Goal: Task Accomplishment & Management: Use online tool/utility

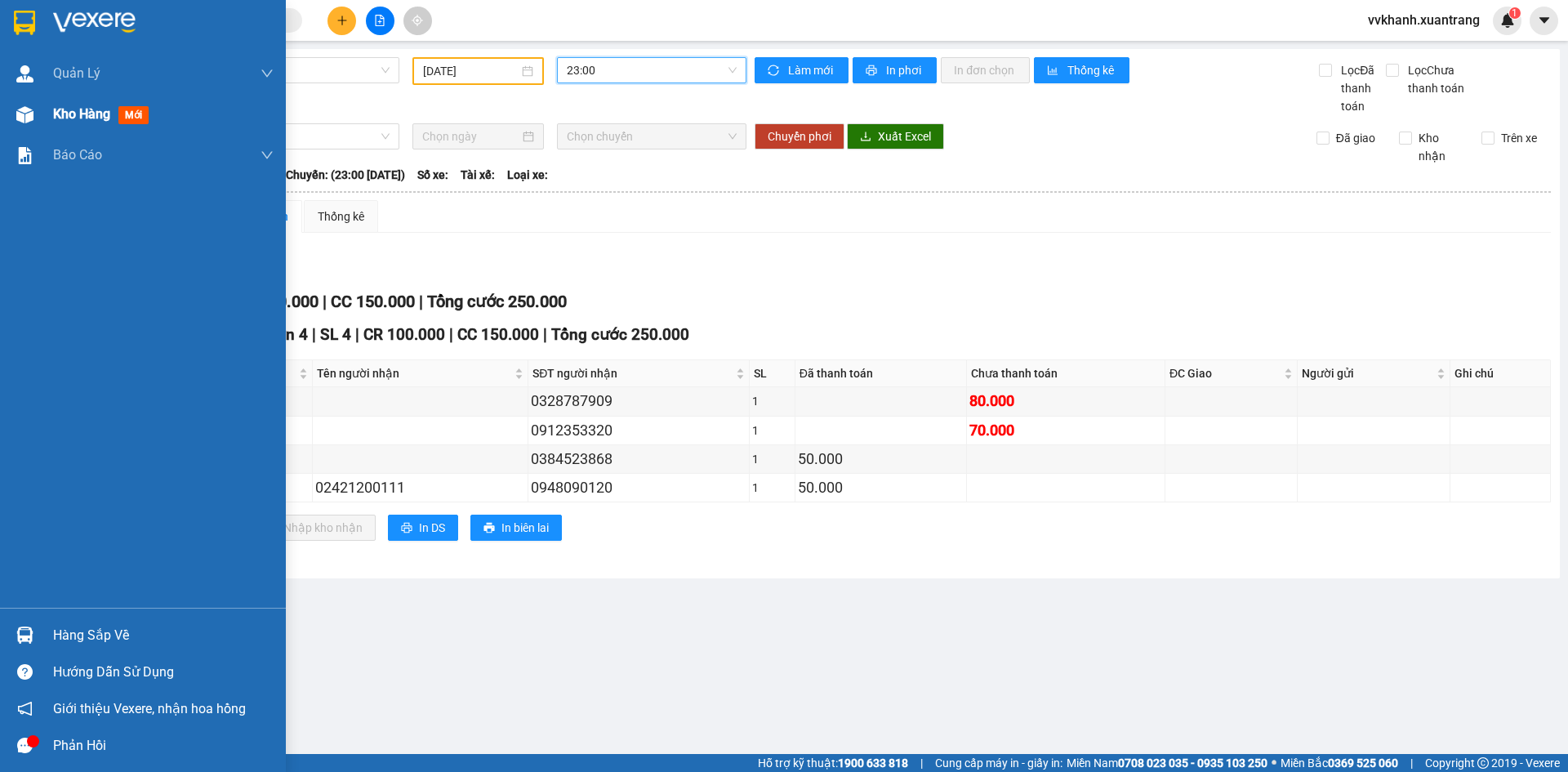
click at [26, 131] on div "Kho hàng mới" at bounding box center [143, 113] width 286 height 40
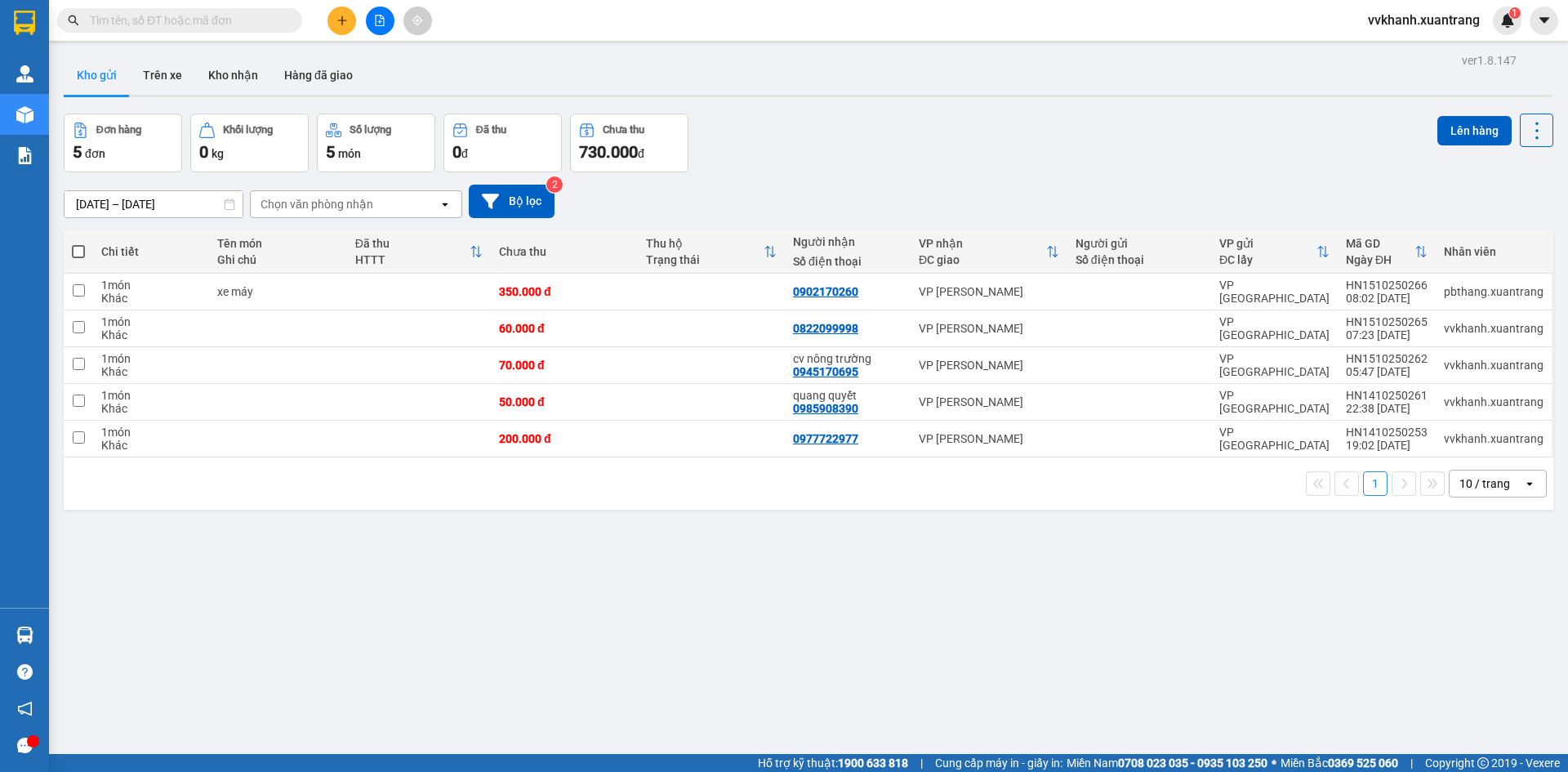
click at [80, 246] on span at bounding box center [78, 251] width 13 height 13
click at [79, 244] on input "checkbox" at bounding box center [79, 244] width 0 height 0
checkbox input "true"
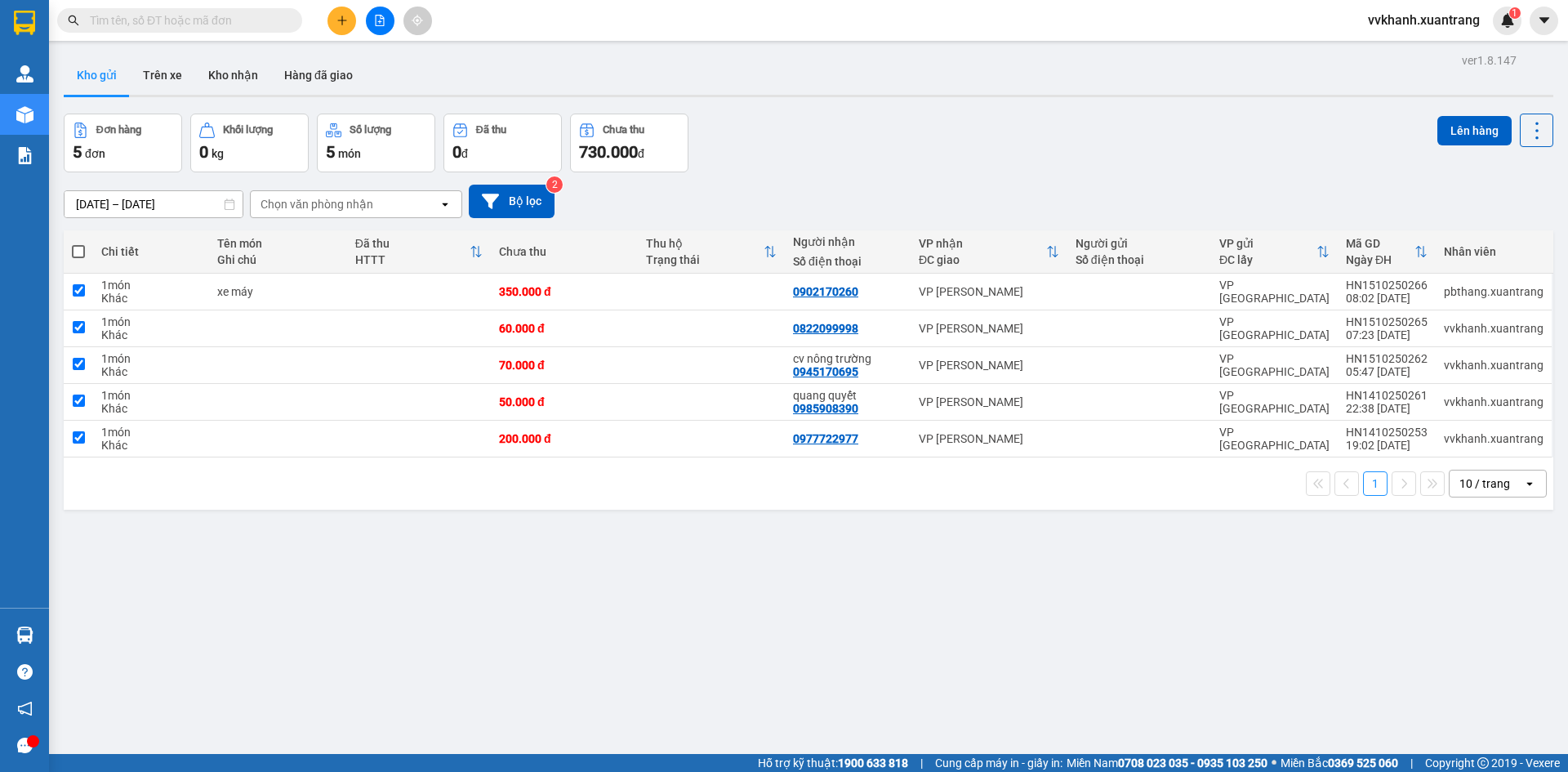
checkbox input "true"
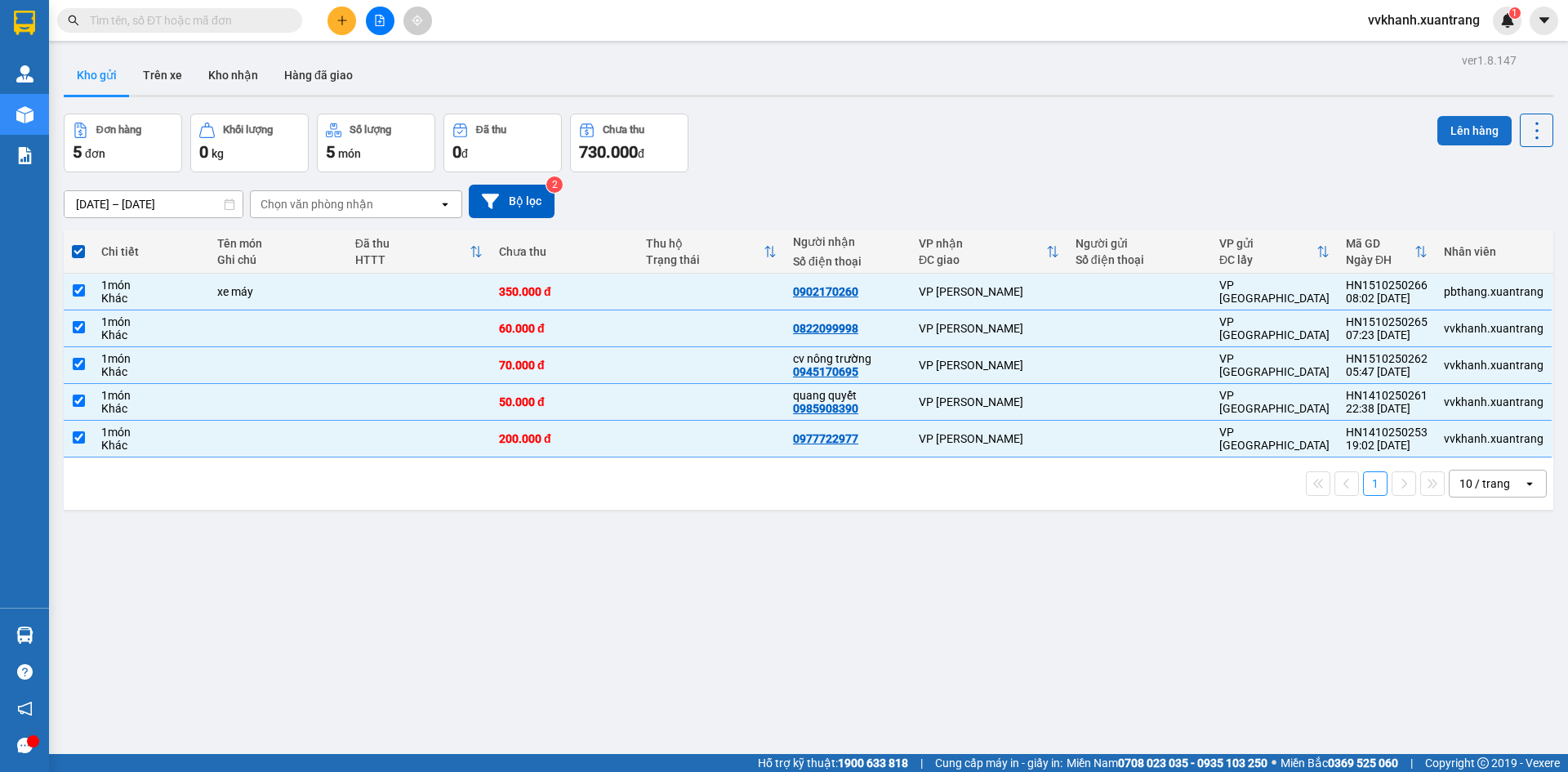
click at [1463, 131] on button "Lên hàng" at bounding box center [1474, 131] width 74 height 30
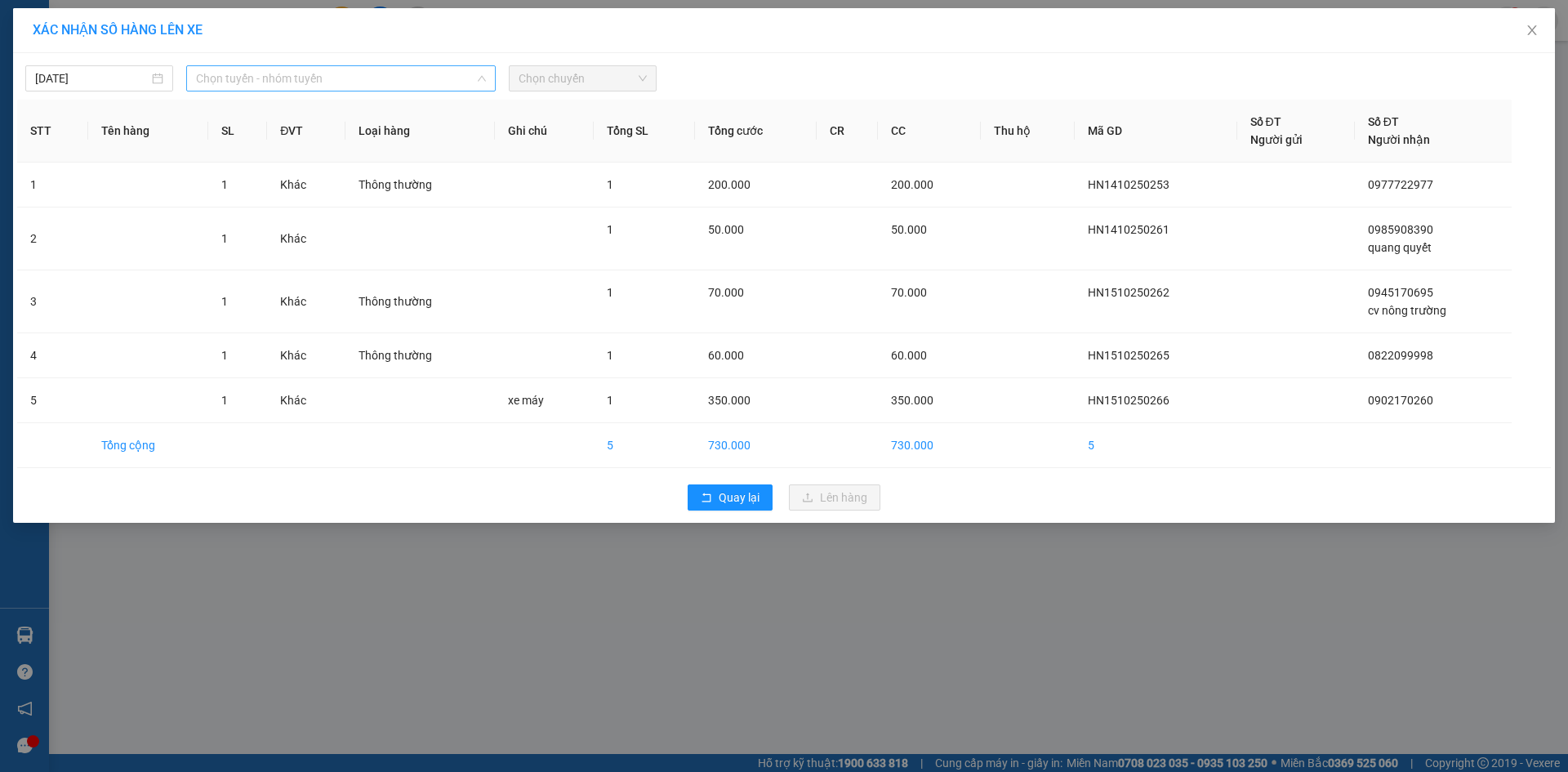
click at [249, 70] on span "Chọn tuyến - nhóm tuyến" at bounding box center [341, 78] width 290 height 25
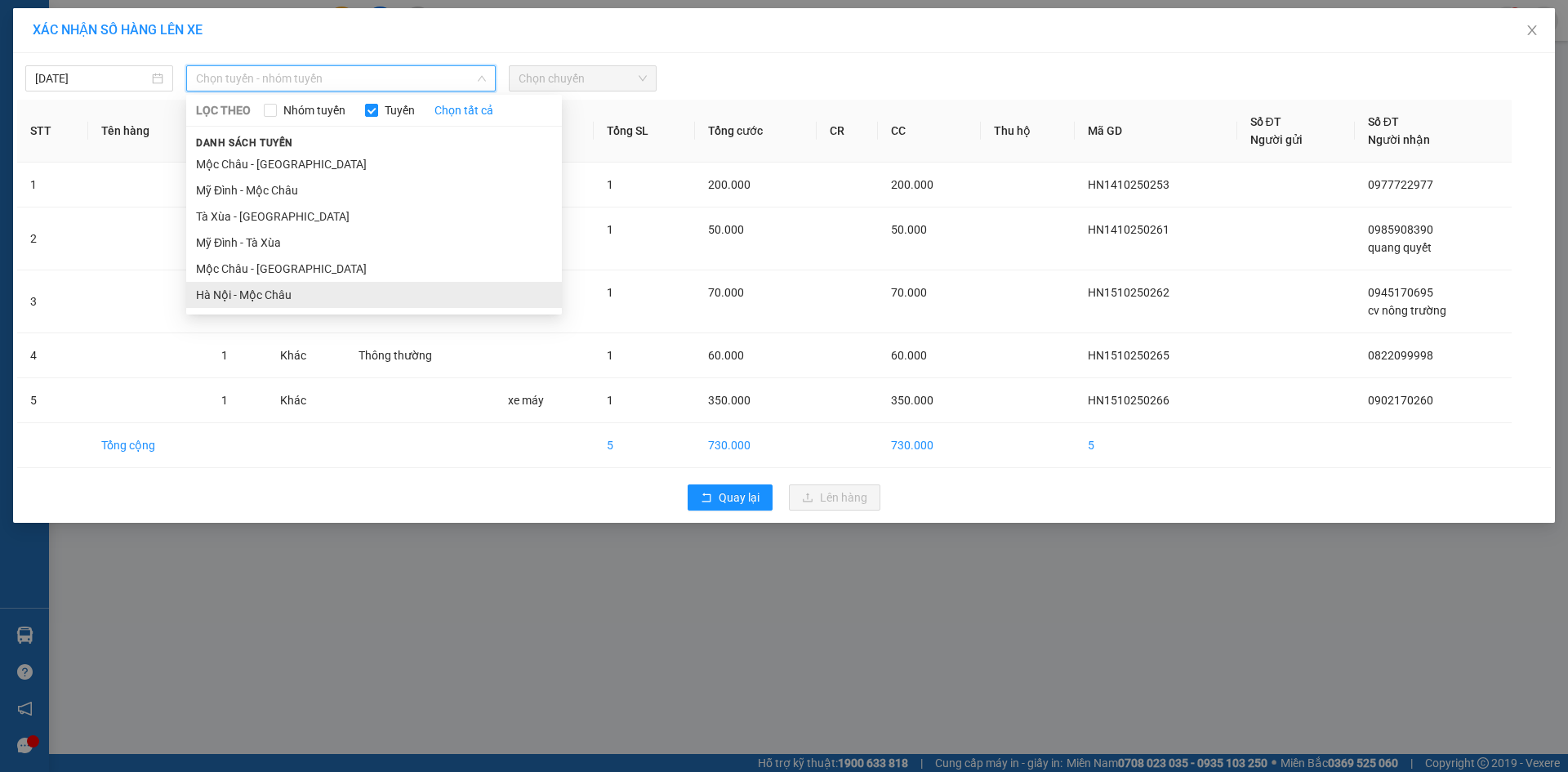
click at [309, 297] on li "Hà Nội - Mộc Châu" at bounding box center [374, 295] width 376 height 27
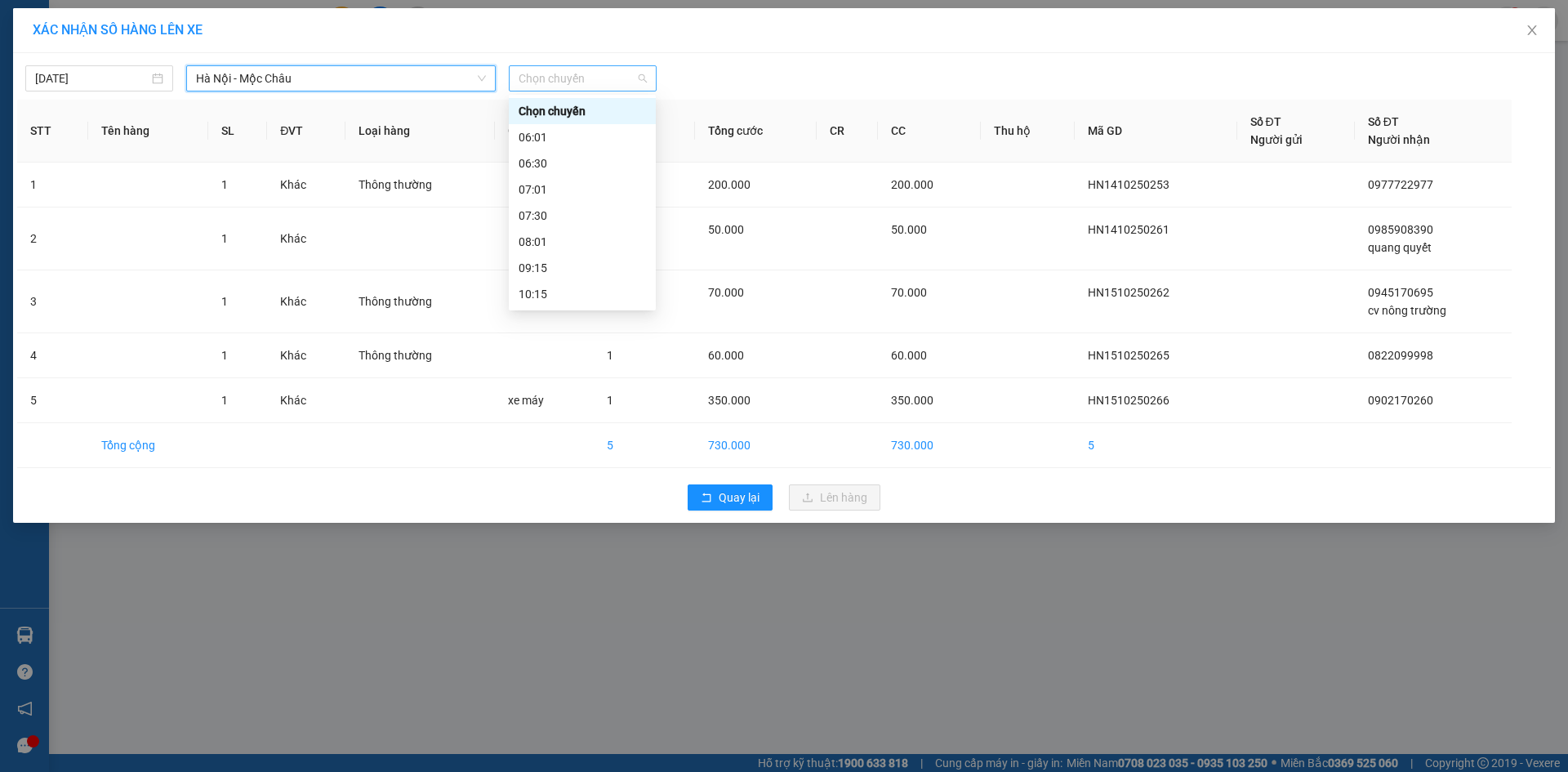
click at [576, 80] on span "Chọn chuyến" at bounding box center [583, 78] width 128 height 25
click at [554, 243] on div "08:01" at bounding box center [582, 242] width 127 height 18
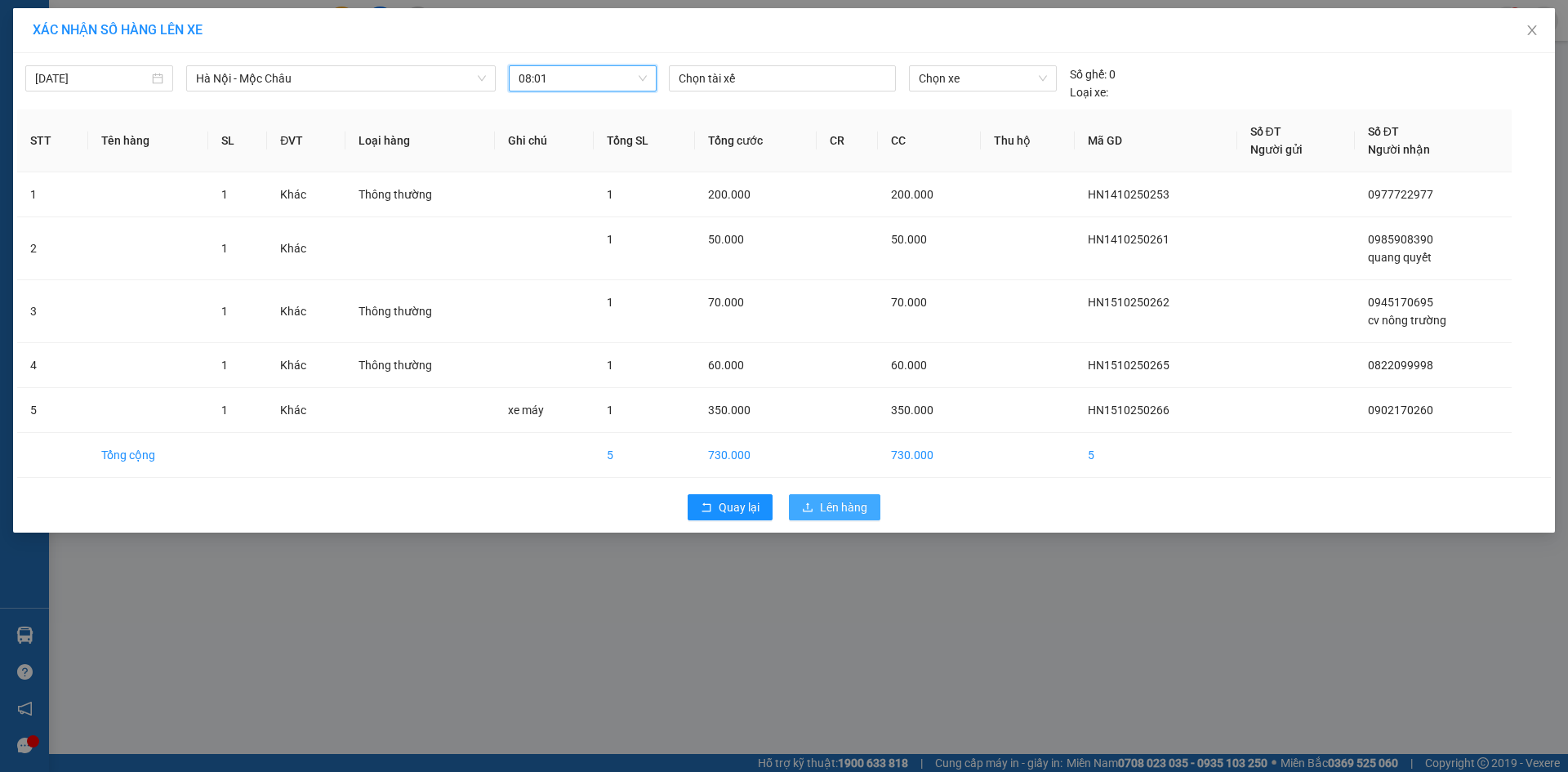
click at [824, 505] on span "Lên hàng" at bounding box center [844, 507] width 47 height 18
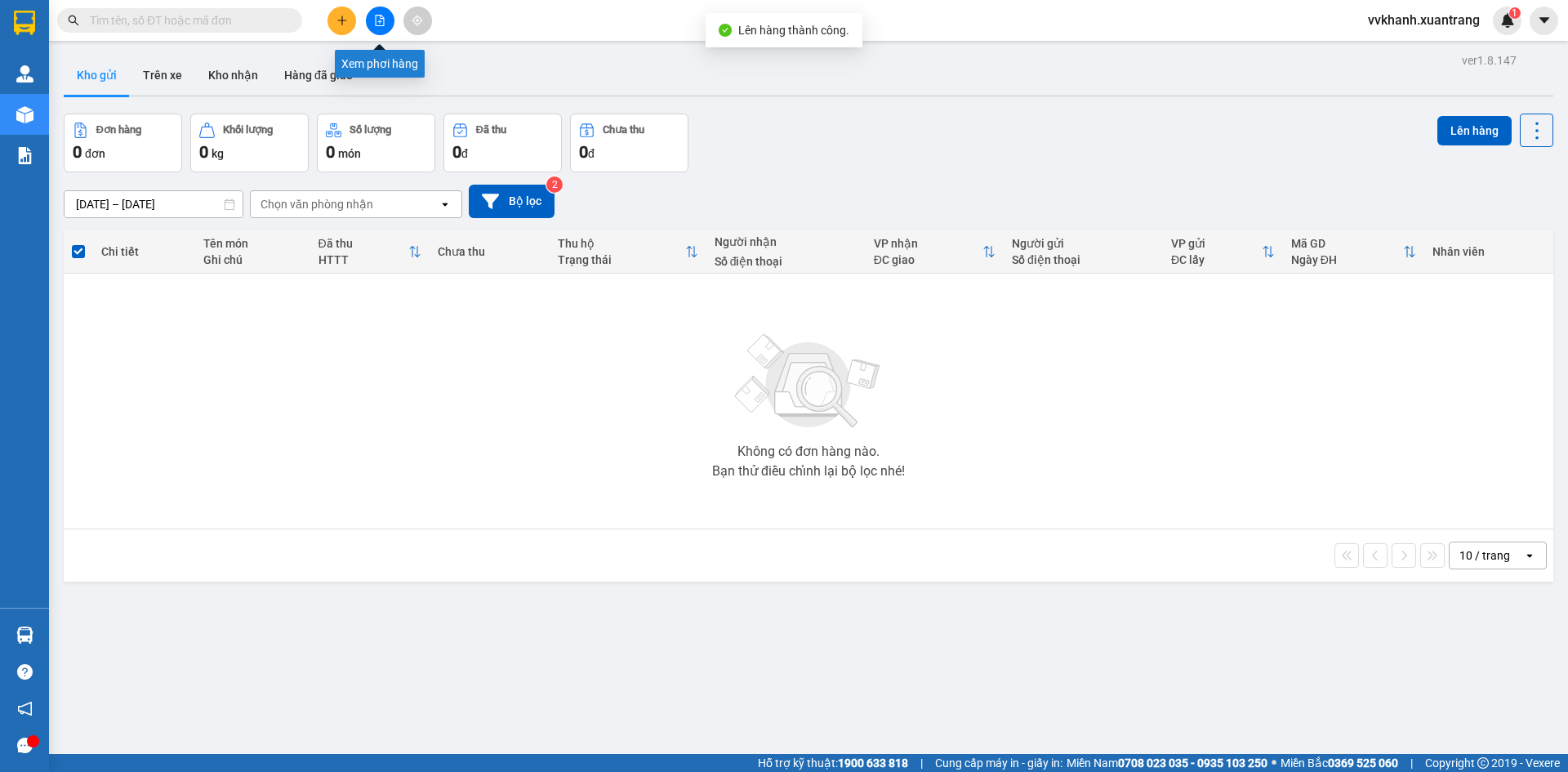
click at [381, 23] on icon "file-add" at bounding box center [380, 21] width 12 height 12
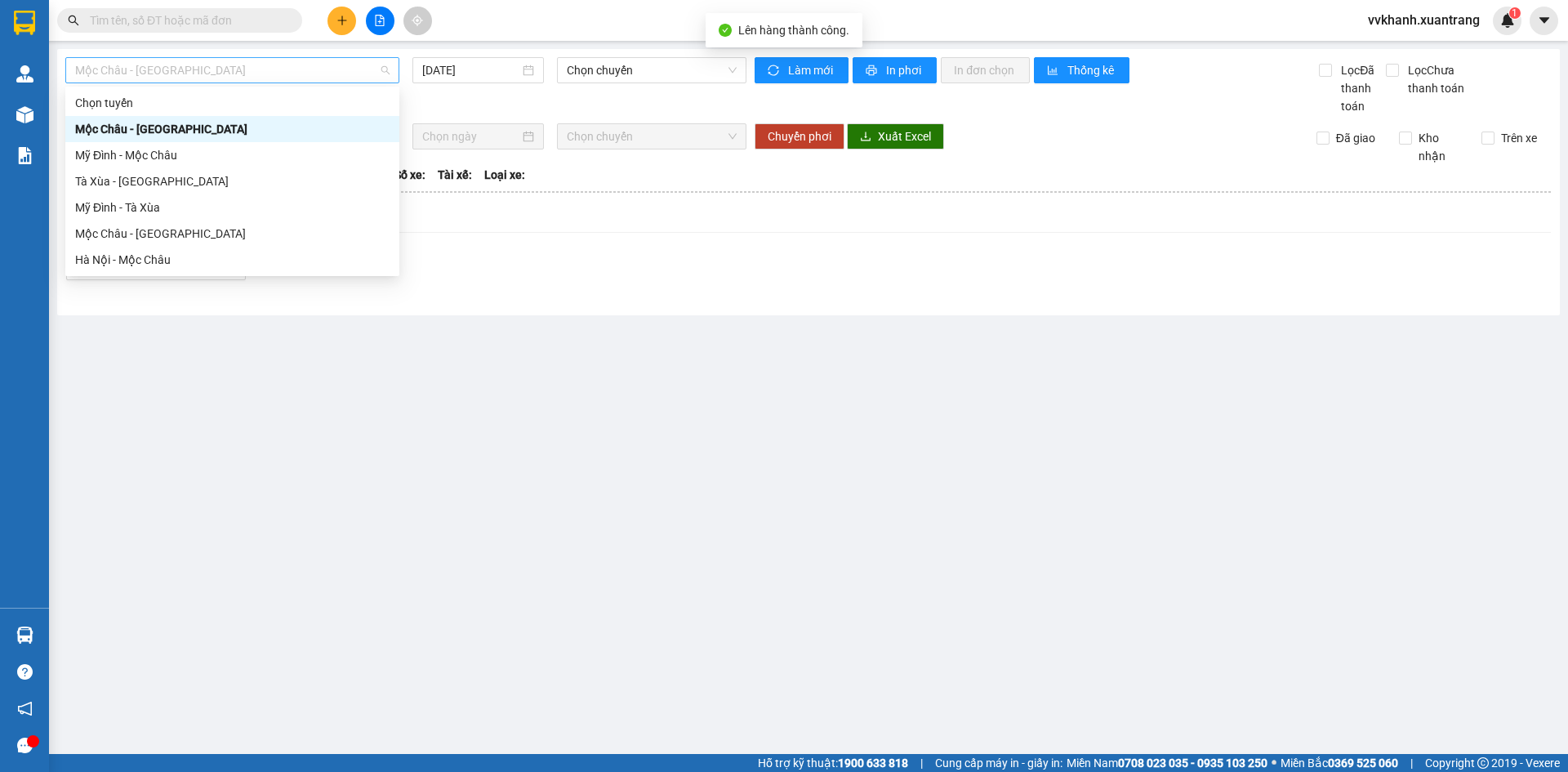
click at [318, 78] on span "Mộc Châu - [GEOGRAPHIC_DATA]" at bounding box center [232, 70] width 315 height 25
click at [274, 271] on div "Hà Nội - Mộc Châu" at bounding box center [232, 259] width 334 height 27
type input "[DATE]"
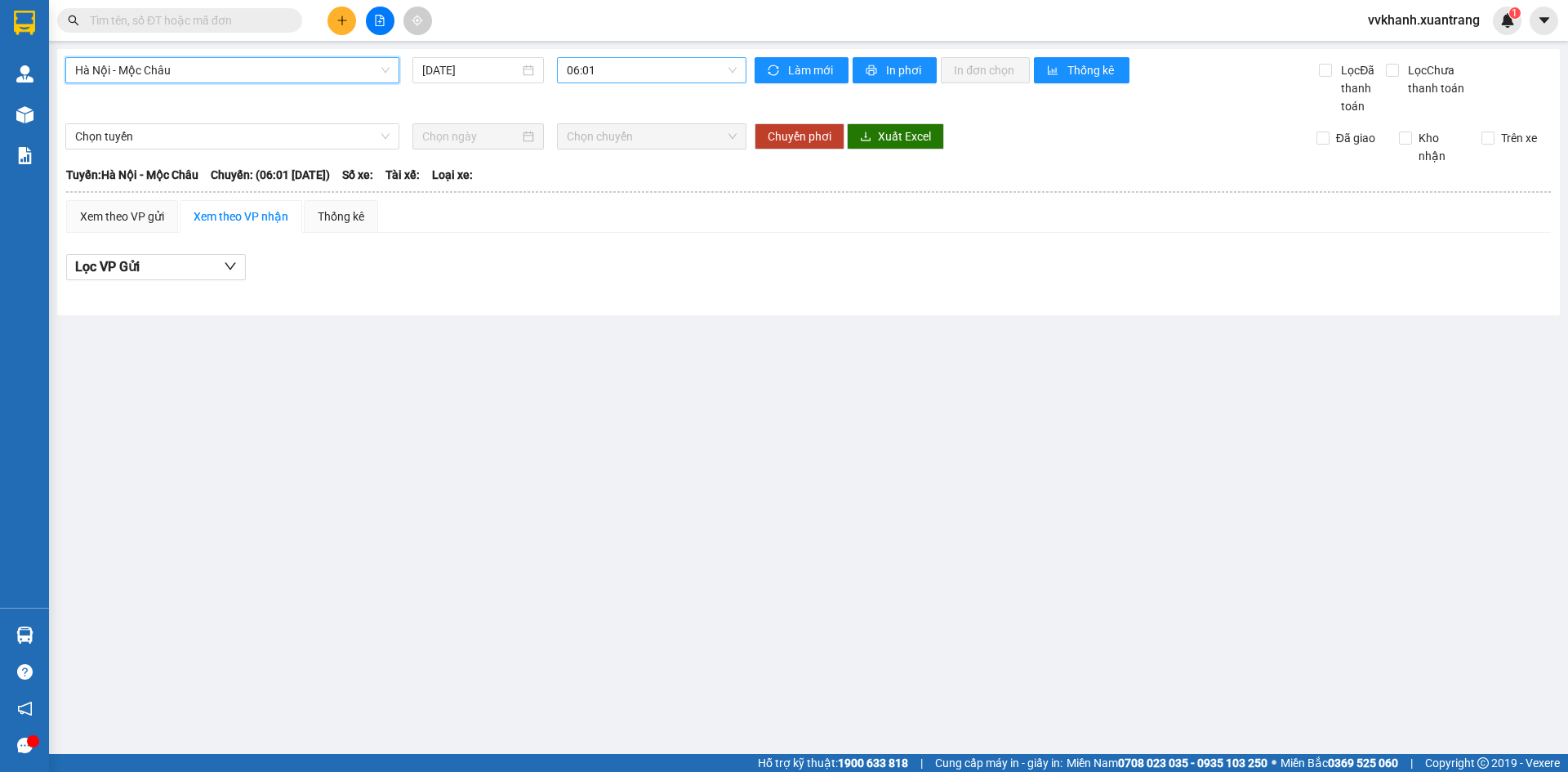
click at [588, 69] on span "06:01" at bounding box center [652, 70] width 170 height 25
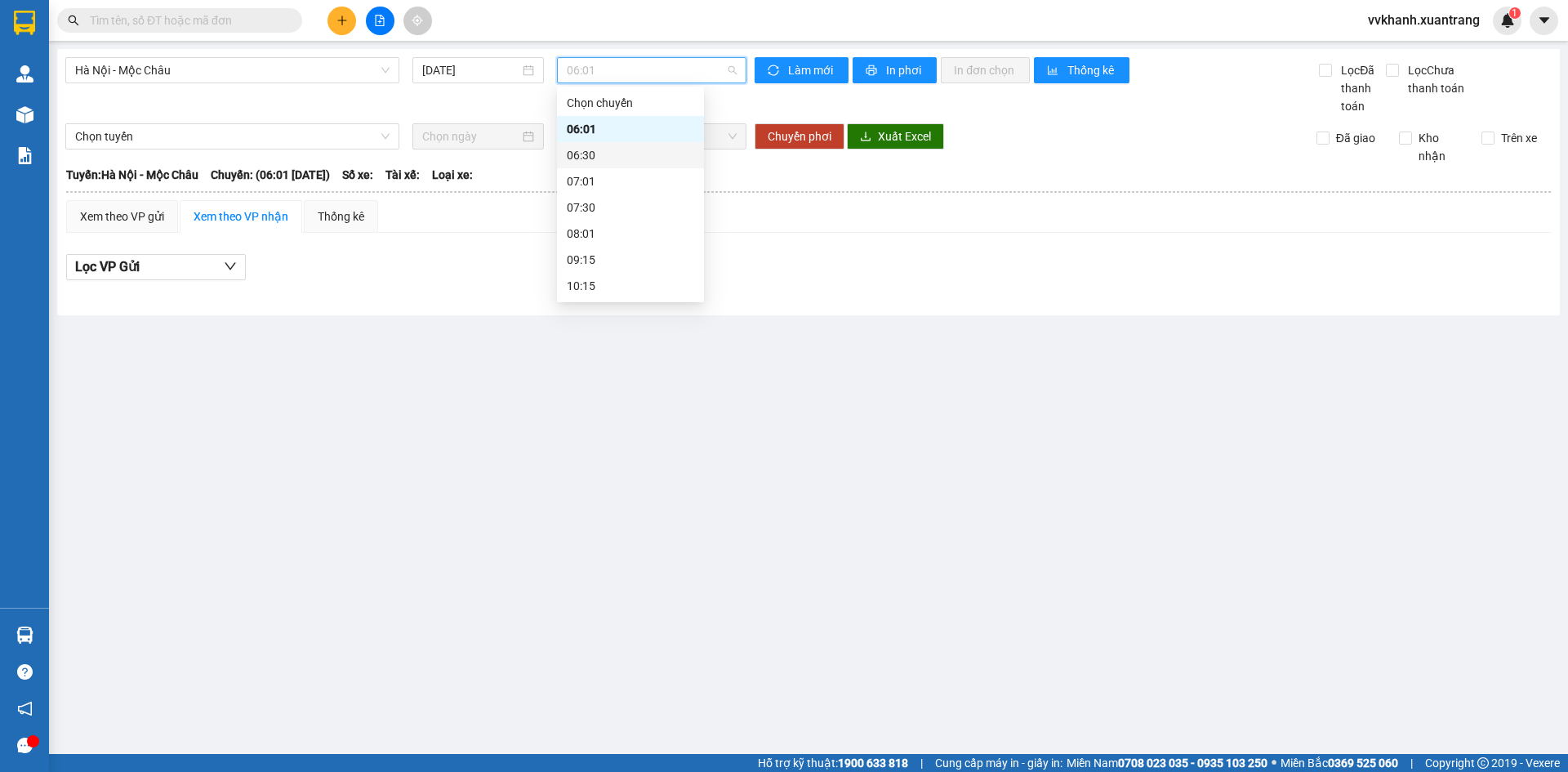
click at [611, 166] on div "06:30" at bounding box center [630, 155] width 147 height 27
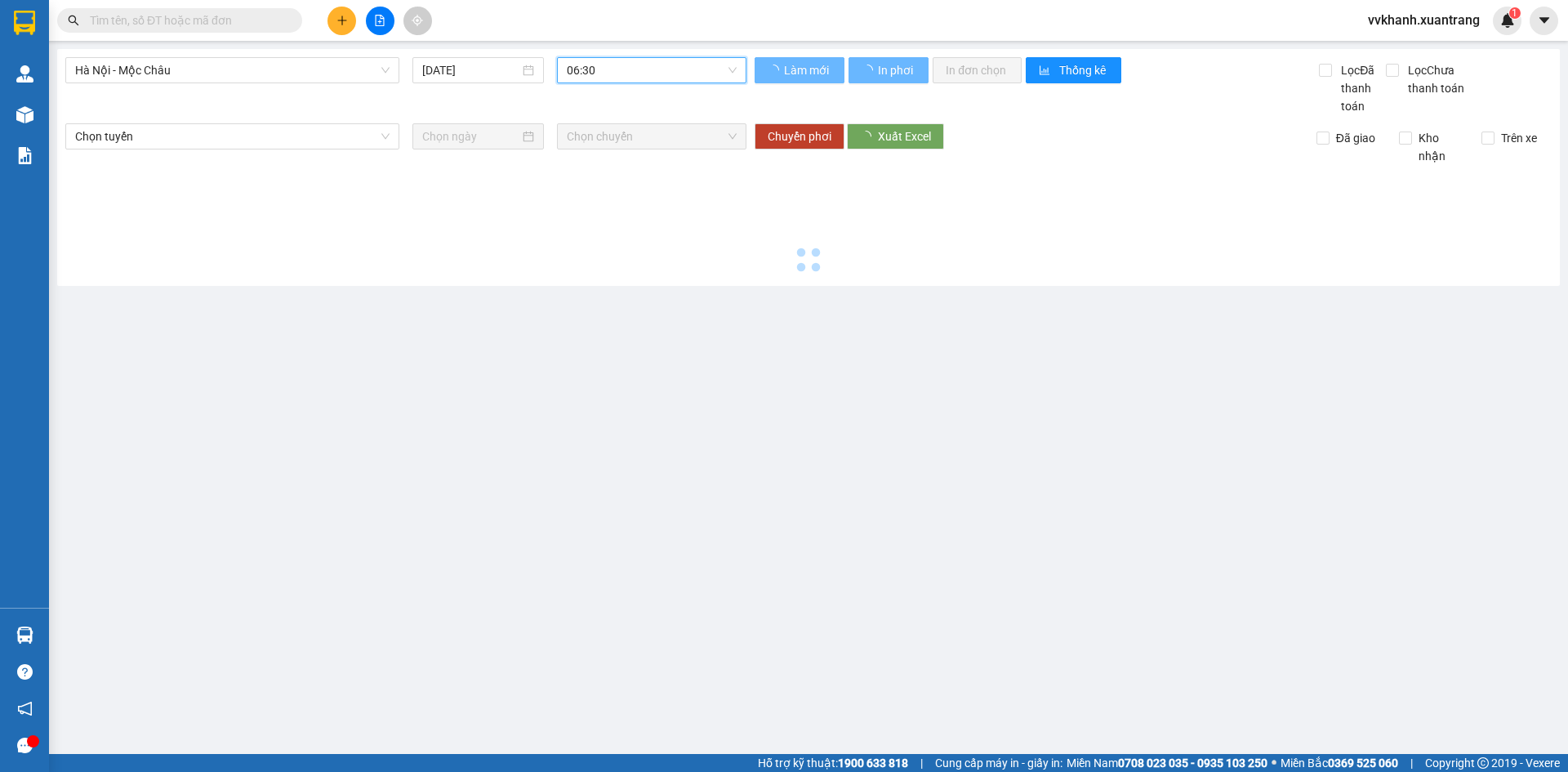
click at [621, 76] on span "06:30" at bounding box center [652, 70] width 170 height 25
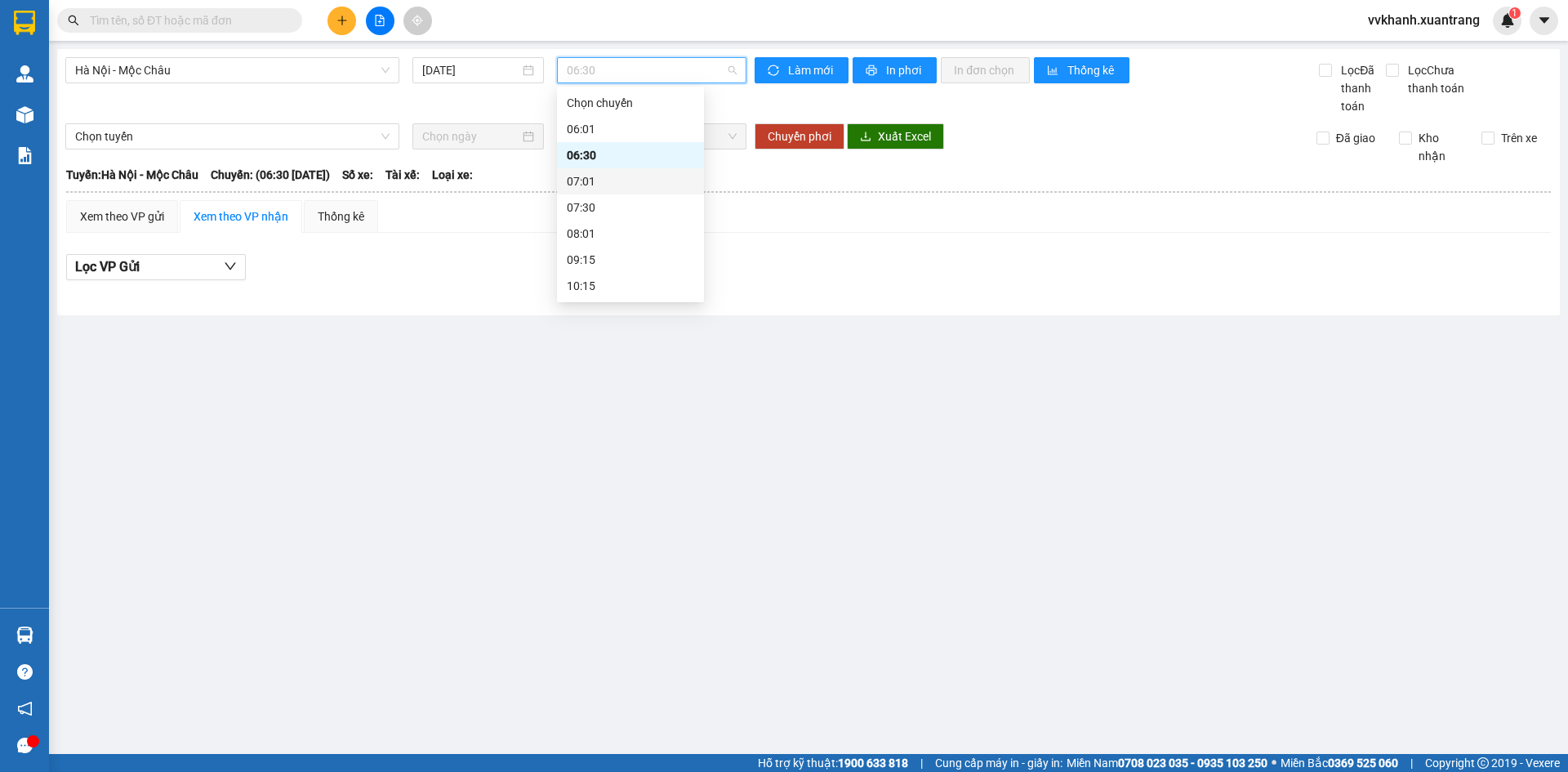
click at [614, 176] on div "07:01" at bounding box center [630, 181] width 127 height 18
click at [624, 70] on span "07:01" at bounding box center [652, 70] width 170 height 25
click at [619, 212] on div "07:30" at bounding box center [630, 207] width 127 height 18
click at [621, 84] on div "Hà Nội - Mộc Châu 15/10/2025 07:30 07:30" at bounding box center [405, 86] width 681 height 58
click at [622, 78] on span "07:30" at bounding box center [652, 70] width 170 height 25
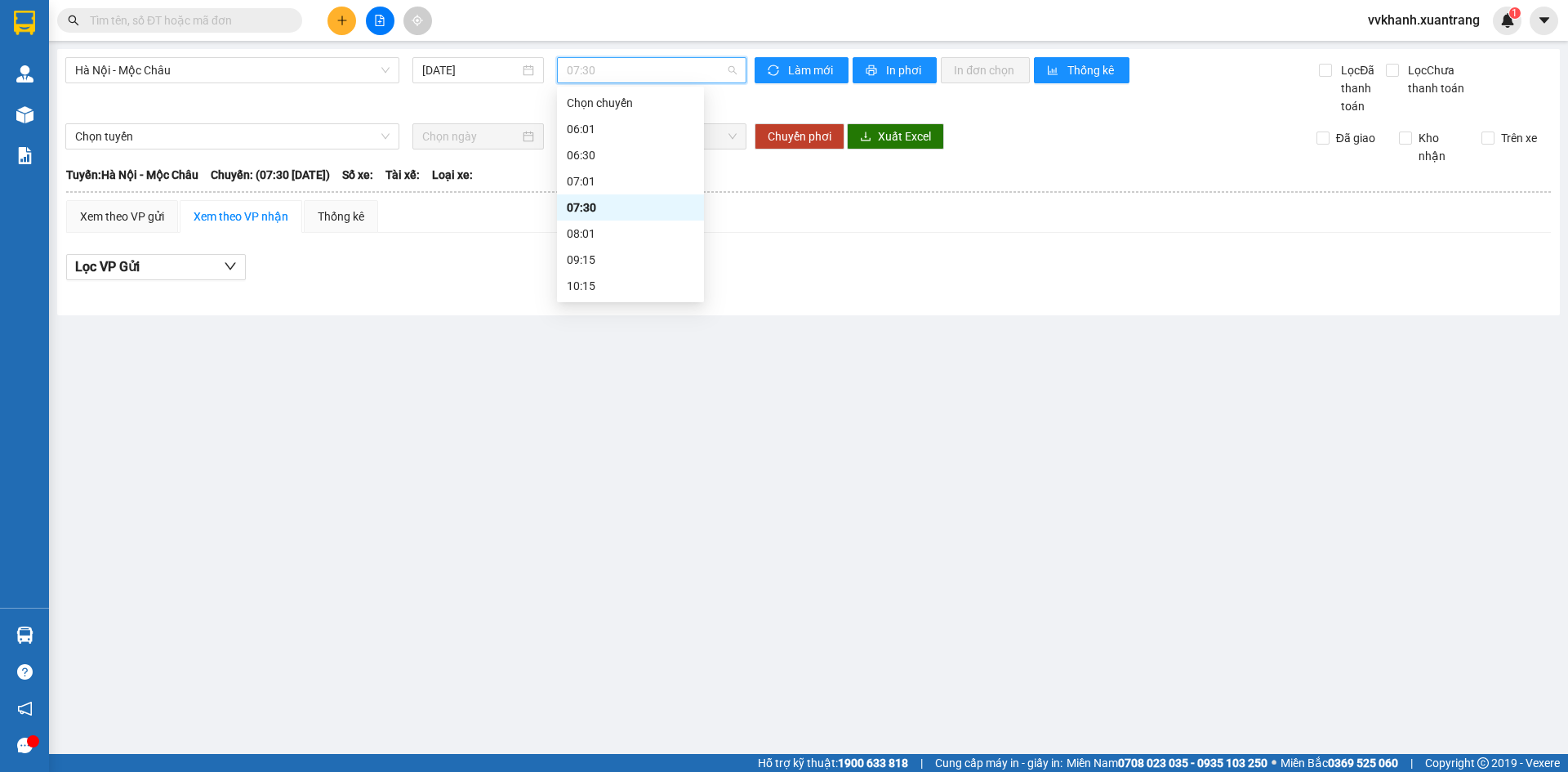
click at [617, 226] on div "08:01" at bounding box center [630, 234] width 127 height 18
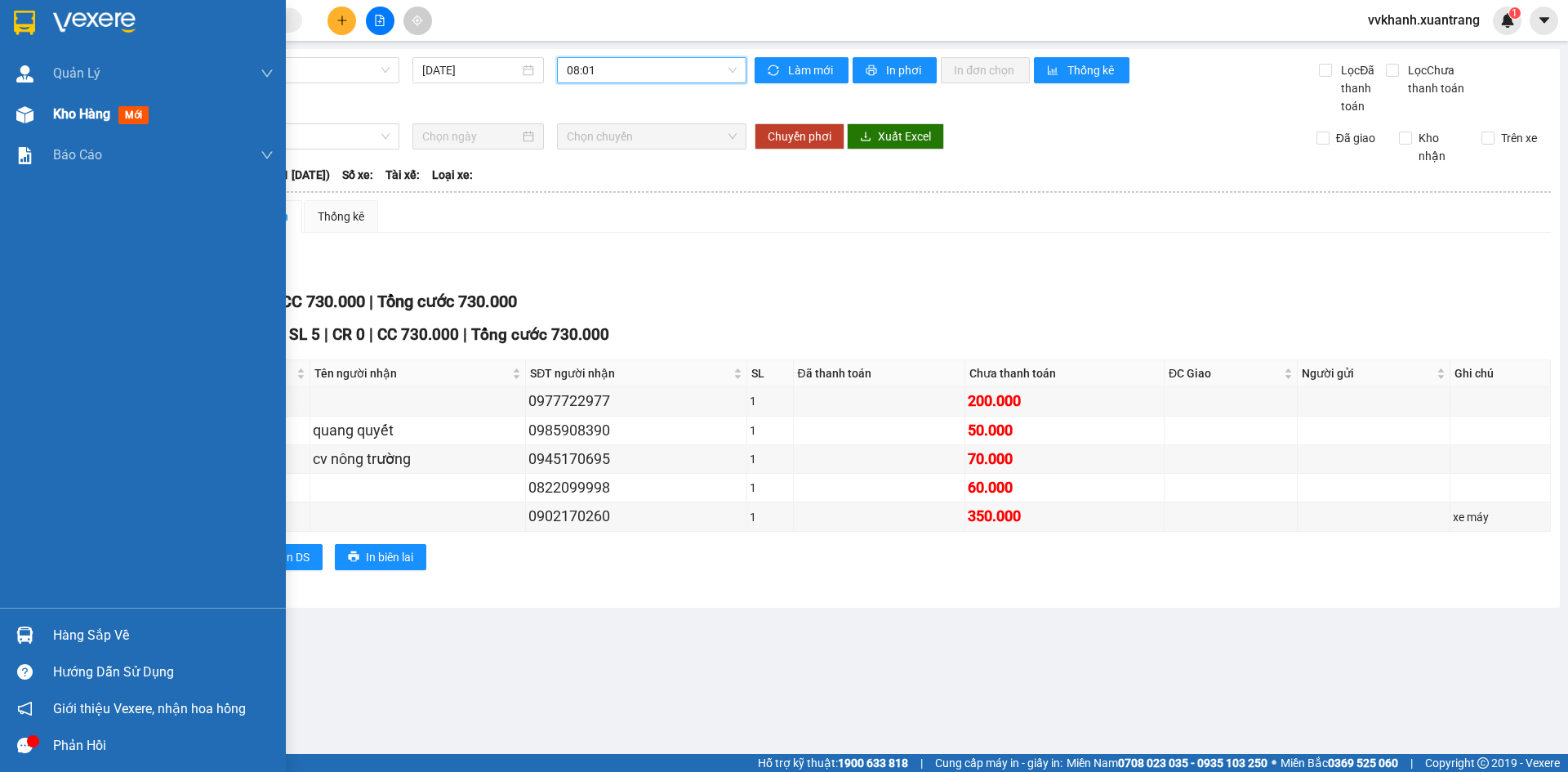
click at [65, 113] on span "Kho hàng" at bounding box center [82, 114] width 57 height 16
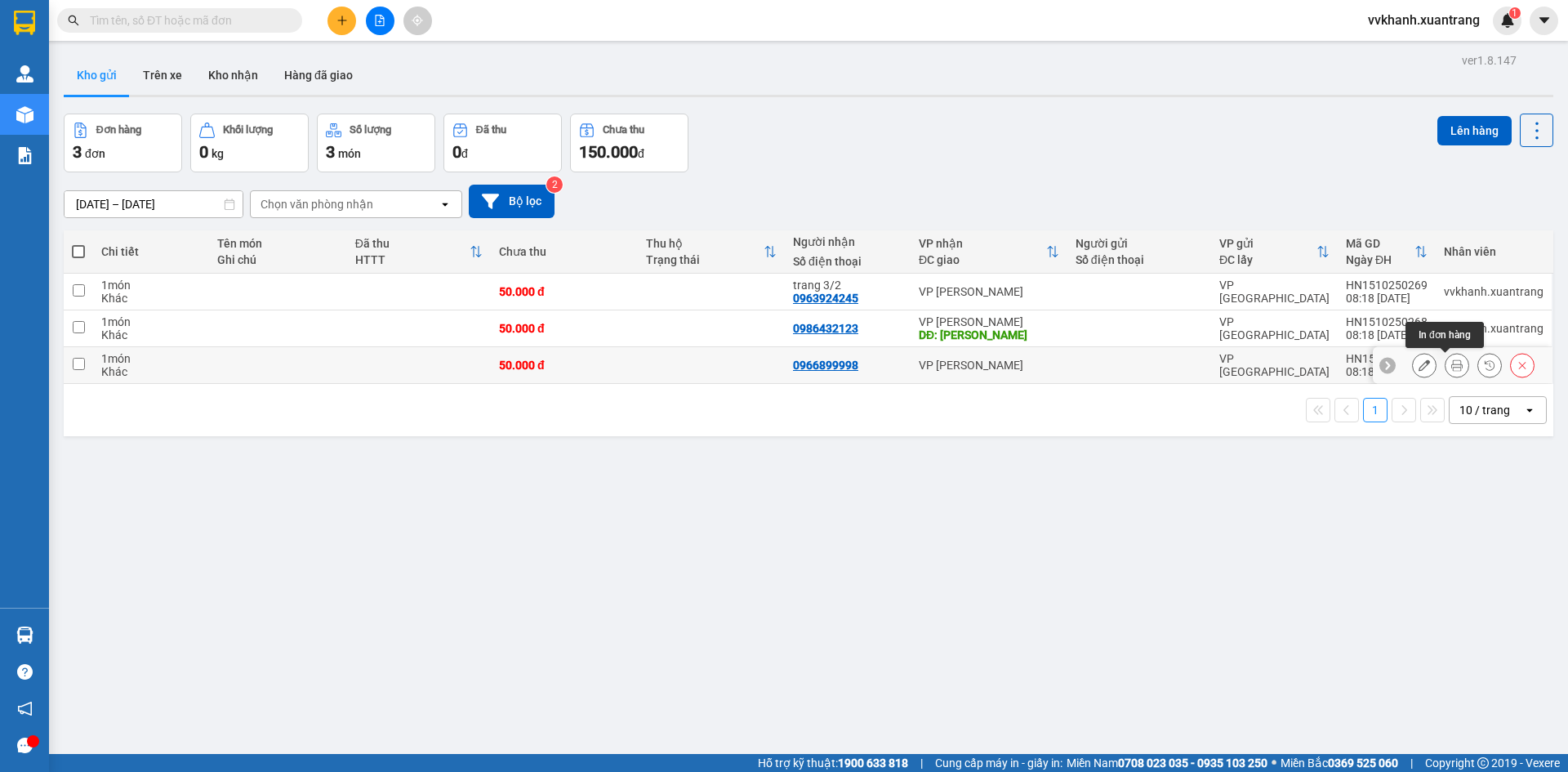
click at [1452, 361] on icon at bounding box center [1458, 365] width 12 height 12
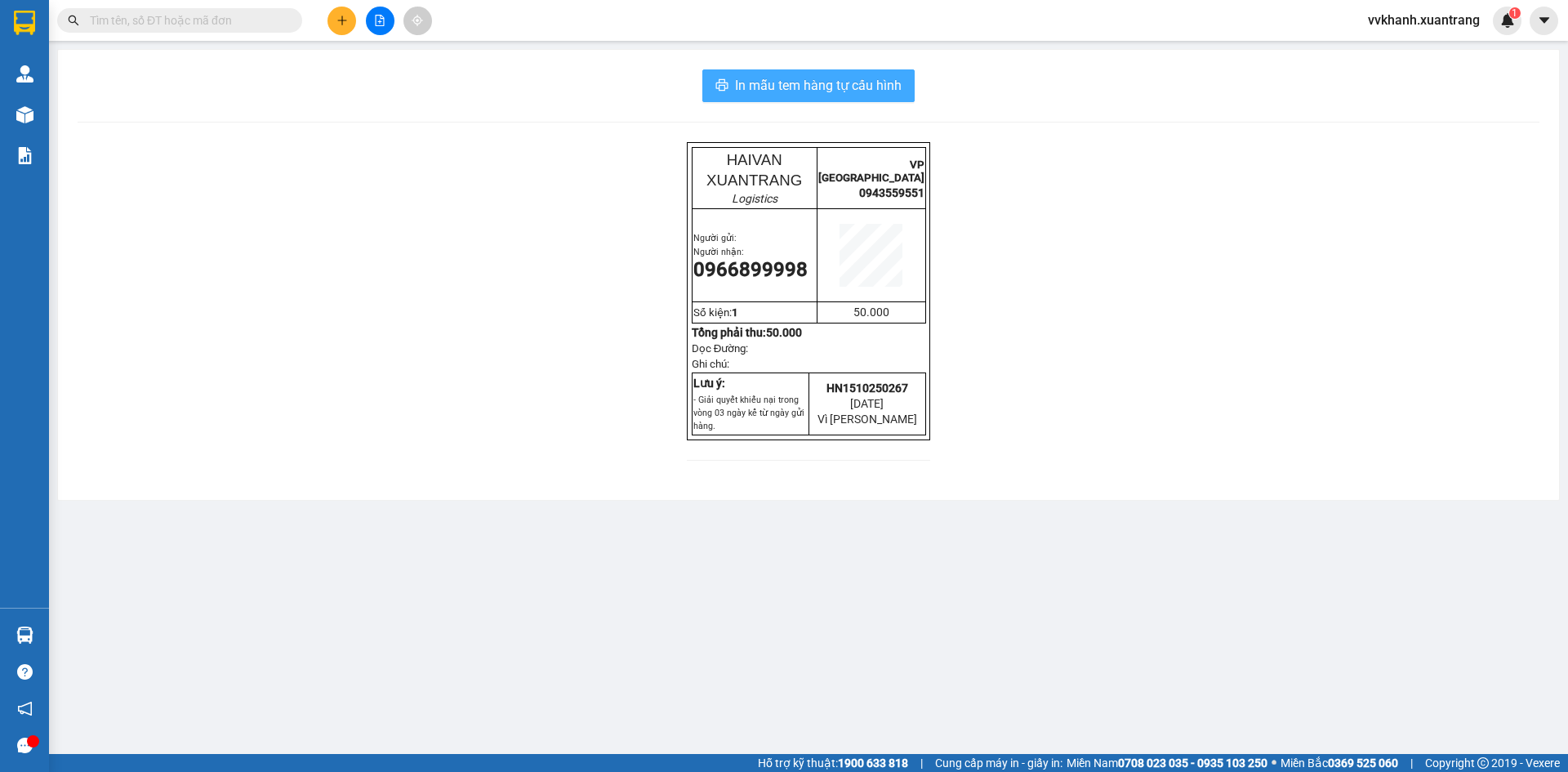
click at [891, 99] on button "In mẫu tem hàng tự cấu hình" at bounding box center [808, 85] width 212 height 33
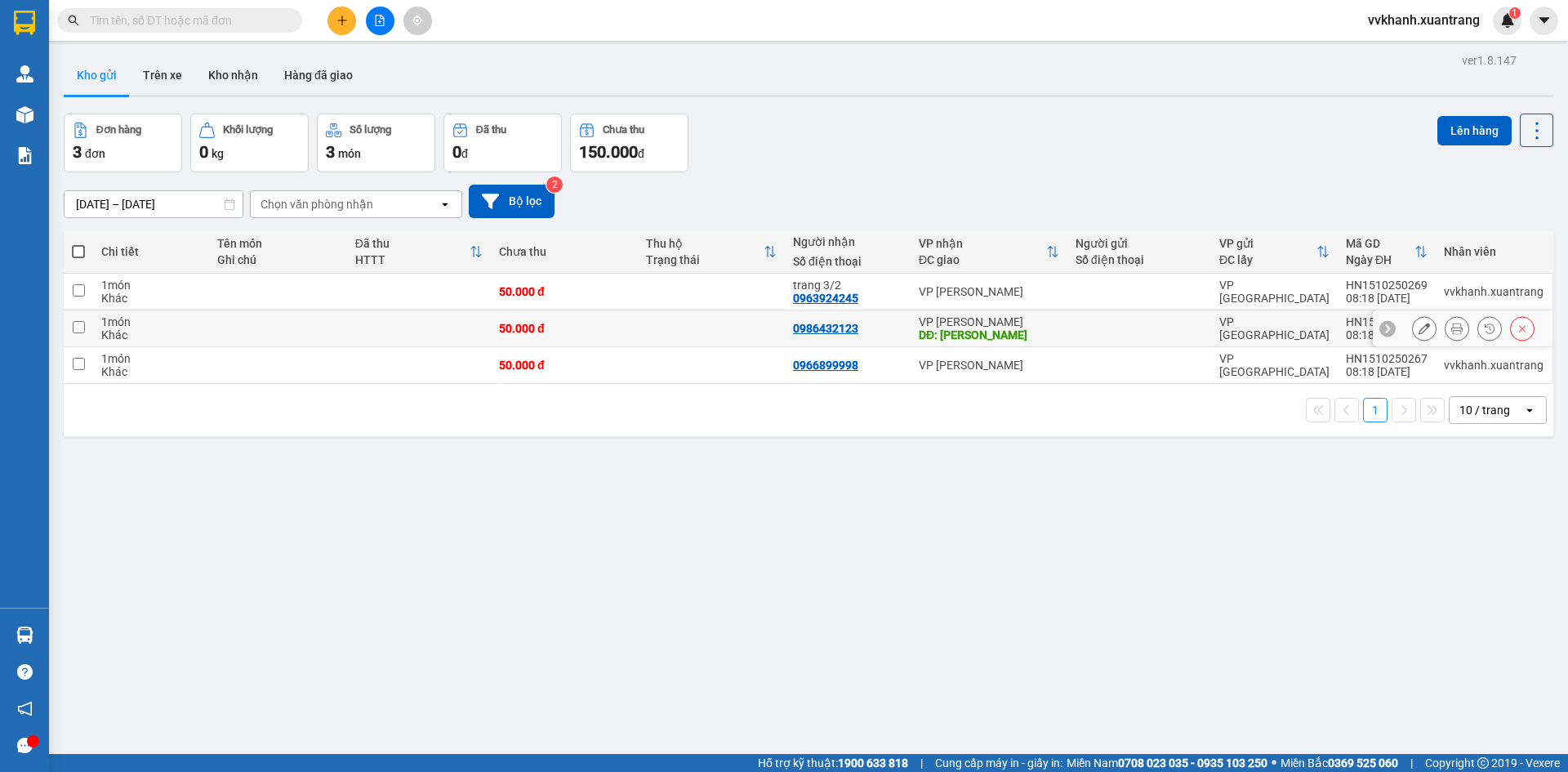
click at [1452, 326] on icon at bounding box center [1458, 328] width 12 height 12
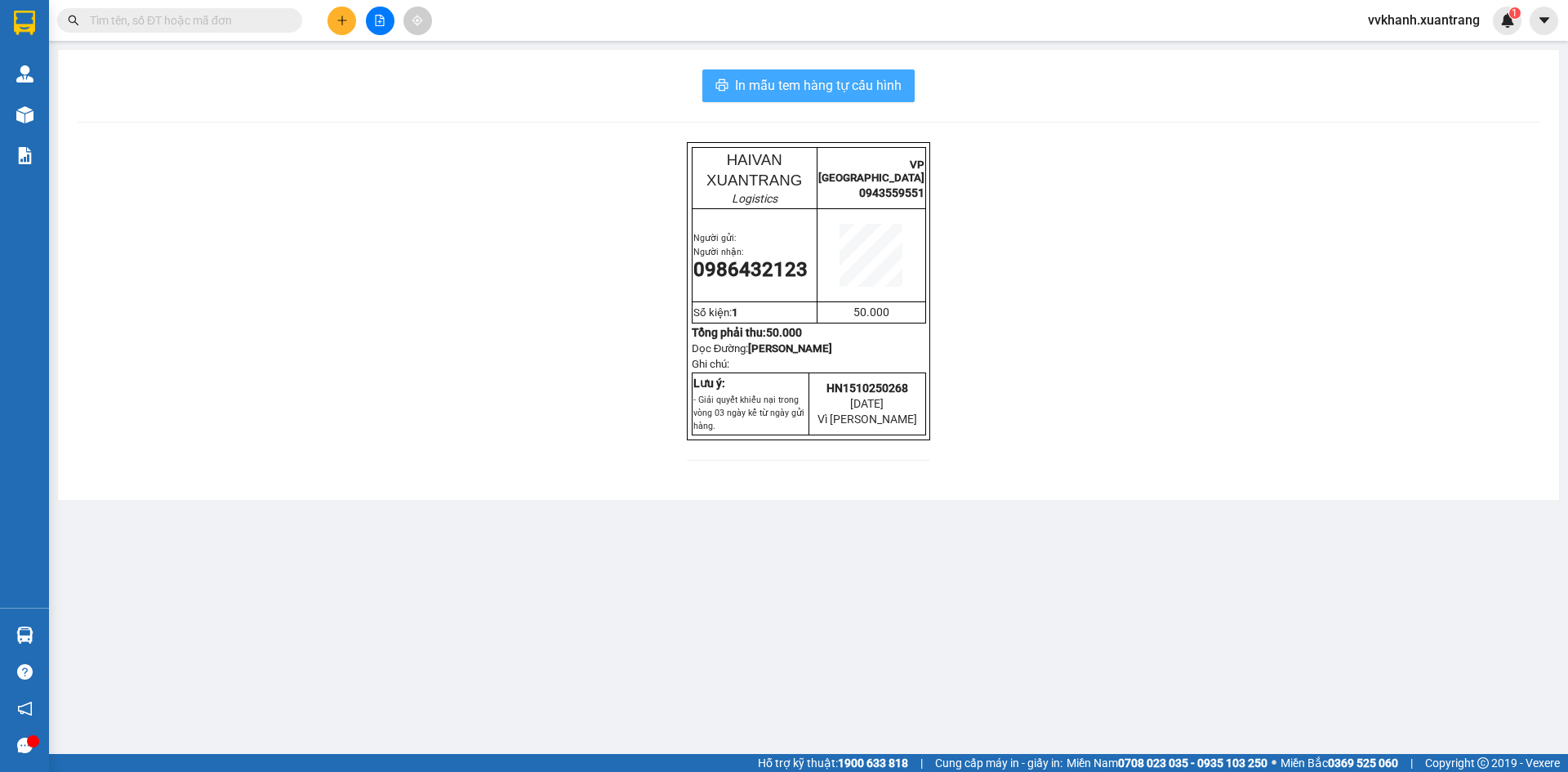
click at [898, 92] on span "In mẫu tem hàng tự cấu hình" at bounding box center [819, 85] width 167 height 21
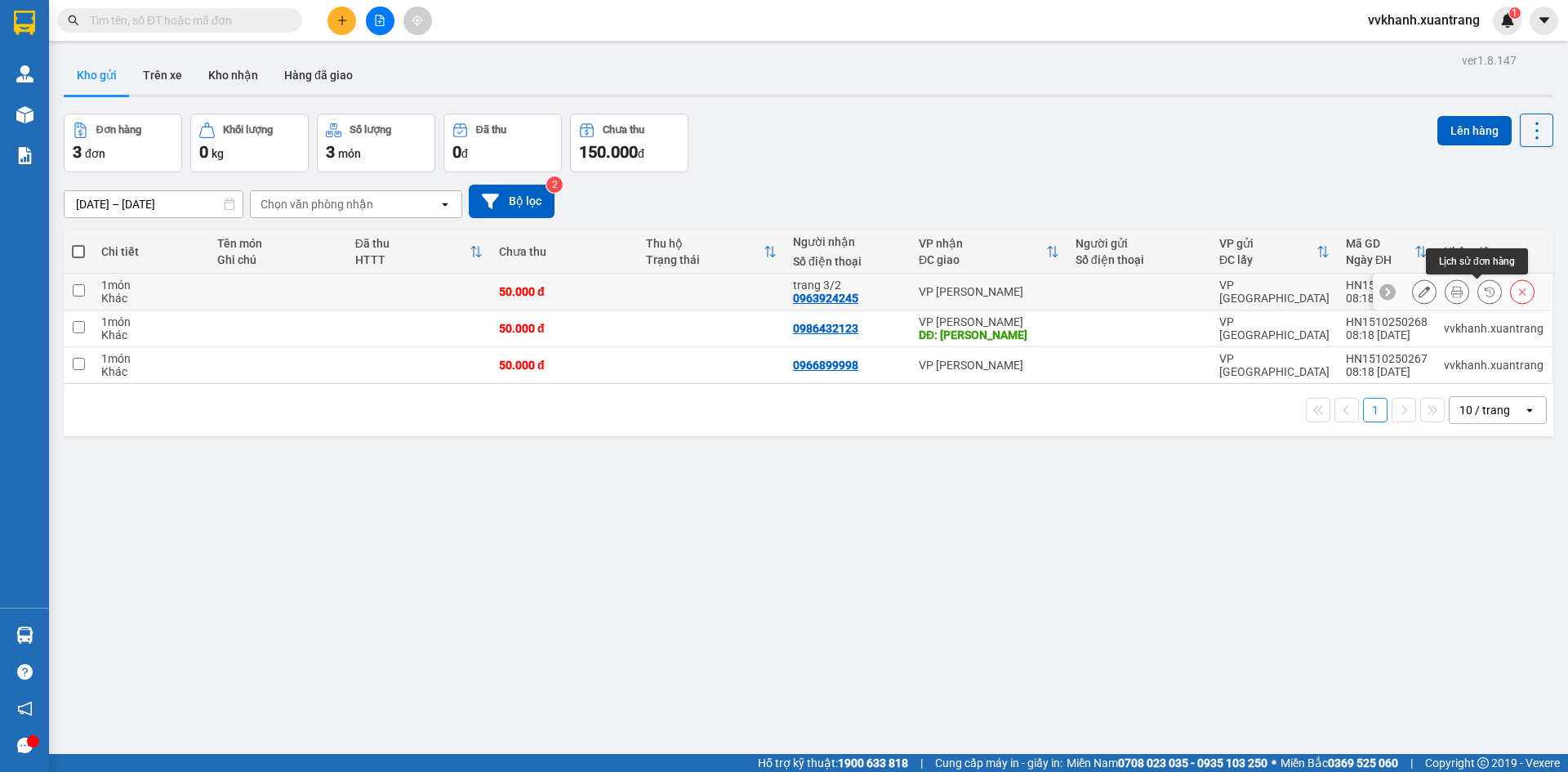
click at [1453, 288] on button at bounding box center [1457, 292] width 23 height 29
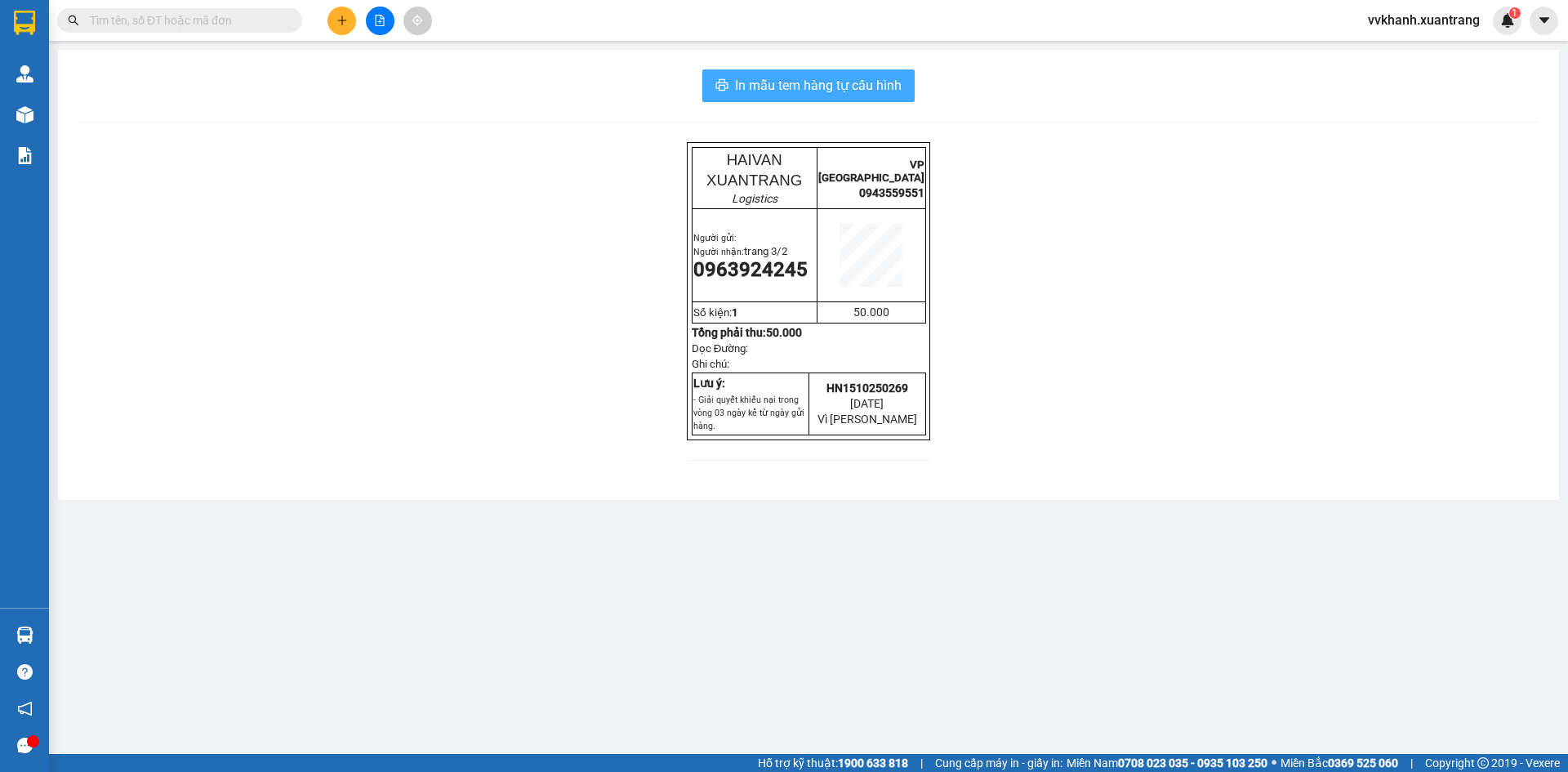
click at [892, 73] on button "In mẫu tem hàng tự cấu hình" at bounding box center [808, 85] width 212 height 33
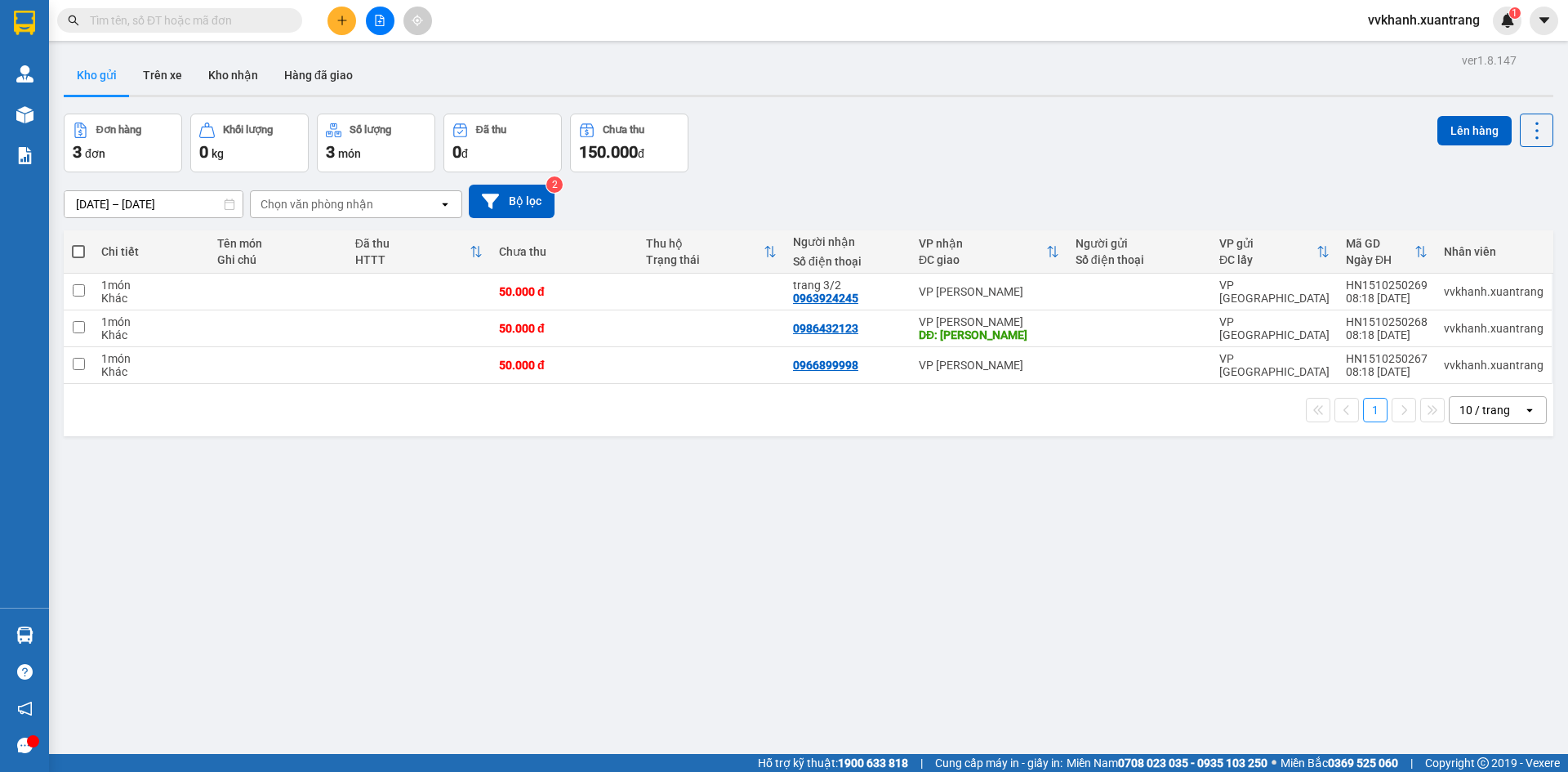
click at [1133, 612] on div "ver 1.8.147 Kho gửi Trên xe Kho nhận Hàng đã giao Đơn hàng 3 đơn Khối lượng 0 k…" at bounding box center [809, 435] width 1503 height 772
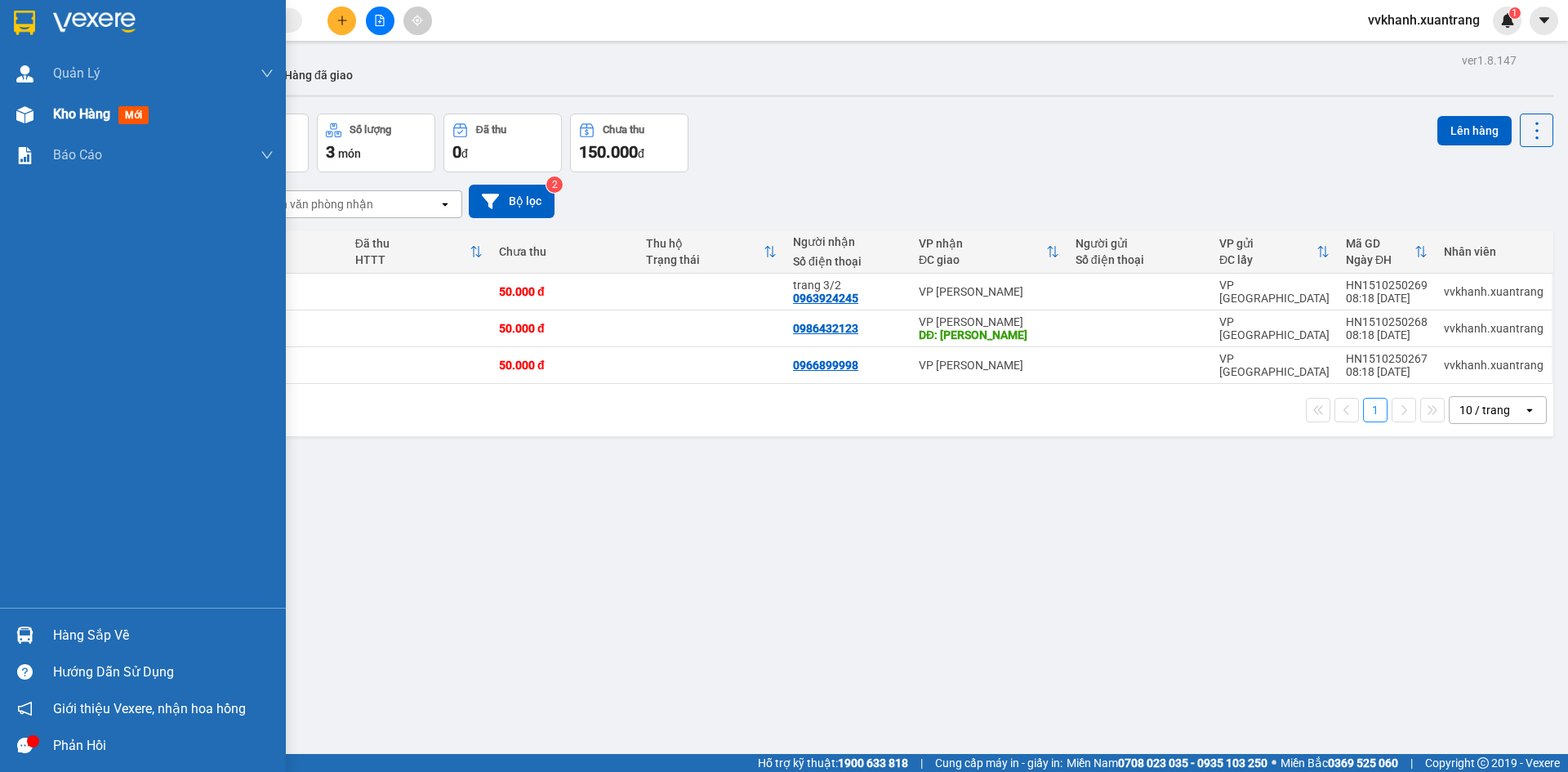
click at [31, 121] on img at bounding box center [25, 114] width 17 height 17
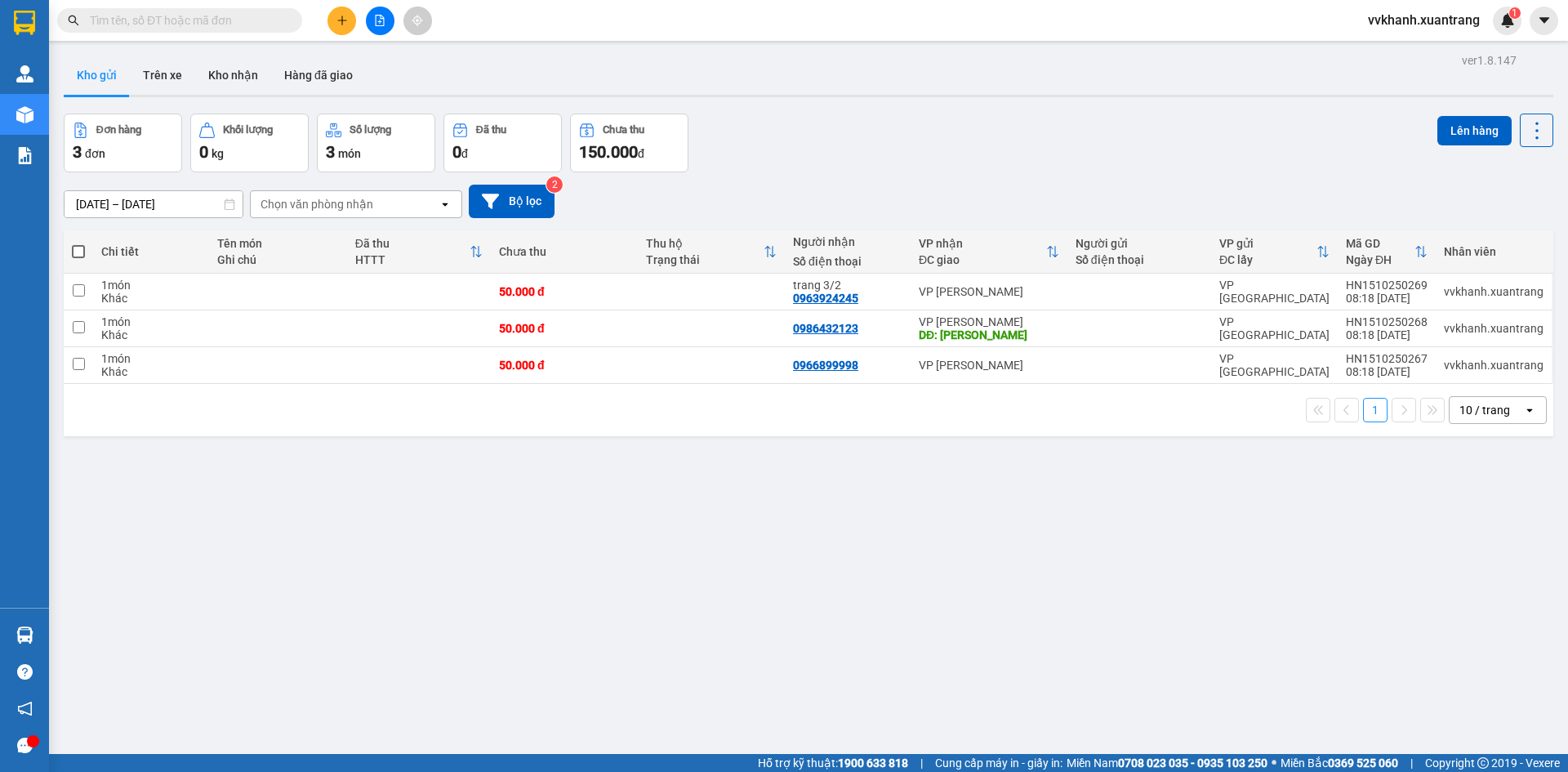
click at [348, 26] on button at bounding box center [341, 21] width 29 height 29
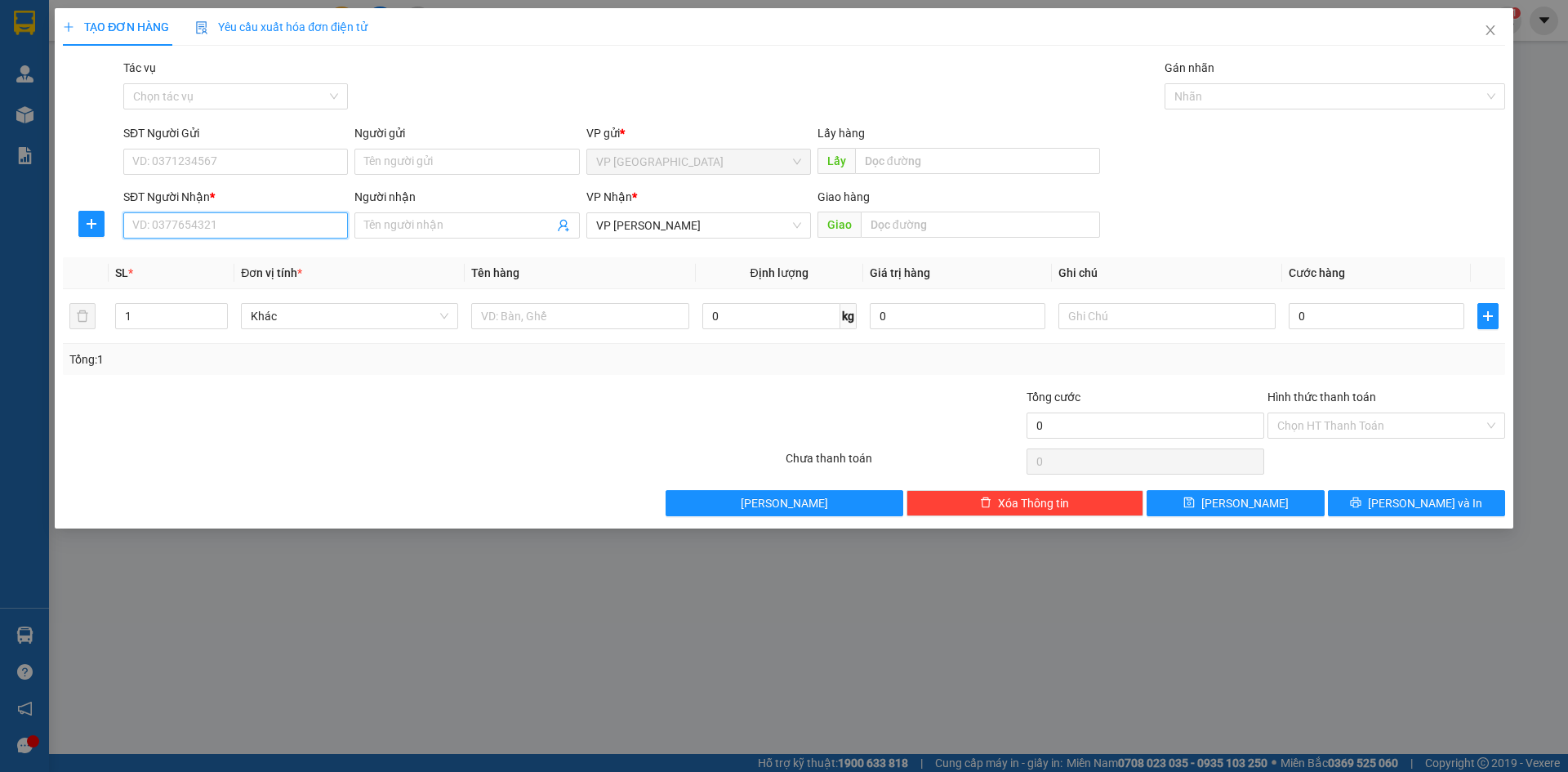
click at [247, 217] on input "SĐT Người Nhận *" at bounding box center [236, 225] width 225 height 27
click at [269, 251] on div "0948282612 - nhung ốc" at bounding box center [236, 258] width 205 height 18
type input "0948282612"
type input "nhung ốc"
type input "0948282612"
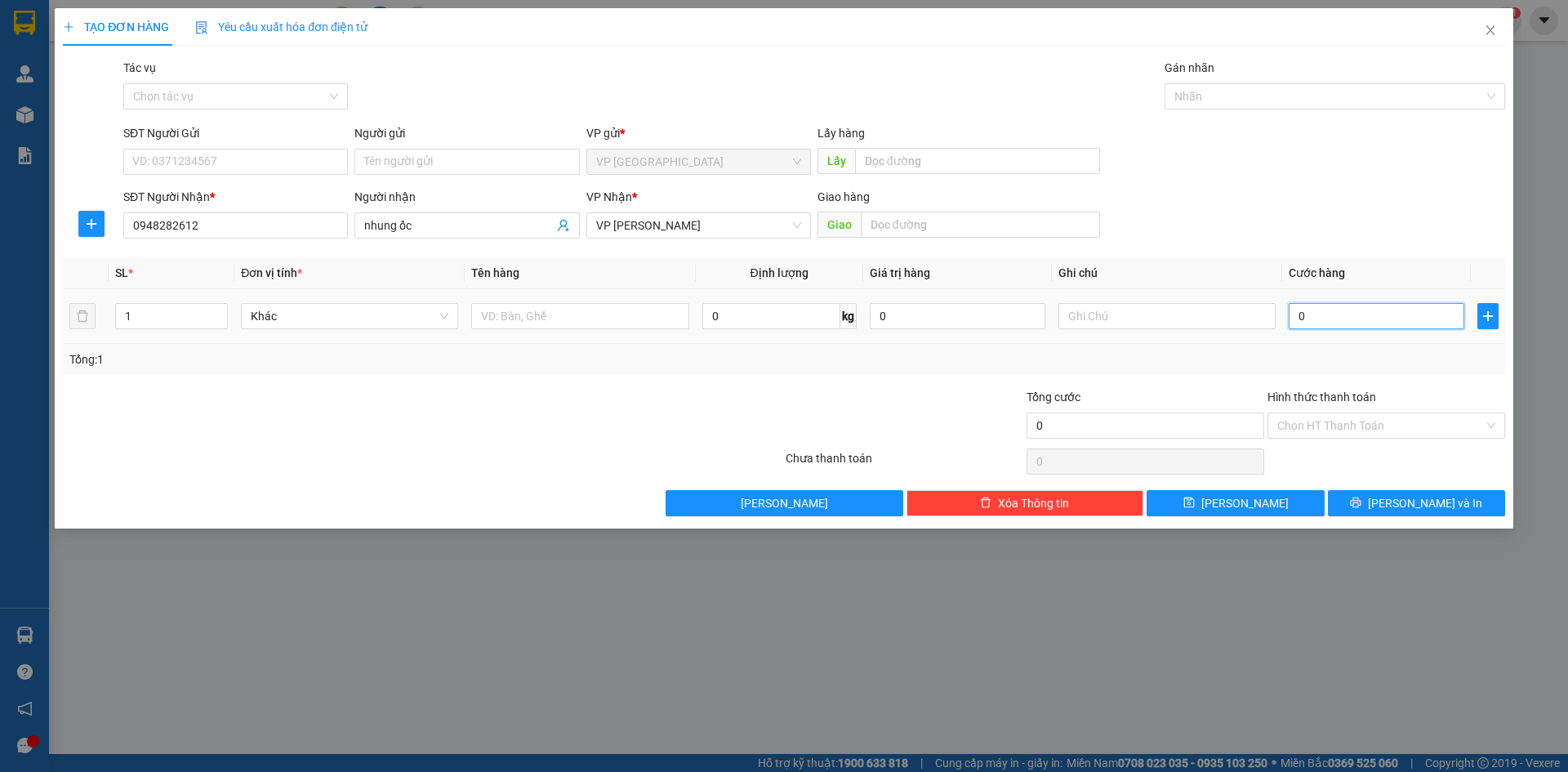
click at [1366, 324] on input "0" at bounding box center [1377, 316] width 176 height 27
type input "5"
type input "50"
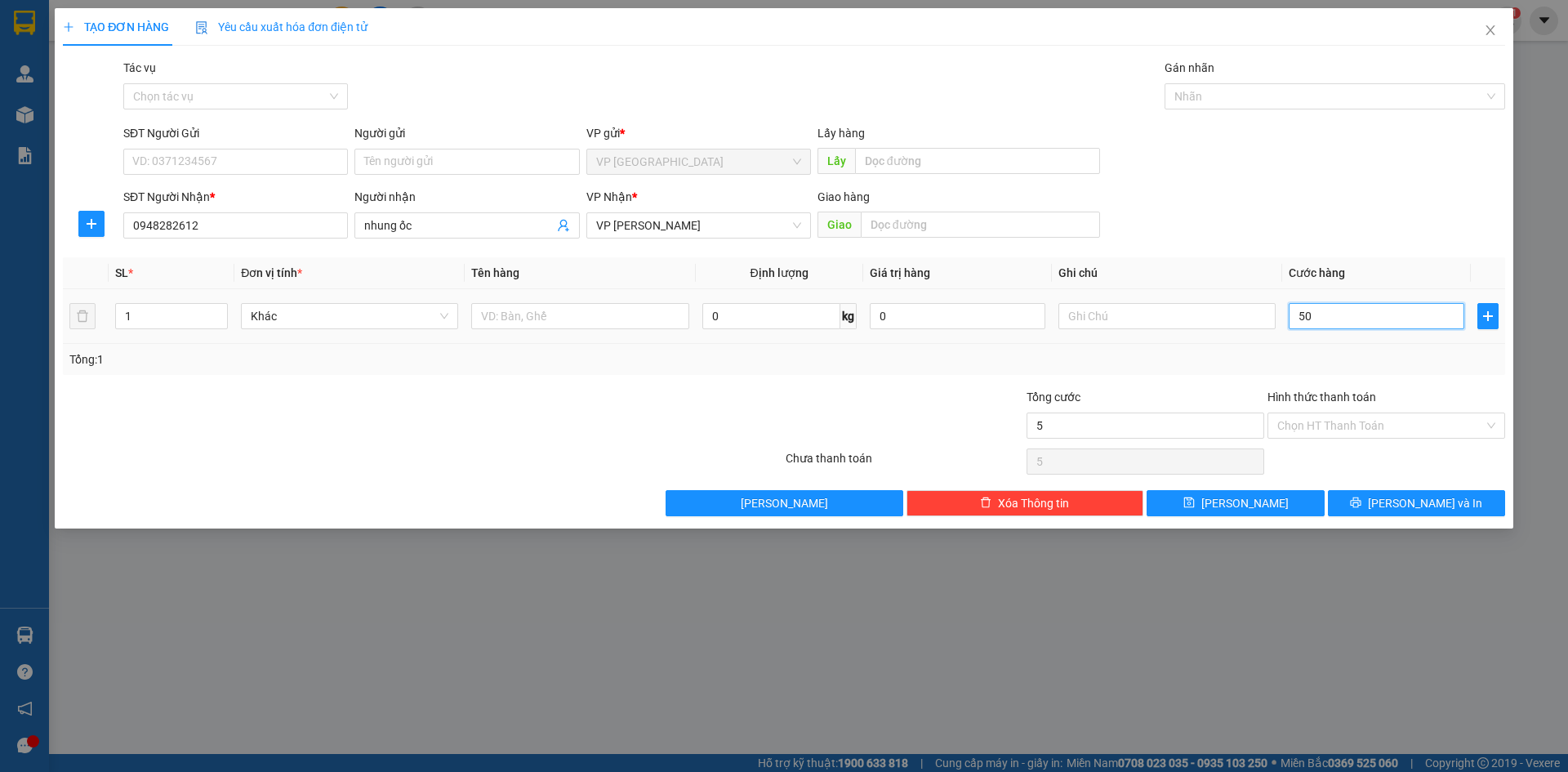
type input "50"
type input "50.000"
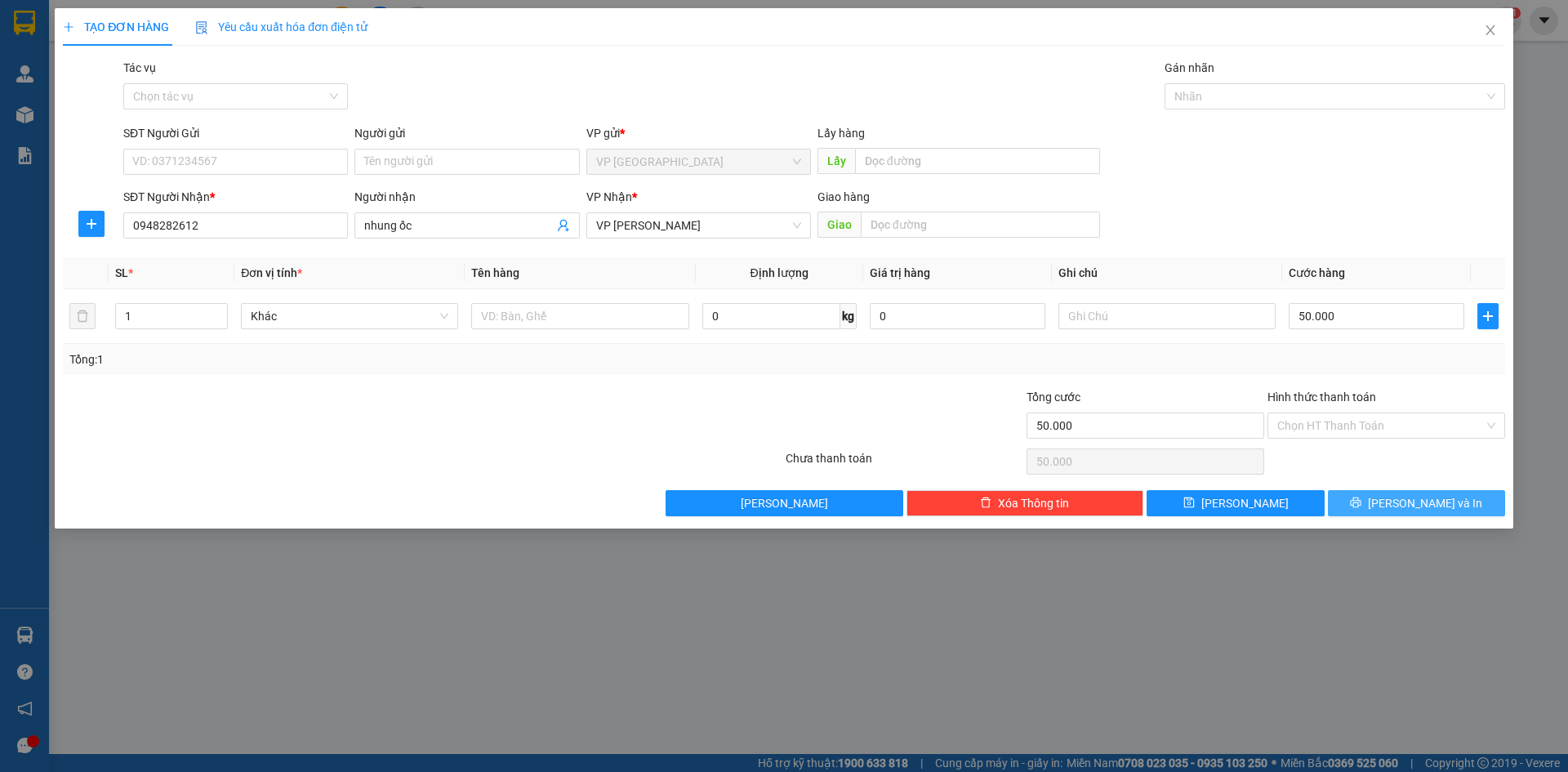
click at [1424, 490] on button "[PERSON_NAME] và In" at bounding box center [1417, 503] width 178 height 27
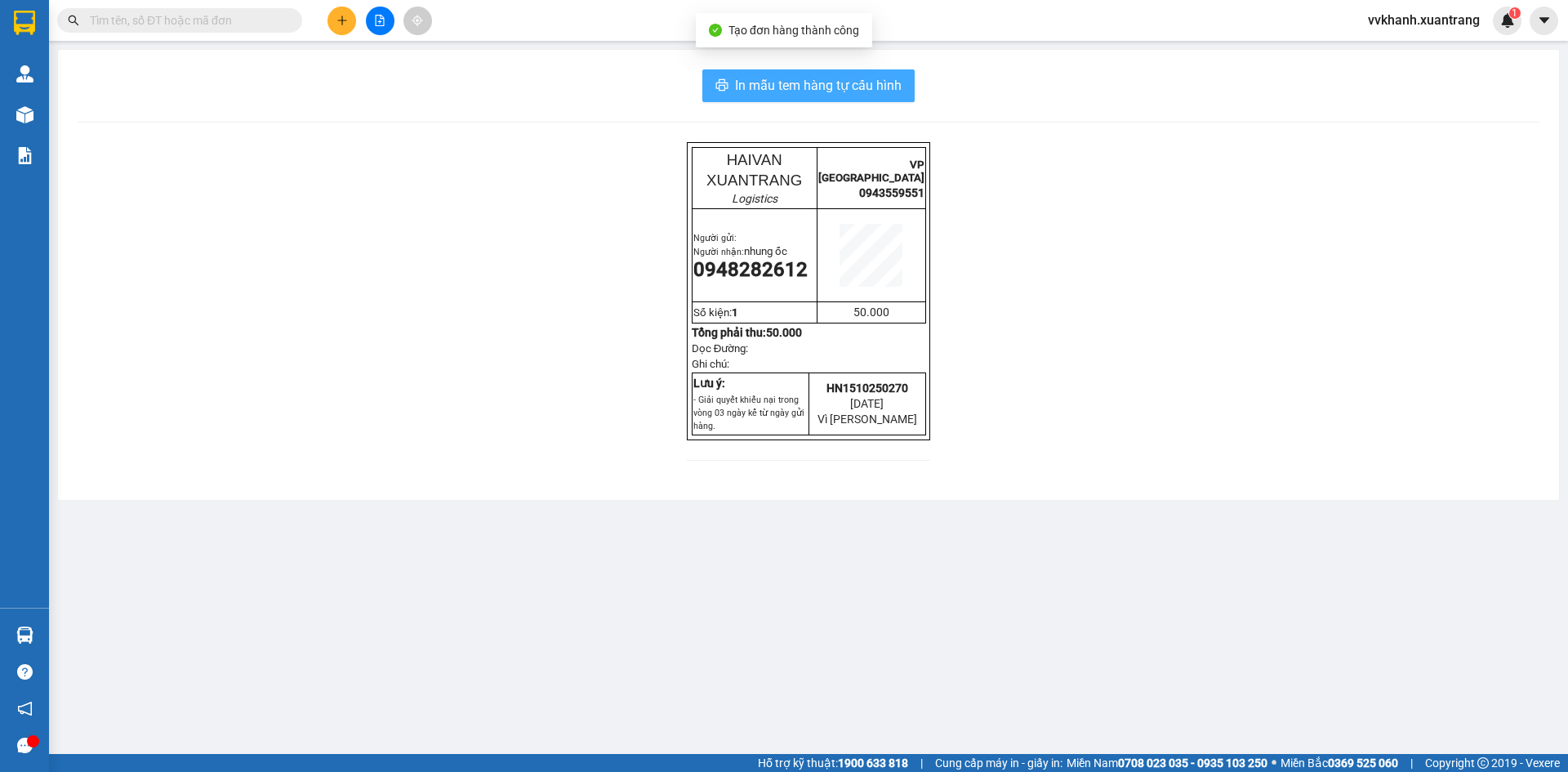
click at [885, 96] on span "In mẫu tem hàng tự cấu hình" at bounding box center [819, 85] width 167 height 21
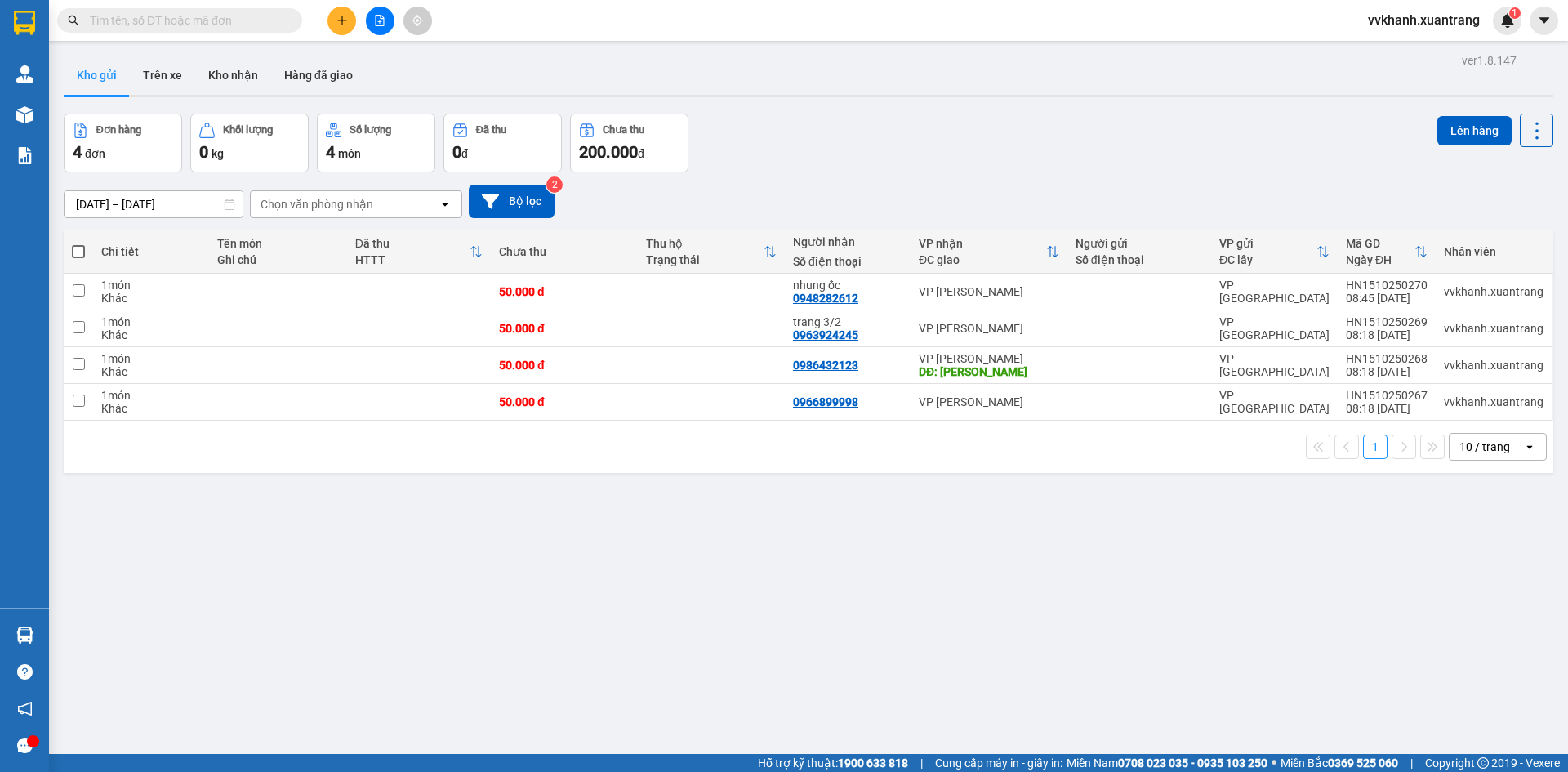
click at [345, 32] on button at bounding box center [341, 21] width 29 height 29
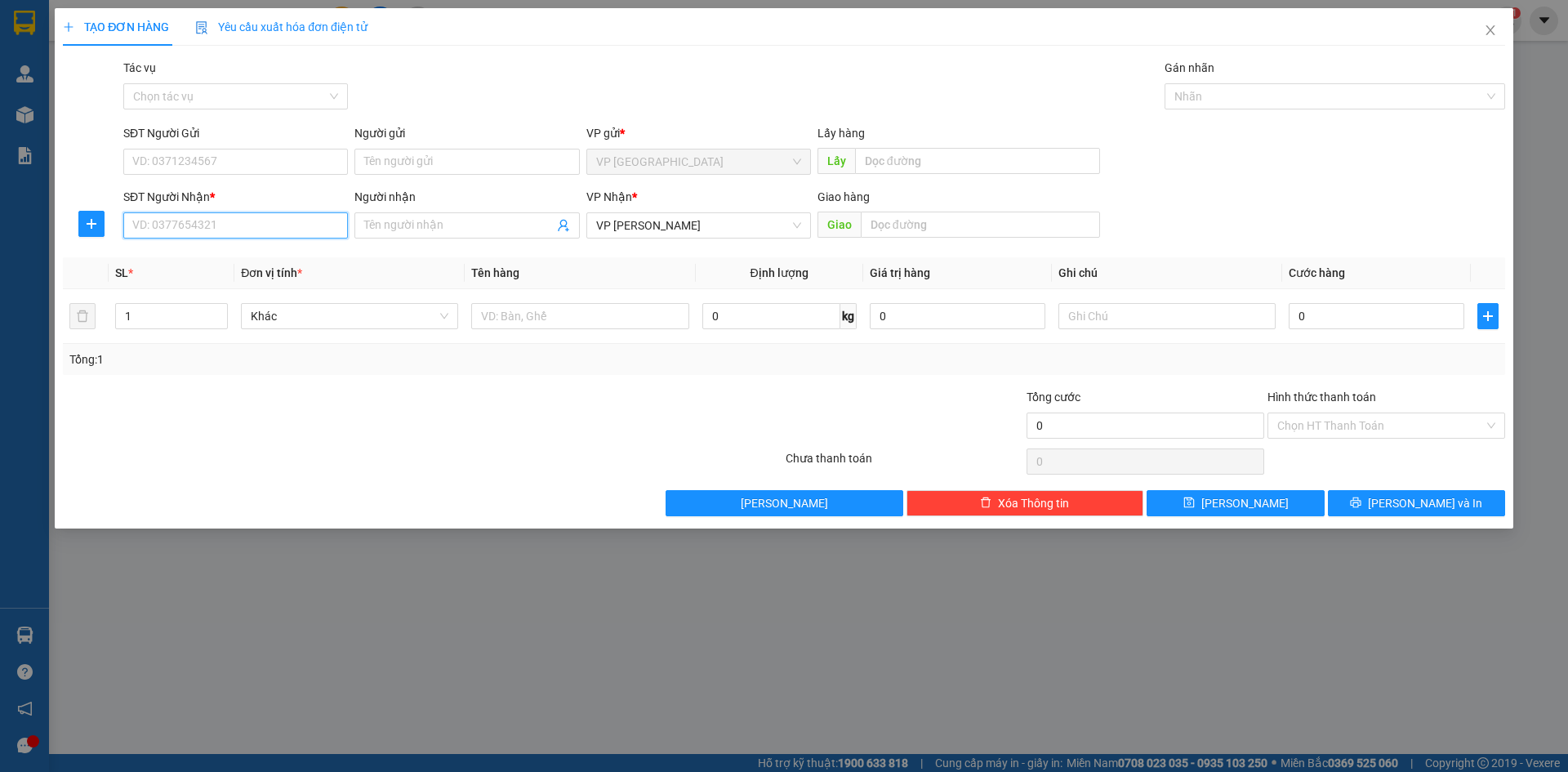
click at [276, 224] on input "SĐT Người Nhận *" at bounding box center [236, 225] width 225 height 27
click at [254, 254] on div "0368283732 - hoan bé" at bounding box center [236, 258] width 205 height 18
type input "0368283732"
type input "hoan bé"
type input "0368283732"
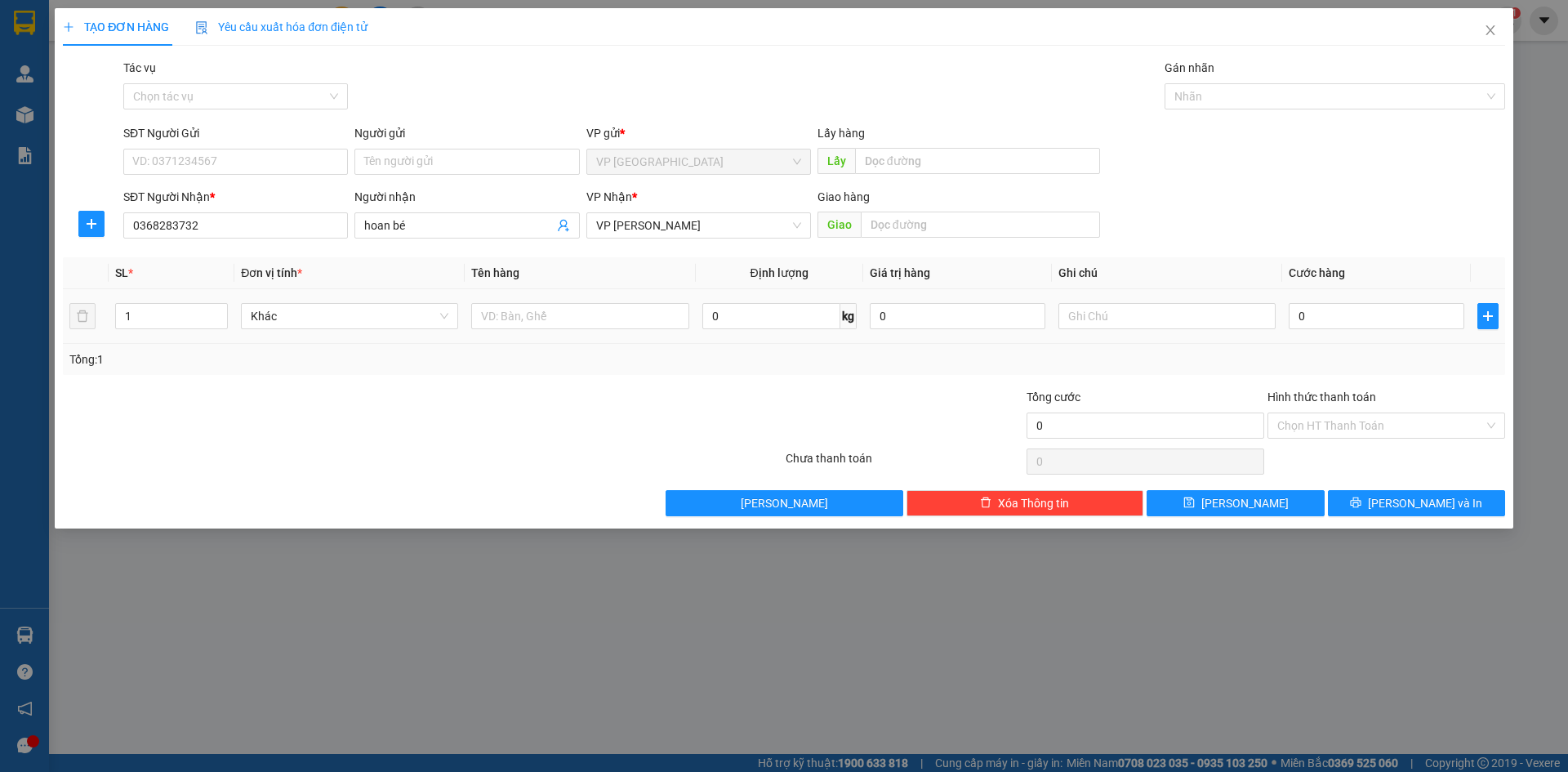
click at [179, 330] on div "1" at bounding box center [172, 316] width 112 height 33
click at [178, 320] on input "1" at bounding box center [172, 316] width 111 height 25
type input "14"
click at [1330, 317] on input "0" at bounding box center [1377, 316] width 176 height 27
type input "5"
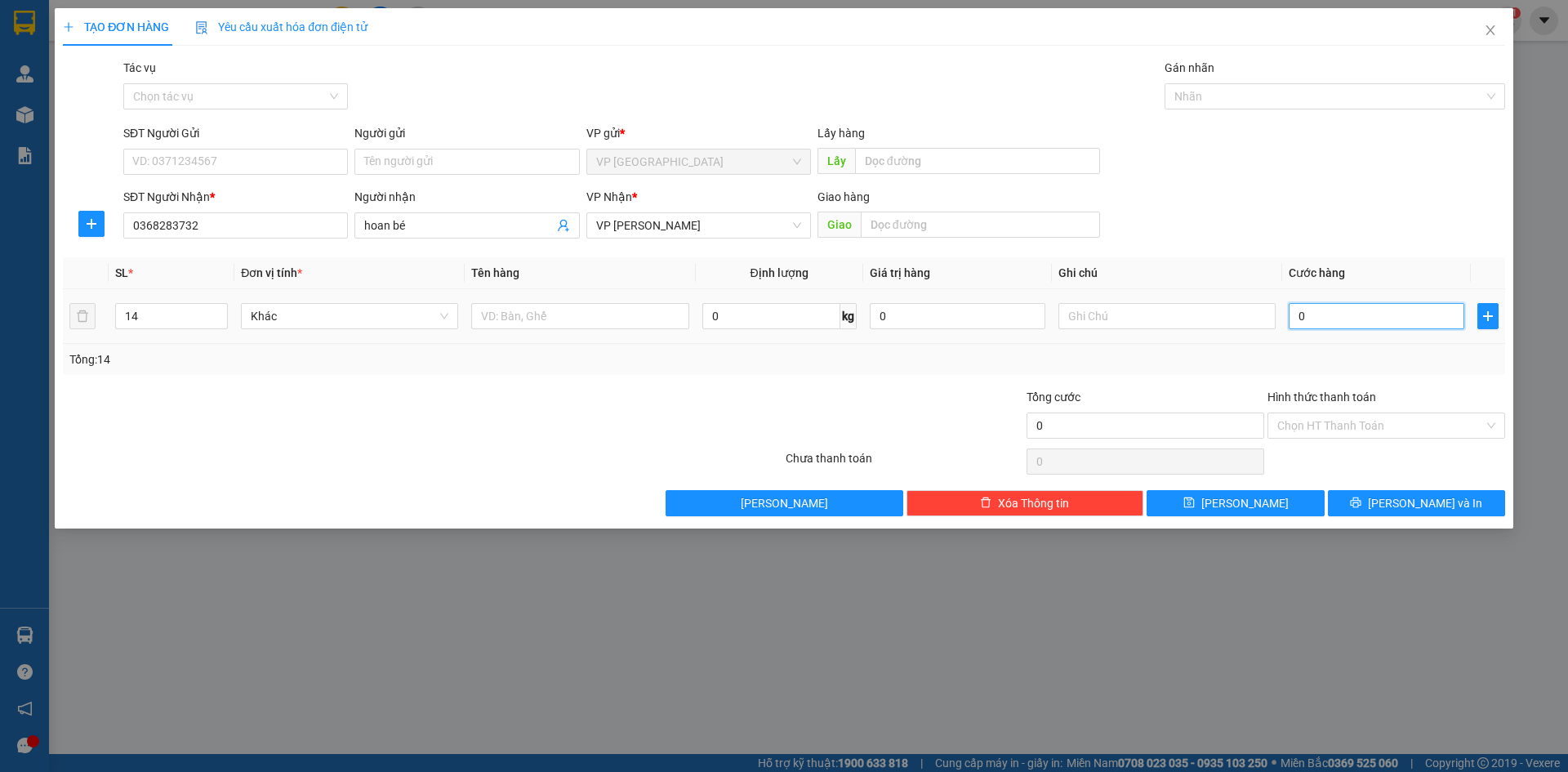
type input "5"
type input "56"
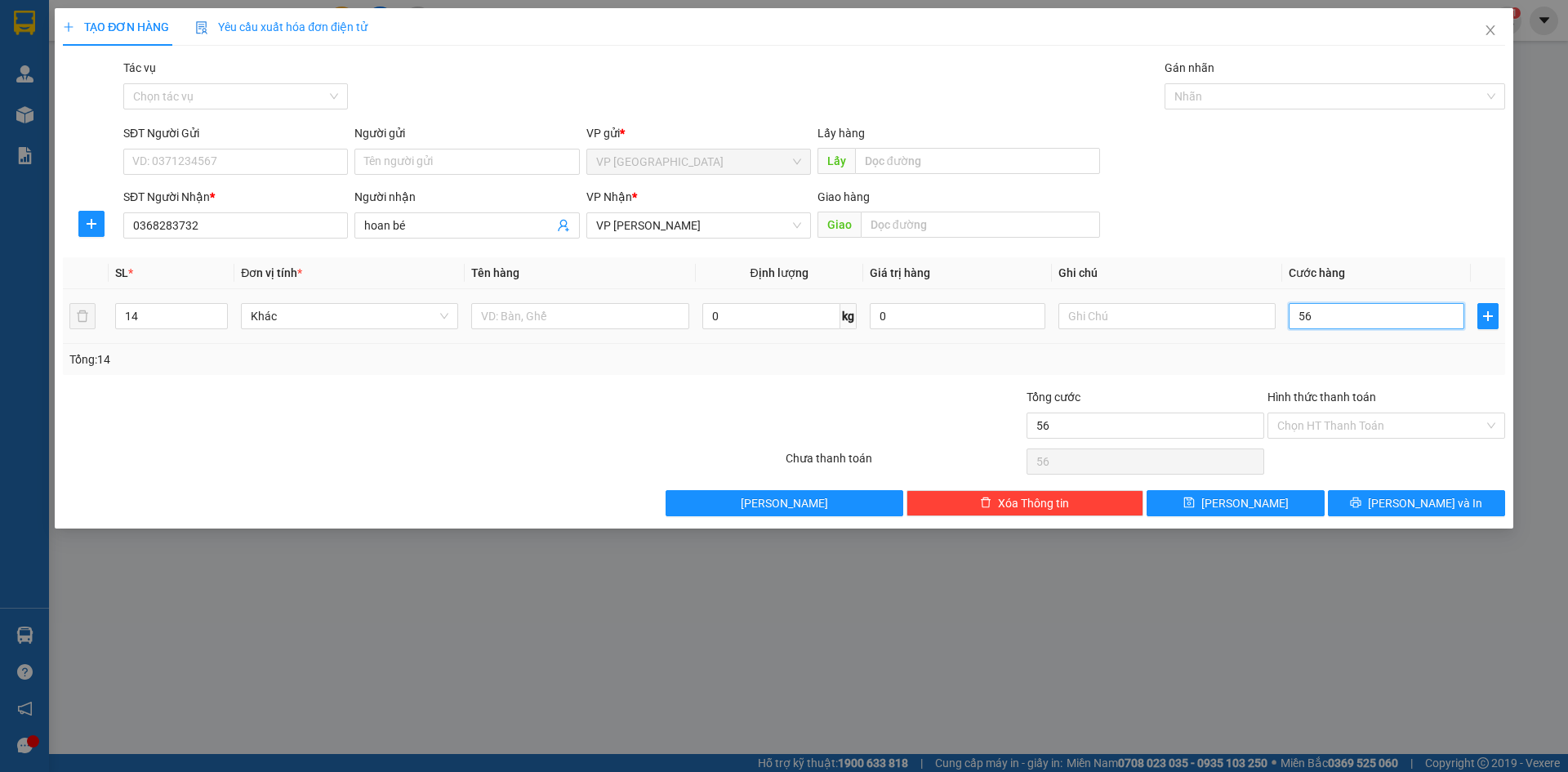
type input "560"
type input "560.000"
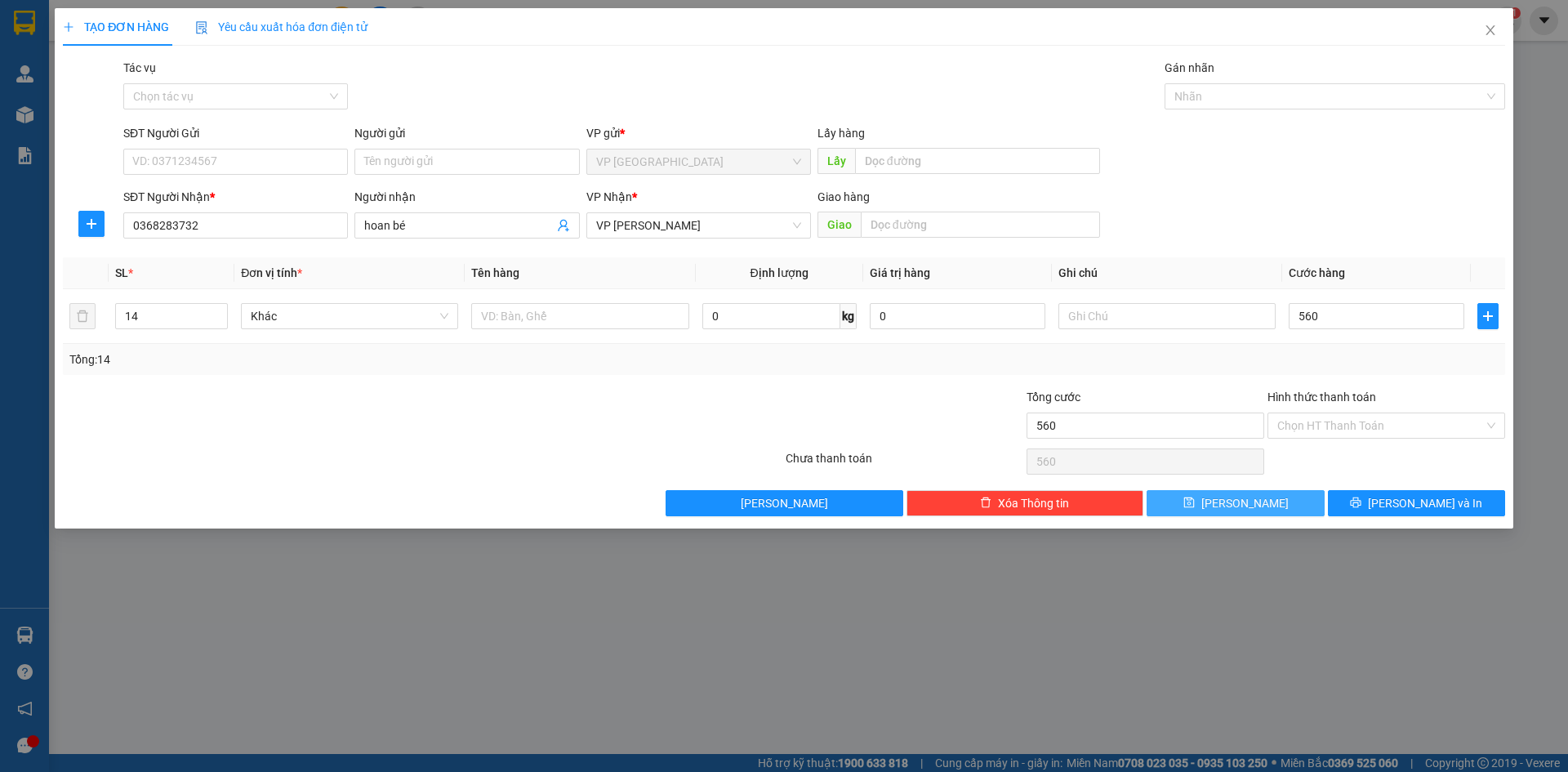
type input "560.000"
click at [1268, 502] on button "[PERSON_NAME]" at bounding box center [1236, 503] width 178 height 27
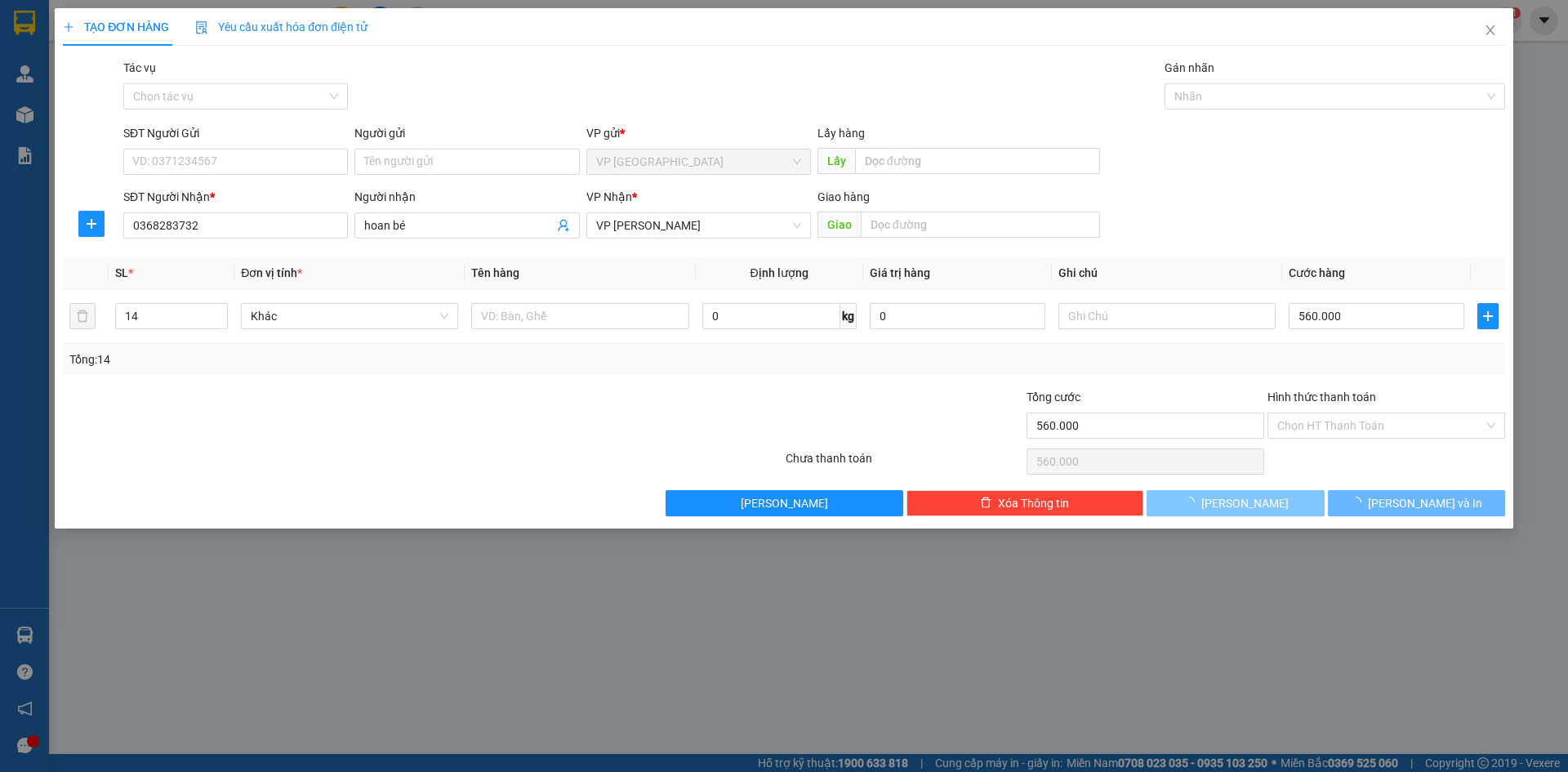
type input "1"
type input "0"
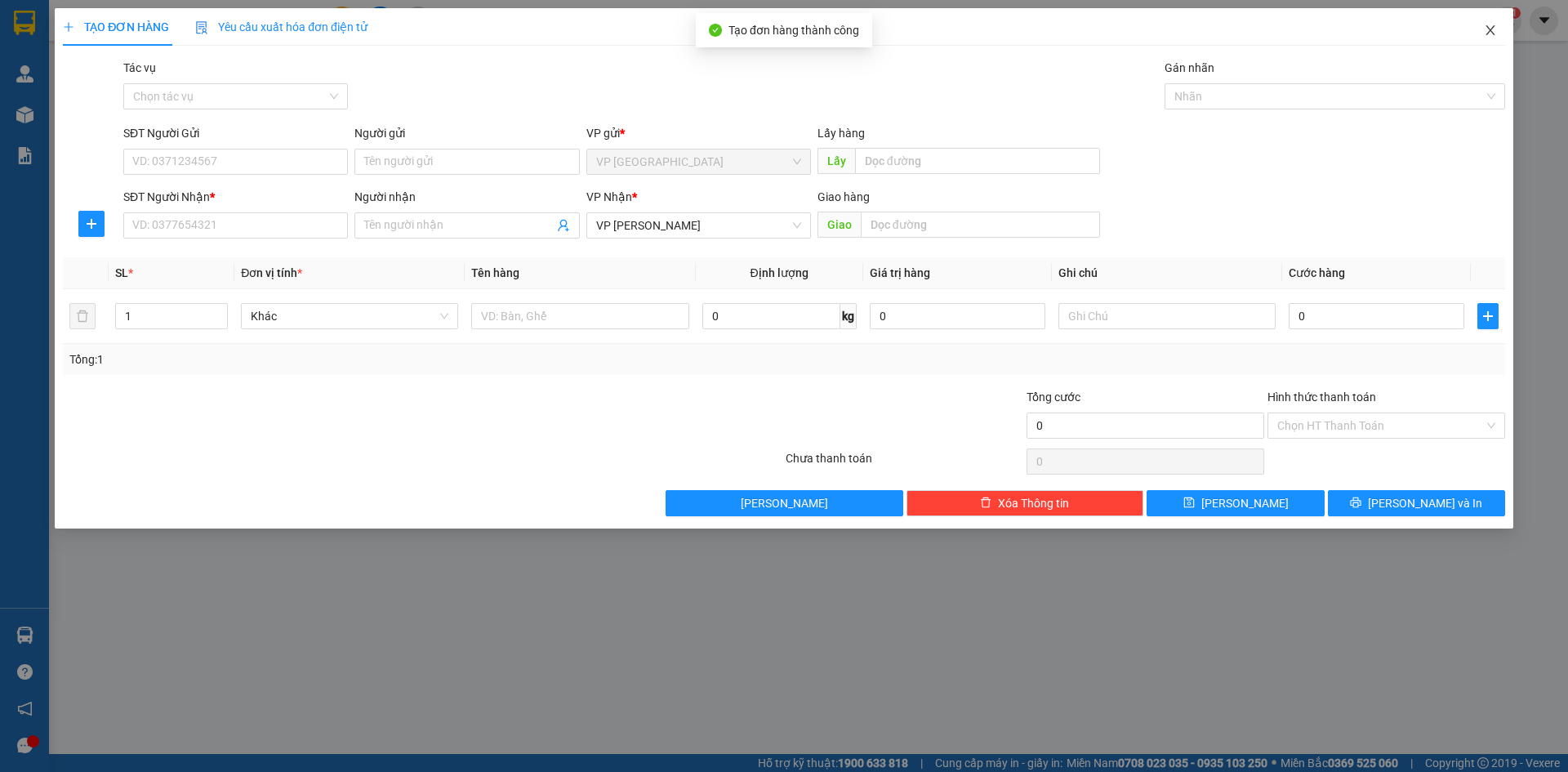
click at [1489, 38] on span "Close" at bounding box center [1491, 31] width 45 height 45
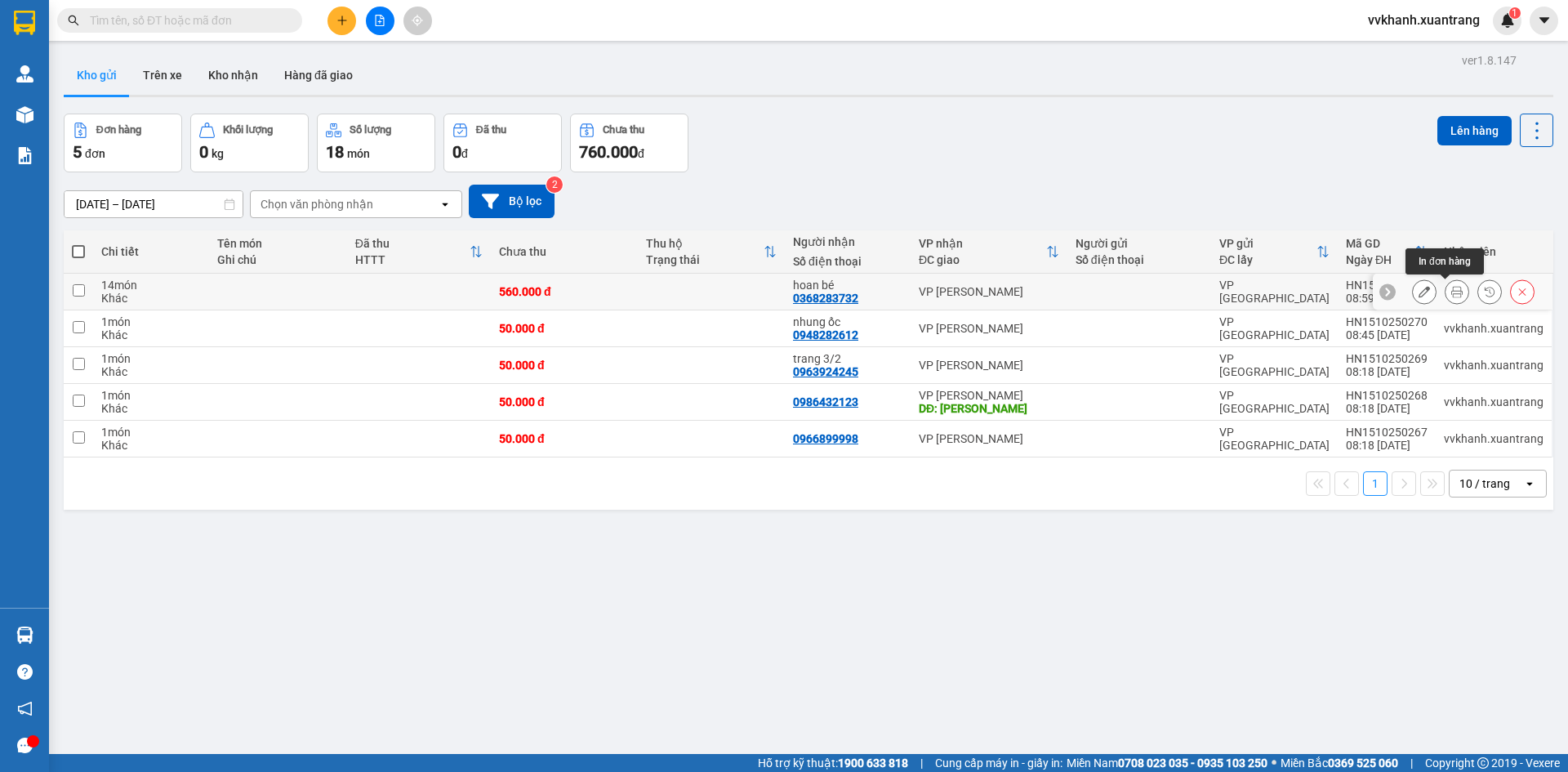
click at [1419, 287] on icon at bounding box center [1425, 292] width 12 height 12
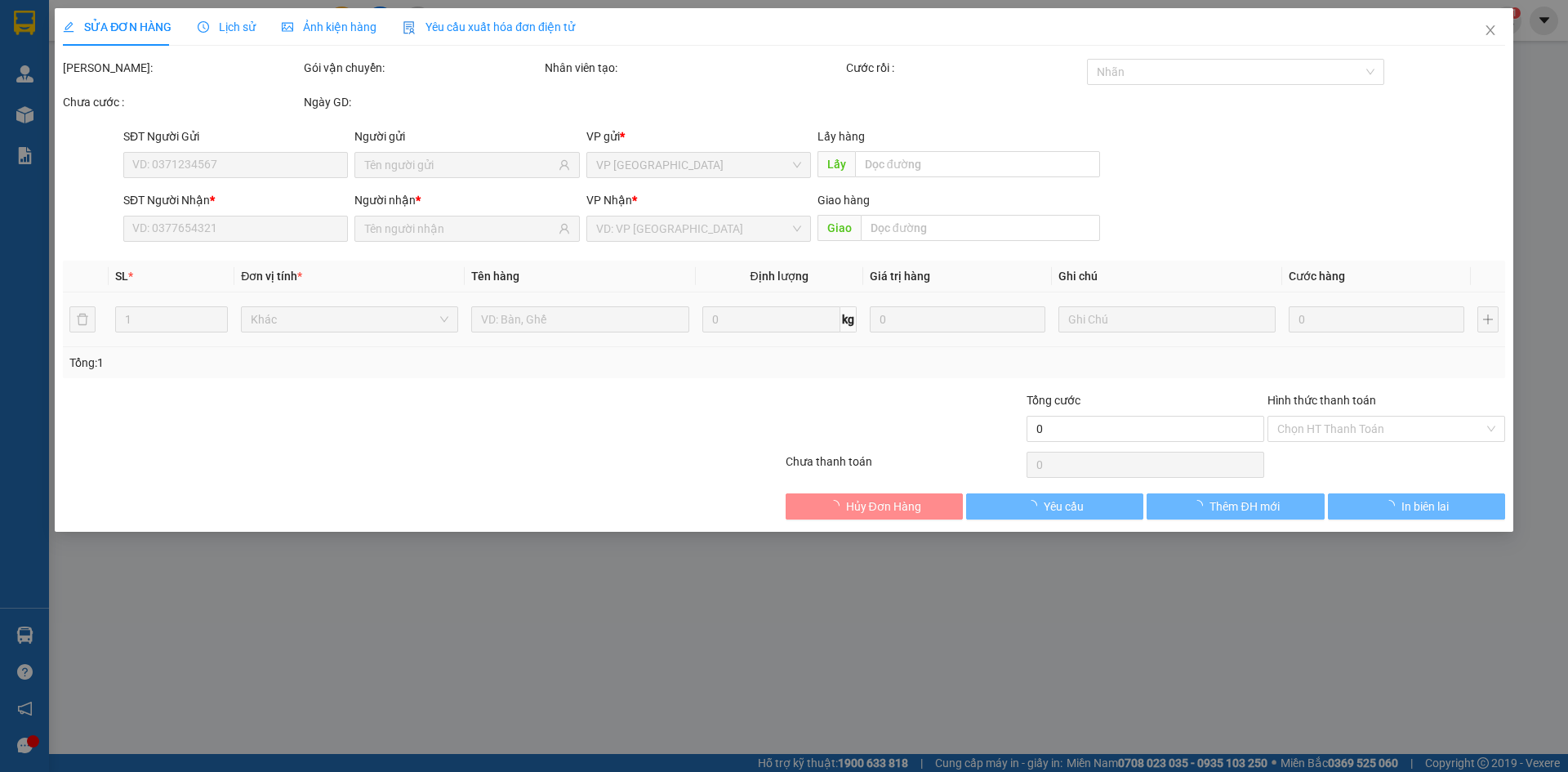
type input "0368283732"
type input "560.000"
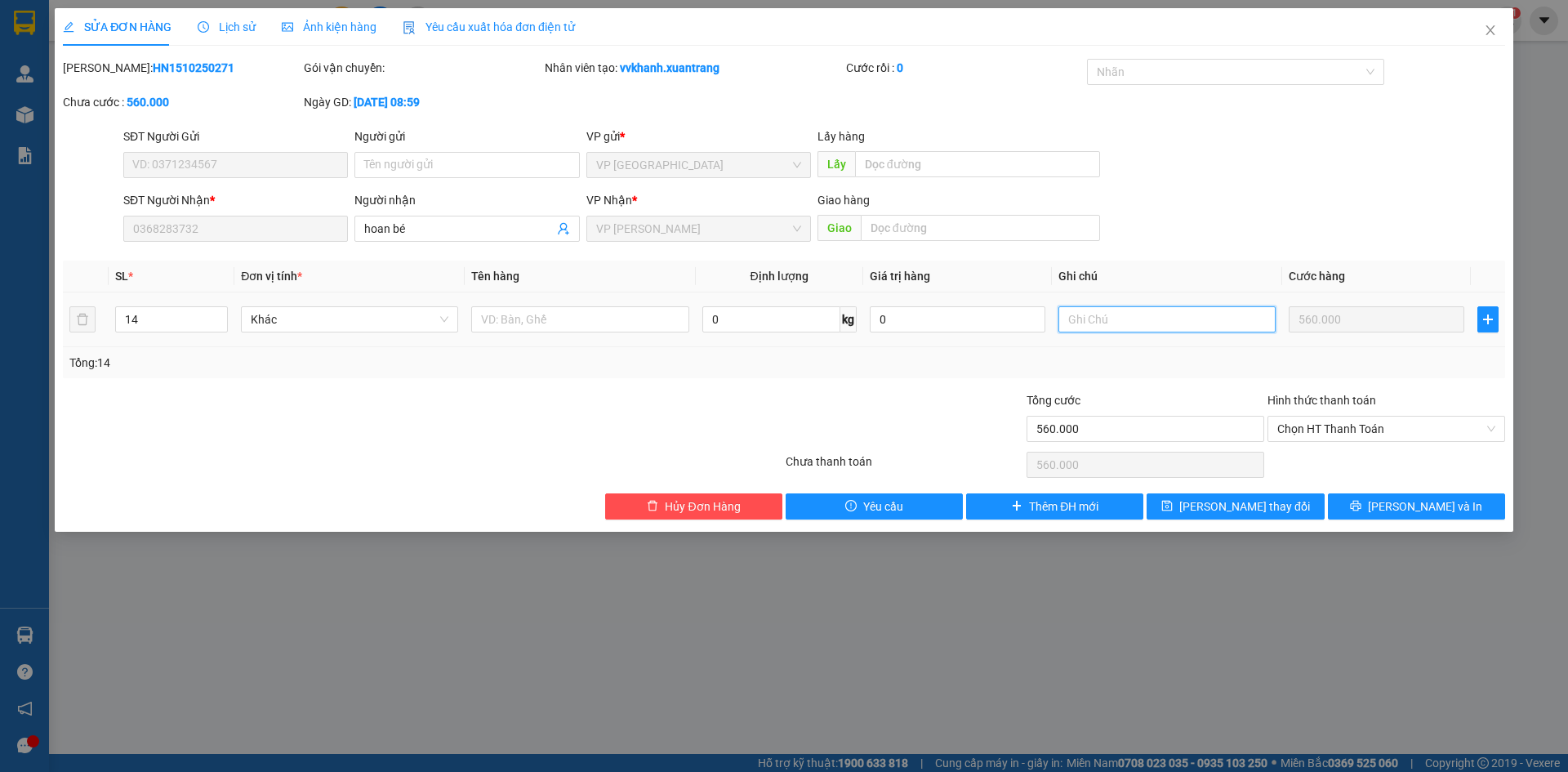
click at [1107, 321] on input "text" at bounding box center [1168, 319] width 217 height 27
type input "còn xe sau"
click at [1265, 508] on span "[PERSON_NAME] thay đổi" at bounding box center [1245, 506] width 131 height 18
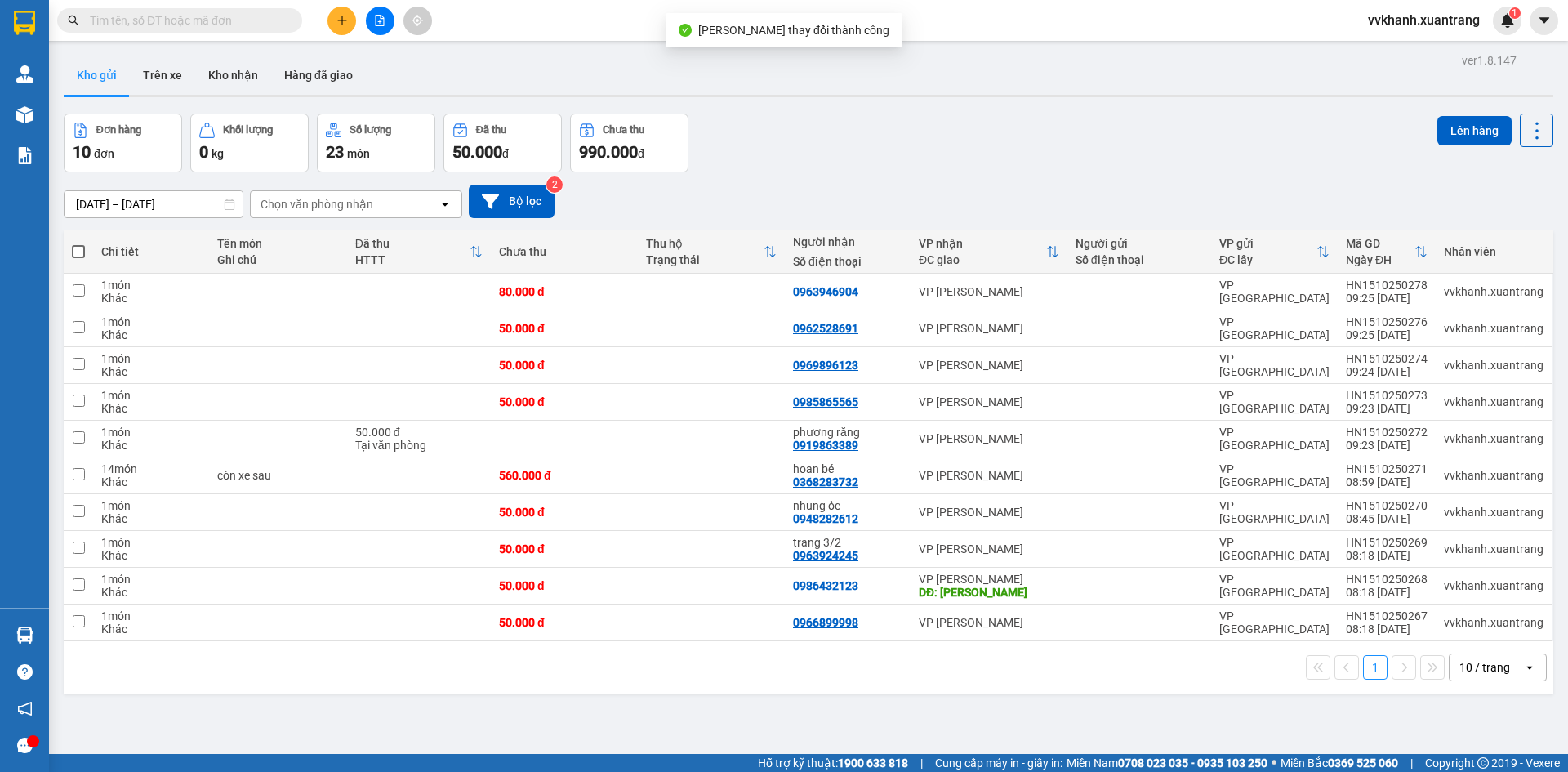
click at [79, 246] on span at bounding box center [78, 251] width 13 height 13
click at [79, 244] on input "checkbox" at bounding box center [79, 244] width 0 height 0
checkbox input "true"
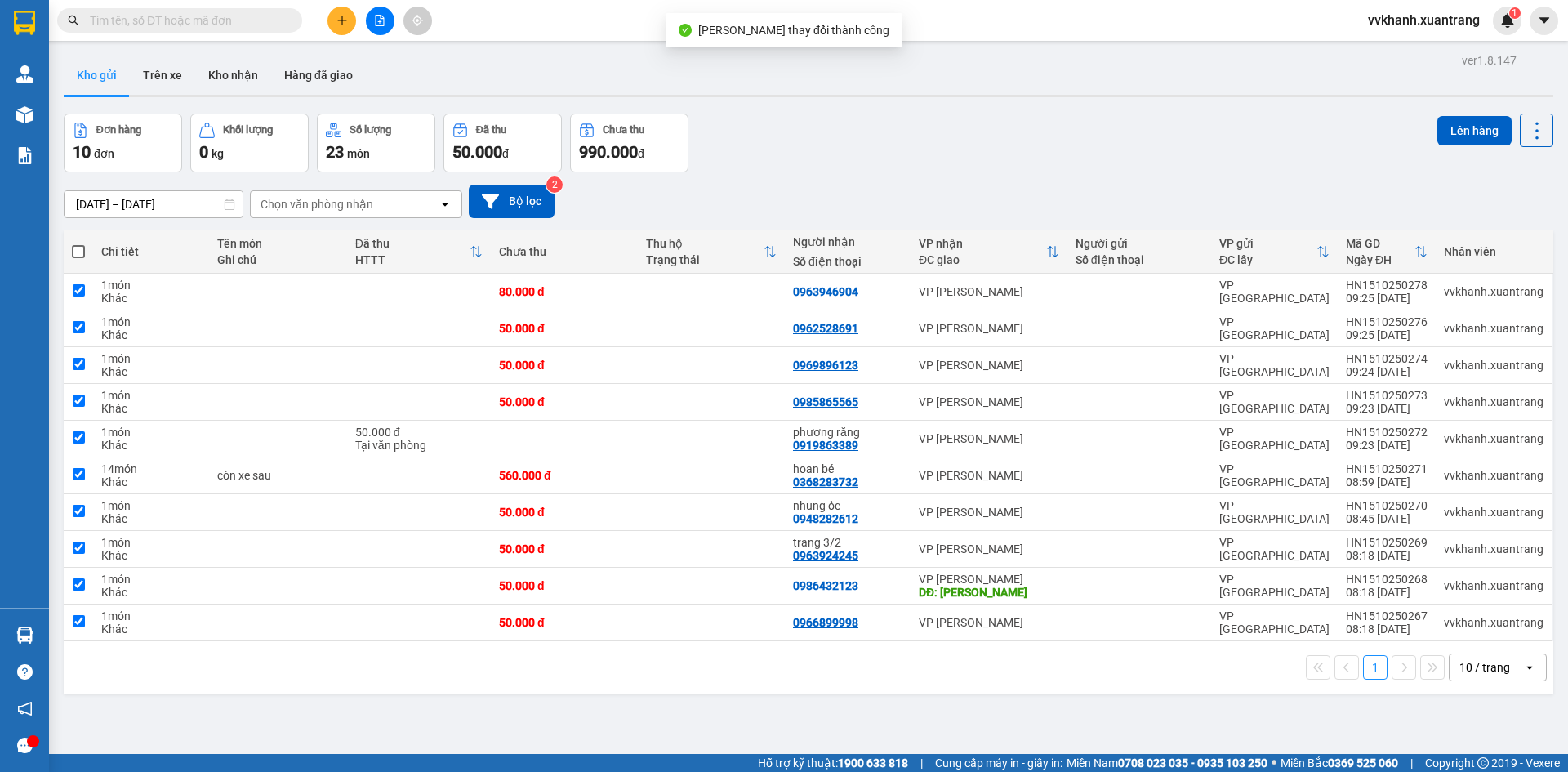
checkbox input "true"
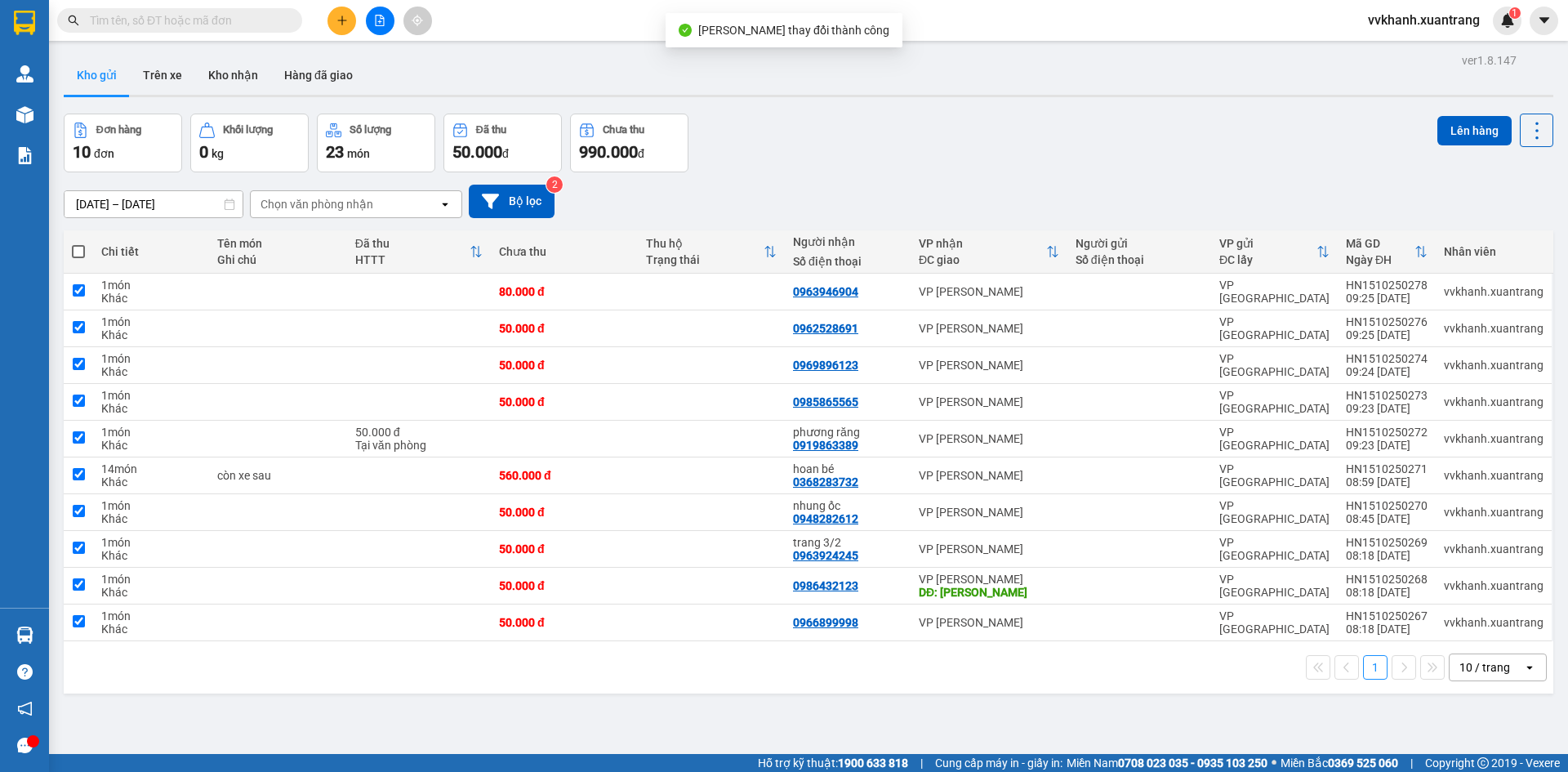
checkbox input "true"
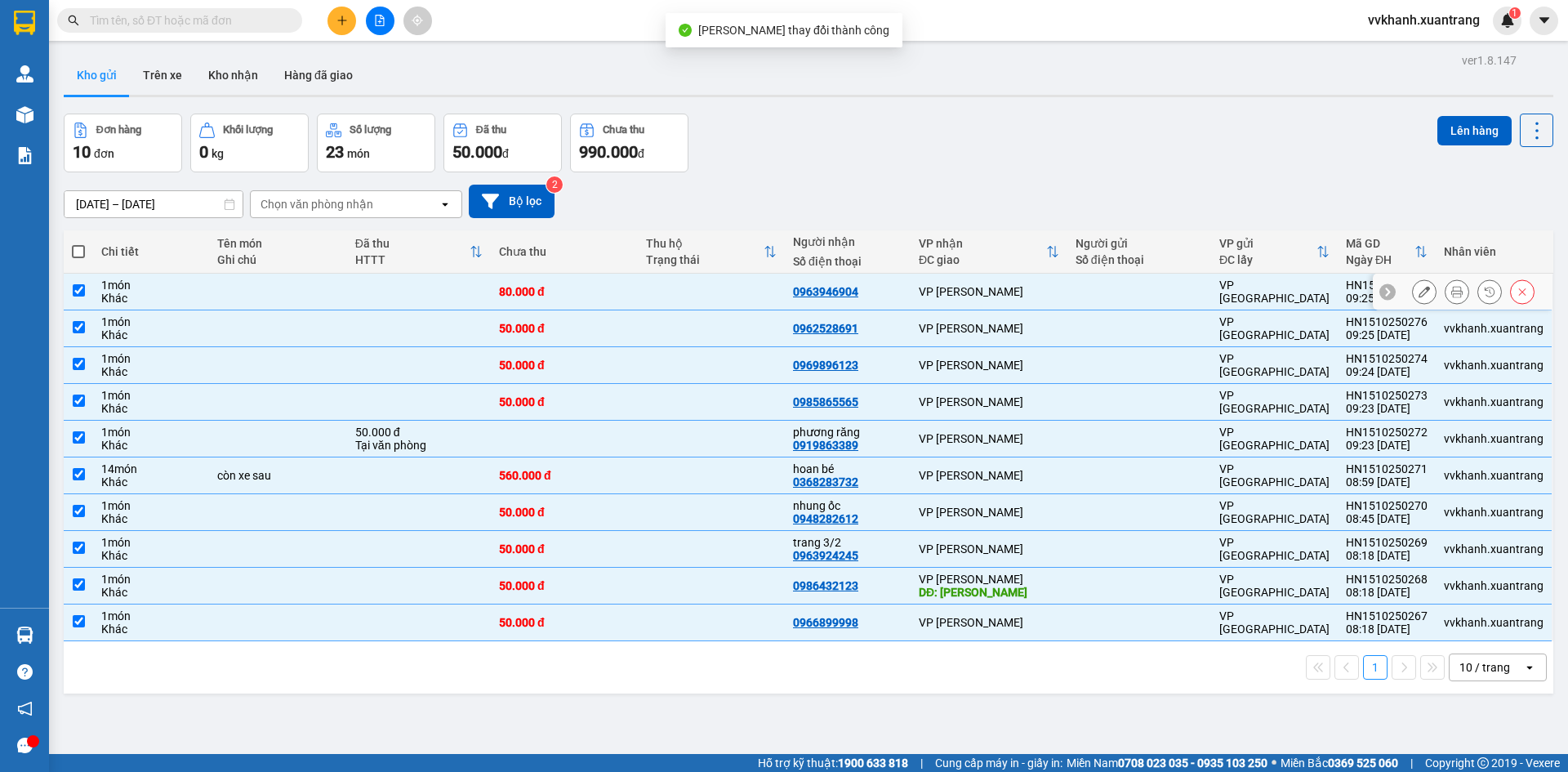
click at [76, 279] on td at bounding box center [79, 292] width 30 height 36
checkbox input "false"
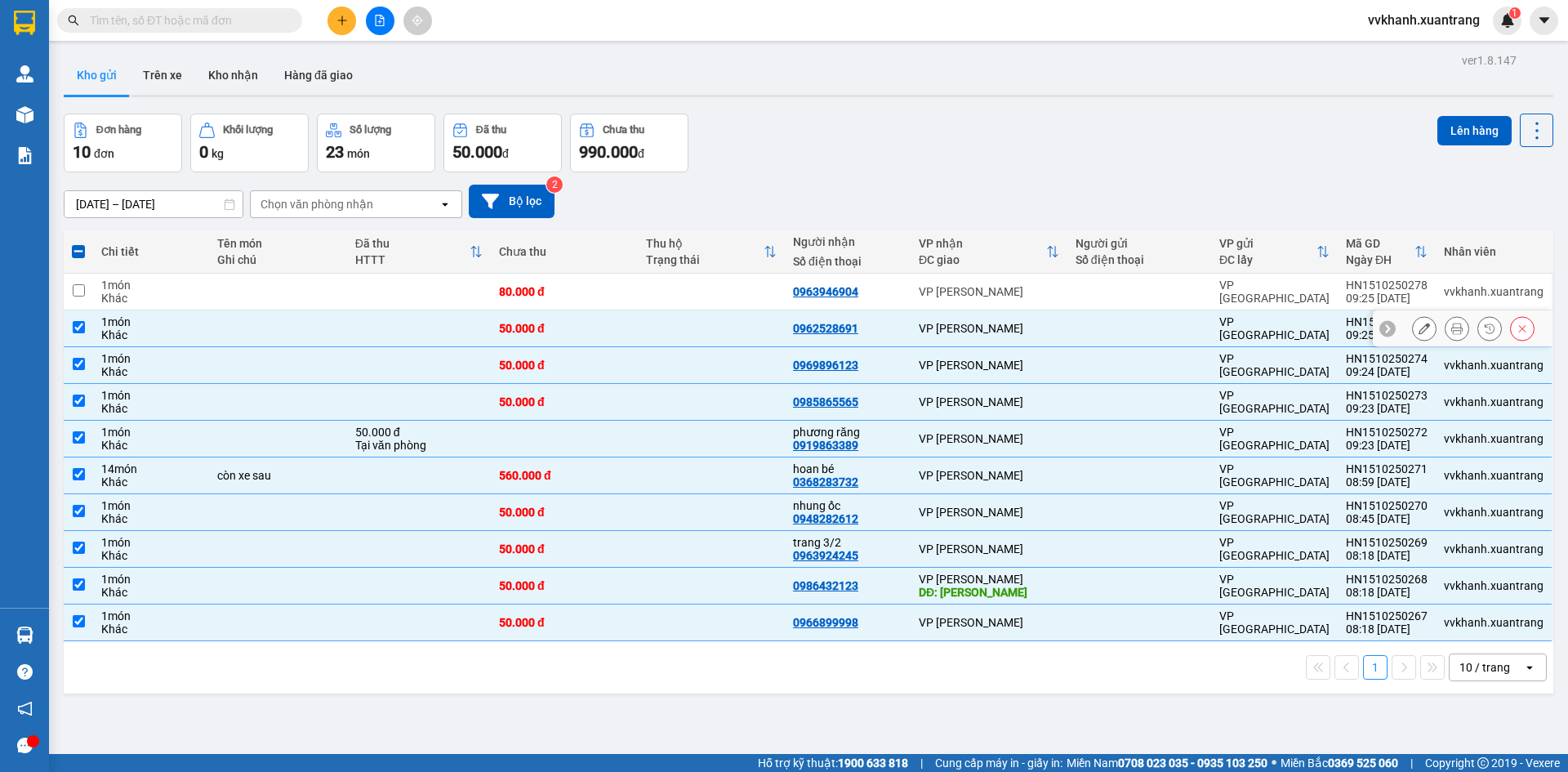
click at [76, 326] on input "checkbox" at bounding box center [79, 327] width 12 height 12
checkbox input "false"
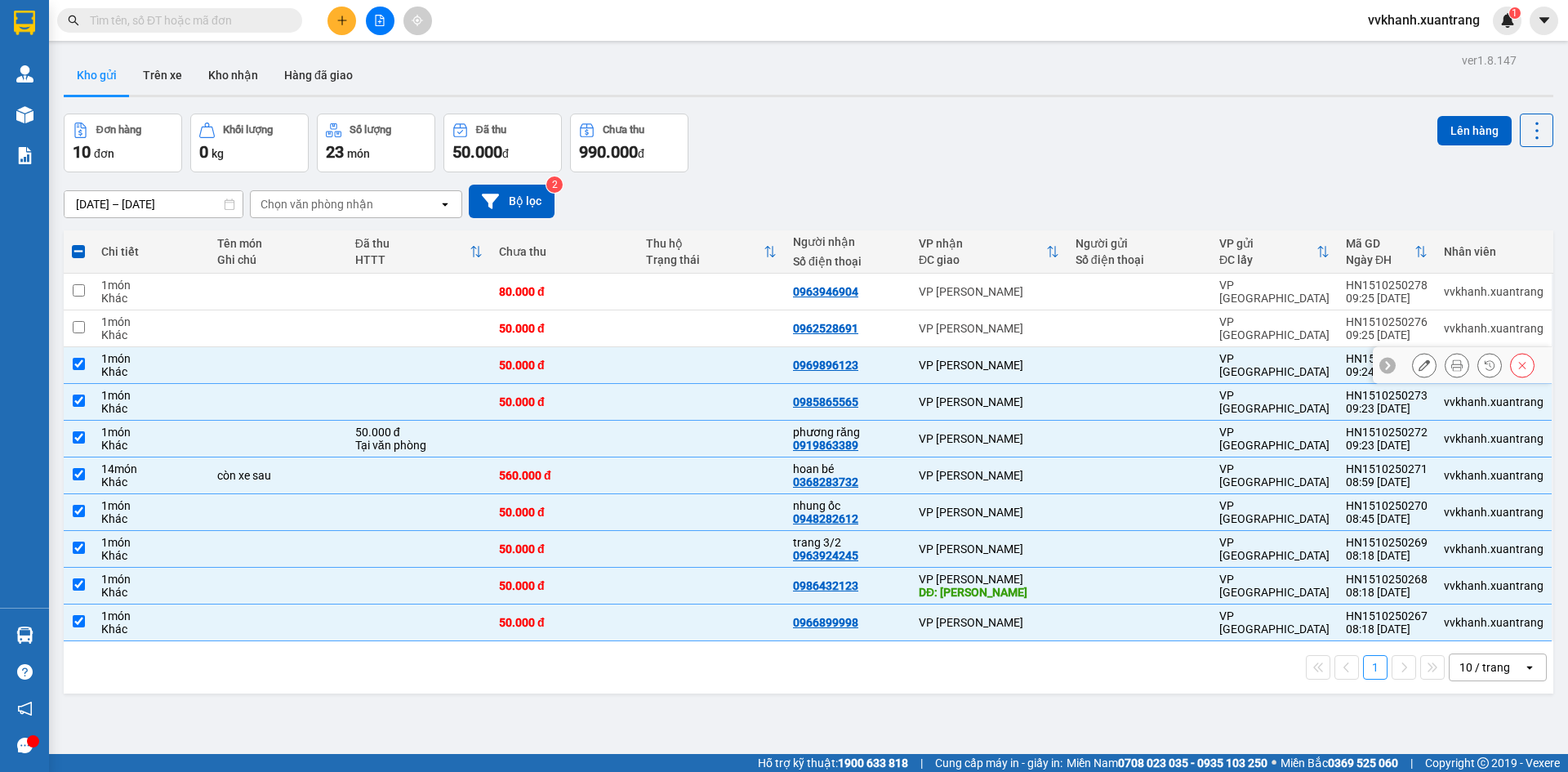
click at [78, 363] on input "checkbox" at bounding box center [79, 364] width 12 height 12
checkbox input "false"
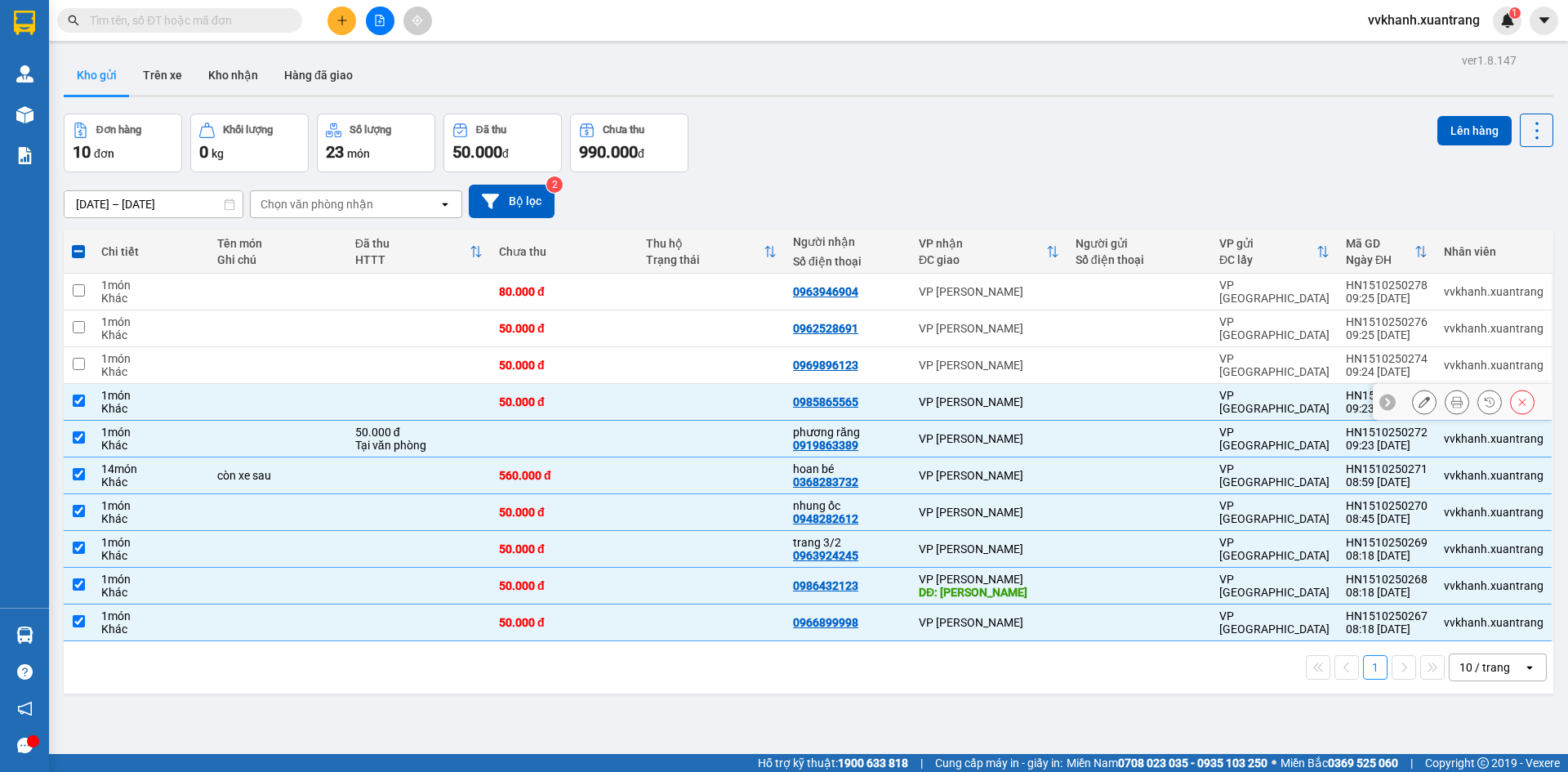
click at [80, 402] on input "checkbox" at bounding box center [79, 400] width 12 height 12
checkbox input "false"
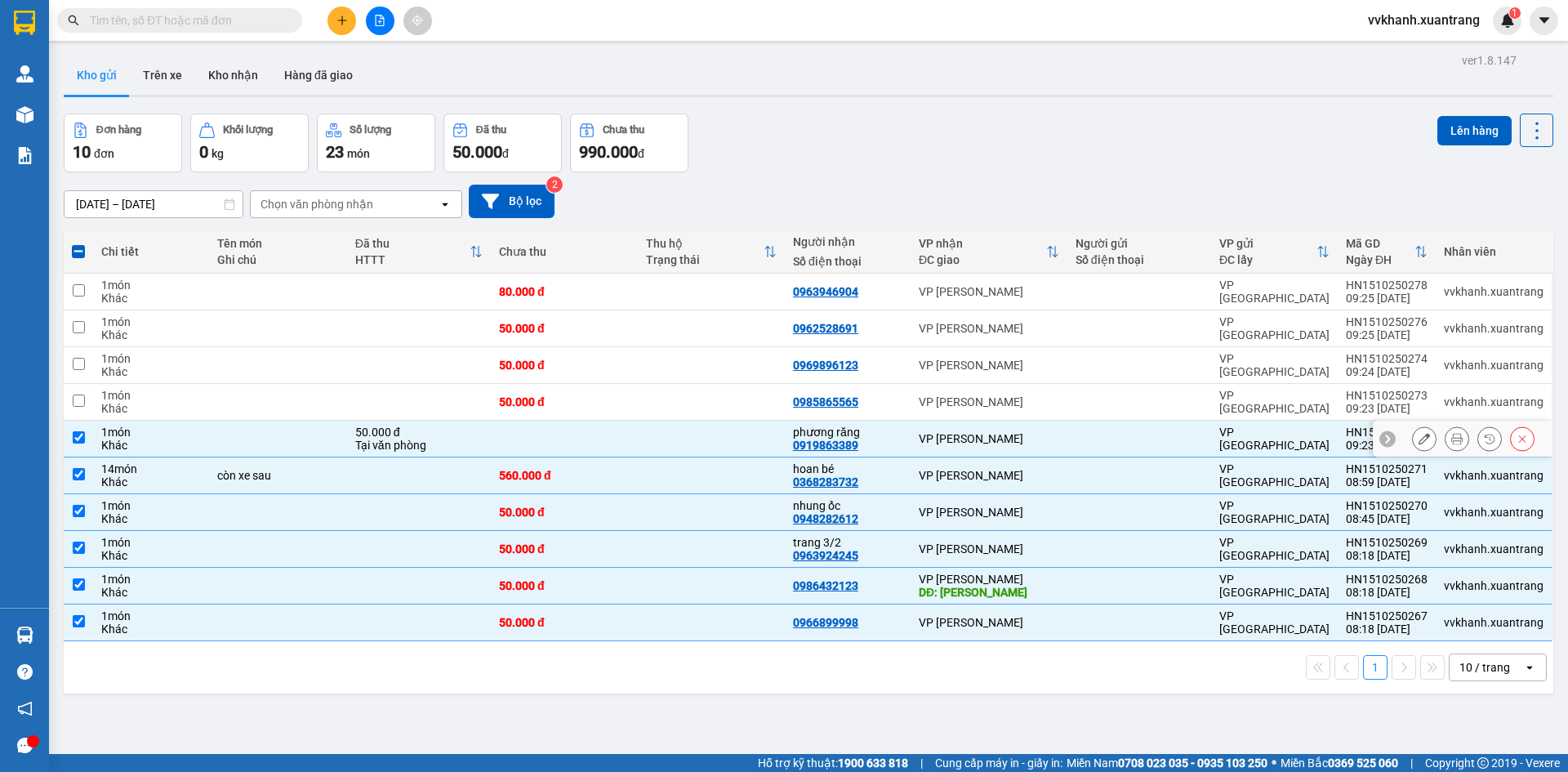
click at [83, 436] on input "checkbox" at bounding box center [79, 437] width 12 height 12
checkbox input "false"
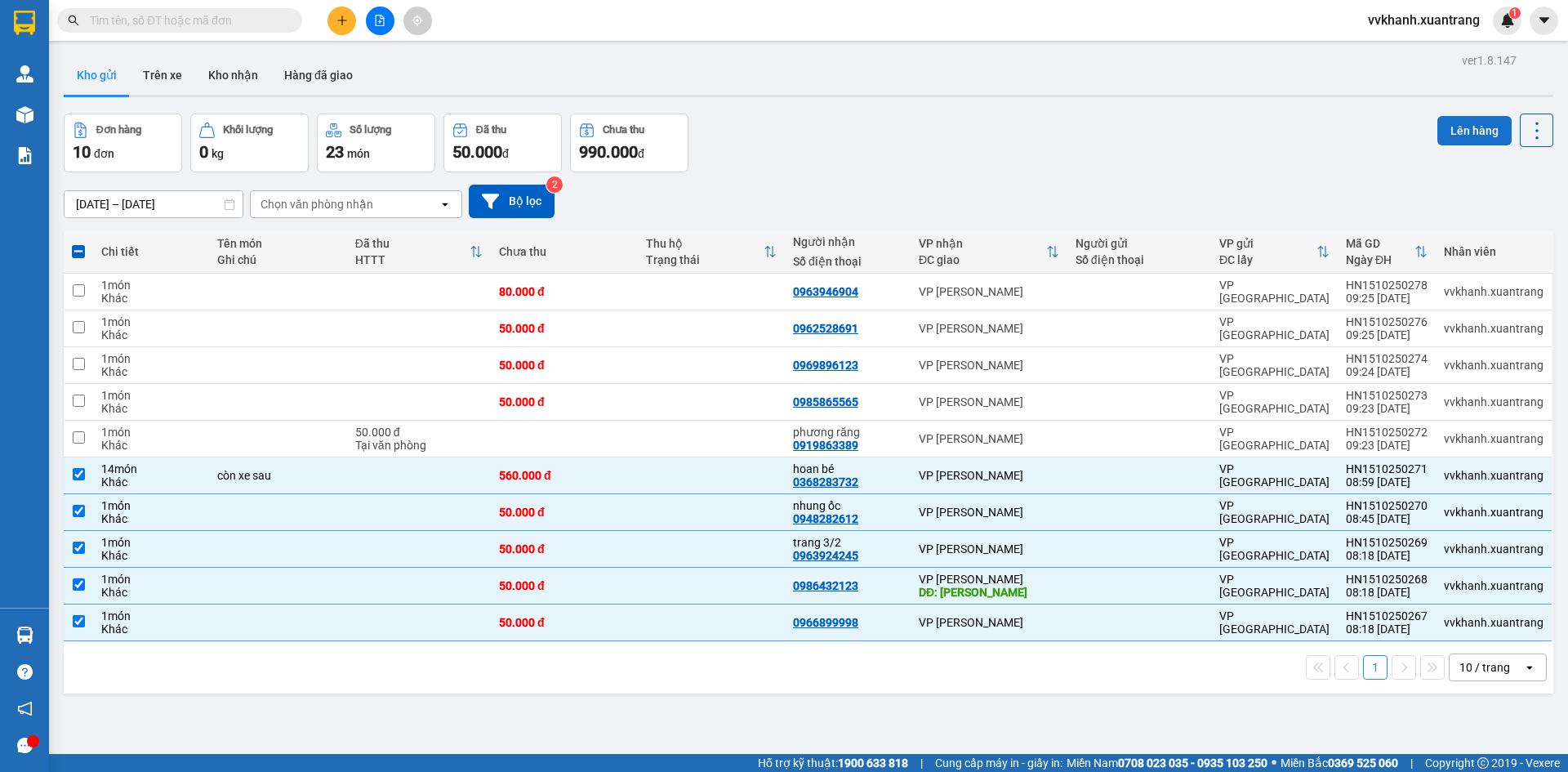
click at [1462, 143] on button "Lên hàng" at bounding box center [1474, 131] width 74 height 30
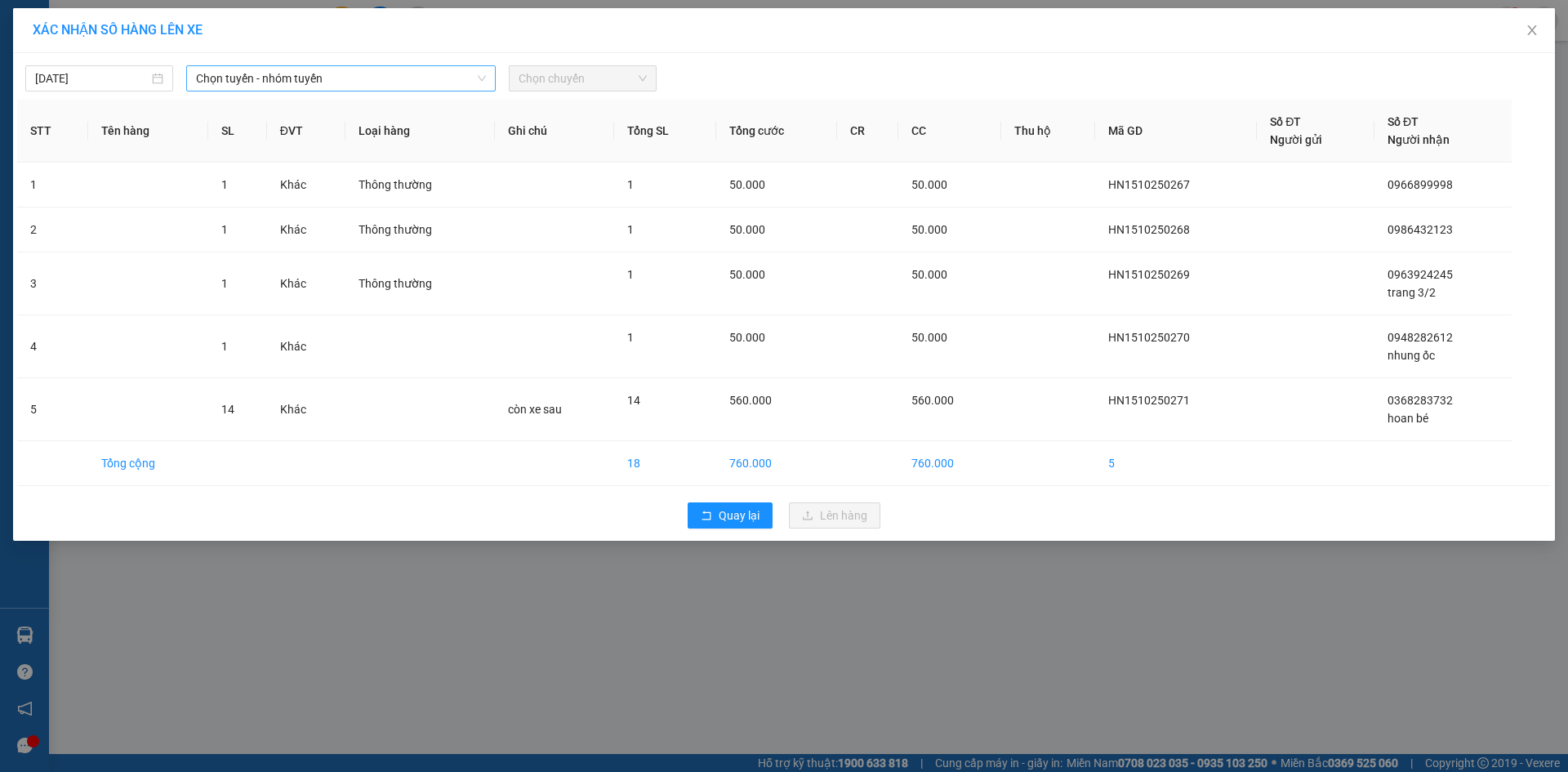
click at [386, 79] on span "Chọn tuyến - nhóm tuyến" at bounding box center [341, 78] width 290 height 25
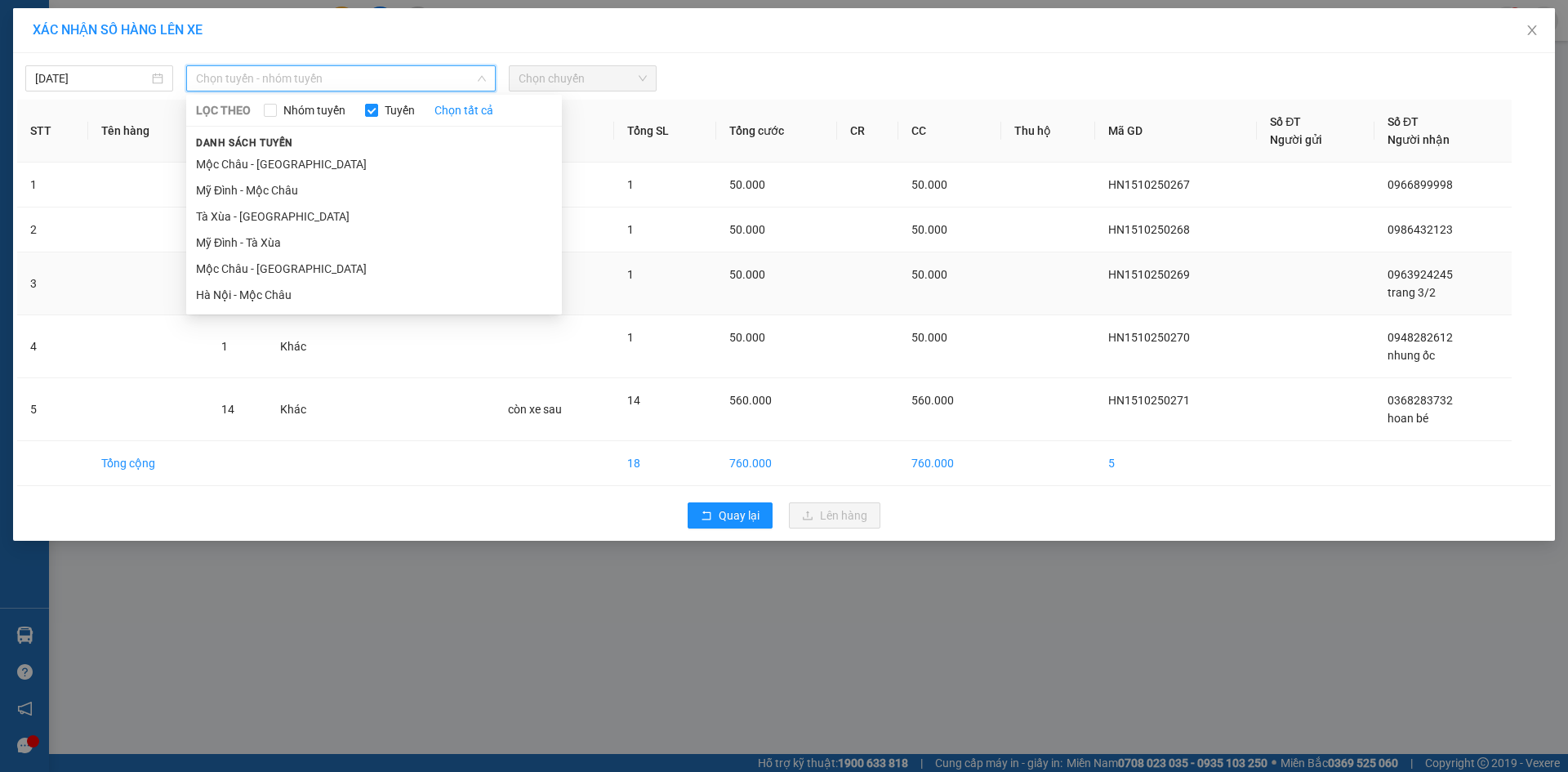
drag, startPoint x: 290, startPoint y: 289, endPoint x: 307, endPoint y: 278, distance: 20.2
click at [292, 289] on li "Hà Nội - Mộc Châu" at bounding box center [374, 295] width 376 height 27
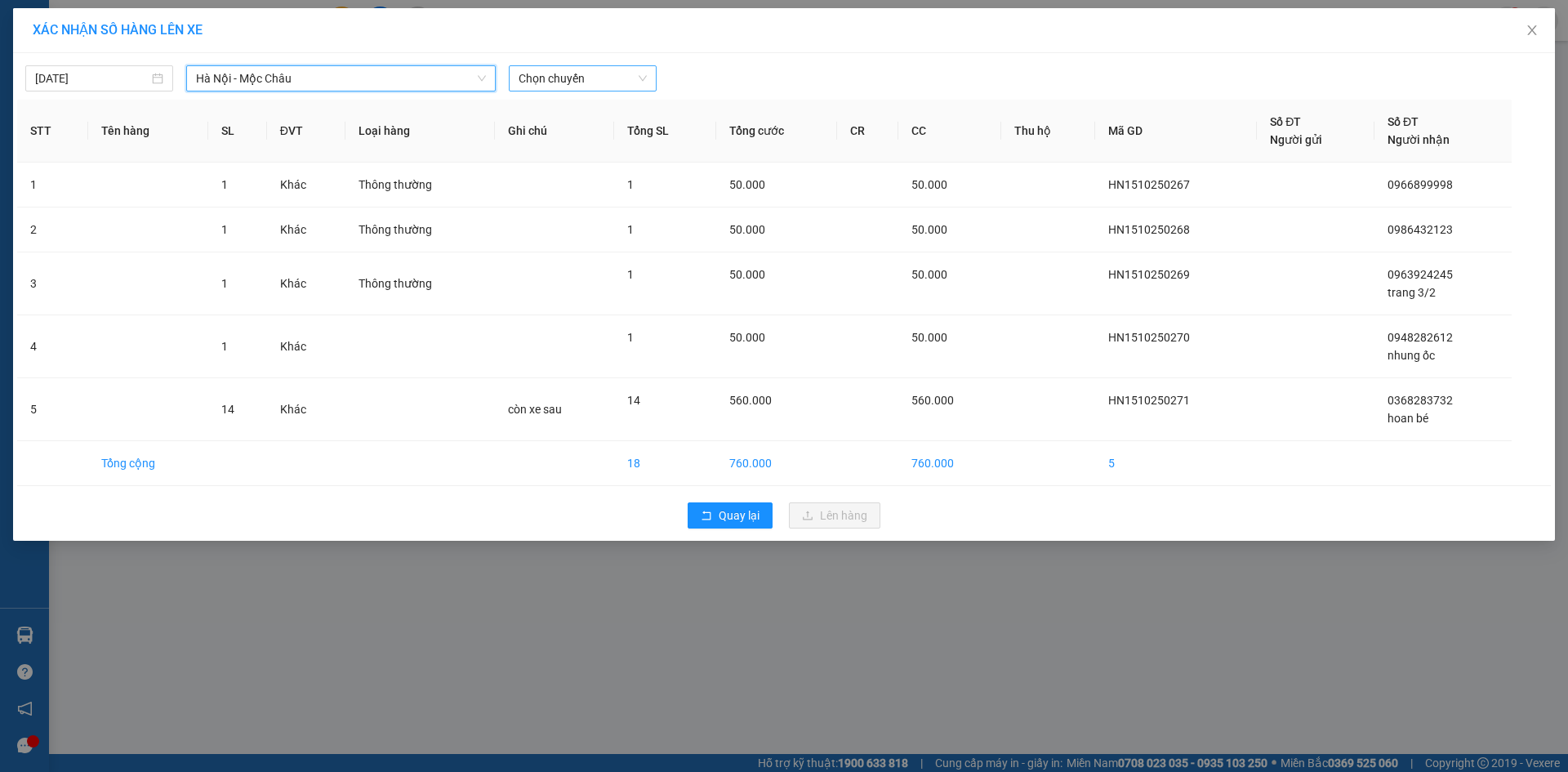
click at [614, 83] on span "Chọn chuyến" at bounding box center [583, 78] width 128 height 25
click at [560, 192] on div "09:15" at bounding box center [582, 186] width 127 height 18
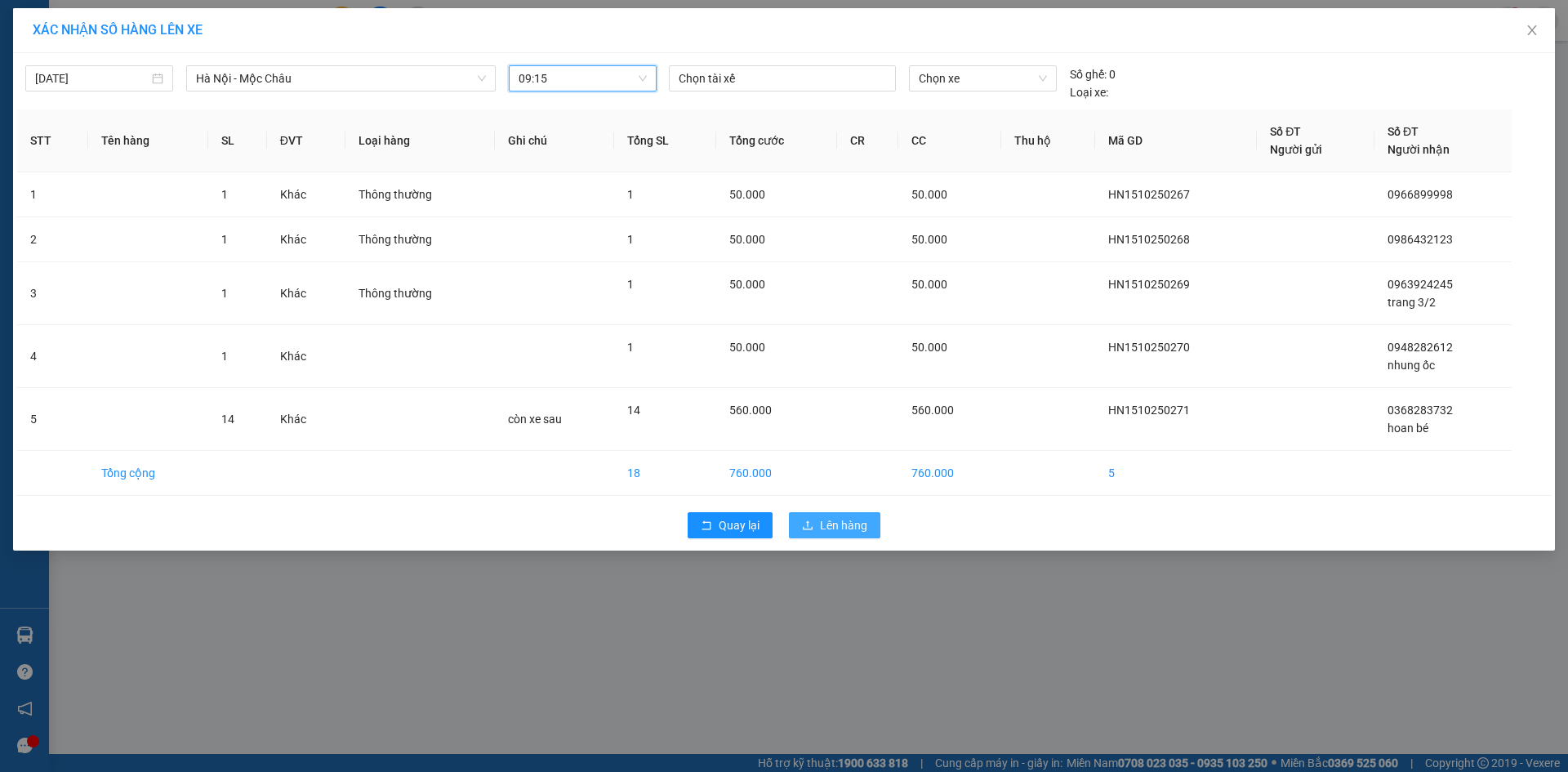
click at [868, 537] on button "Lên hàng" at bounding box center [834, 525] width 92 height 27
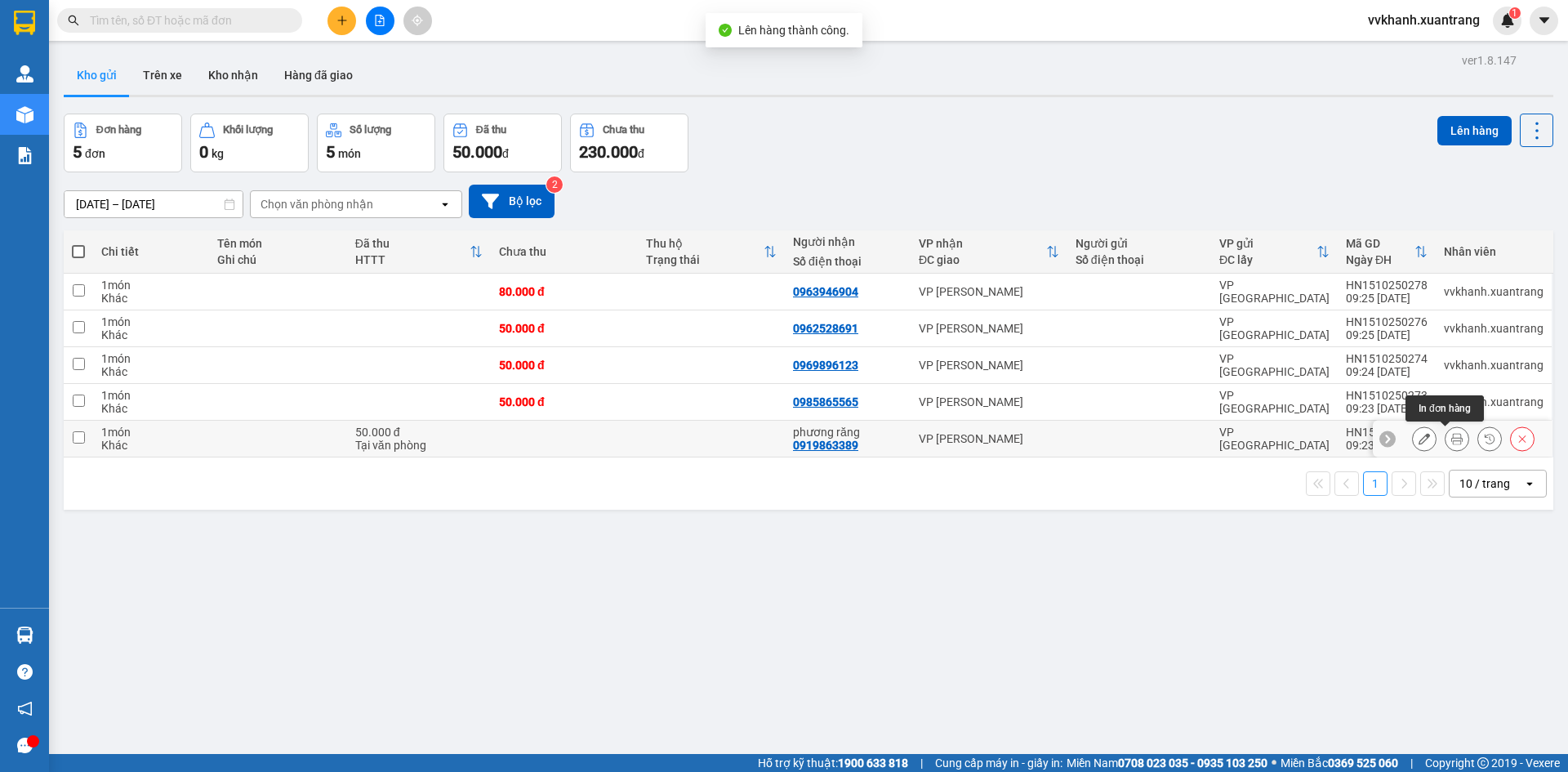
click at [1453, 438] on button at bounding box center [1457, 439] width 23 height 29
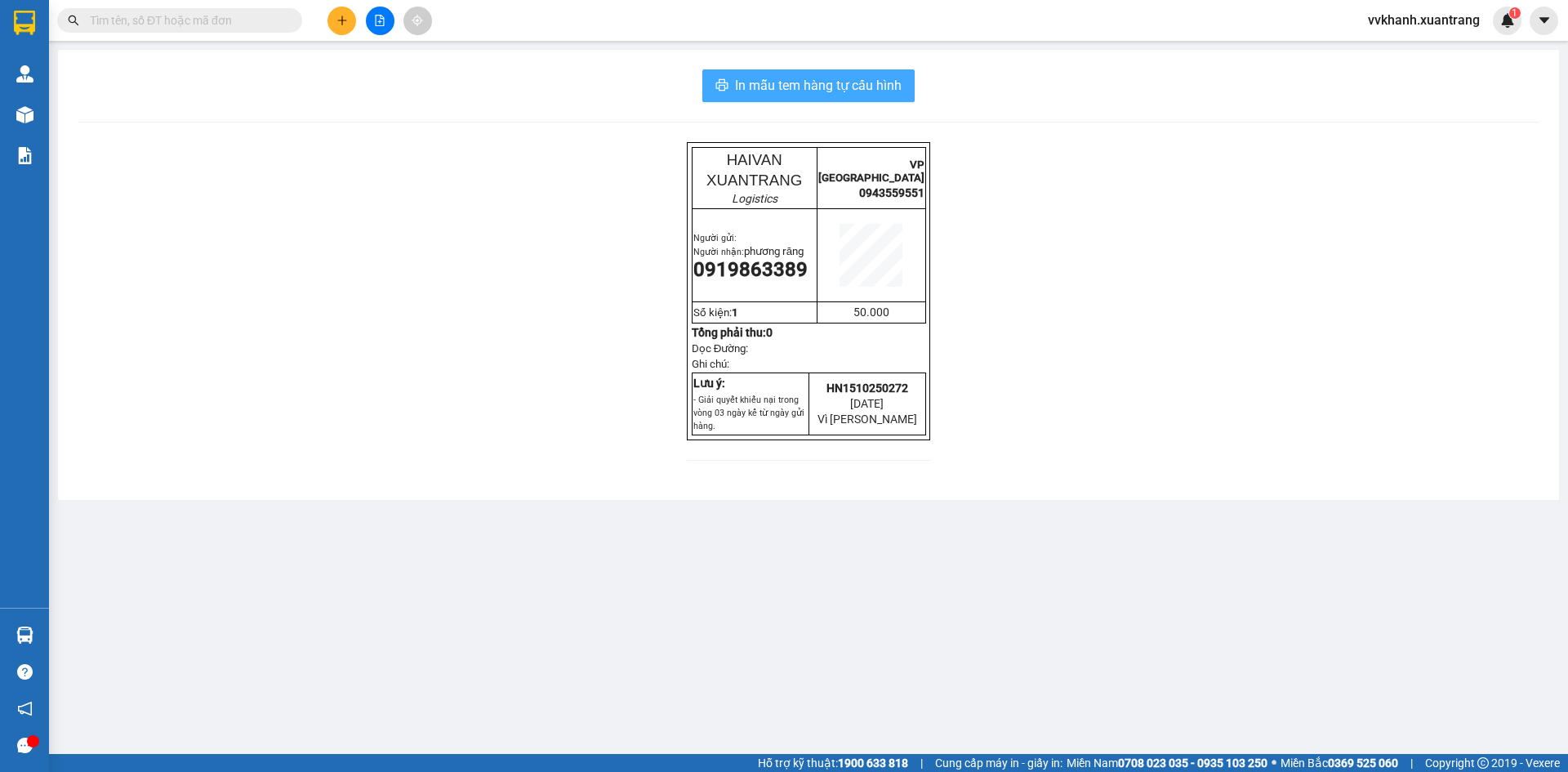
click at [865, 87] on span "In mẫu tem hàng tự cấu hình" at bounding box center [819, 85] width 167 height 21
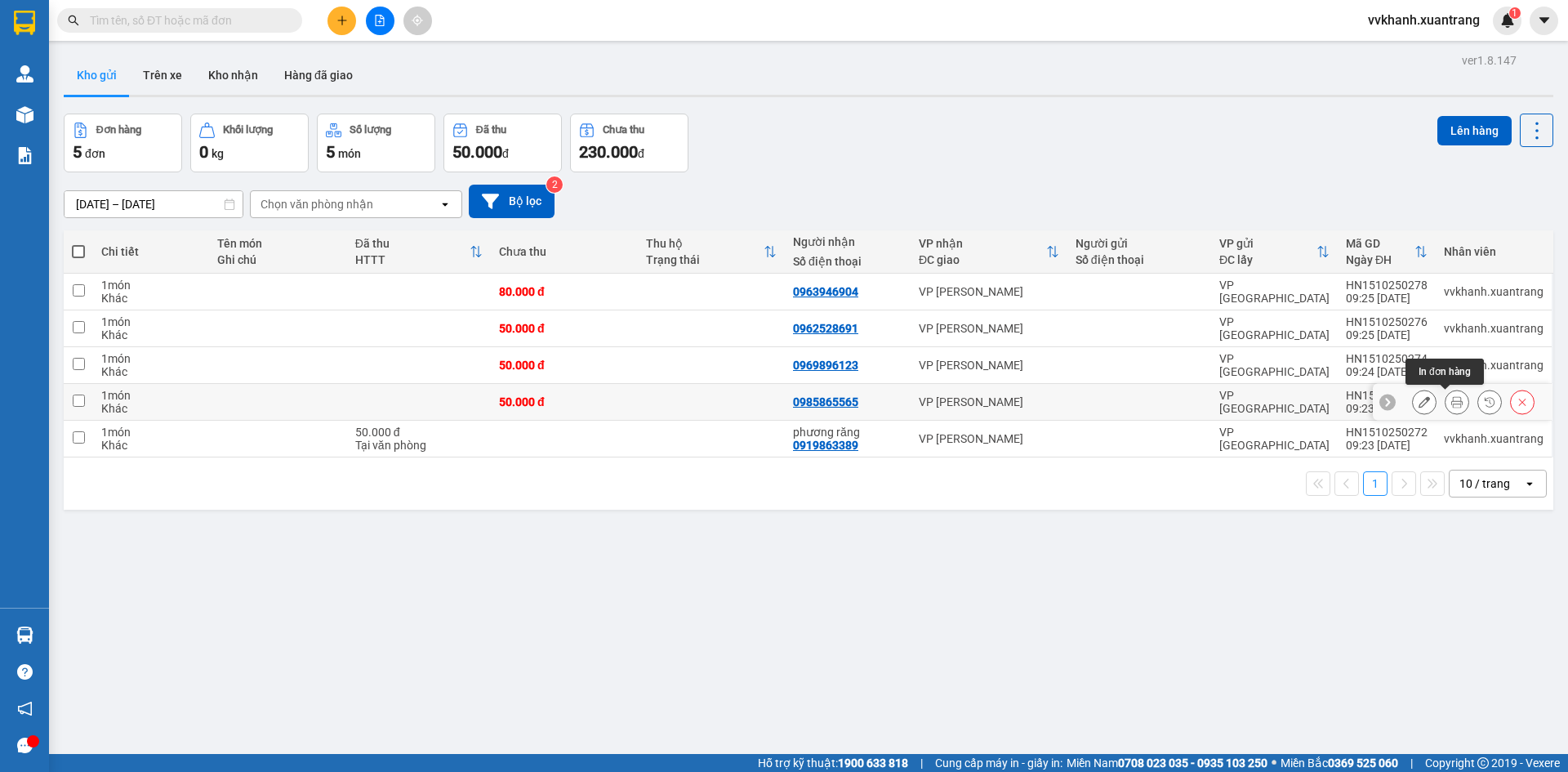
click at [1453, 399] on button at bounding box center [1457, 401] width 23 height 29
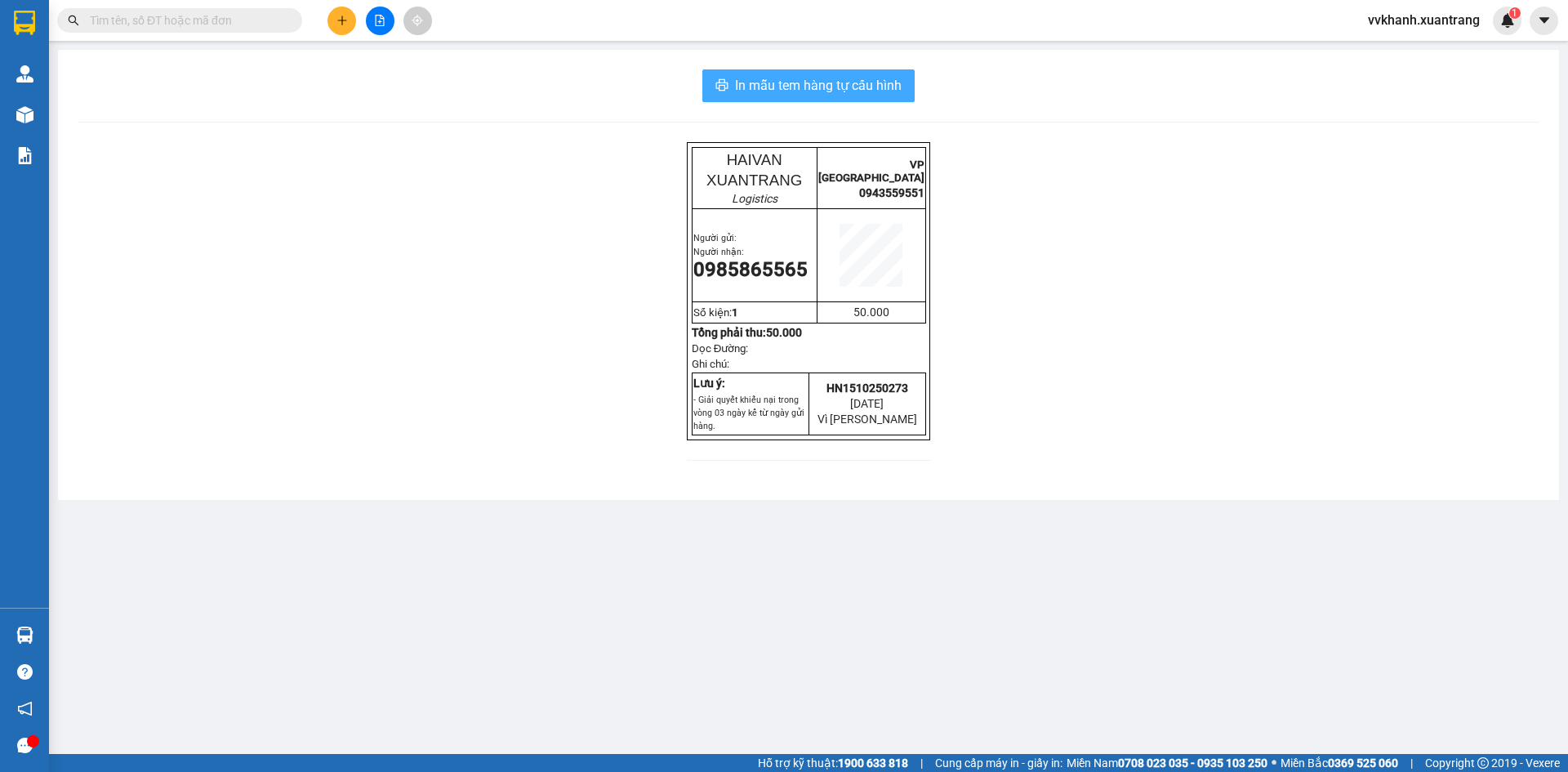
click at [884, 100] on button "In mẫu tem hàng tự cấu hình" at bounding box center [808, 85] width 212 height 33
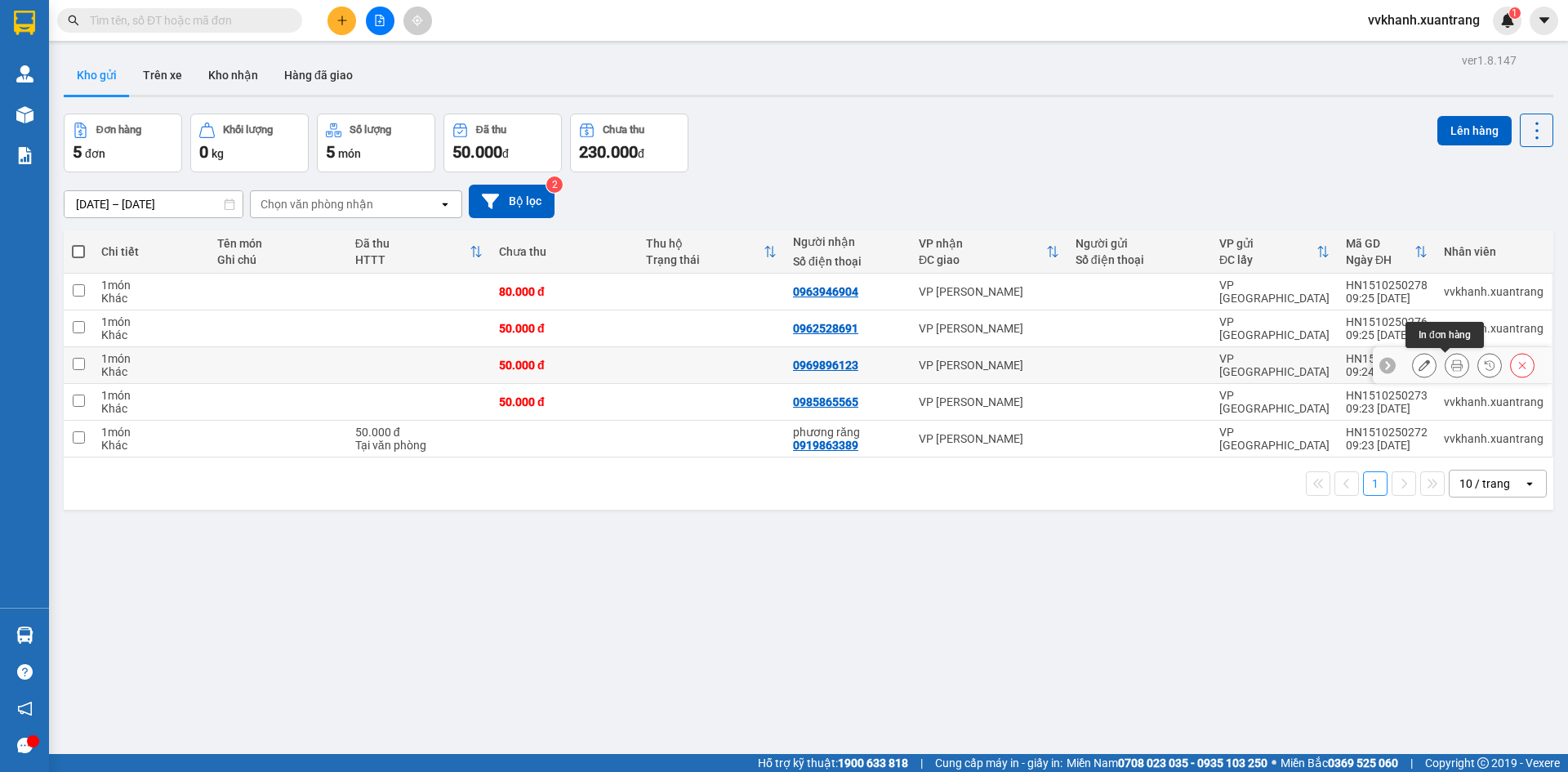
click at [1452, 364] on button at bounding box center [1457, 365] width 23 height 29
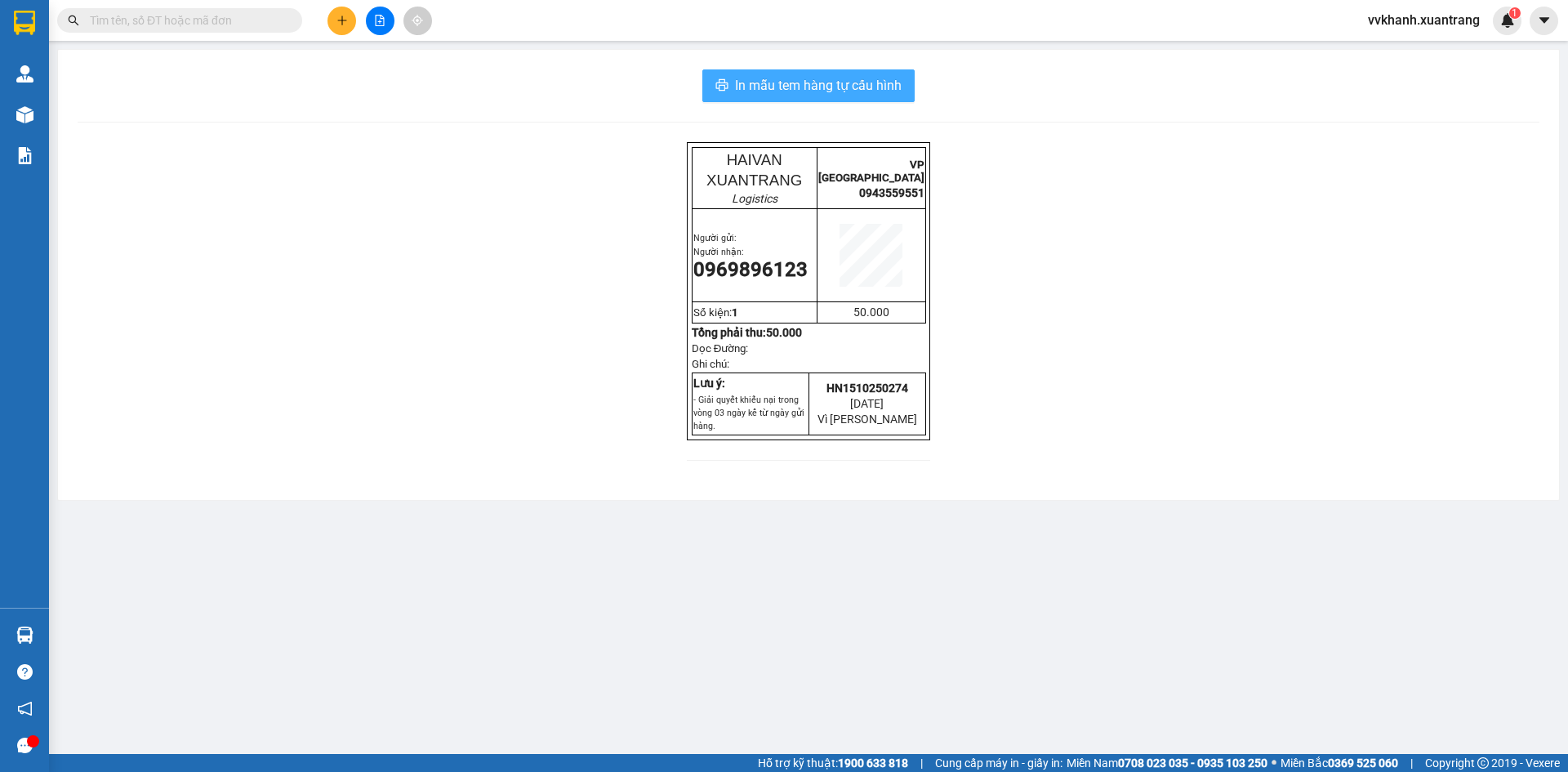
click at [890, 93] on span "In mẫu tem hàng tự cấu hình" at bounding box center [819, 85] width 167 height 21
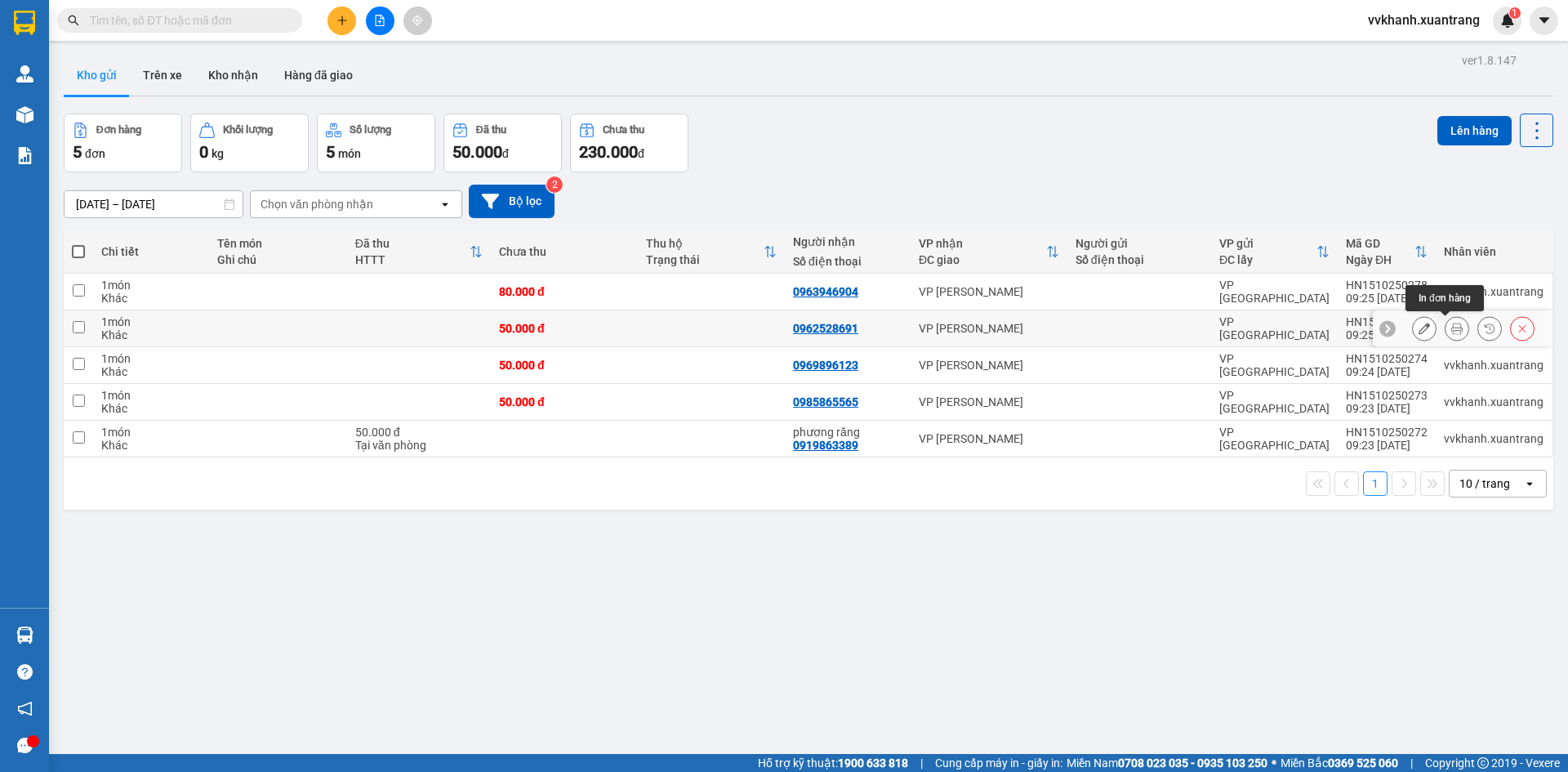
click at [1452, 326] on icon at bounding box center [1458, 328] width 12 height 12
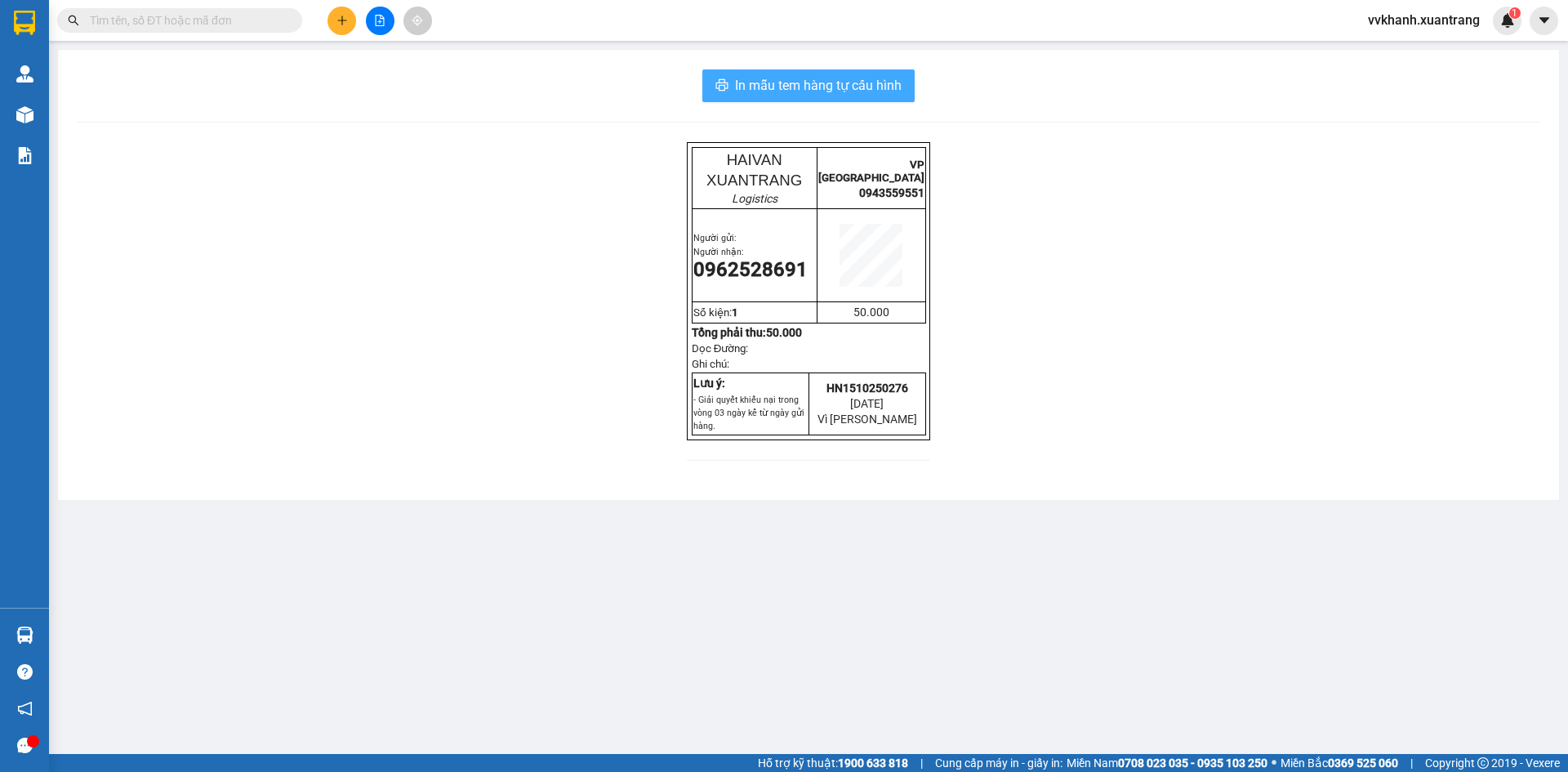
click at [869, 86] on span "In mẫu tem hàng tự cấu hình" at bounding box center [819, 85] width 167 height 21
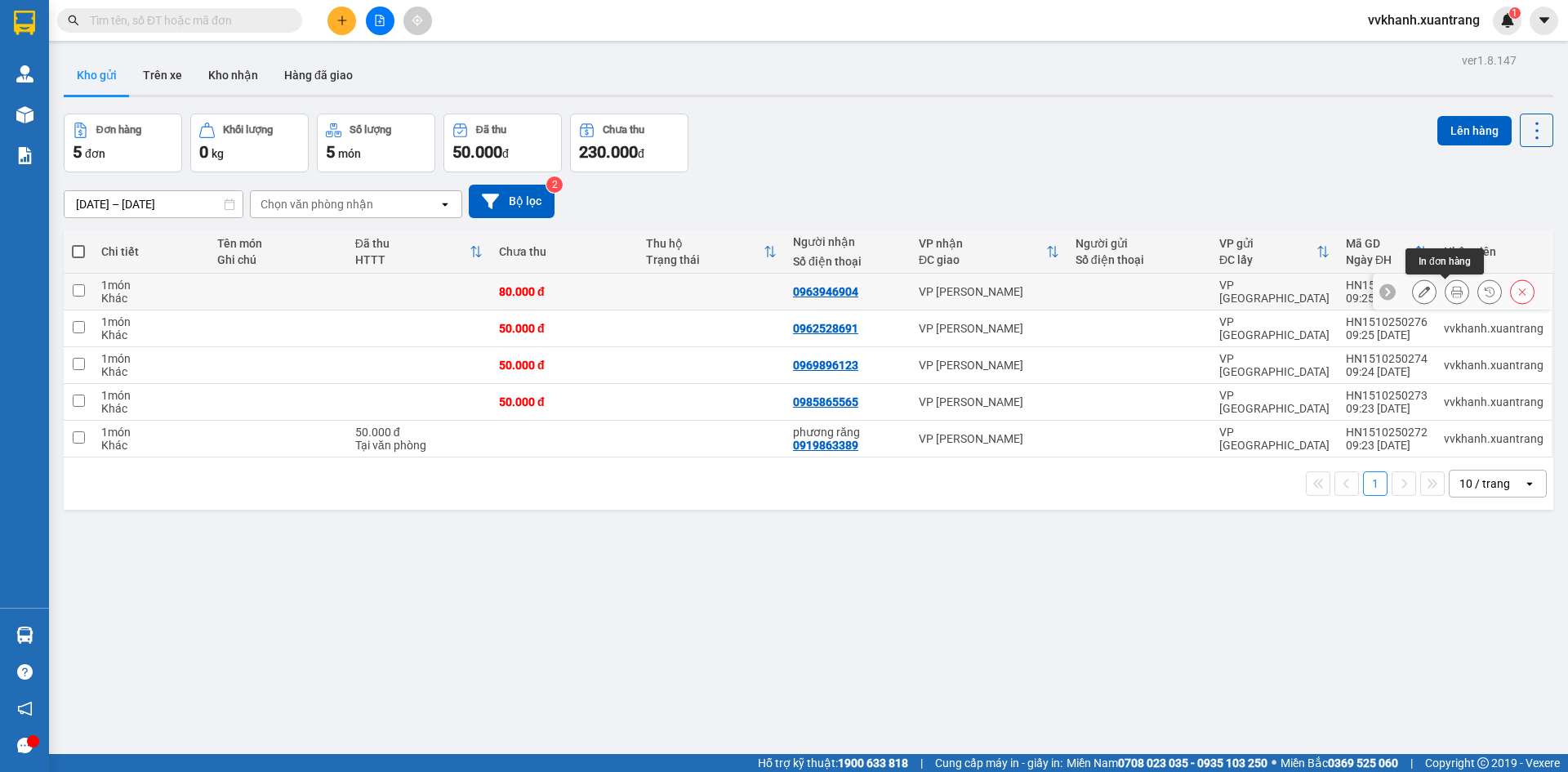
click at [1452, 292] on icon at bounding box center [1458, 292] width 12 height 12
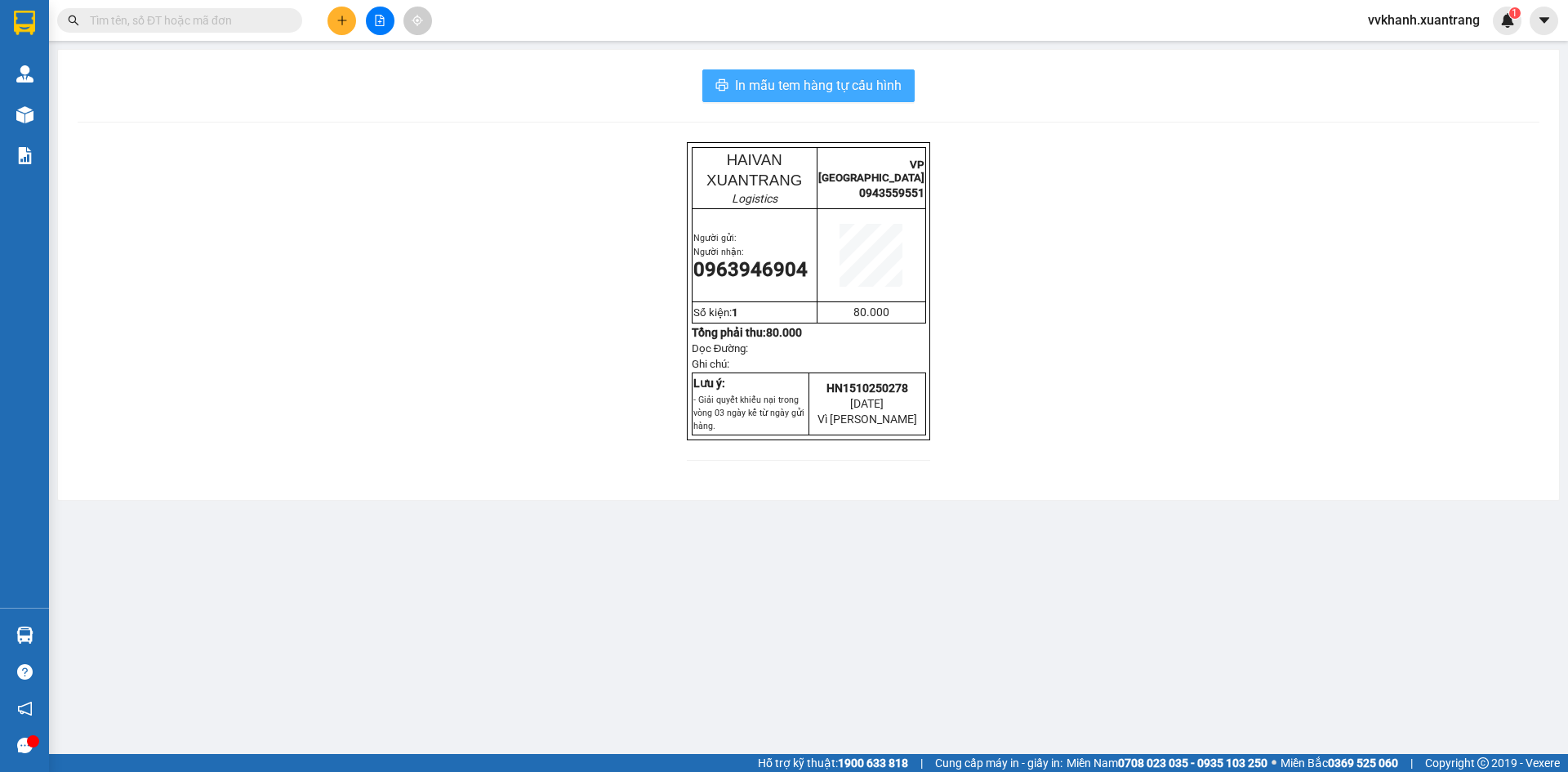
click at [887, 93] on span "In mẫu tem hàng tự cấu hình" at bounding box center [819, 85] width 167 height 21
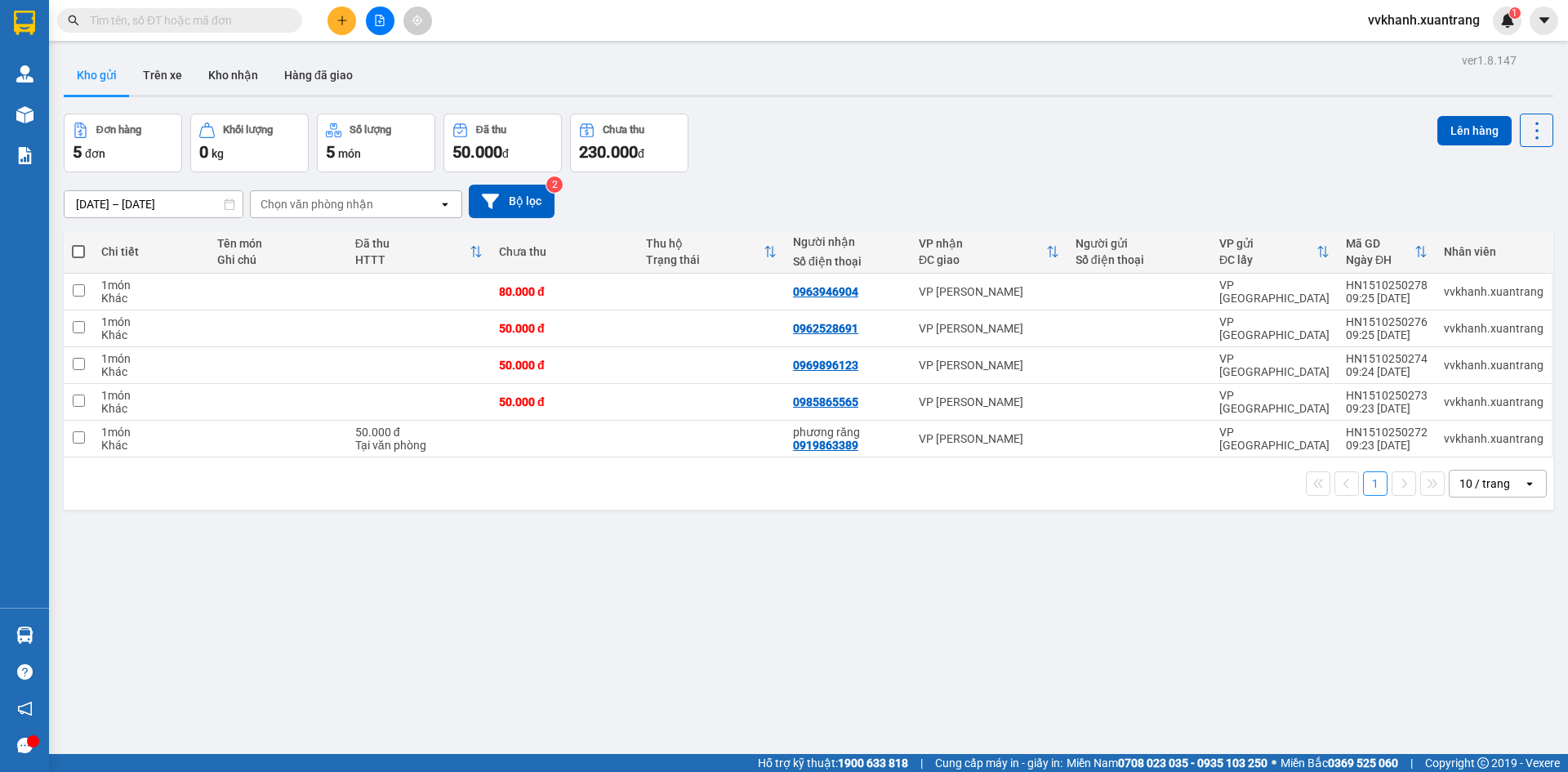
click at [163, 25] on input "text" at bounding box center [185, 21] width 192 height 18
click at [271, 24] on input "text" at bounding box center [185, 21] width 192 height 18
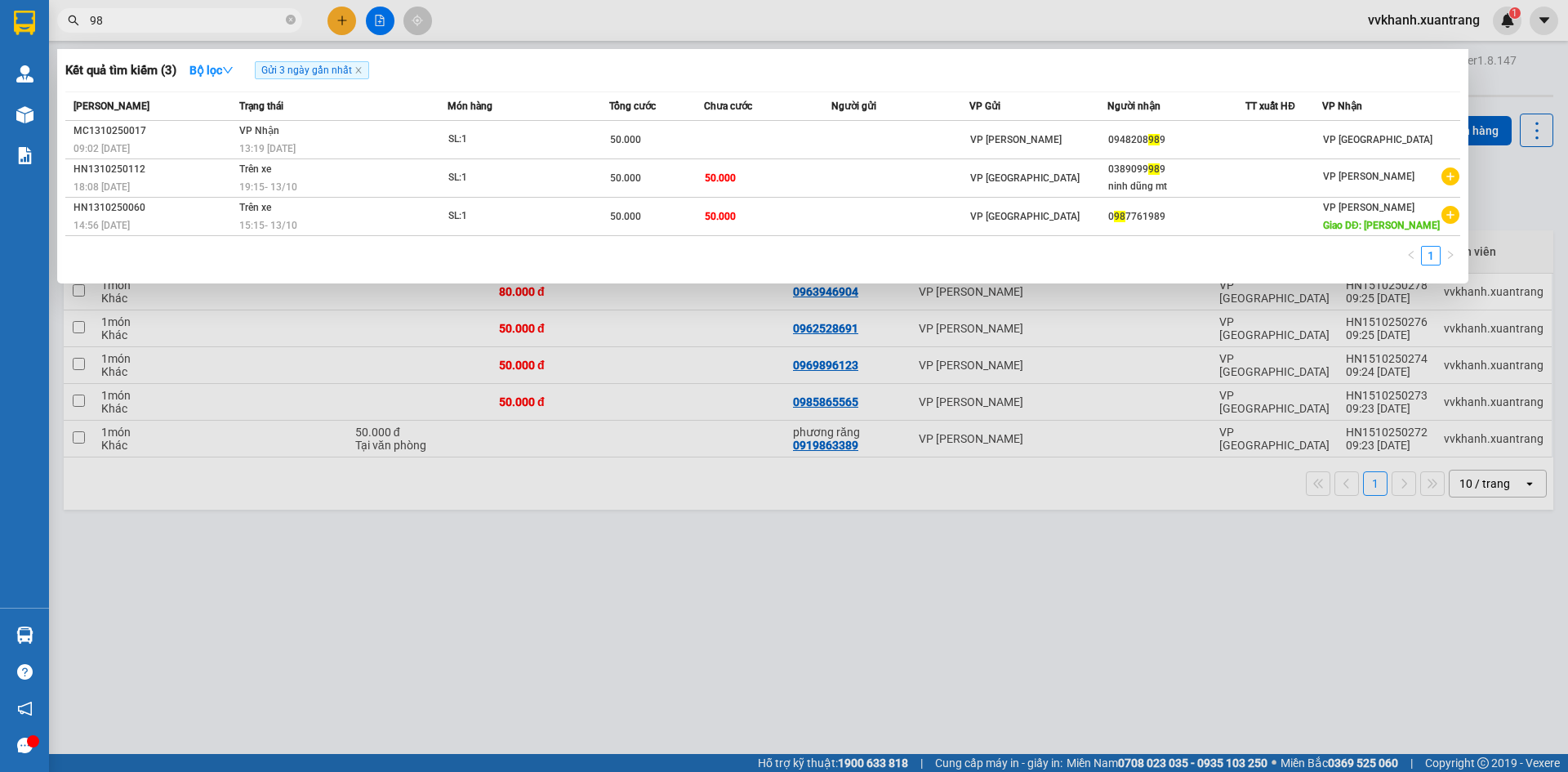
type input "9"
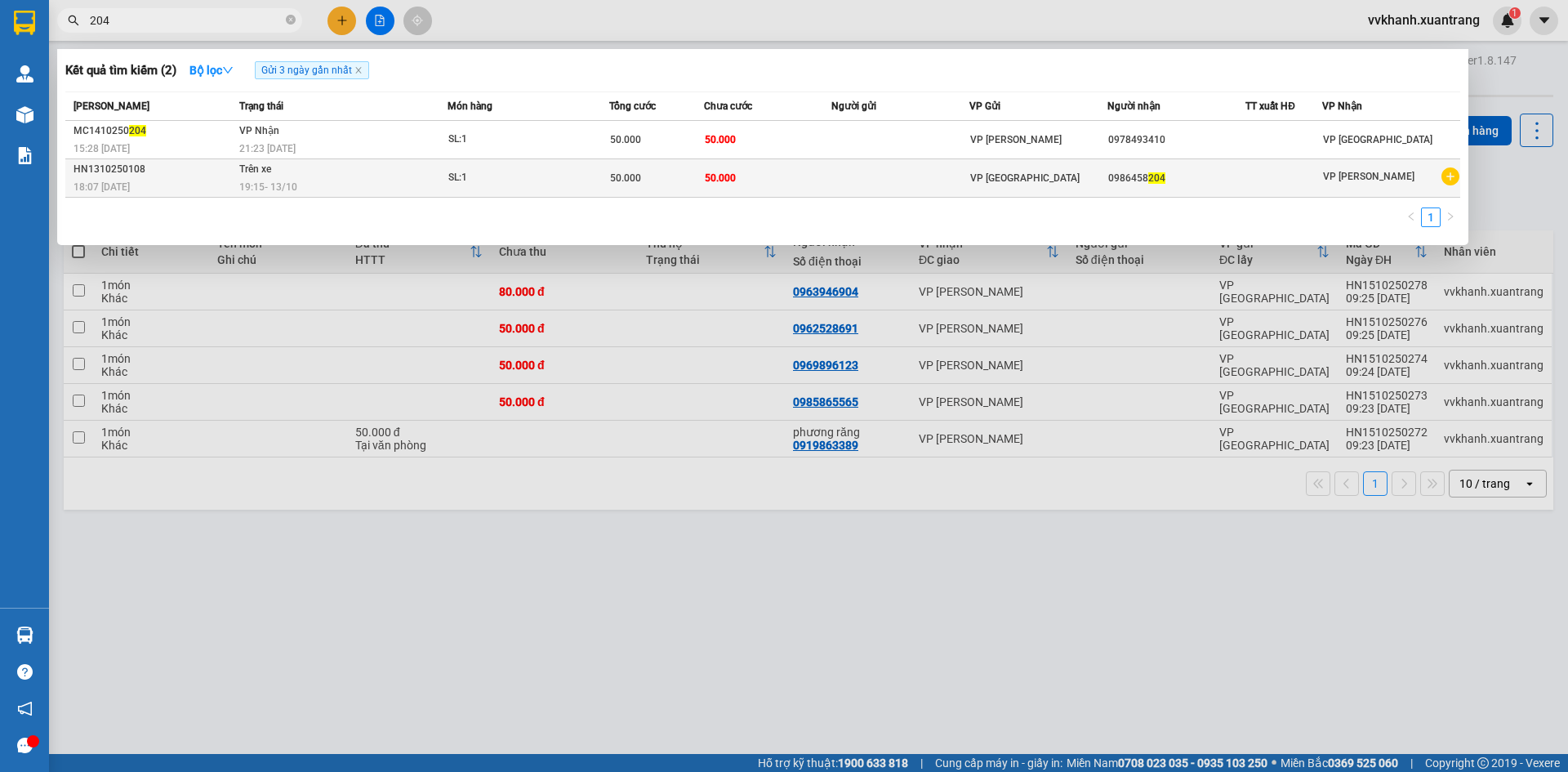
type input "204"
click at [307, 181] on div "19:15 [DATE]" at bounding box center [343, 187] width 207 height 18
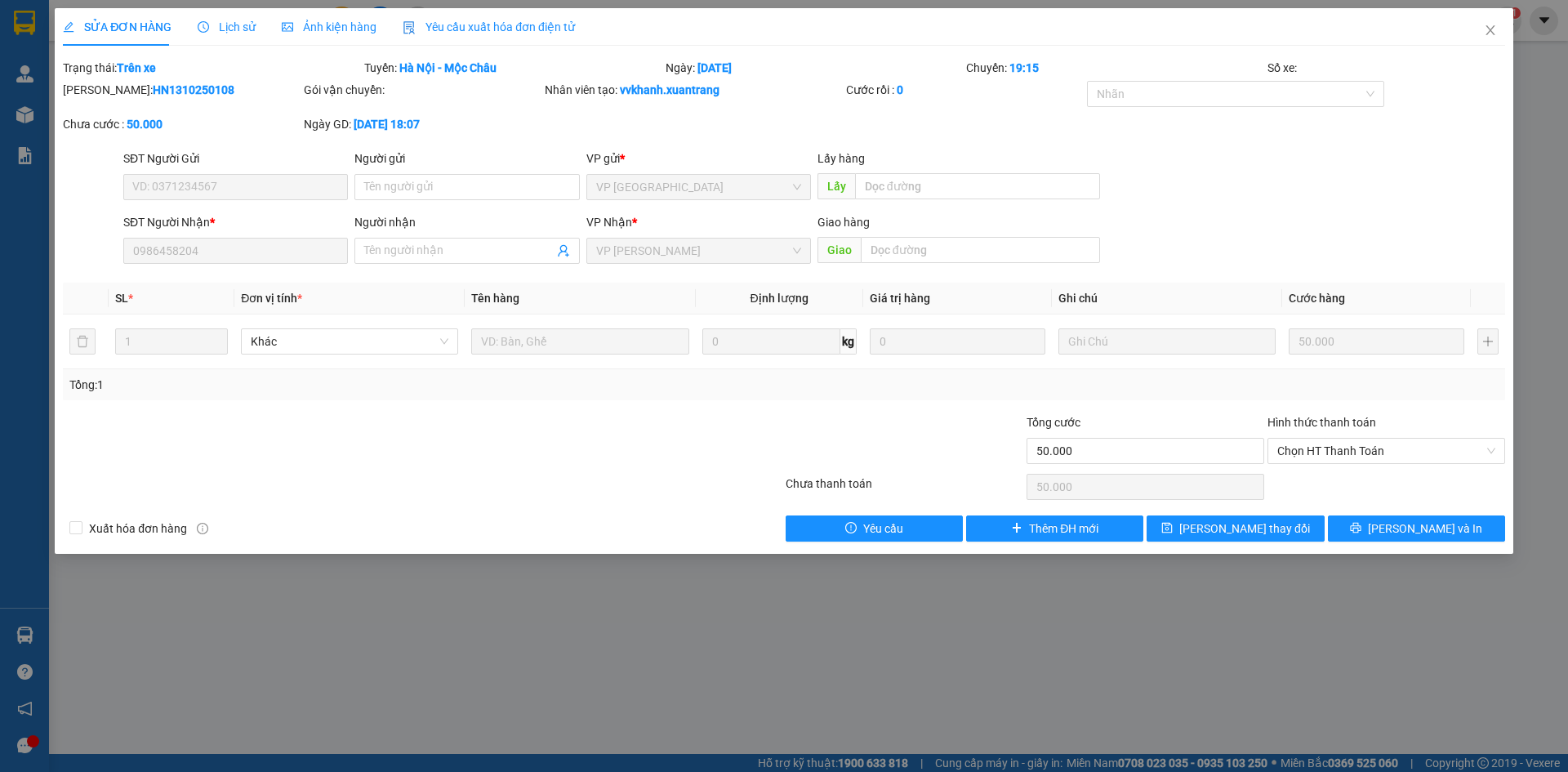
type input "0986458204"
type input "50.000"
click at [1497, 42] on span "Close" at bounding box center [1491, 31] width 45 height 45
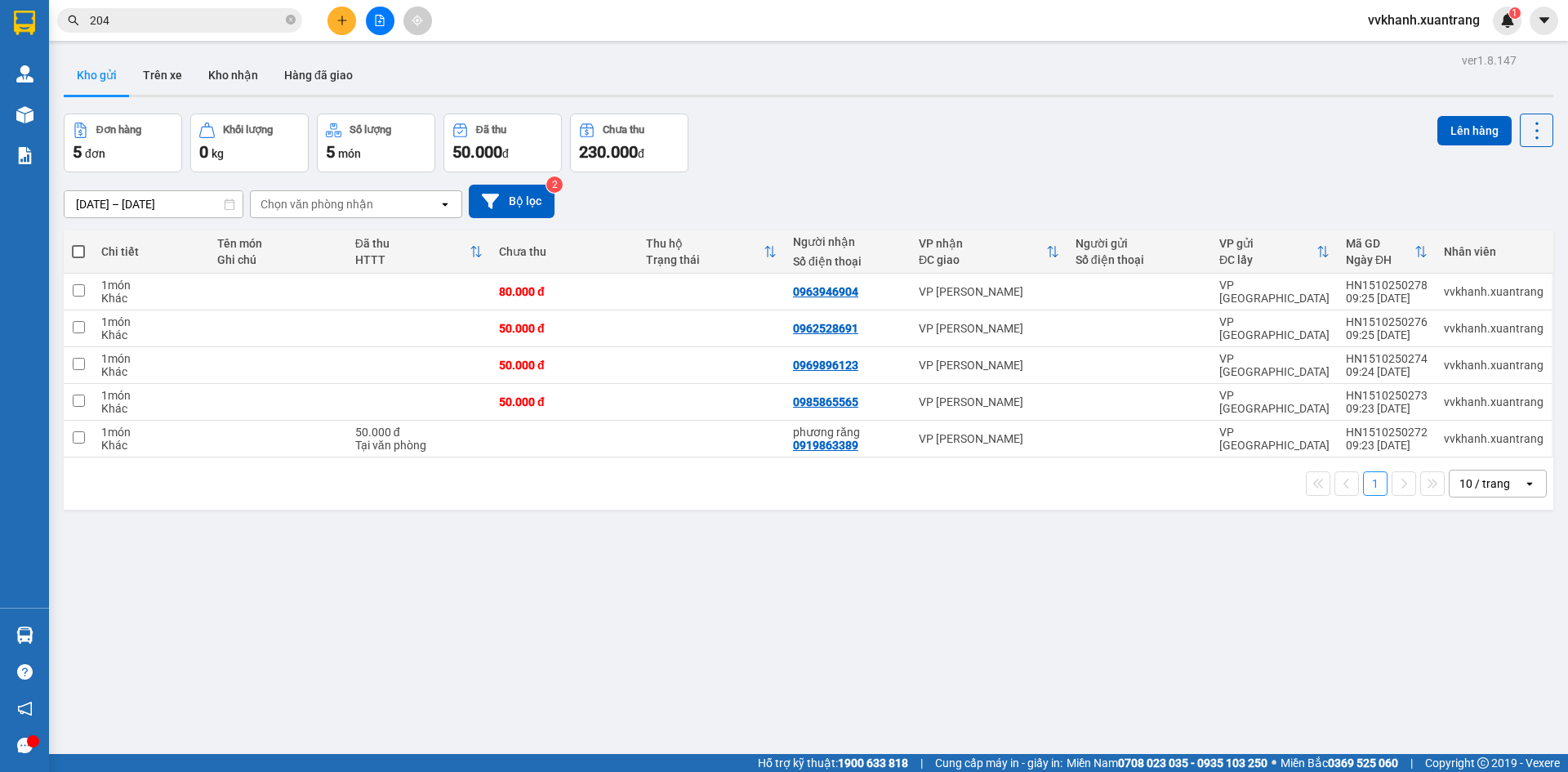
click at [268, 18] on input "204" at bounding box center [185, 21] width 192 height 18
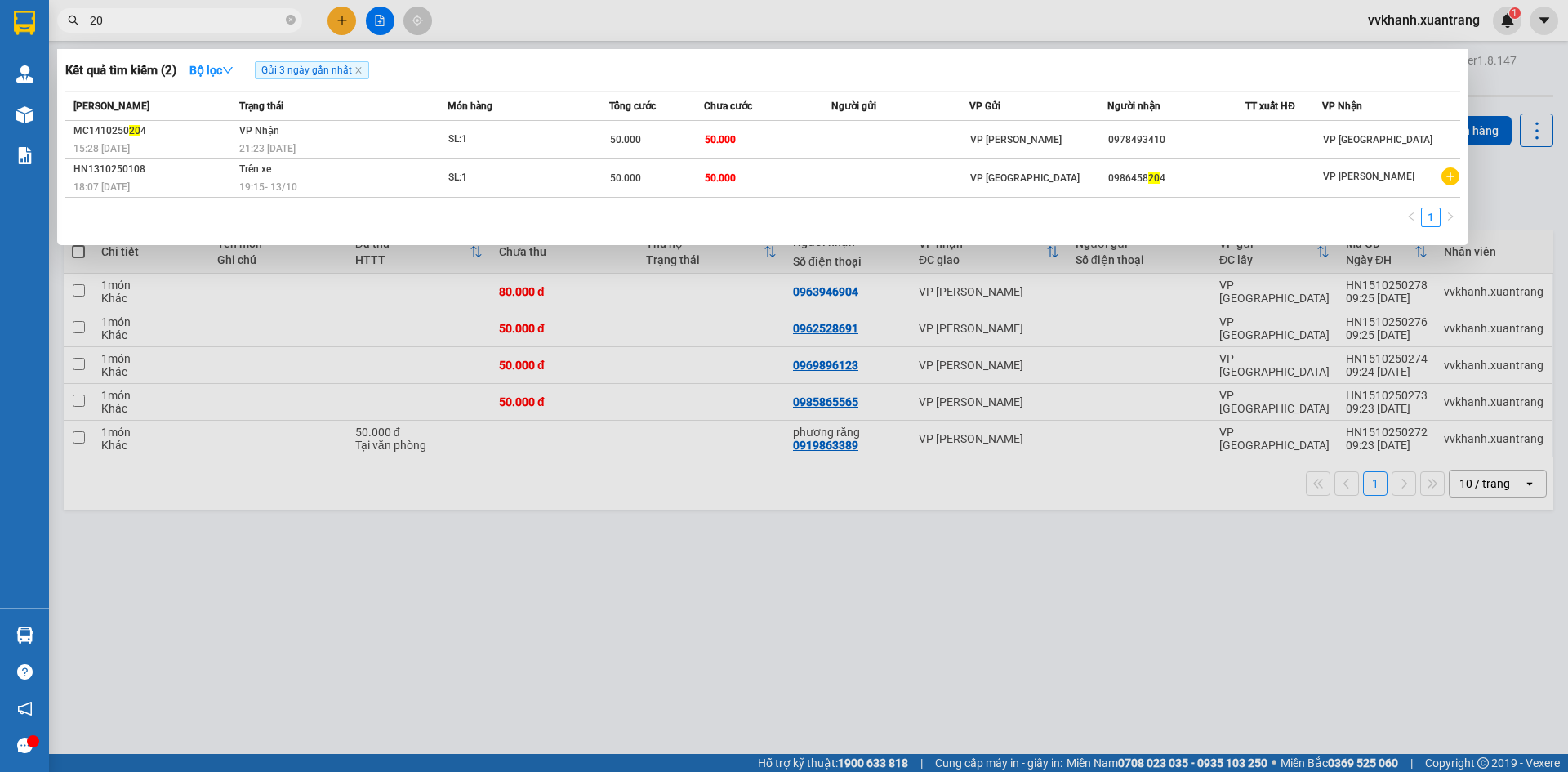
type input "2"
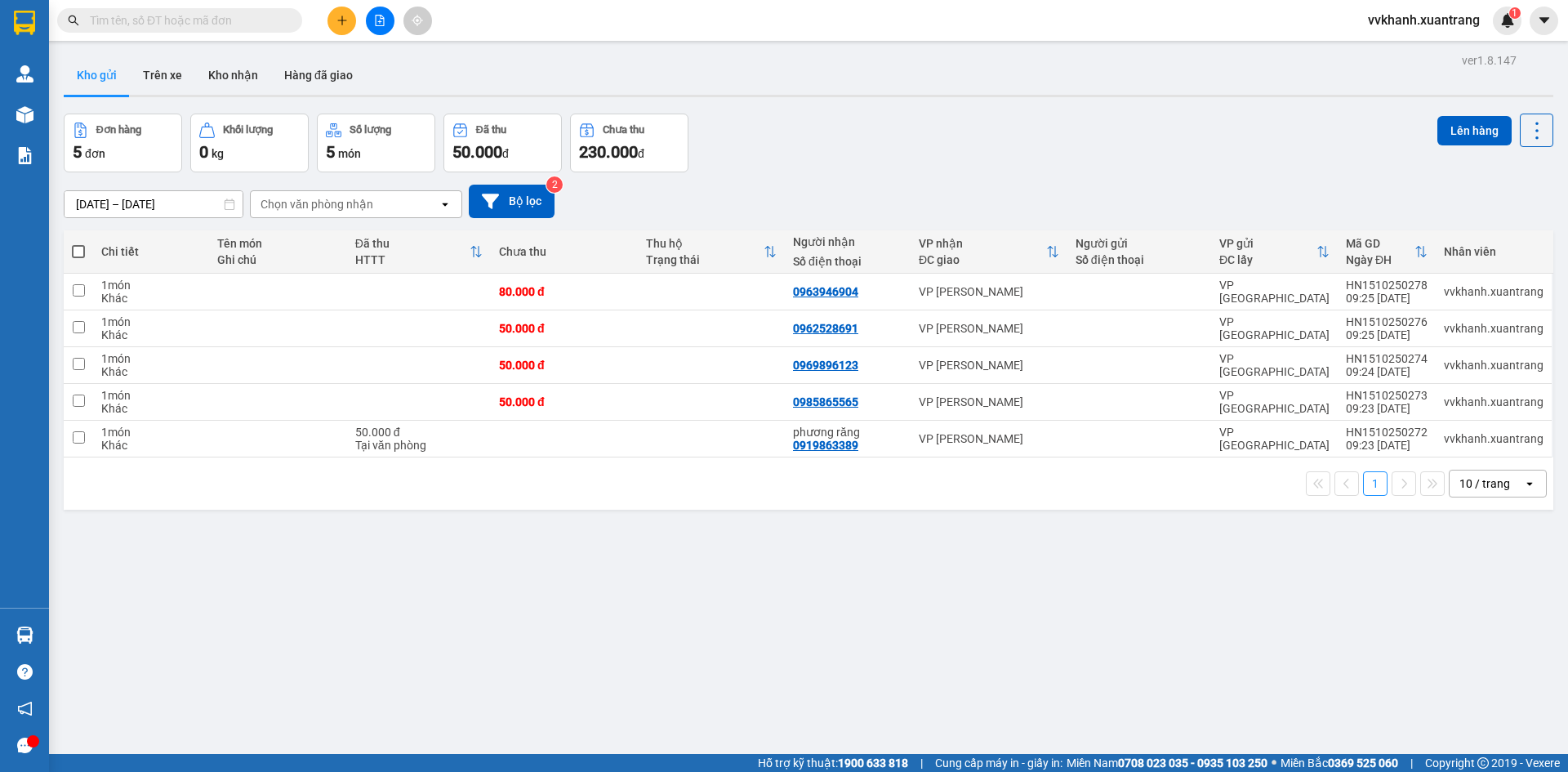
click at [366, 19] on button at bounding box center [380, 21] width 29 height 29
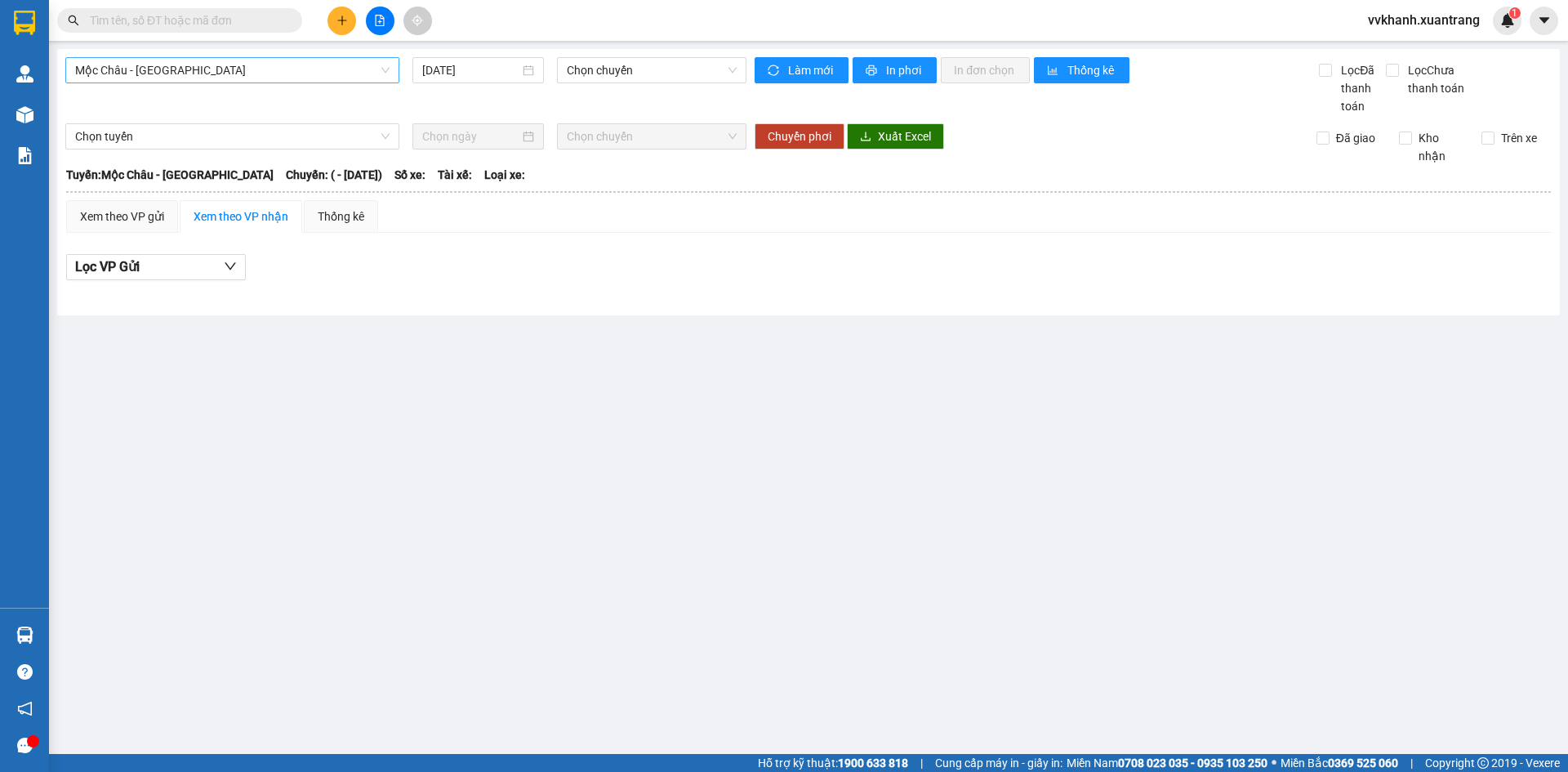
click at [197, 80] on span "Mộc Châu - [GEOGRAPHIC_DATA]" at bounding box center [232, 70] width 315 height 25
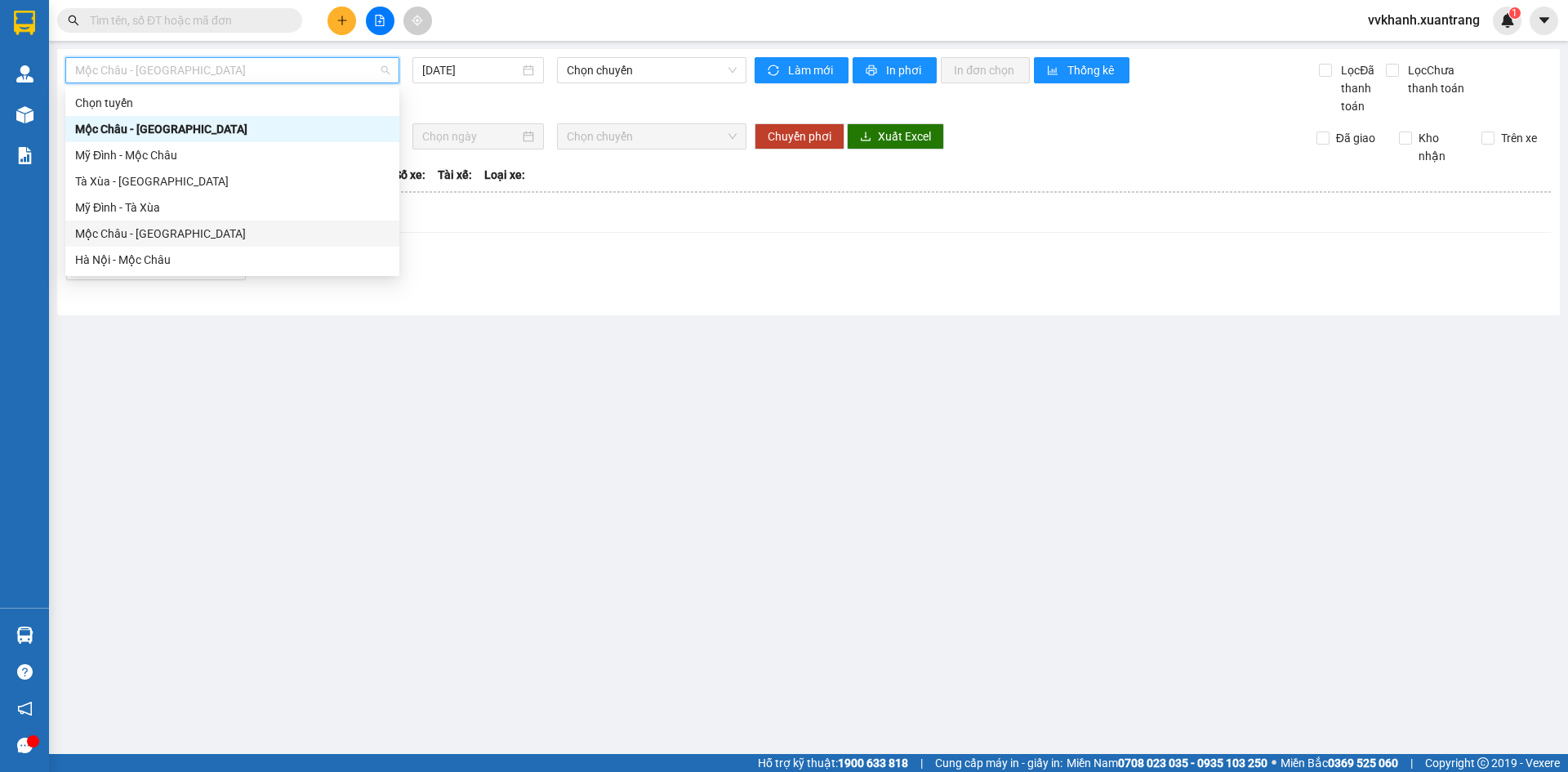
click at [213, 236] on div "Mộc Châu - [GEOGRAPHIC_DATA]" at bounding box center [232, 234] width 315 height 18
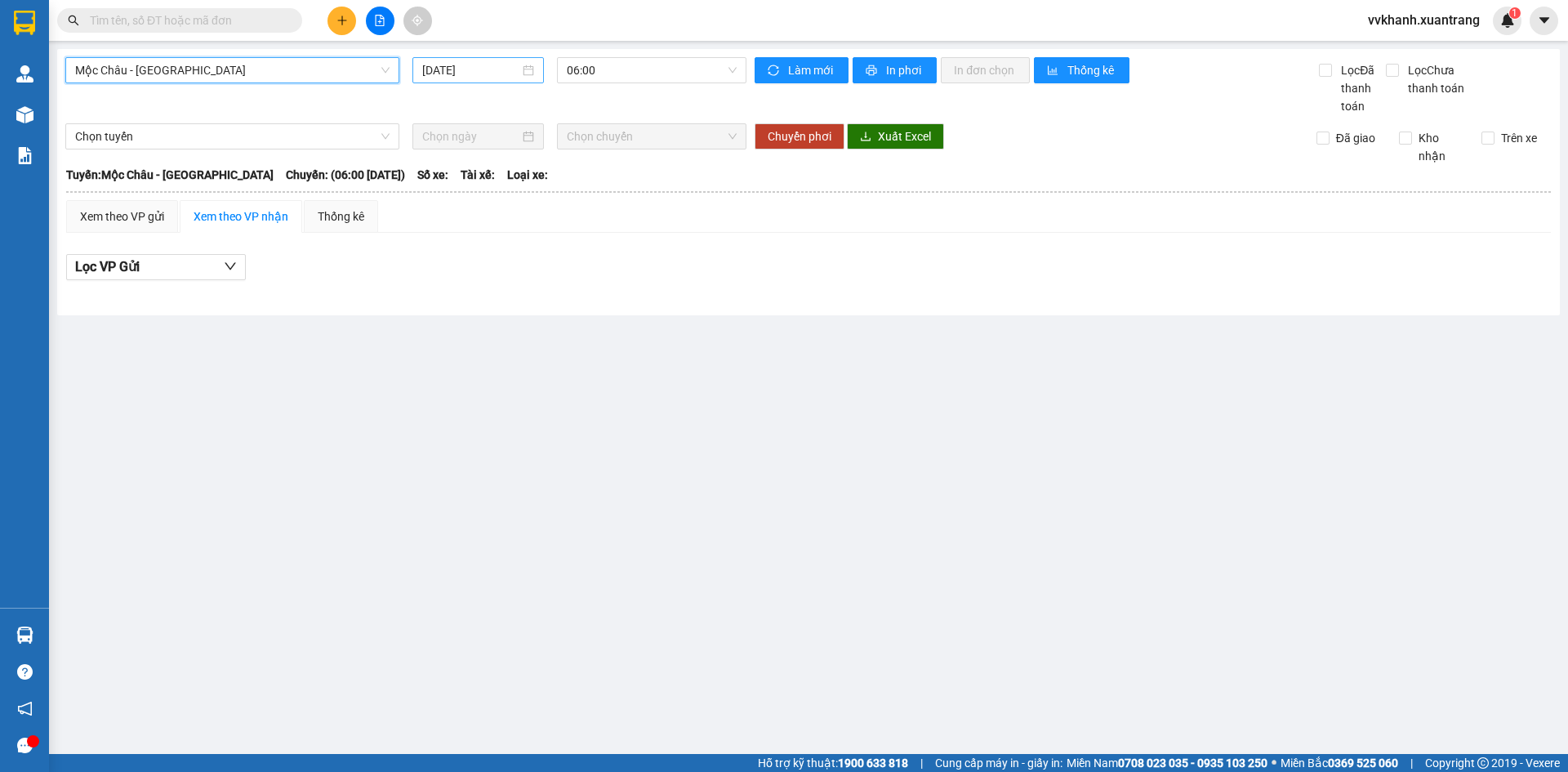
click at [506, 68] on input "[DATE]" at bounding box center [470, 70] width 98 height 18
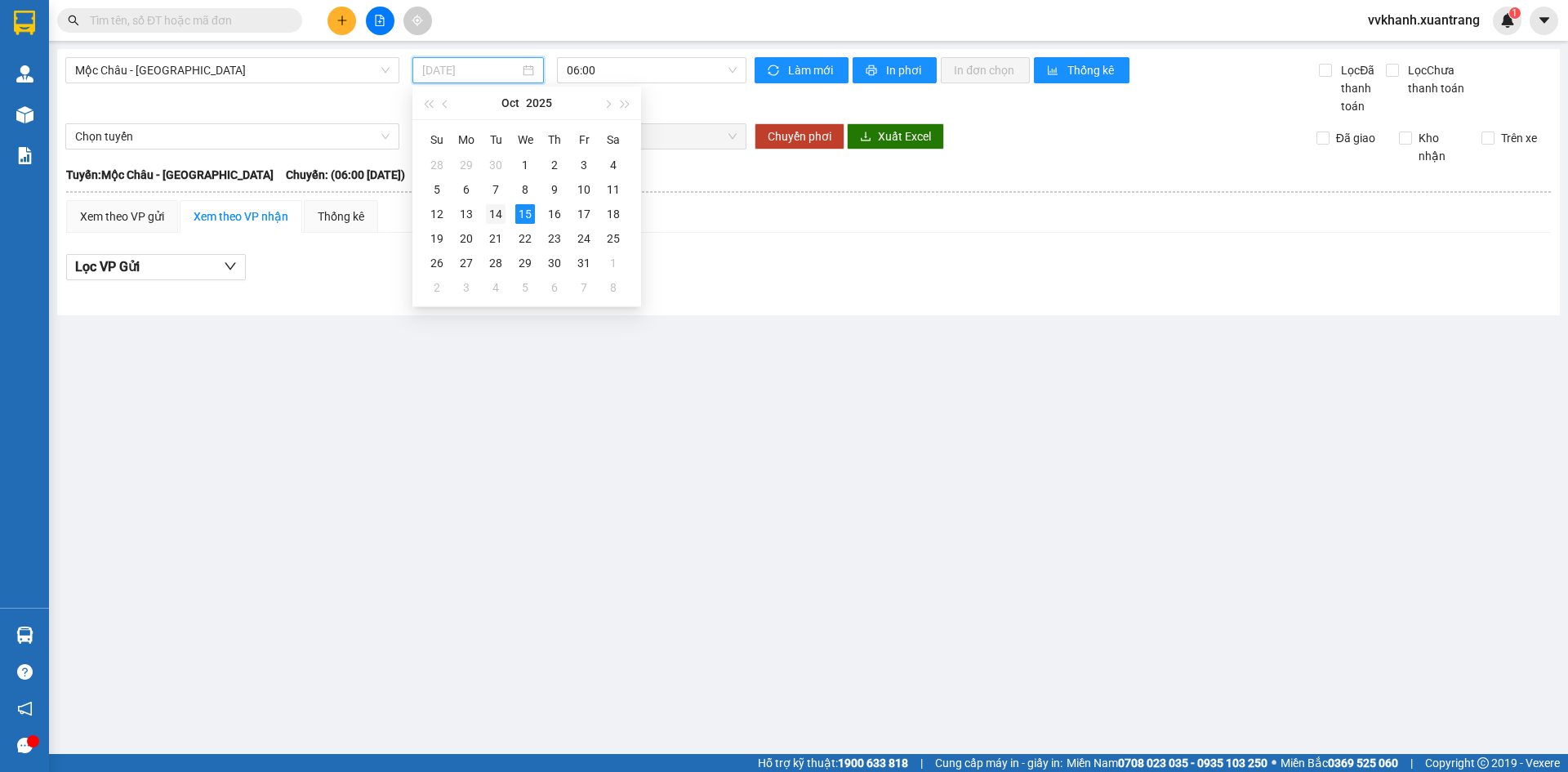
click at [493, 216] on div "14" at bounding box center [496, 214] width 20 height 20
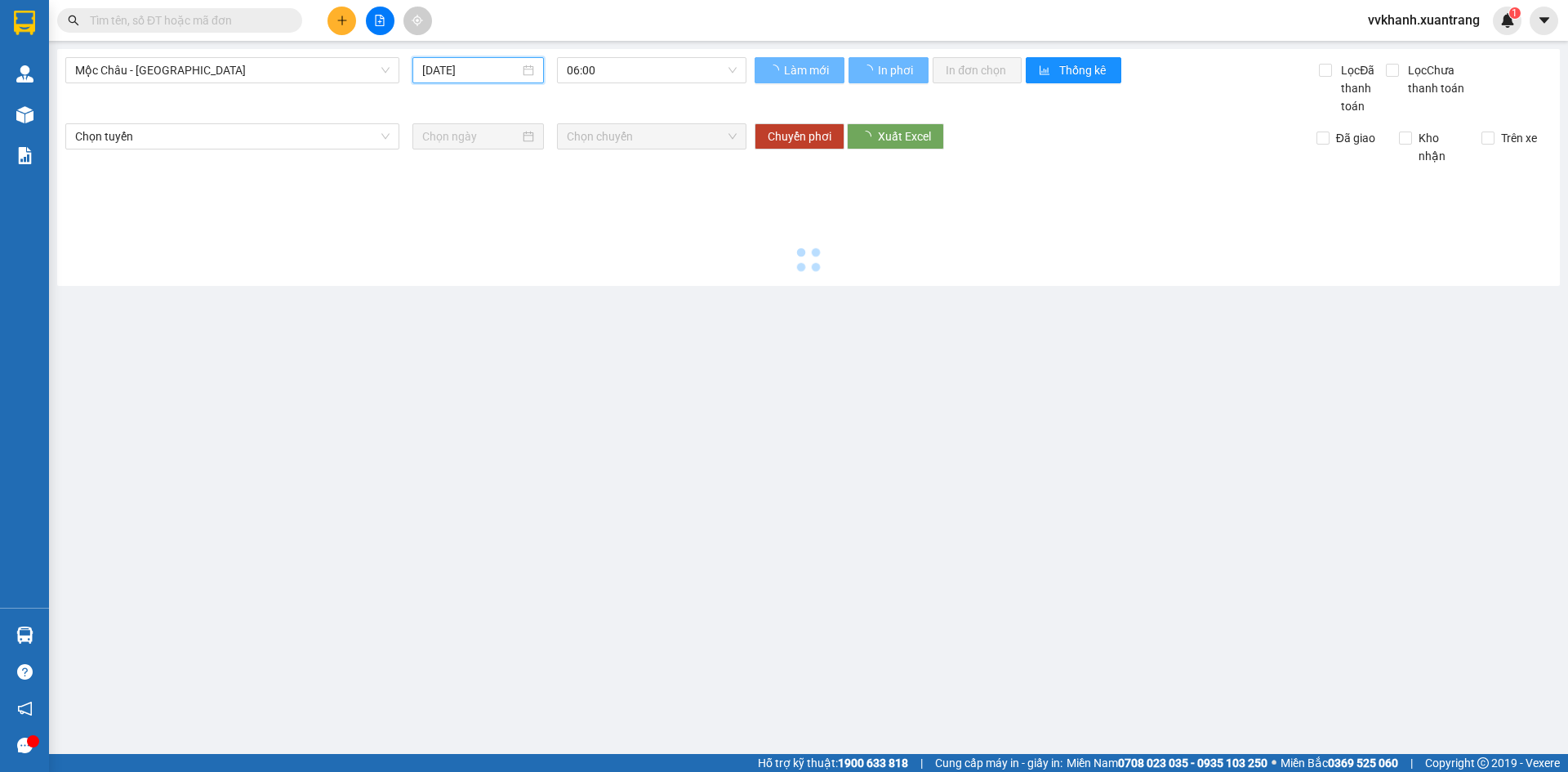
type input "[DATE]"
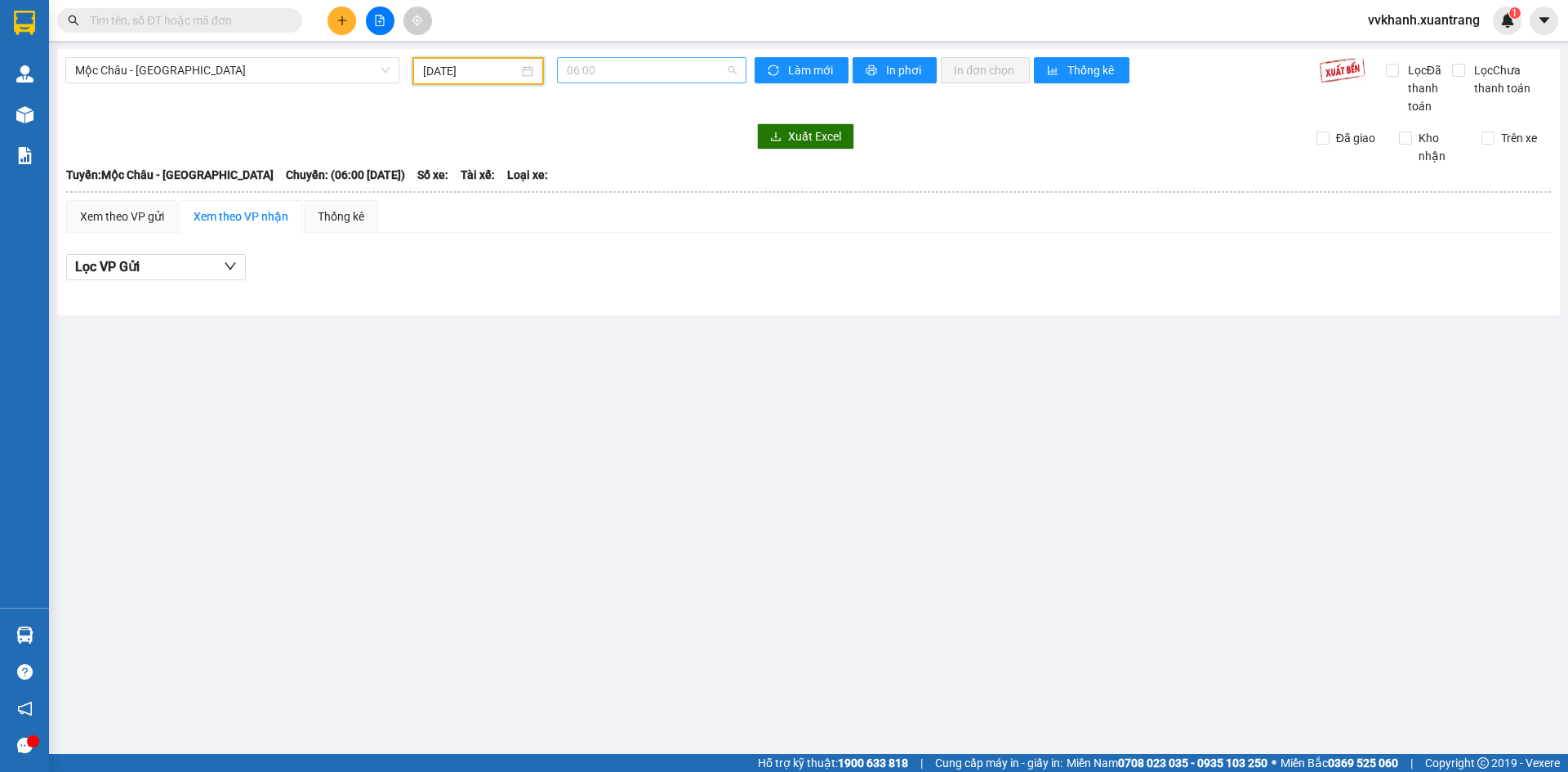
click at [636, 75] on span "06:00" at bounding box center [652, 70] width 170 height 25
click at [212, 76] on span "Mộc Châu - [GEOGRAPHIC_DATA]" at bounding box center [232, 70] width 315 height 25
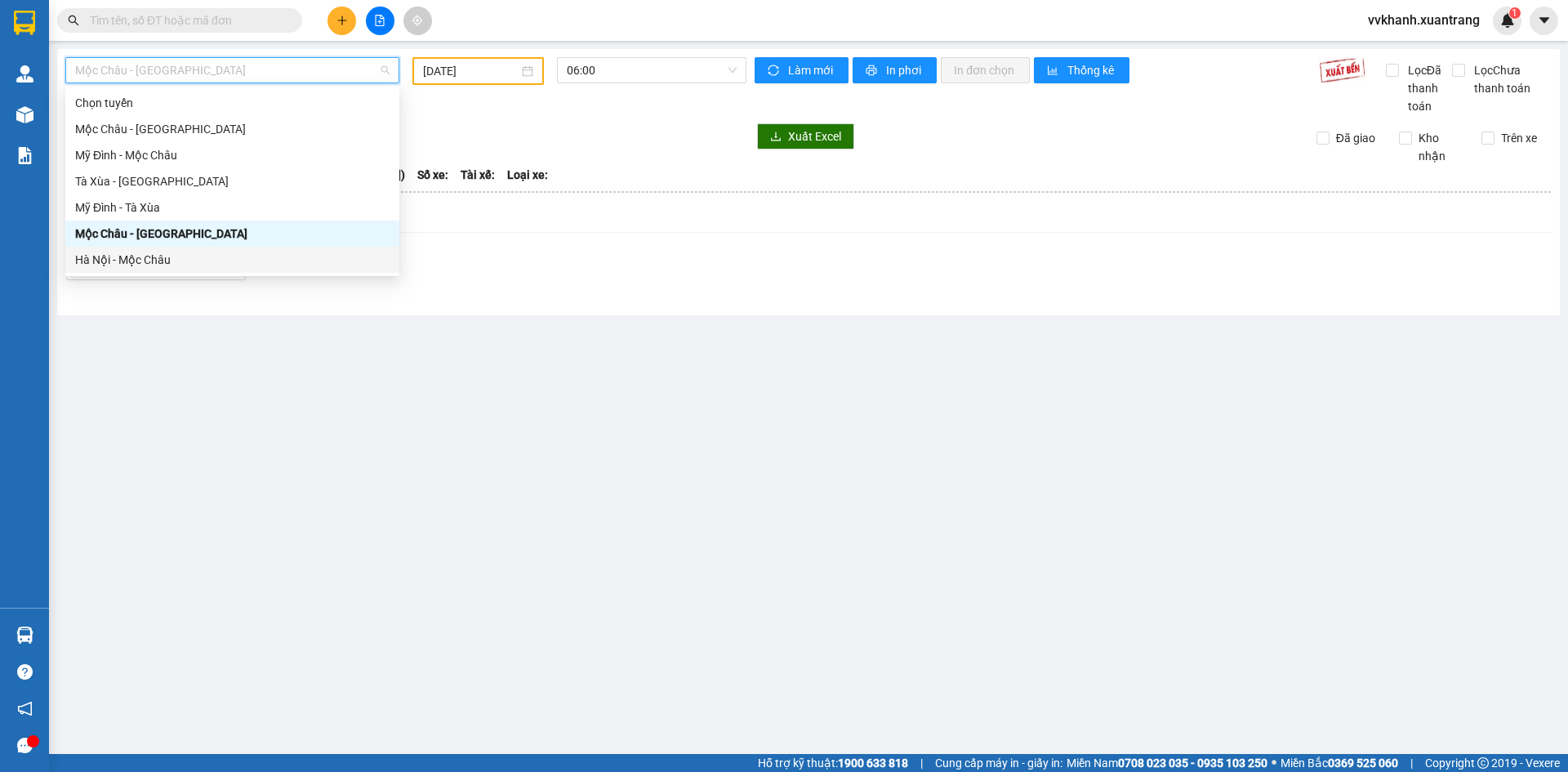
click at [134, 256] on div "Hà Nội - Mộc Châu" at bounding box center [232, 259] width 315 height 18
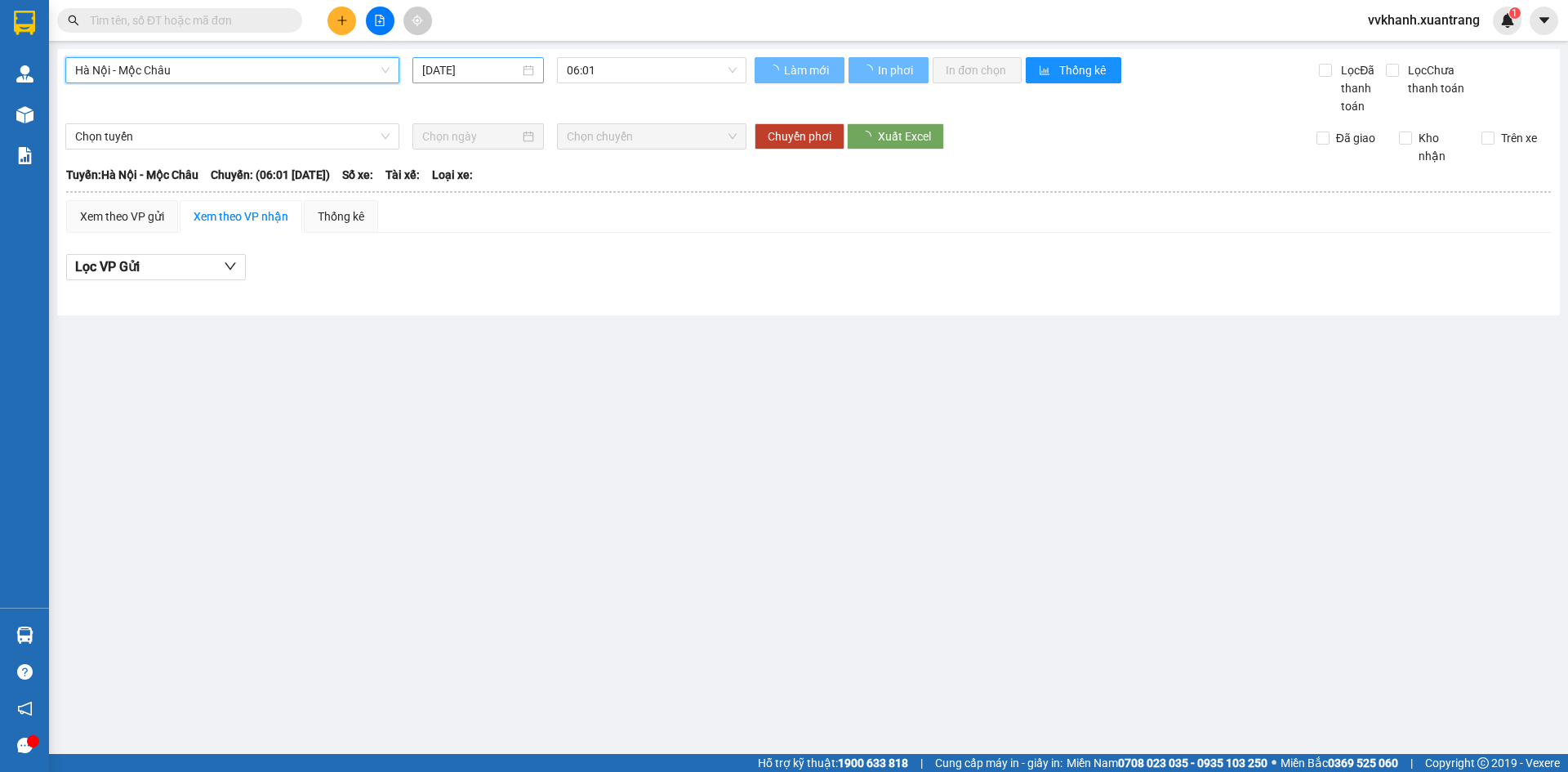
click at [429, 62] on input "[DATE]" at bounding box center [470, 70] width 98 height 18
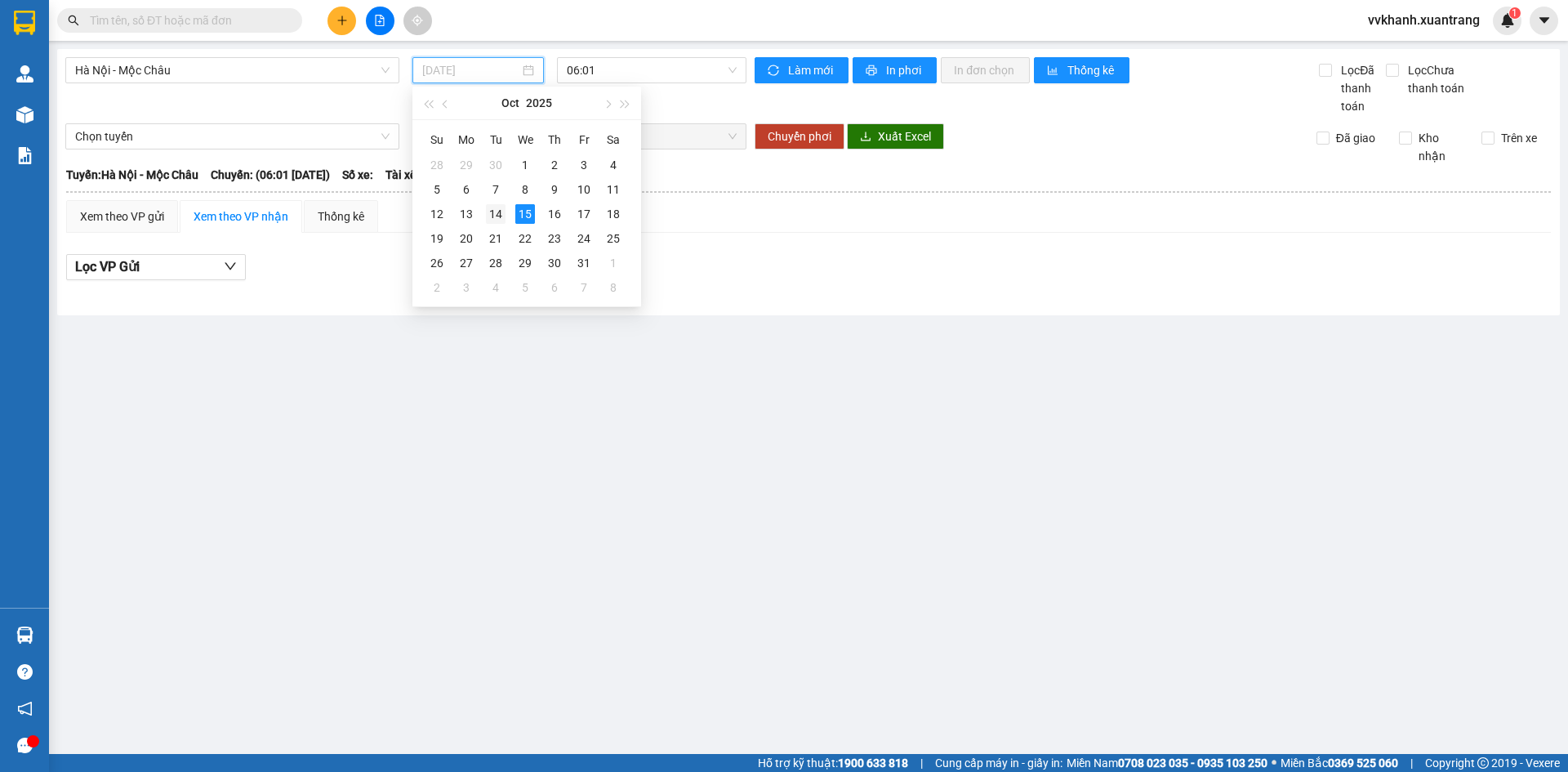
click at [503, 213] on div "14" at bounding box center [496, 214] width 20 height 20
type input "[DATE]"
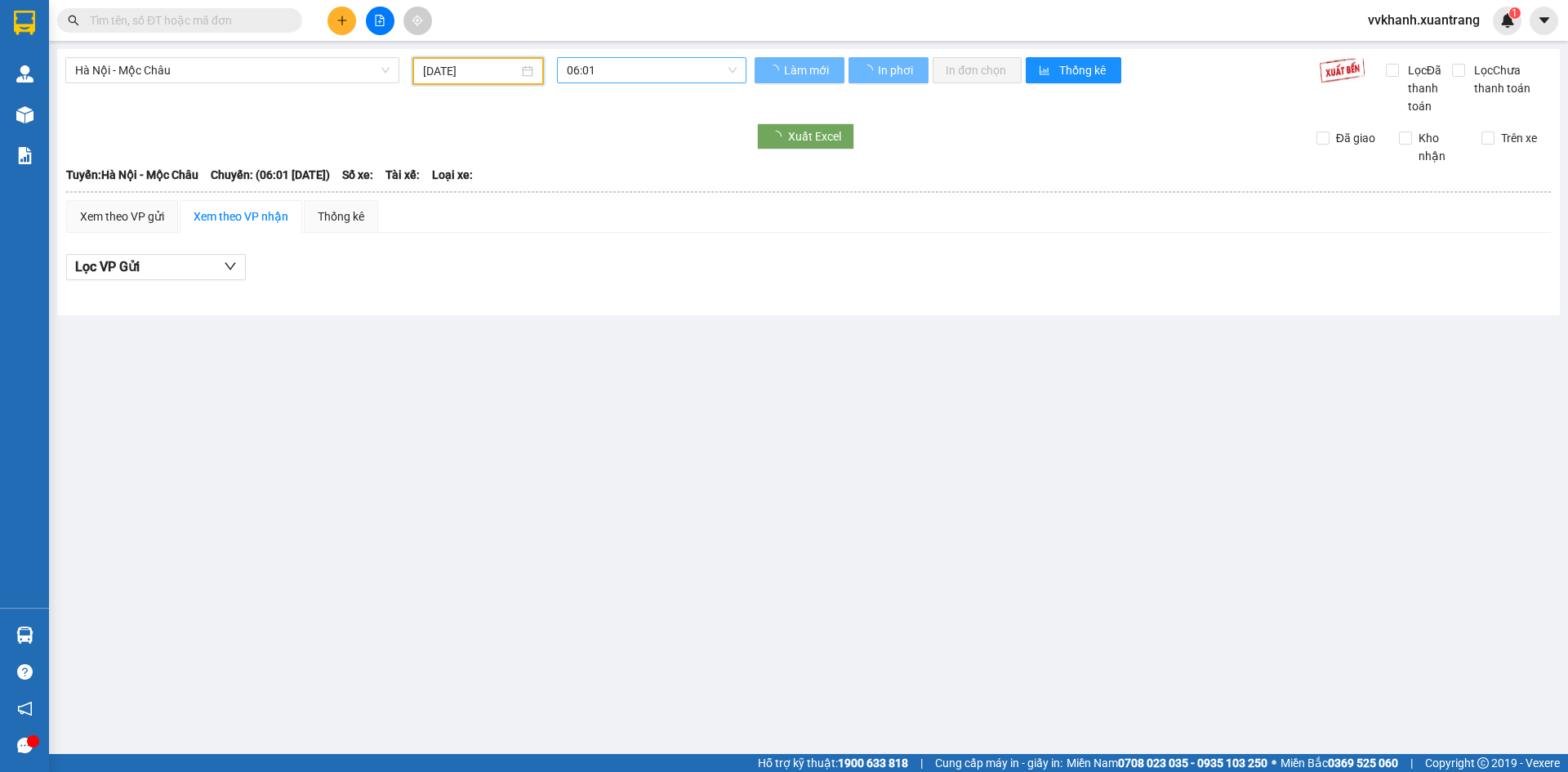
click at [614, 74] on span "06:01" at bounding box center [652, 70] width 170 height 25
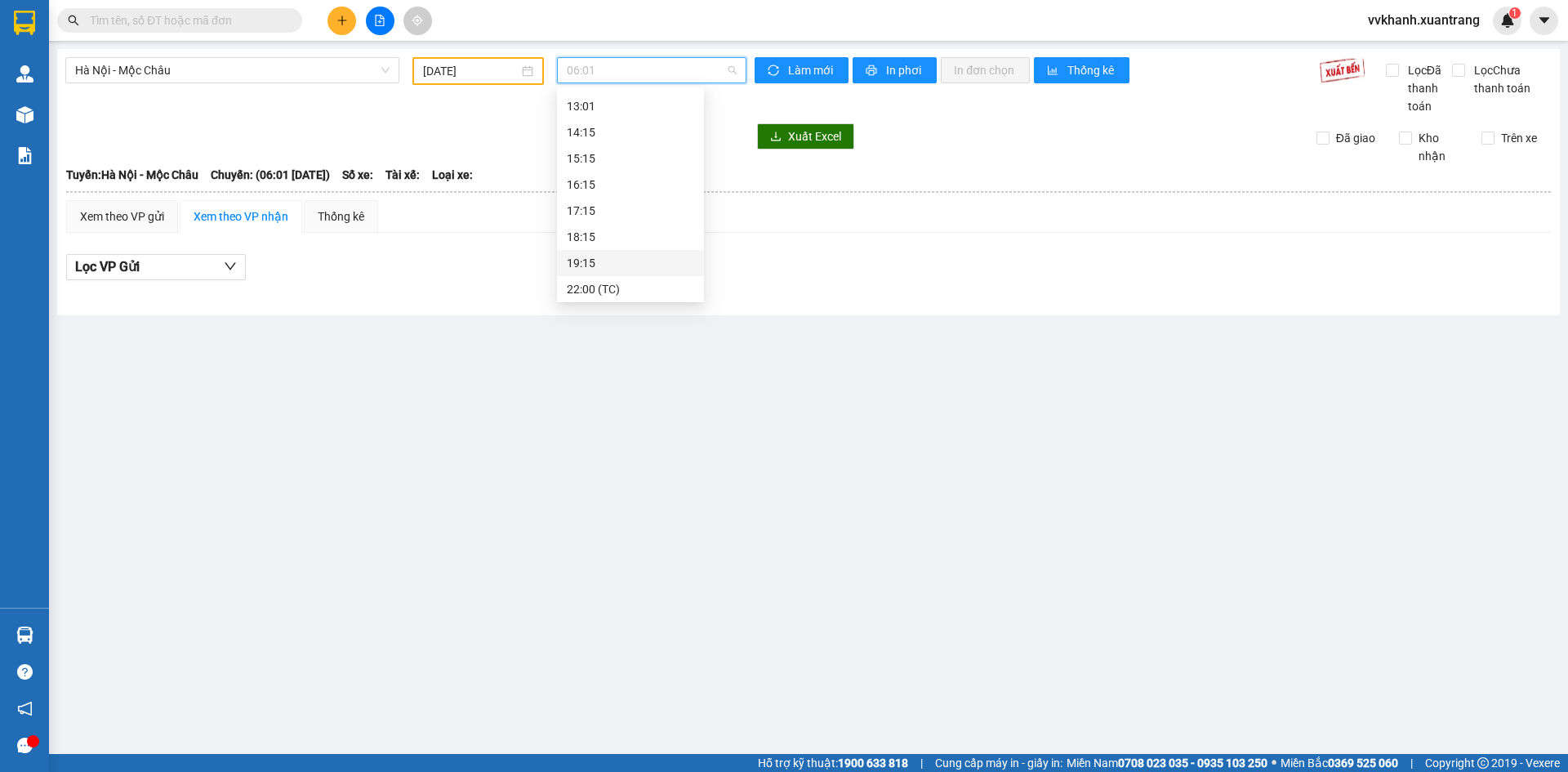
scroll to position [261, 0]
click at [621, 265] on div "19:15" at bounding box center [630, 259] width 127 height 18
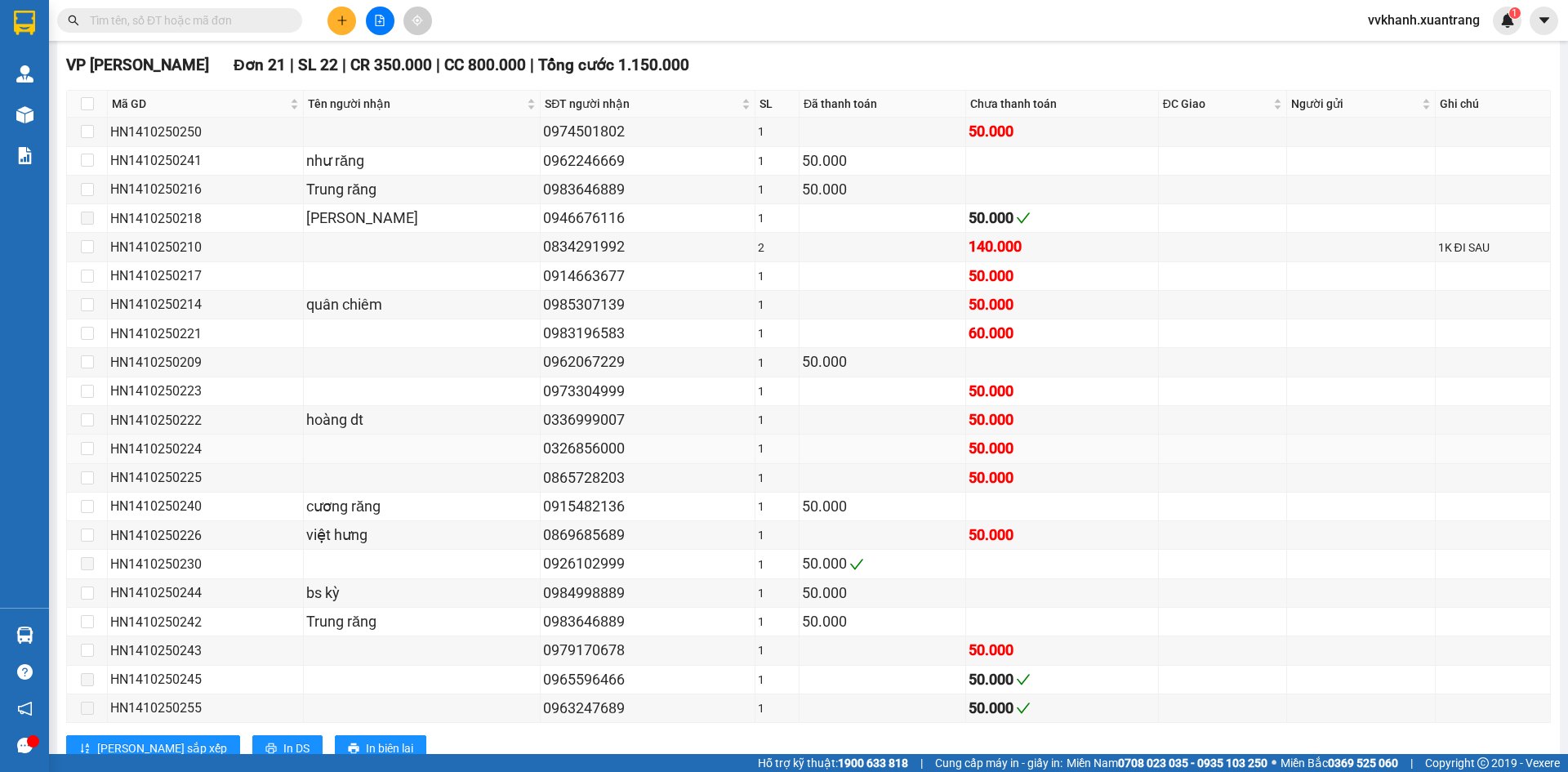
scroll to position [479, 0]
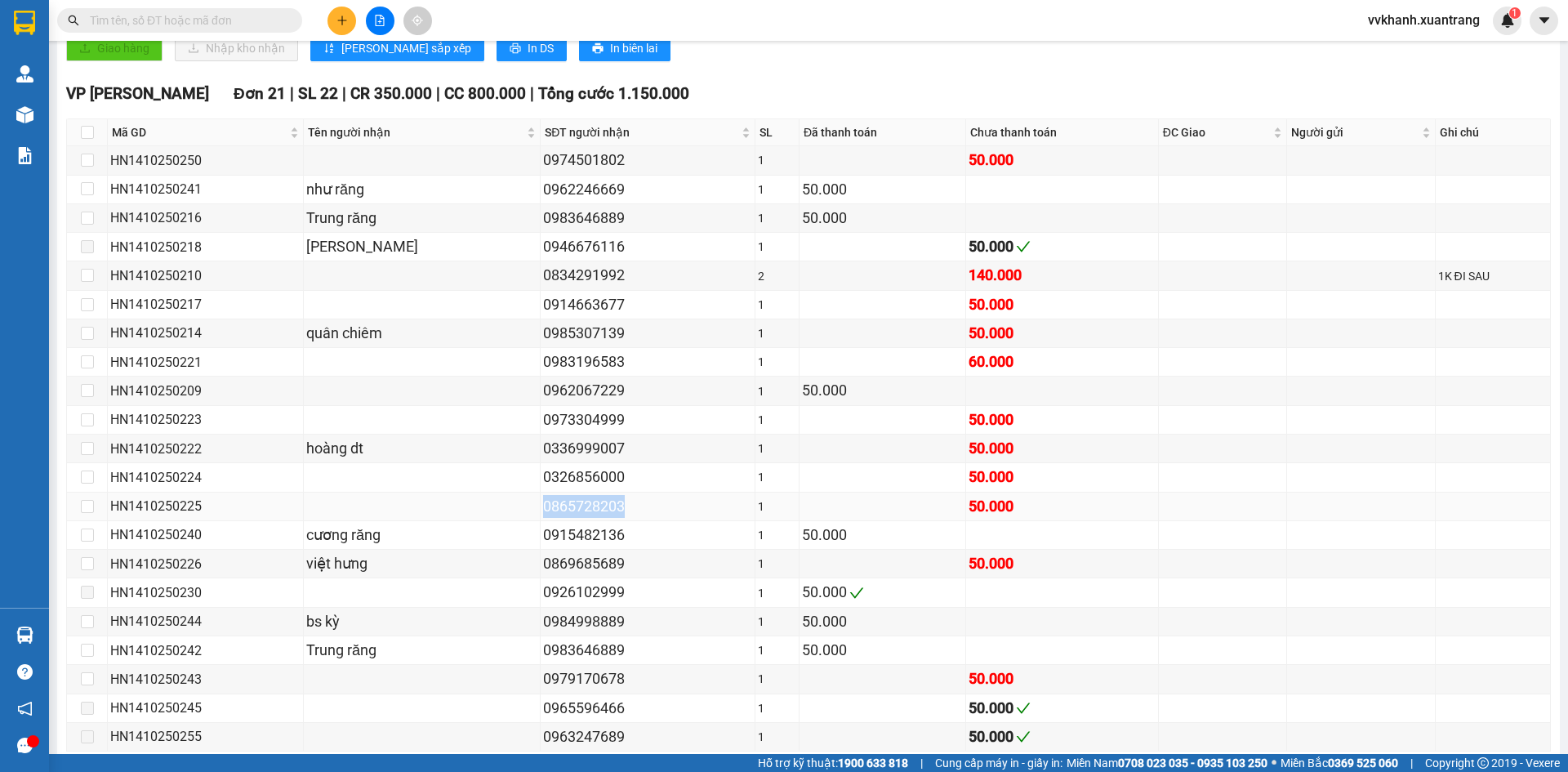
drag, startPoint x: 608, startPoint y: 510, endPoint x: 520, endPoint y: 513, distance: 88.1
click at [520, 513] on tr "HN1410250225 0865728203 1 50.000" at bounding box center [809, 507] width 1484 height 29
copy div "0865728203"
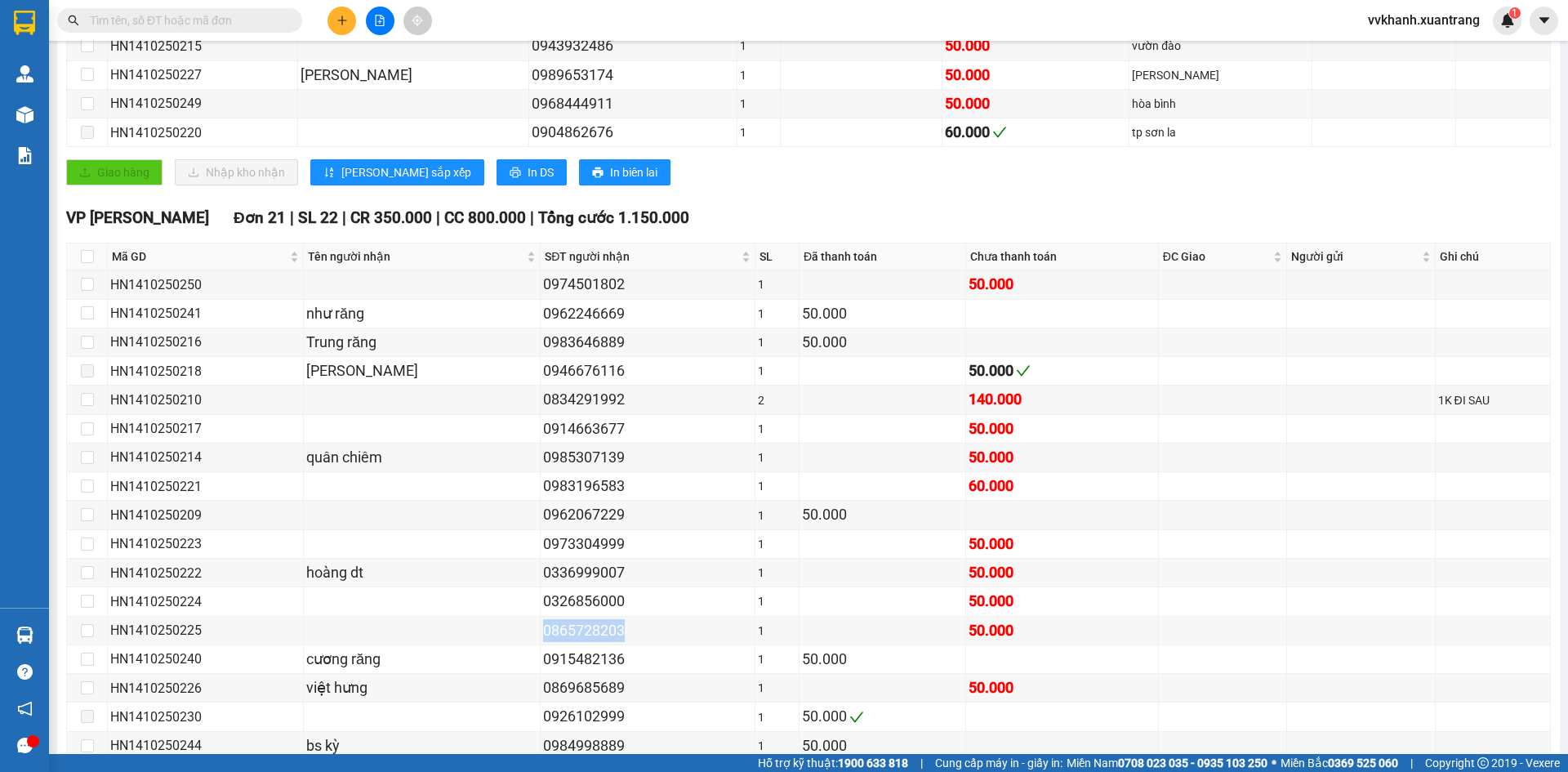
scroll to position [153, 0]
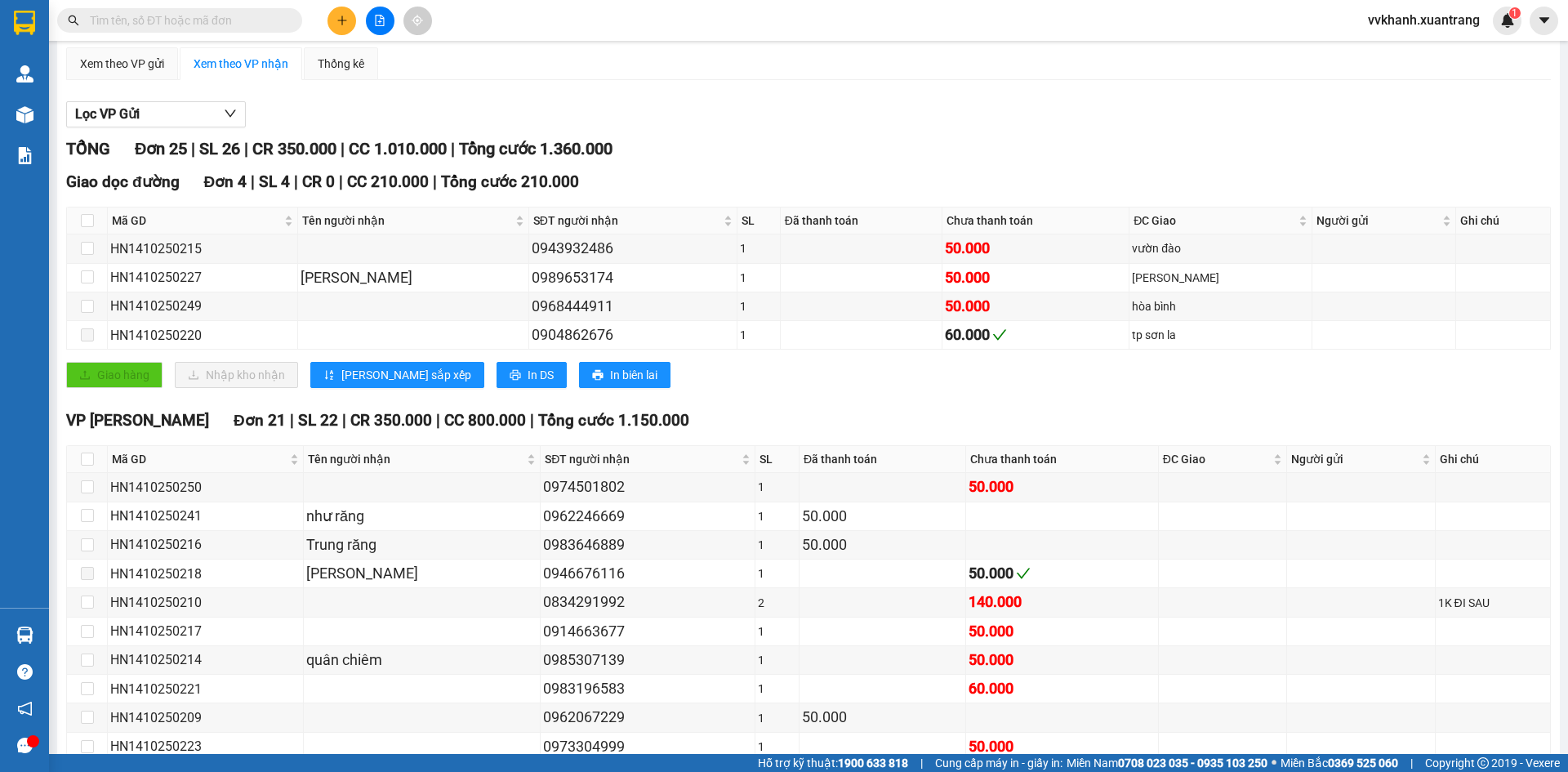
click at [222, 22] on input "text" at bounding box center [185, 21] width 192 height 18
paste input "0865728203"
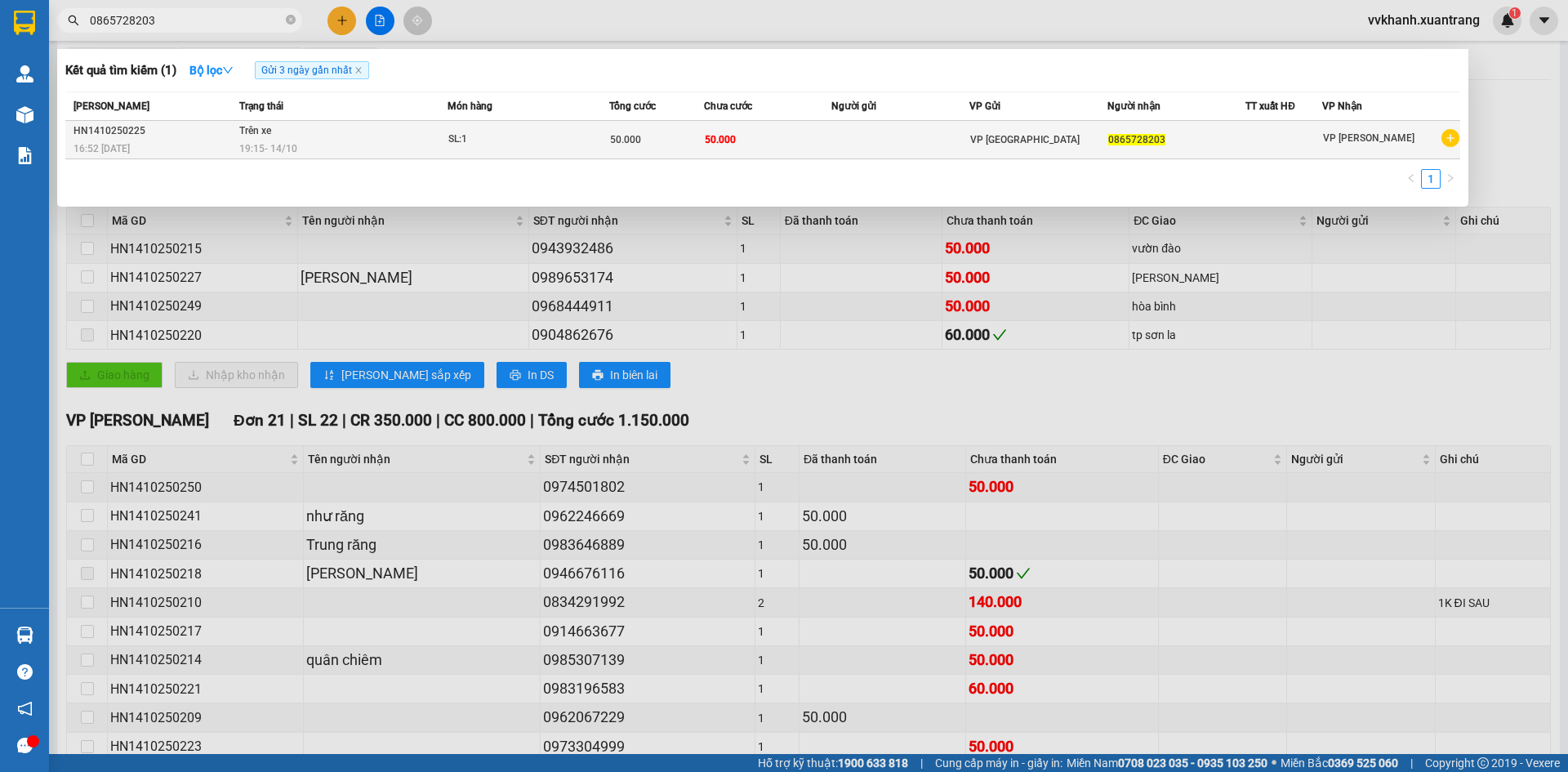
type input "0865728203"
click at [326, 134] on td "Trên xe 19:15 [DATE]" at bounding box center [341, 140] width 212 height 38
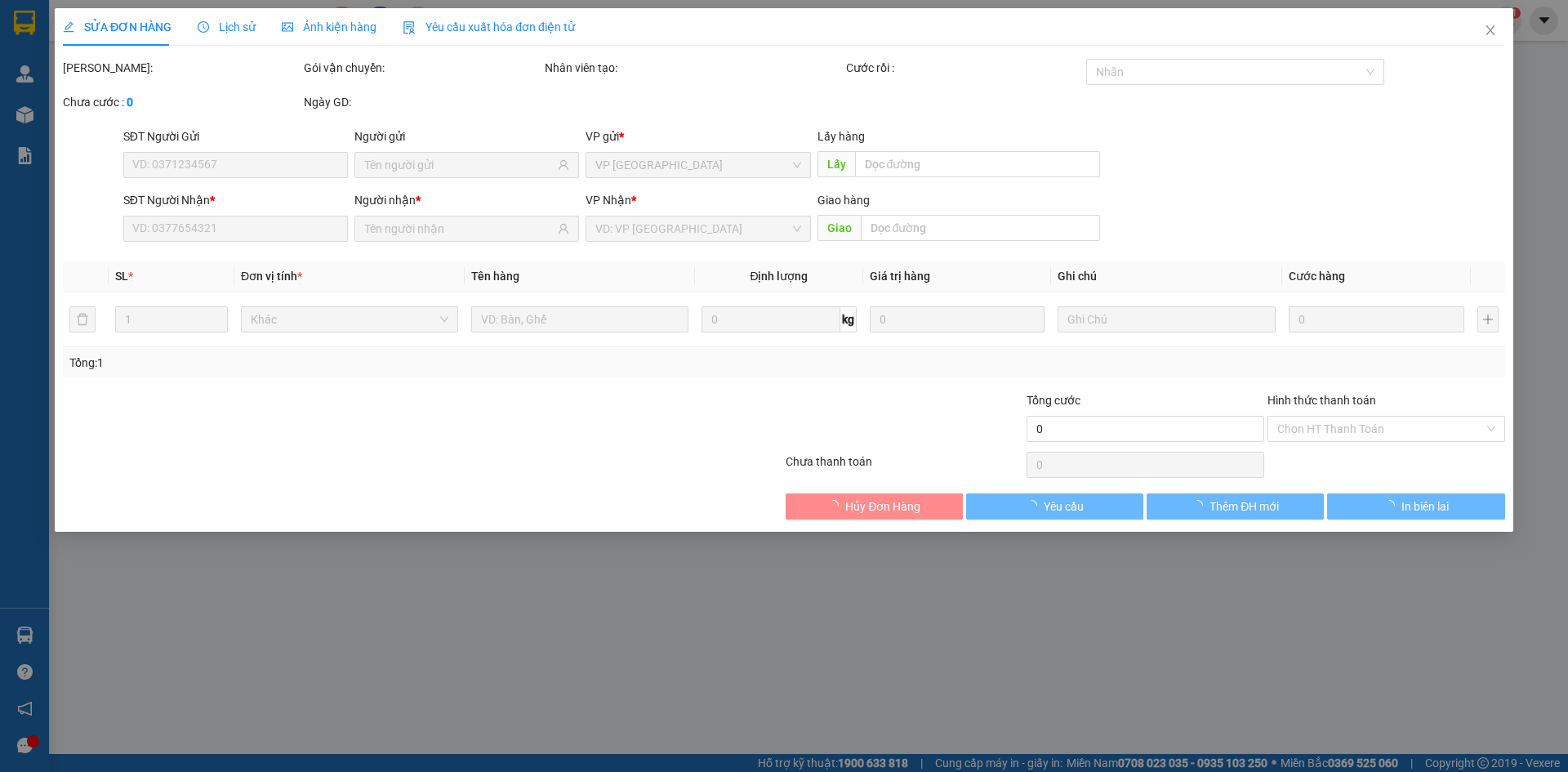
type input "0865728203"
type input "50.000"
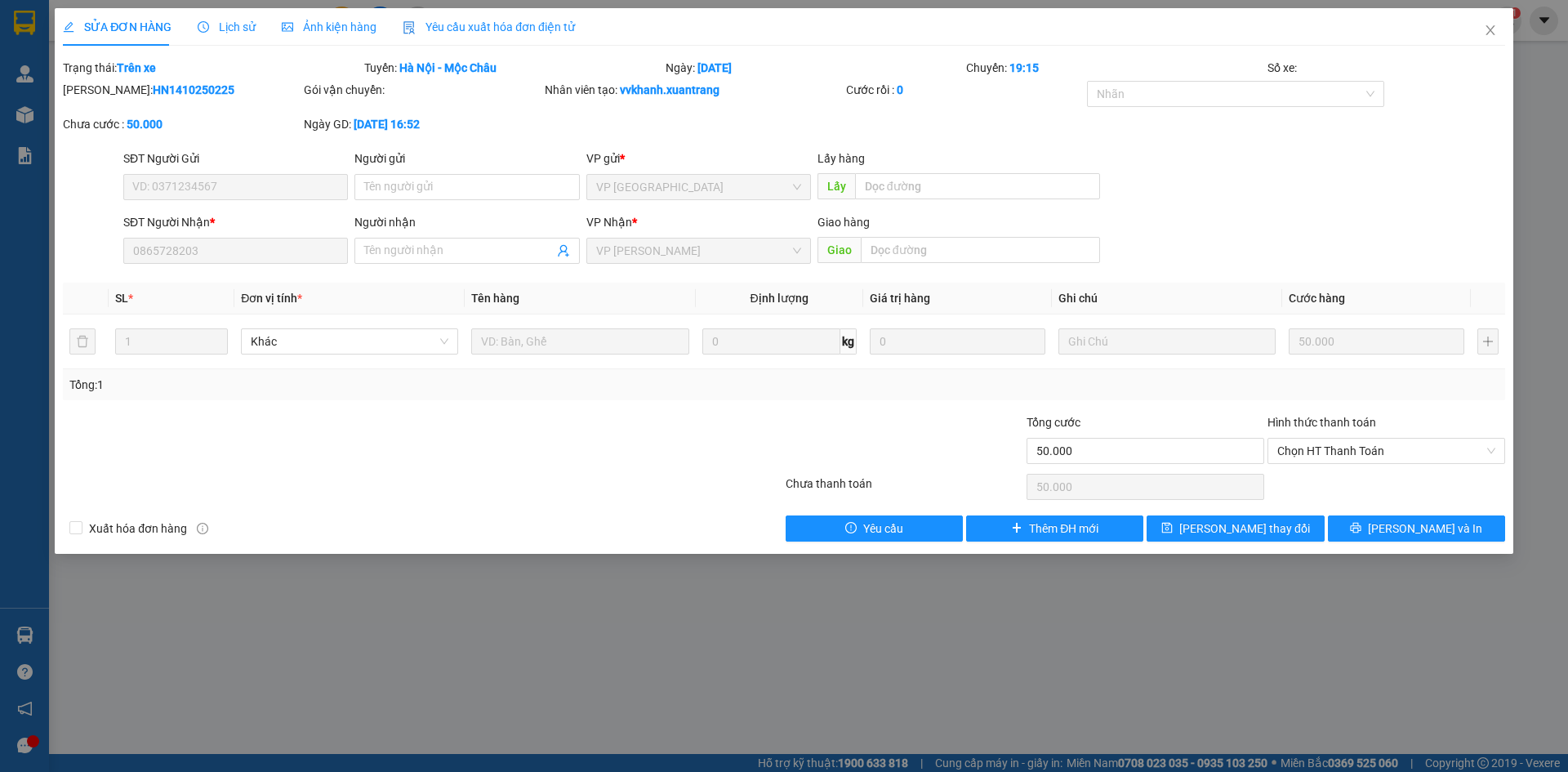
click at [308, 26] on span "Ảnh kiện hàng" at bounding box center [329, 27] width 95 height 13
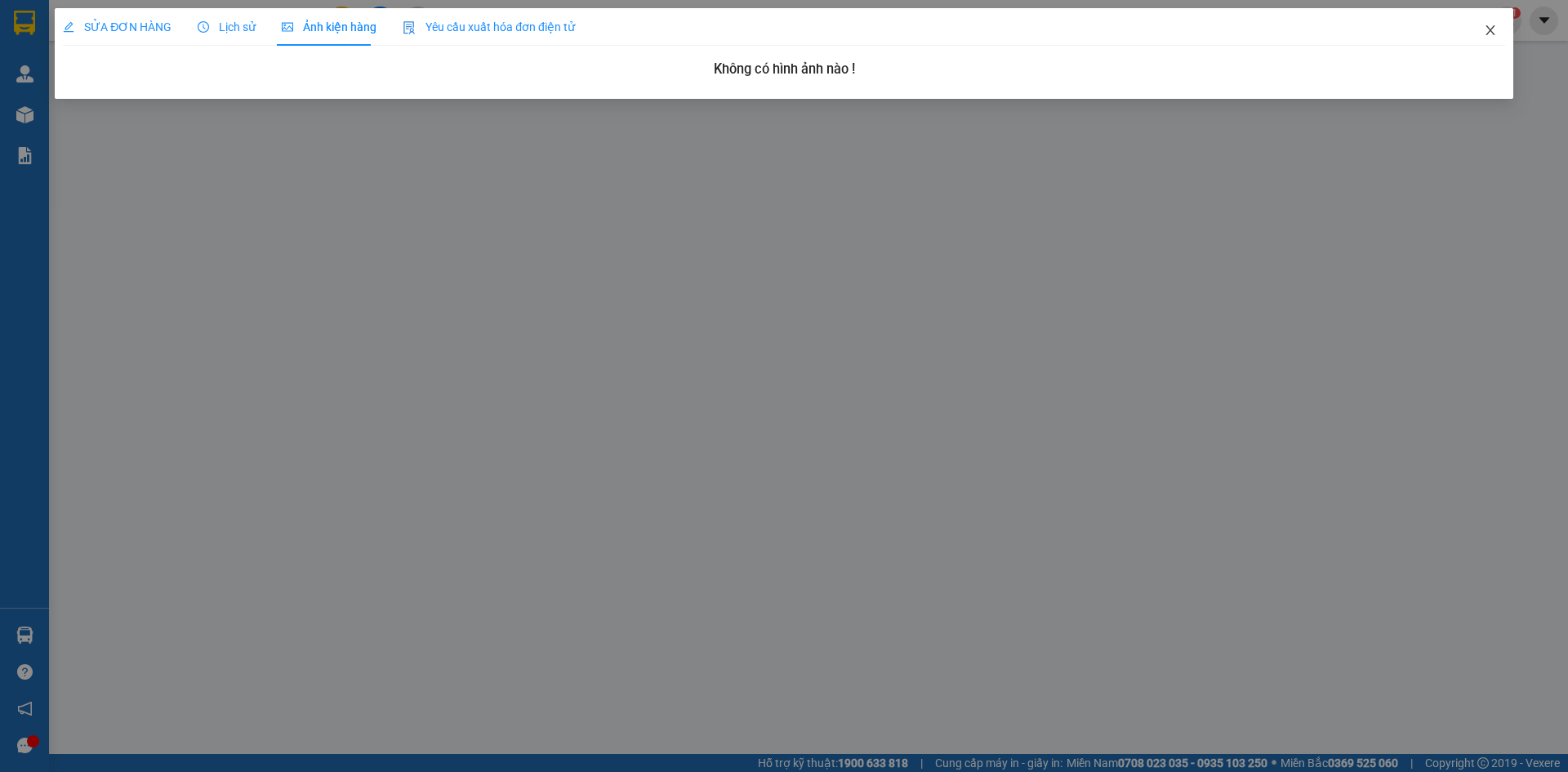
click at [1502, 31] on span "Close" at bounding box center [1491, 31] width 45 height 45
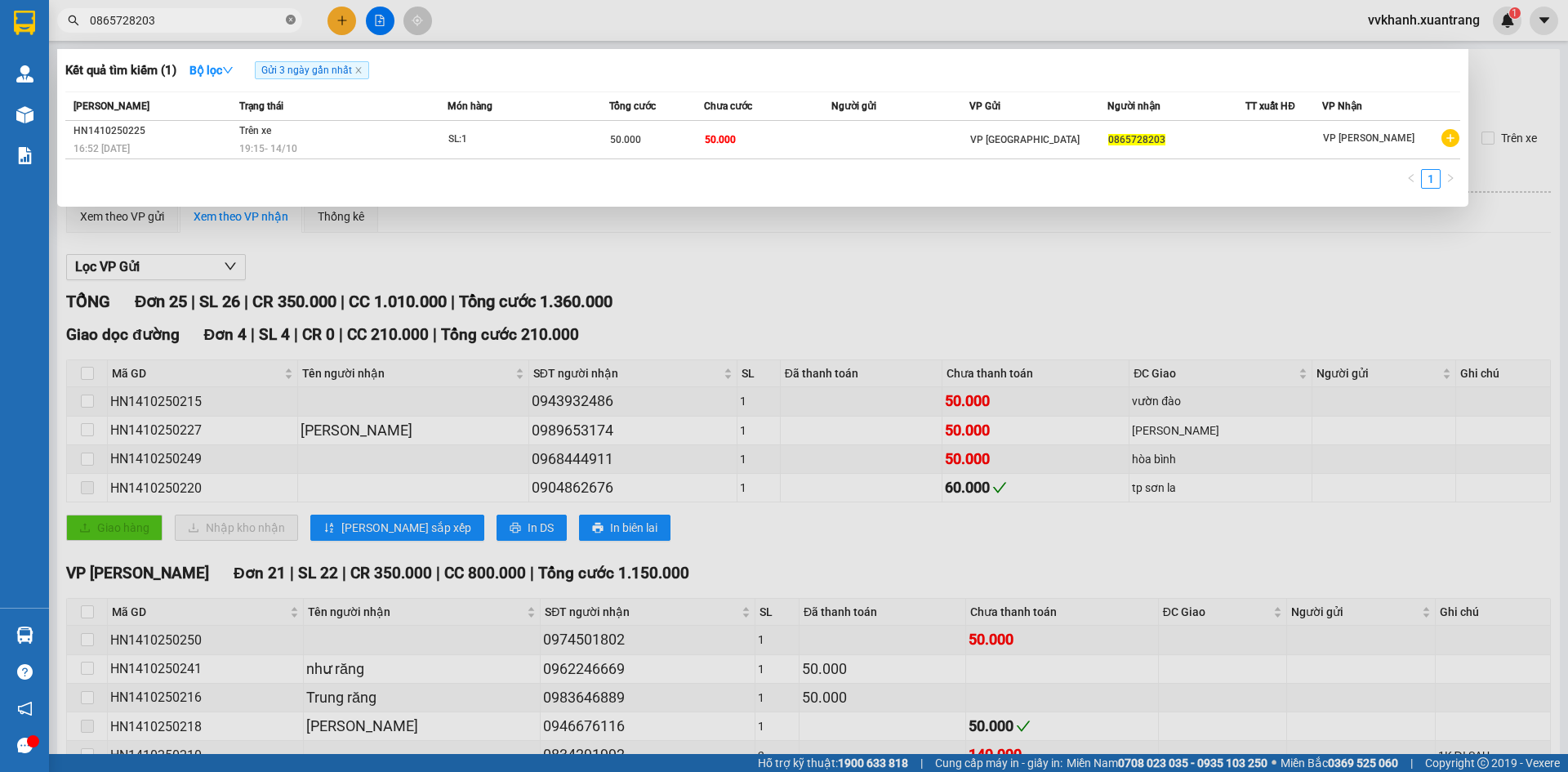
click at [293, 25] on icon "close-circle" at bounding box center [291, 20] width 10 height 10
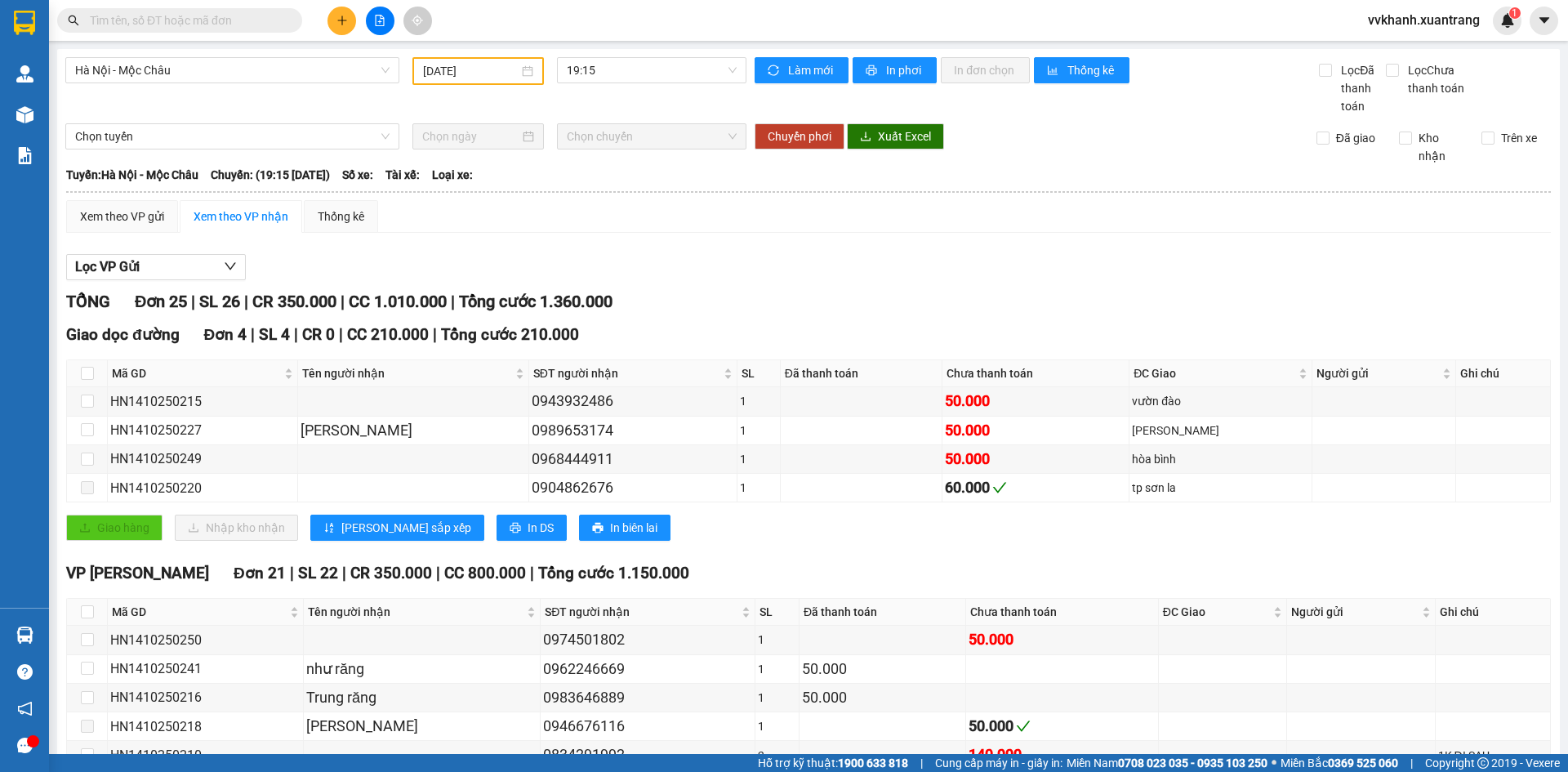
click at [269, 15] on input "text" at bounding box center [185, 21] width 192 height 18
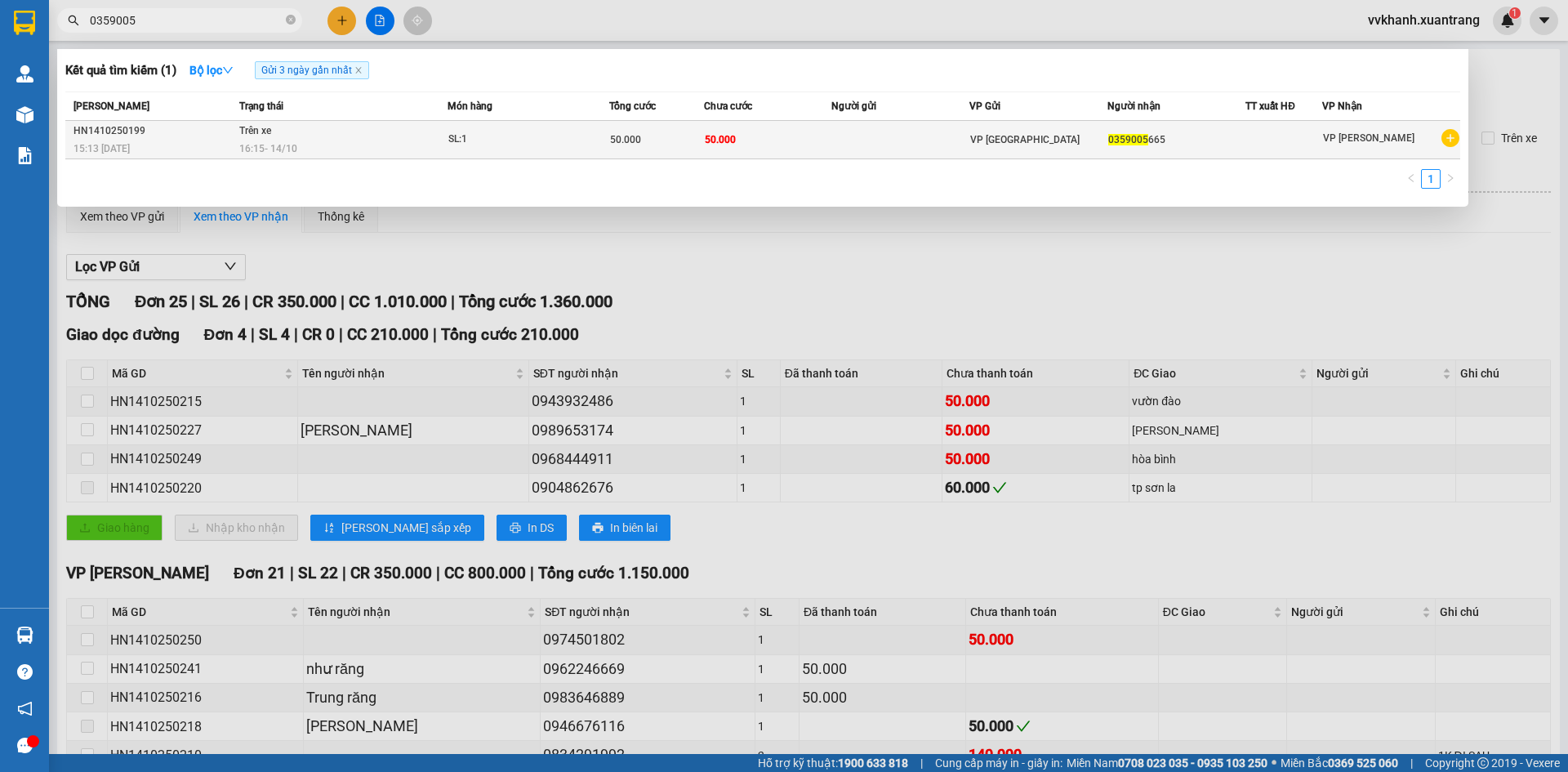
type input "0359005"
click at [382, 143] on div "16:15 [DATE]" at bounding box center [343, 149] width 207 height 18
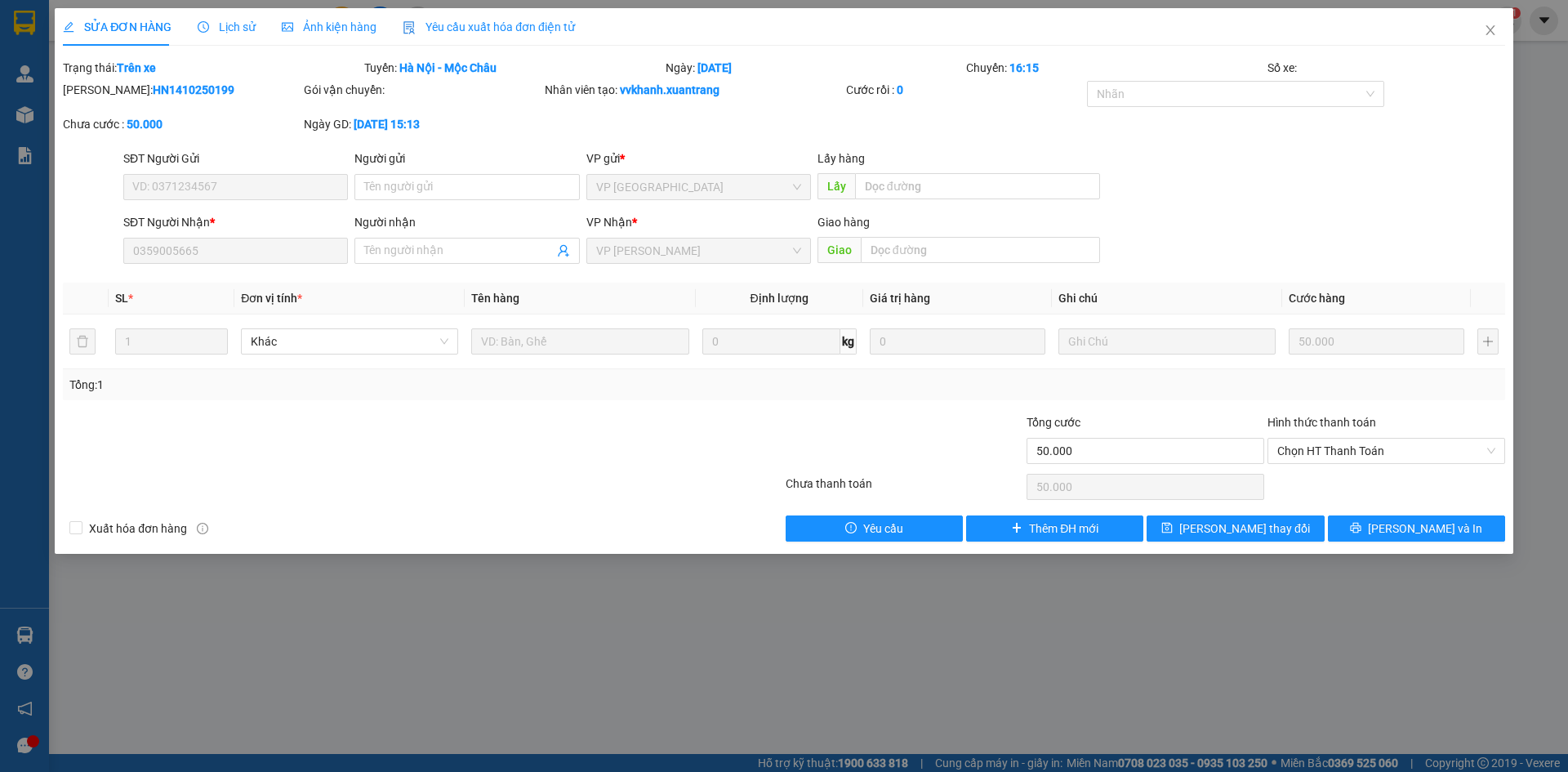
click at [245, 31] on span "Lịch sử" at bounding box center [226, 27] width 58 height 13
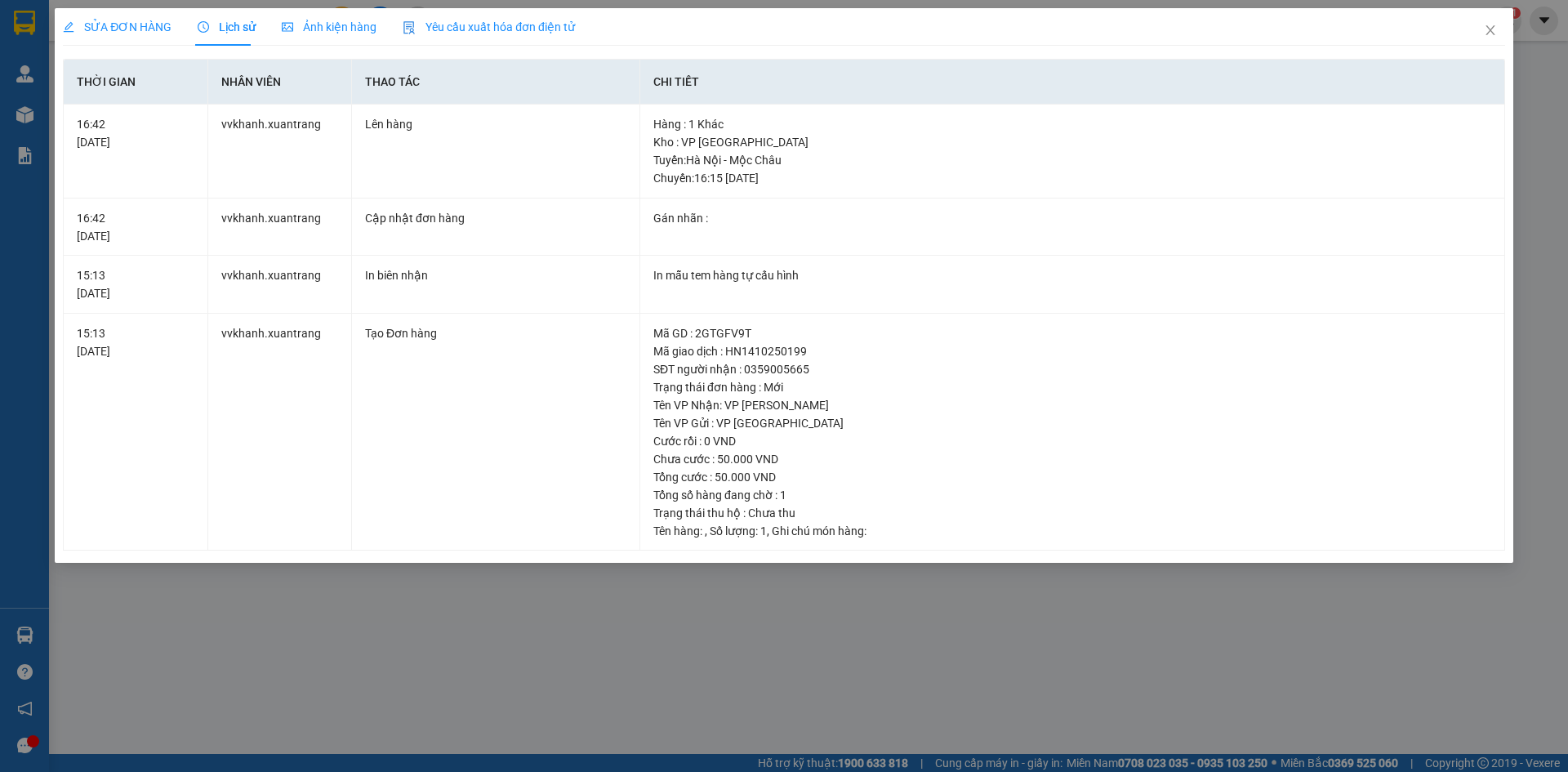
click at [313, 26] on span "Ảnh kiện hàng" at bounding box center [329, 27] width 95 height 13
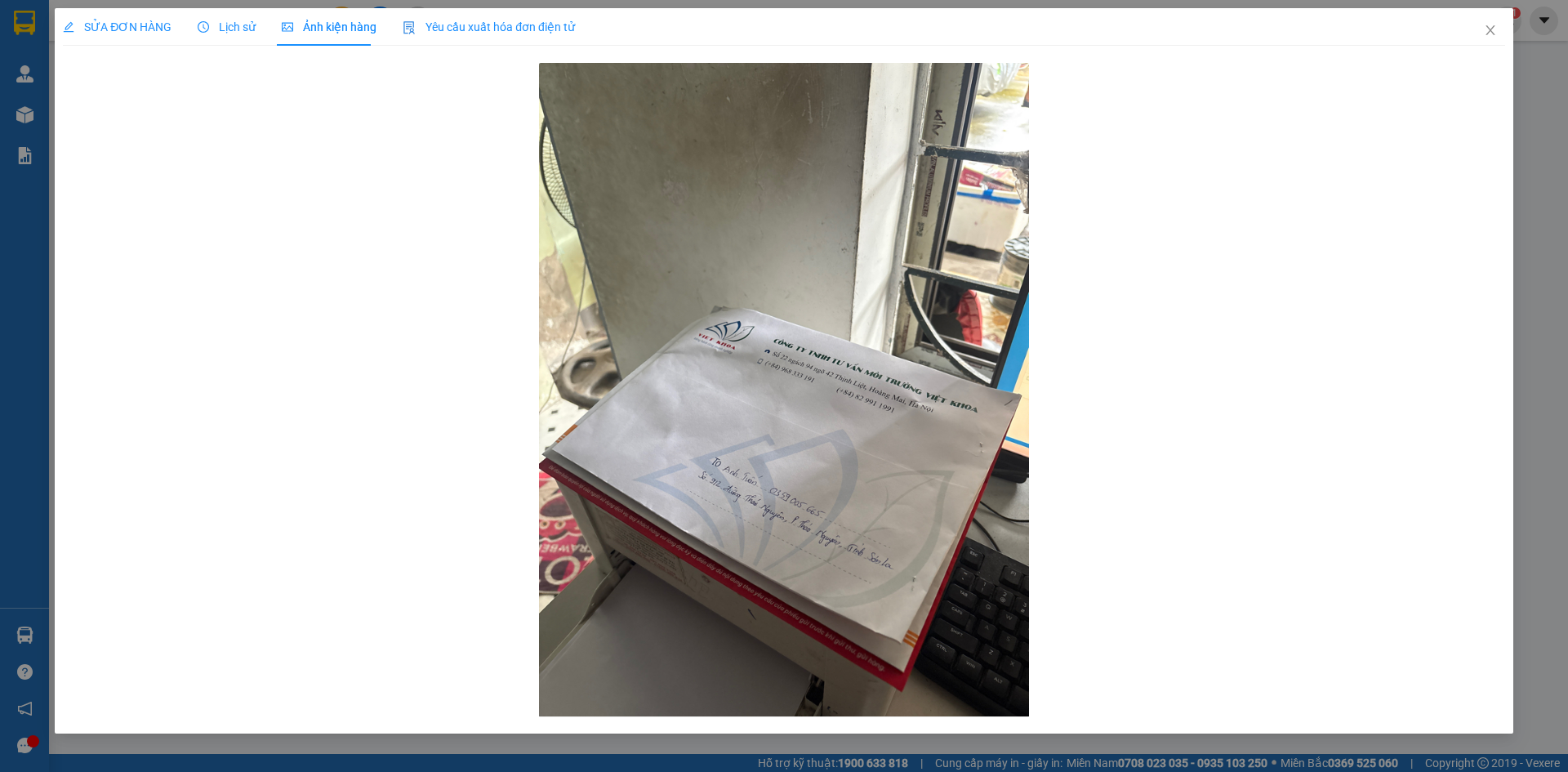
click at [231, 35] on div "Lịch sử" at bounding box center [226, 27] width 58 height 37
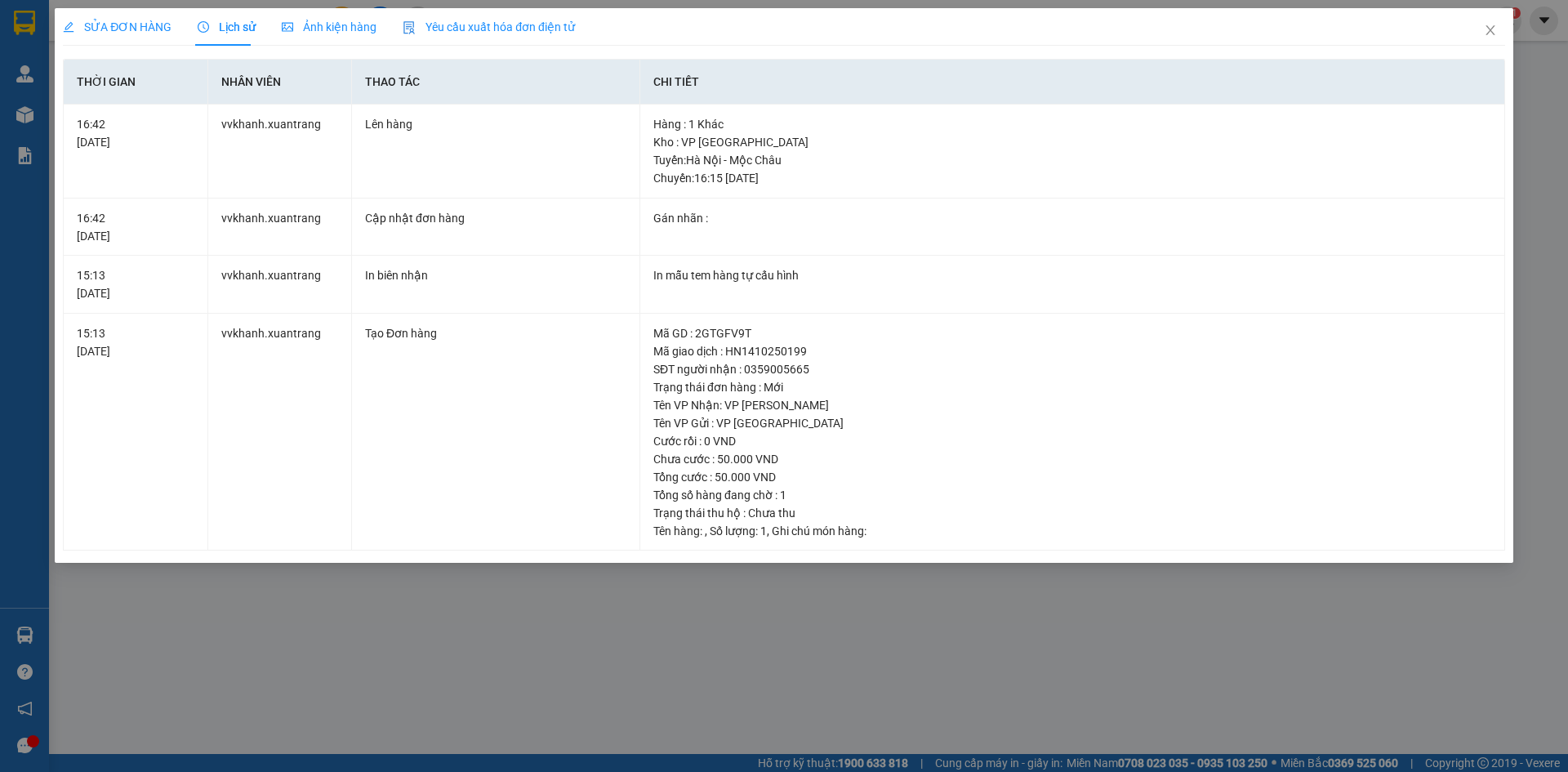
click at [314, 28] on span "Ảnh kiện hàng" at bounding box center [329, 27] width 95 height 13
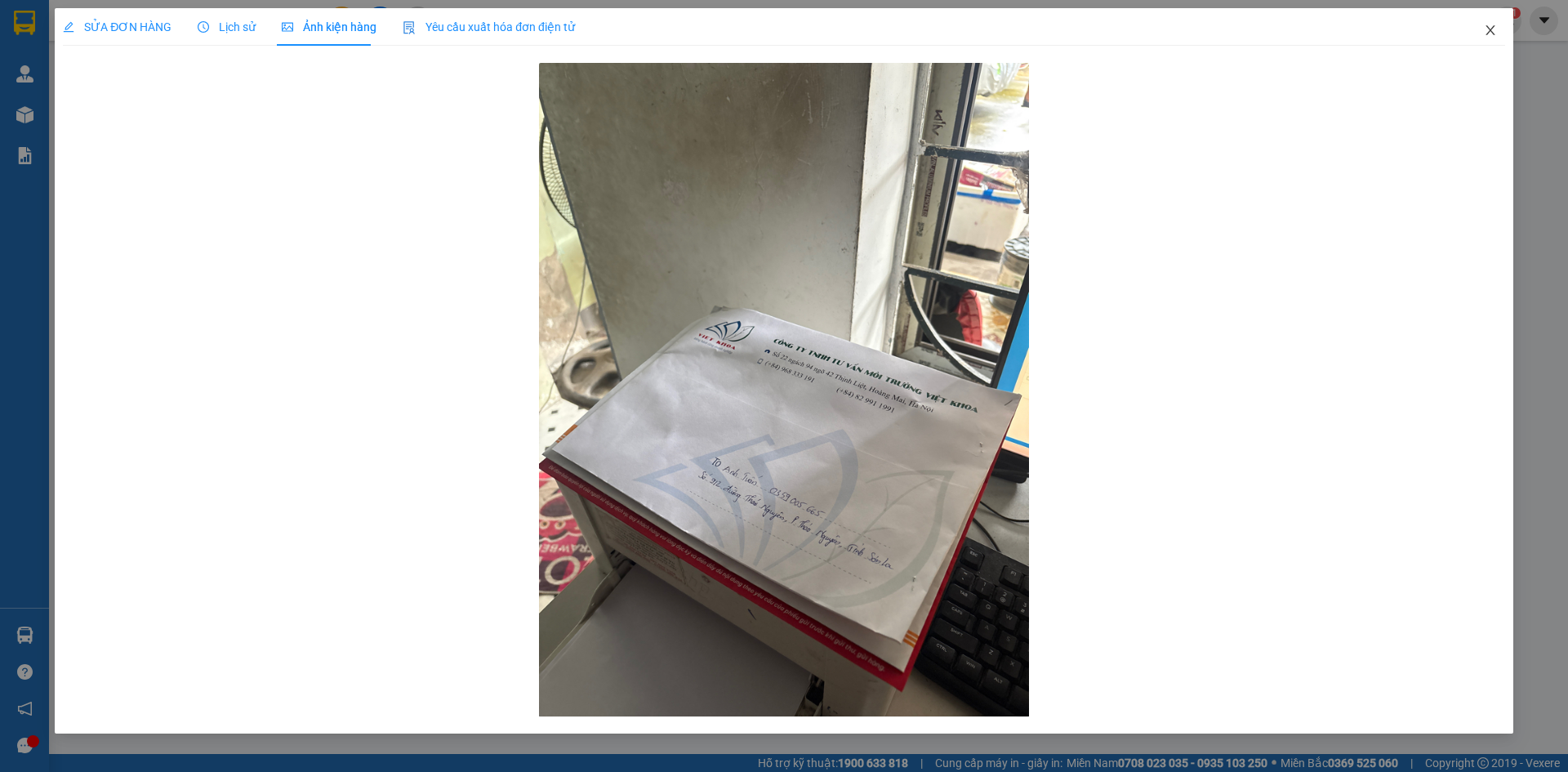
click at [1486, 31] on icon "close" at bounding box center [1490, 30] width 13 height 13
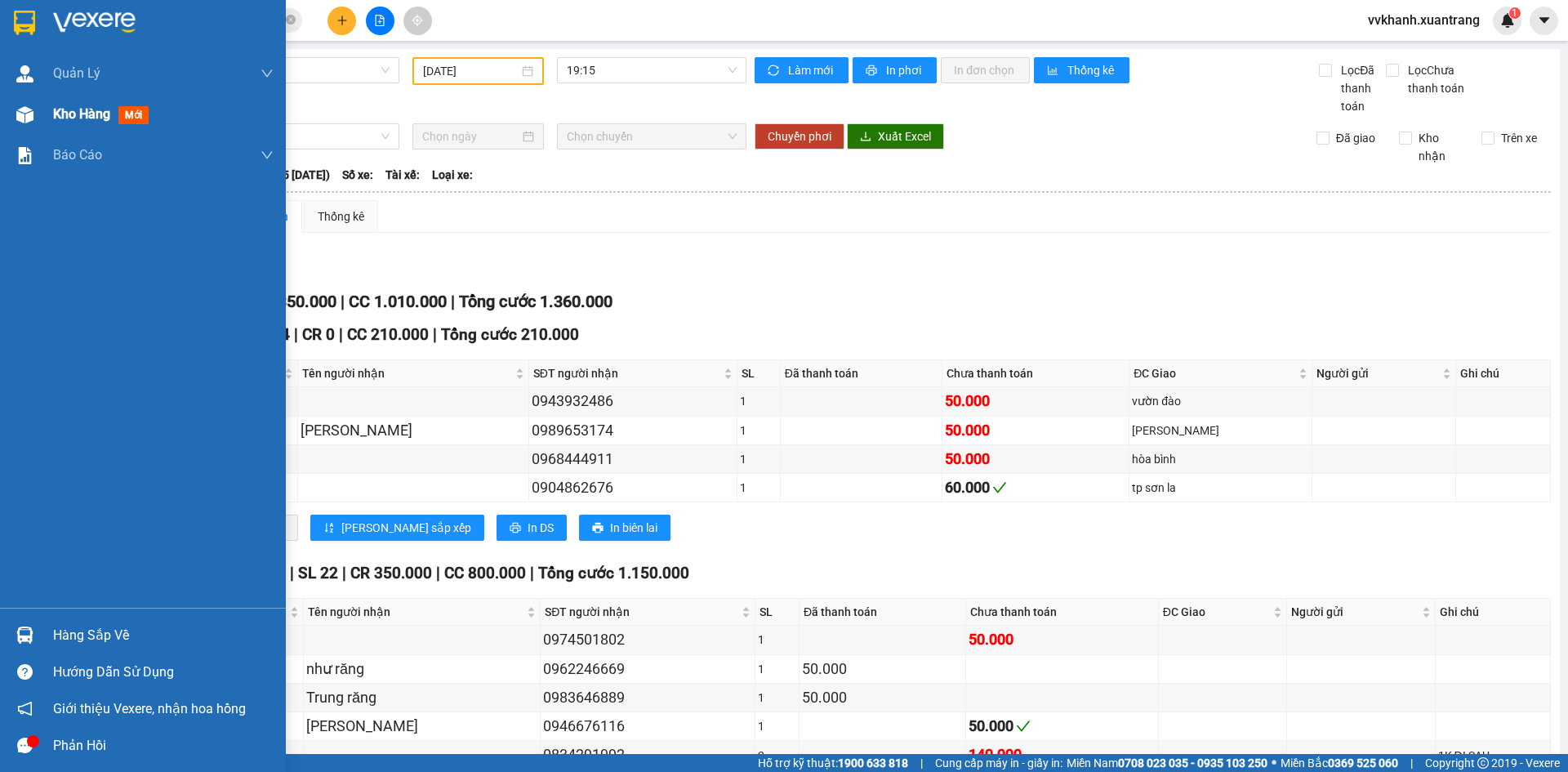
click at [56, 117] on span "Kho hàng" at bounding box center [82, 114] width 57 height 16
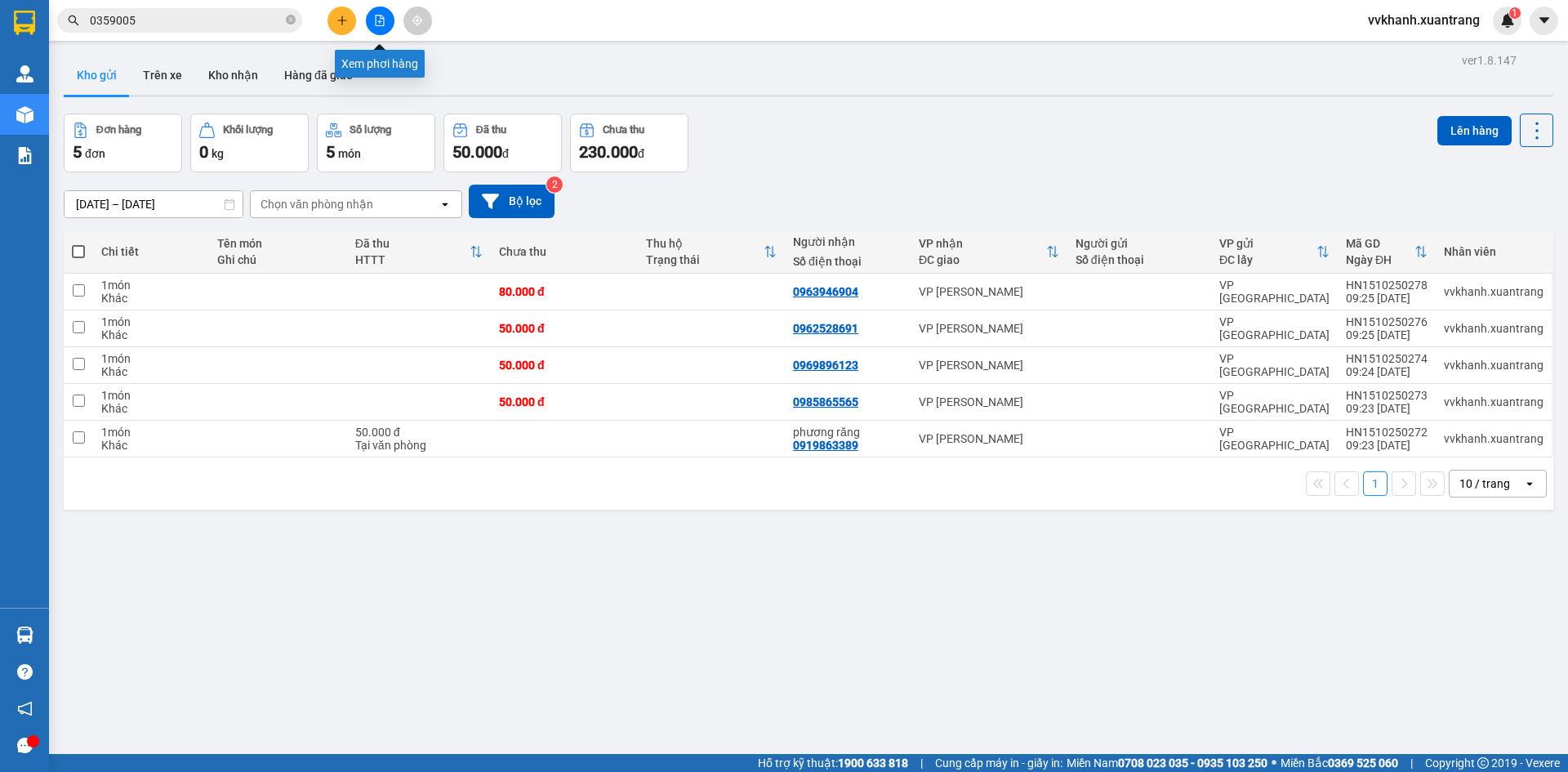
click at [378, 10] on button at bounding box center [380, 21] width 29 height 29
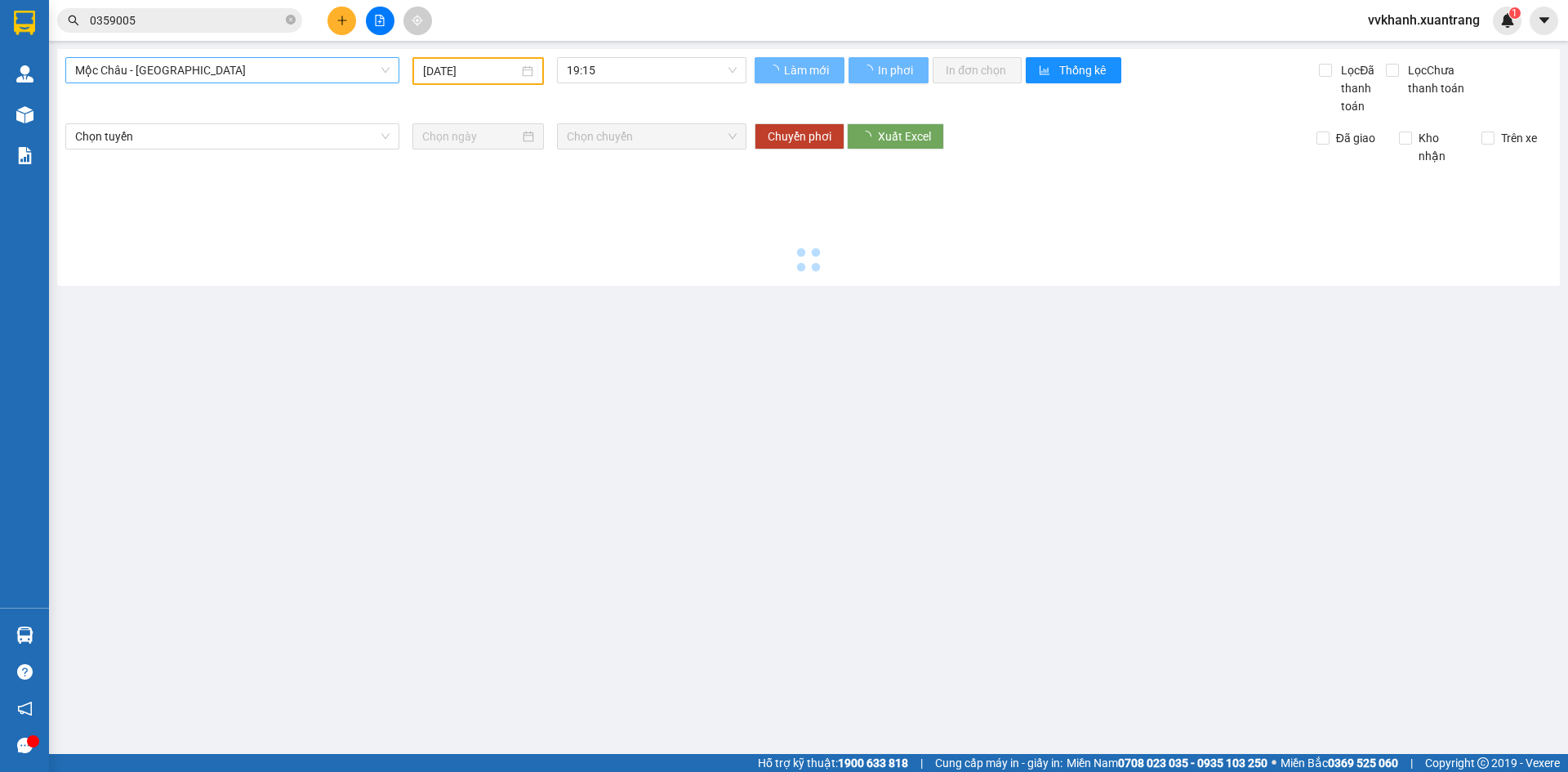
type input "[DATE]"
click at [236, 64] on span "Mộc Châu - [GEOGRAPHIC_DATA]" at bounding box center [232, 70] width 315 height 25
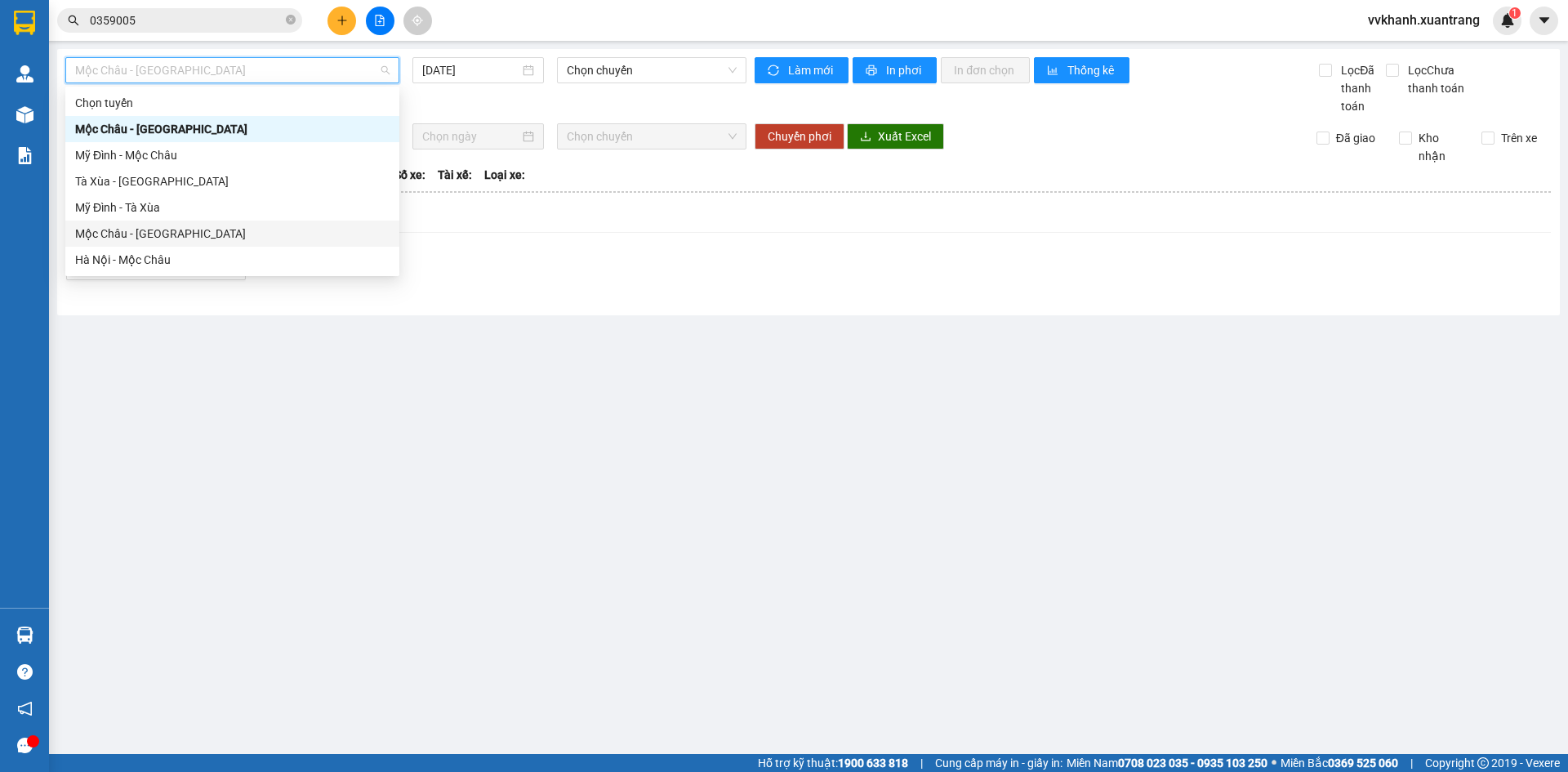
click at [188, 231] on div "Mộc Châu - [GEOGRAPHIC_DATA]" at bounding box center [232, 234] width 315 height 18
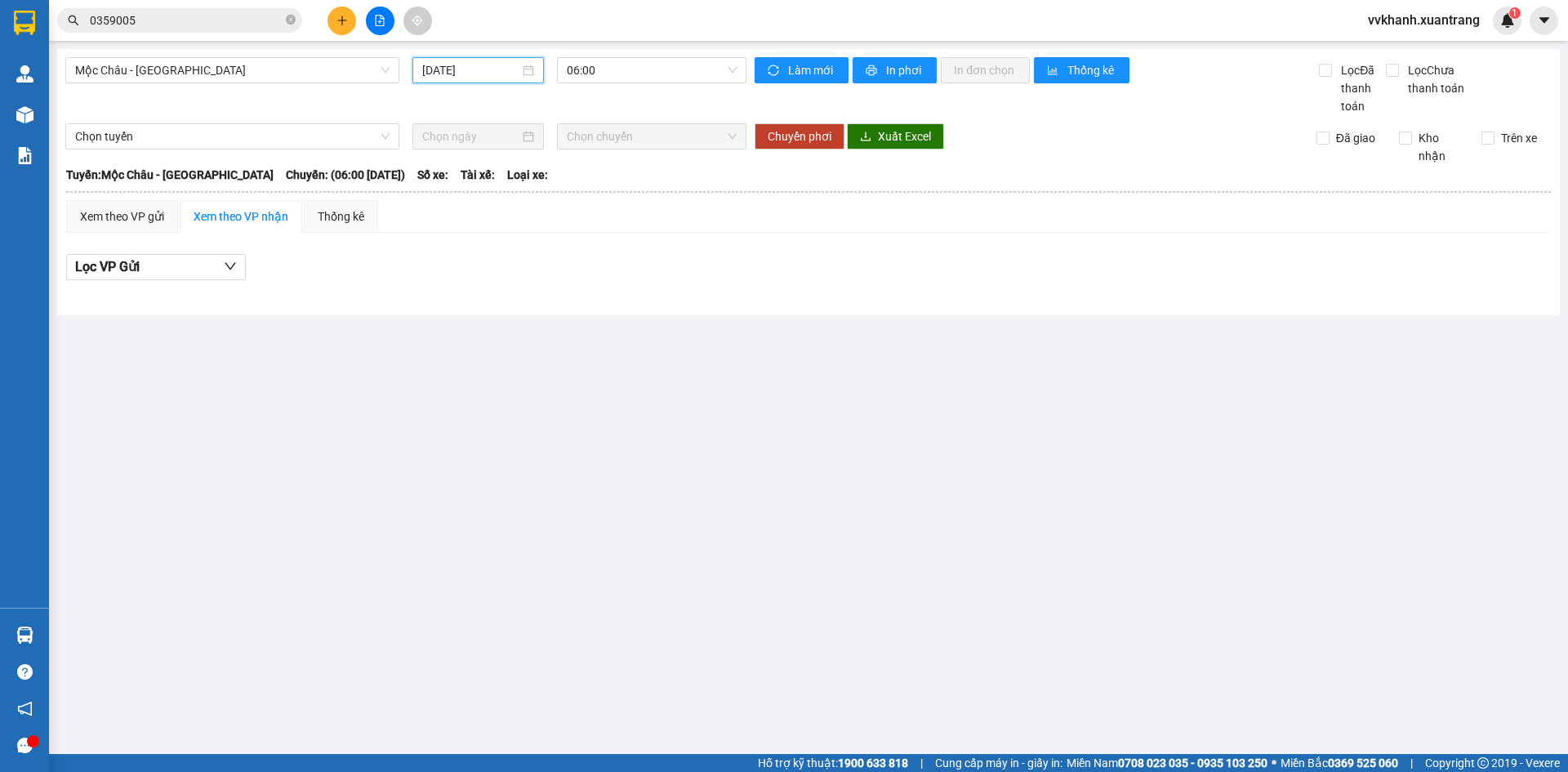
click at [448, 72] on input "[DATE]" at bounding box center [470, 70] width 98 height 18
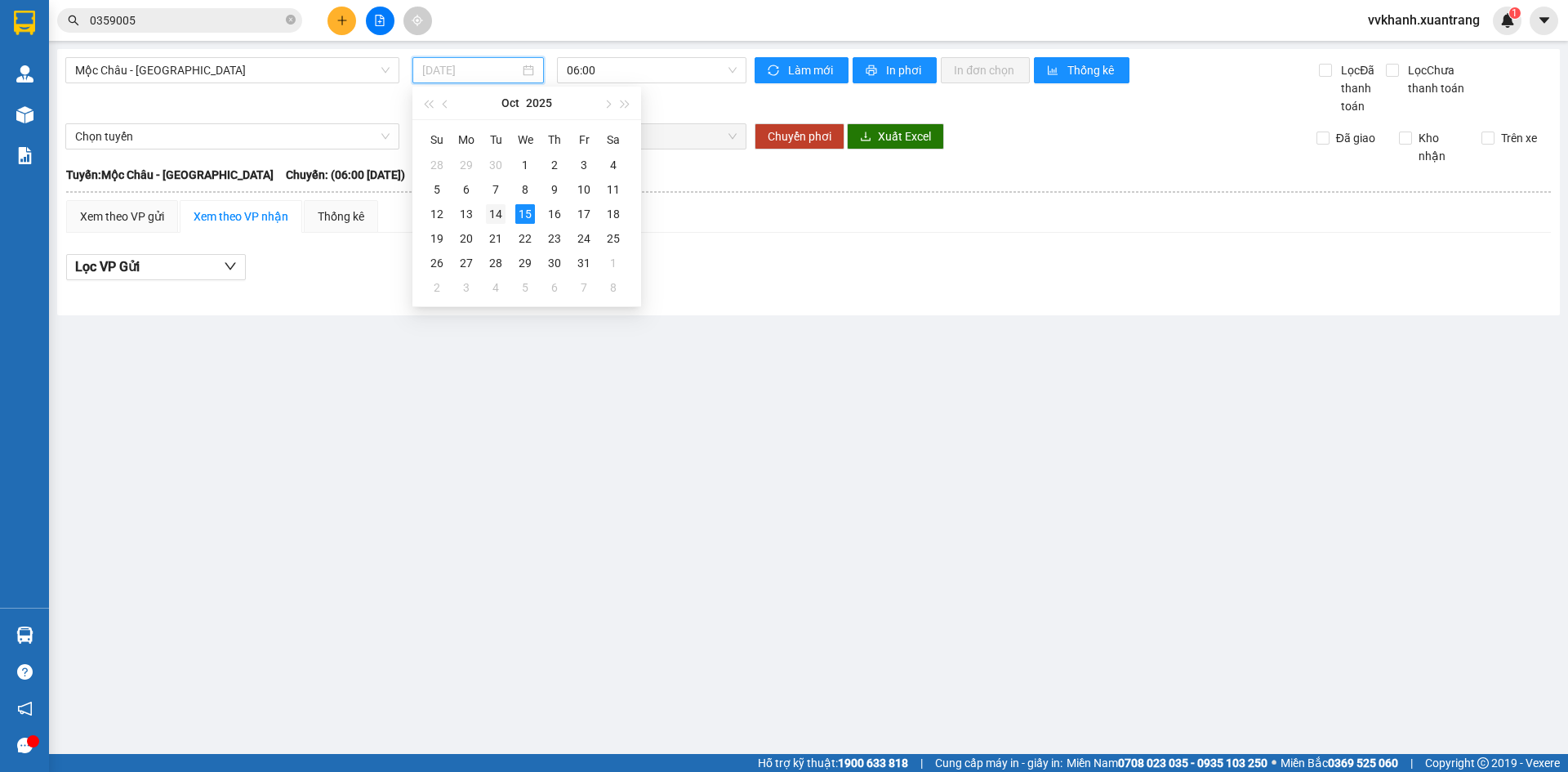
click at [505, 208] on td "14" at bounding box center [496, 214] width 30 height 25
type input "[DATE]"
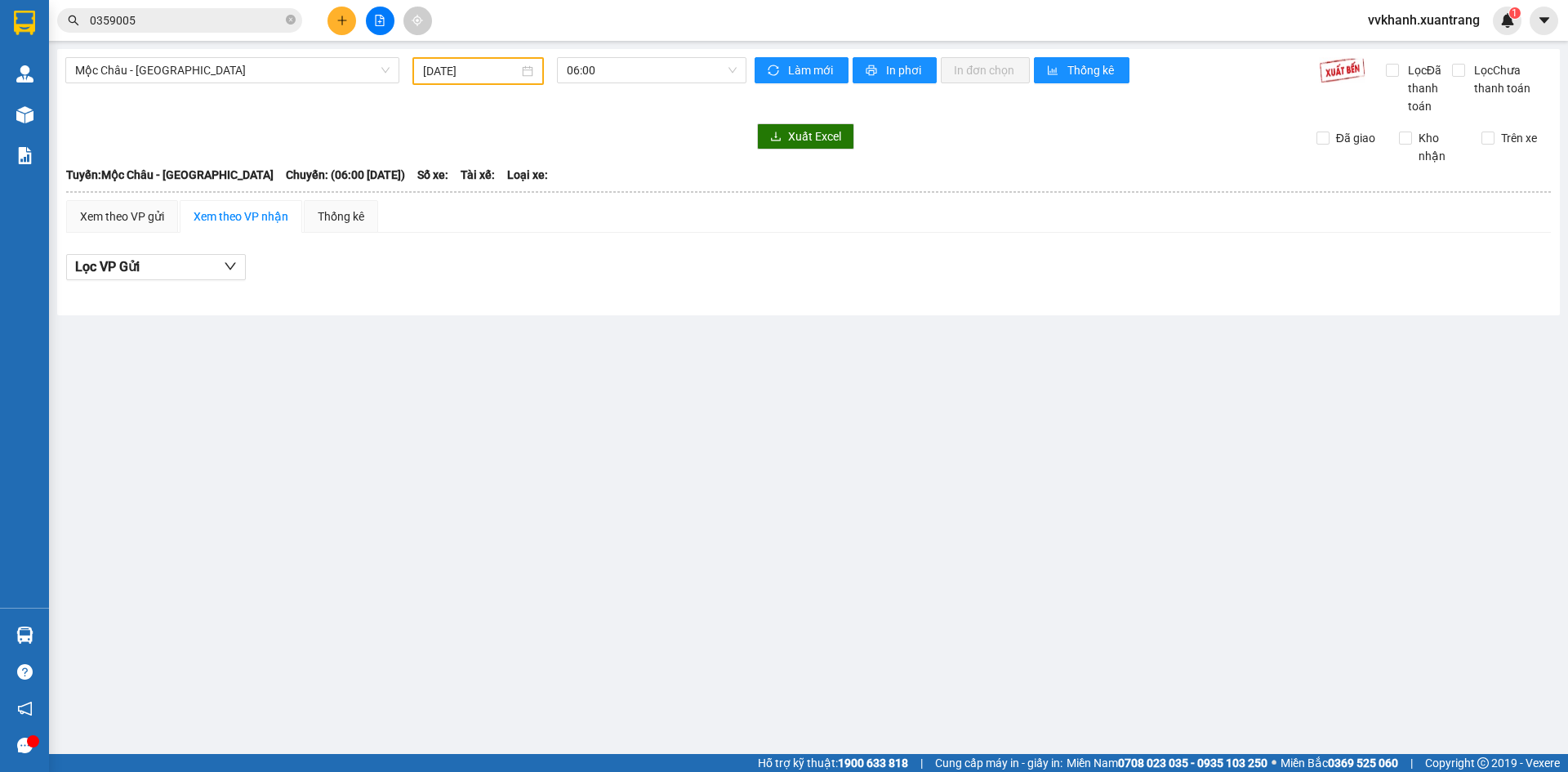
drag, startPoint x: 674, startPoint y: 53, endPoint x: 624, endPoint y: 189, distance: 144.9
click at [672, 63] on div "[GEOGRAPHIC_DATA] - [GEOGRAPHIC_DATA] [DATE] 06:00 Làm mới In phơi In đơn chọn …" at bounding box center [809, 182] width 1503 height 266
click at [594, 83] on div "06:00" at bounding box center [651, 71] width 202 height 28
drag, startPoint x: 601, startPoint y: 74, endPoint x: 598, endPoint y: 84, distance: 10.4
click at [601, 75] on span "06:00" at bounding box center [652, 70] width 170 height 25
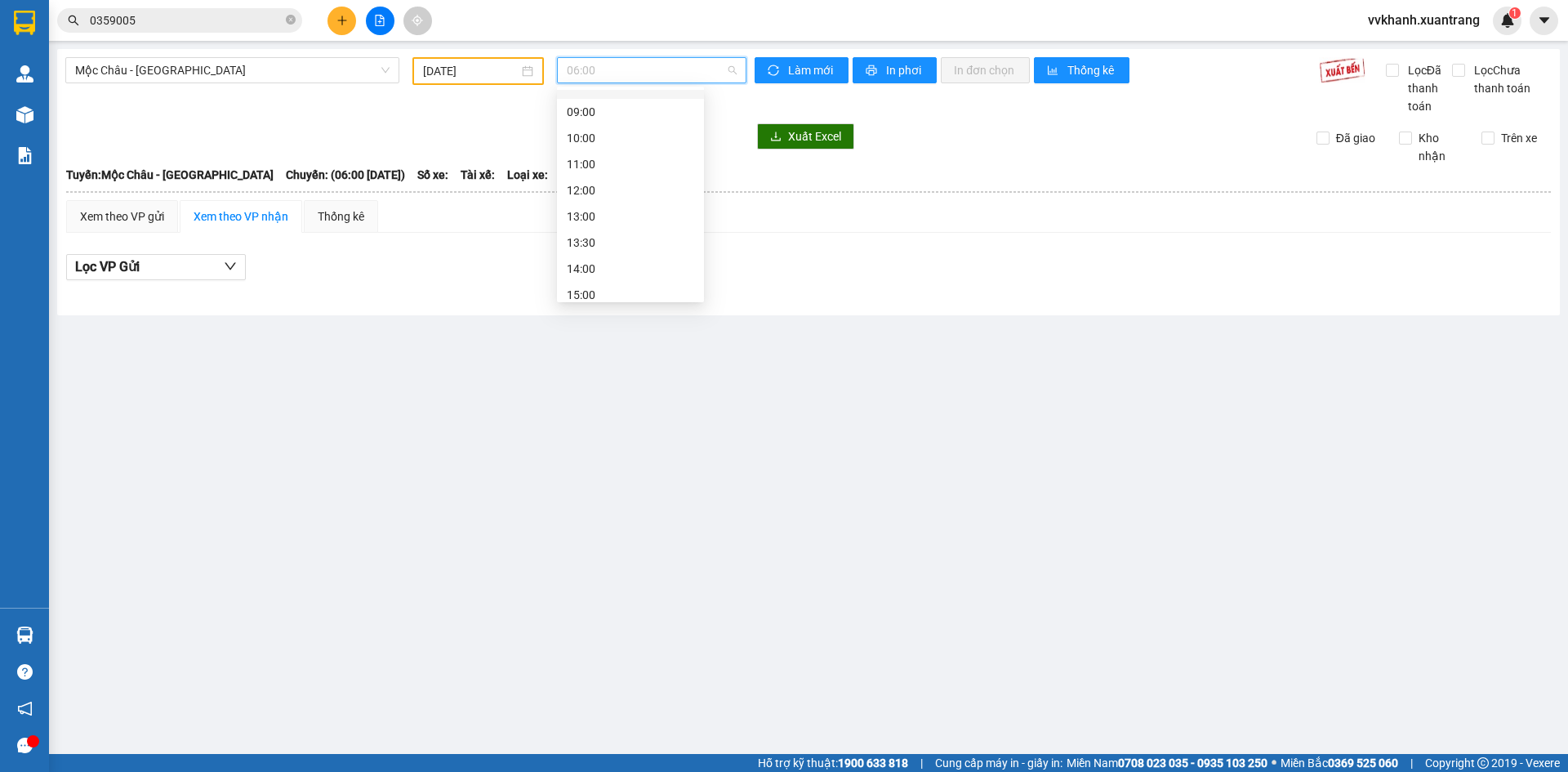
scroll to position [236, 0]
click at [605, 240] on div "18:00" at bounding box center [630, 234] width 127 height 18
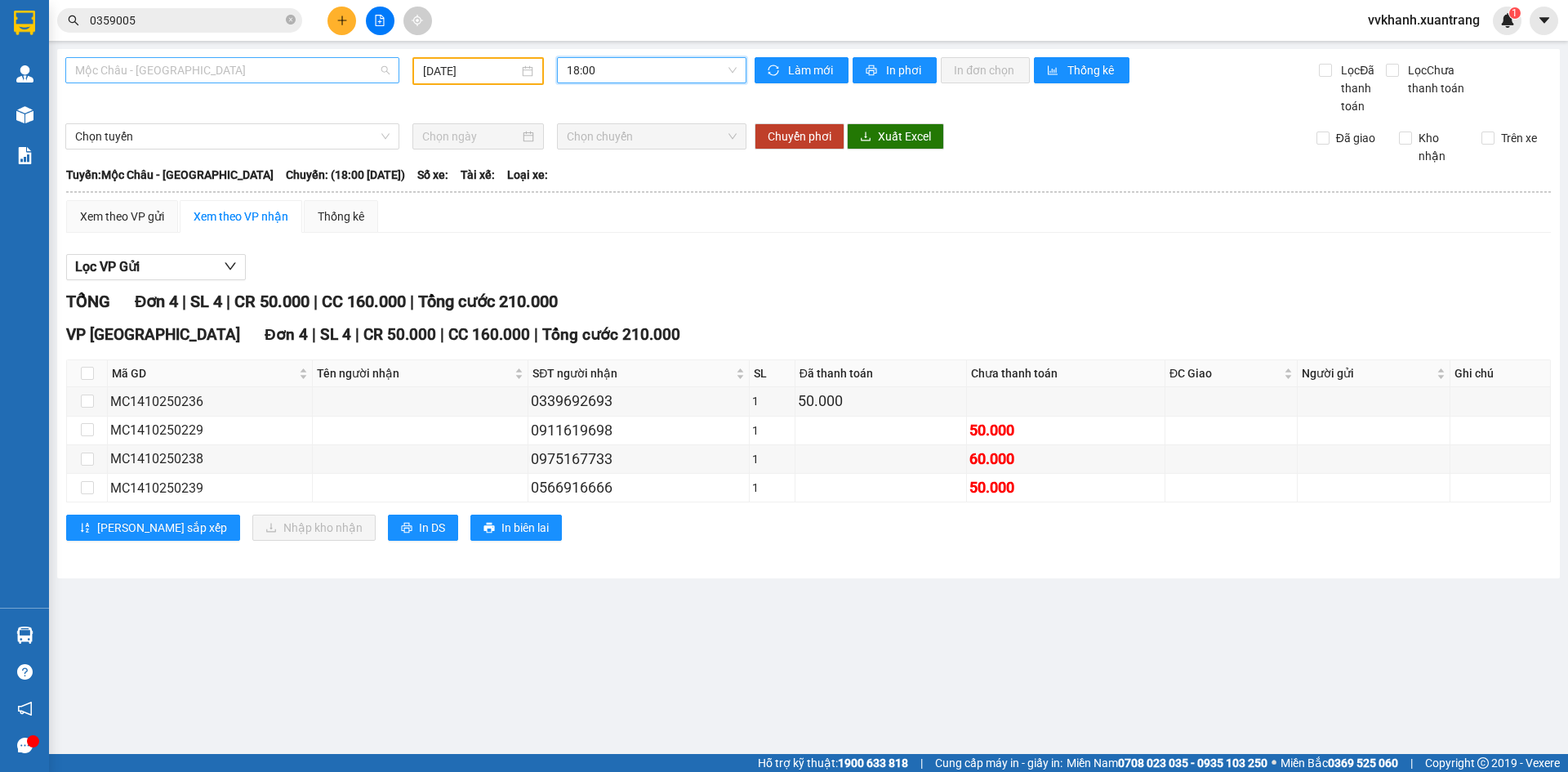
click at [277, 74] on span "Mộc Châu - [GEOGRAPHIC_DATA]" at bounding box center [232, 70] width 315 height 25
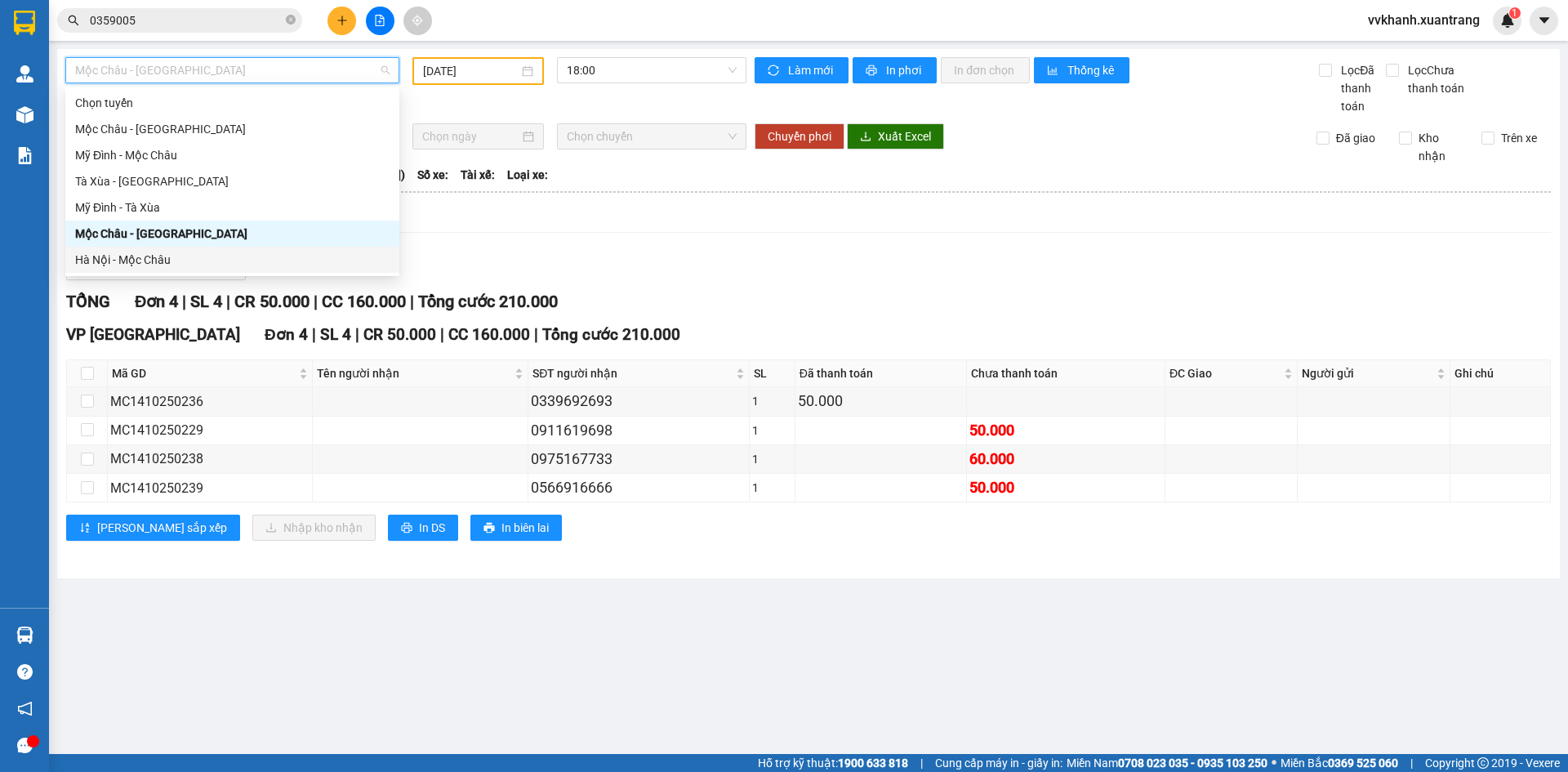
click at [178, 256] on div "Hà Nội - Mộc Châu" at bounding box center [232, 259] width 315 height 18
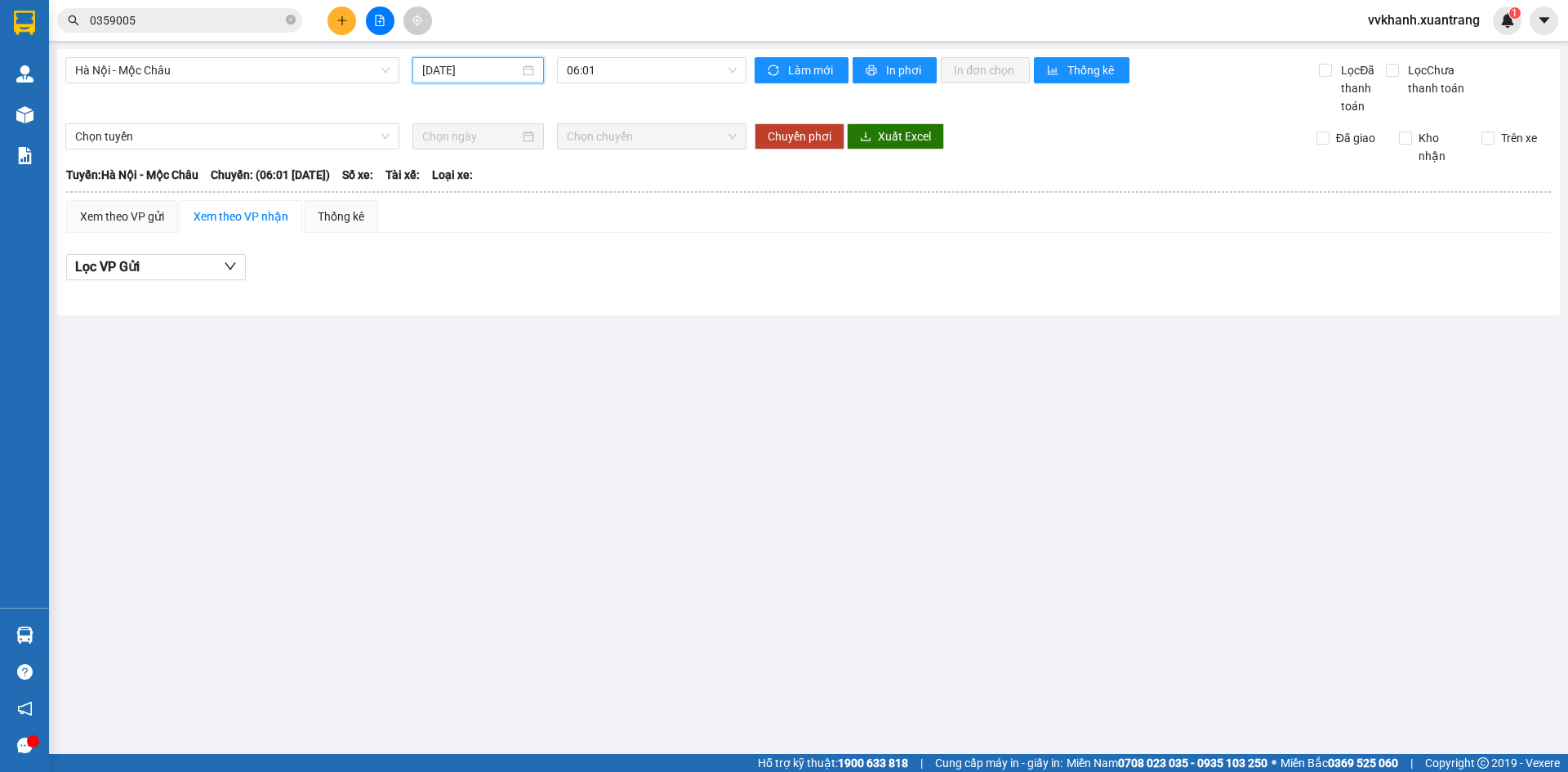
click at [450, 67] on input "[DATE]" at bounding box center [470, 70] width 98 height 18
click at [502, 206] on div "14" at bounding box center [496, 214] width 20 height 20
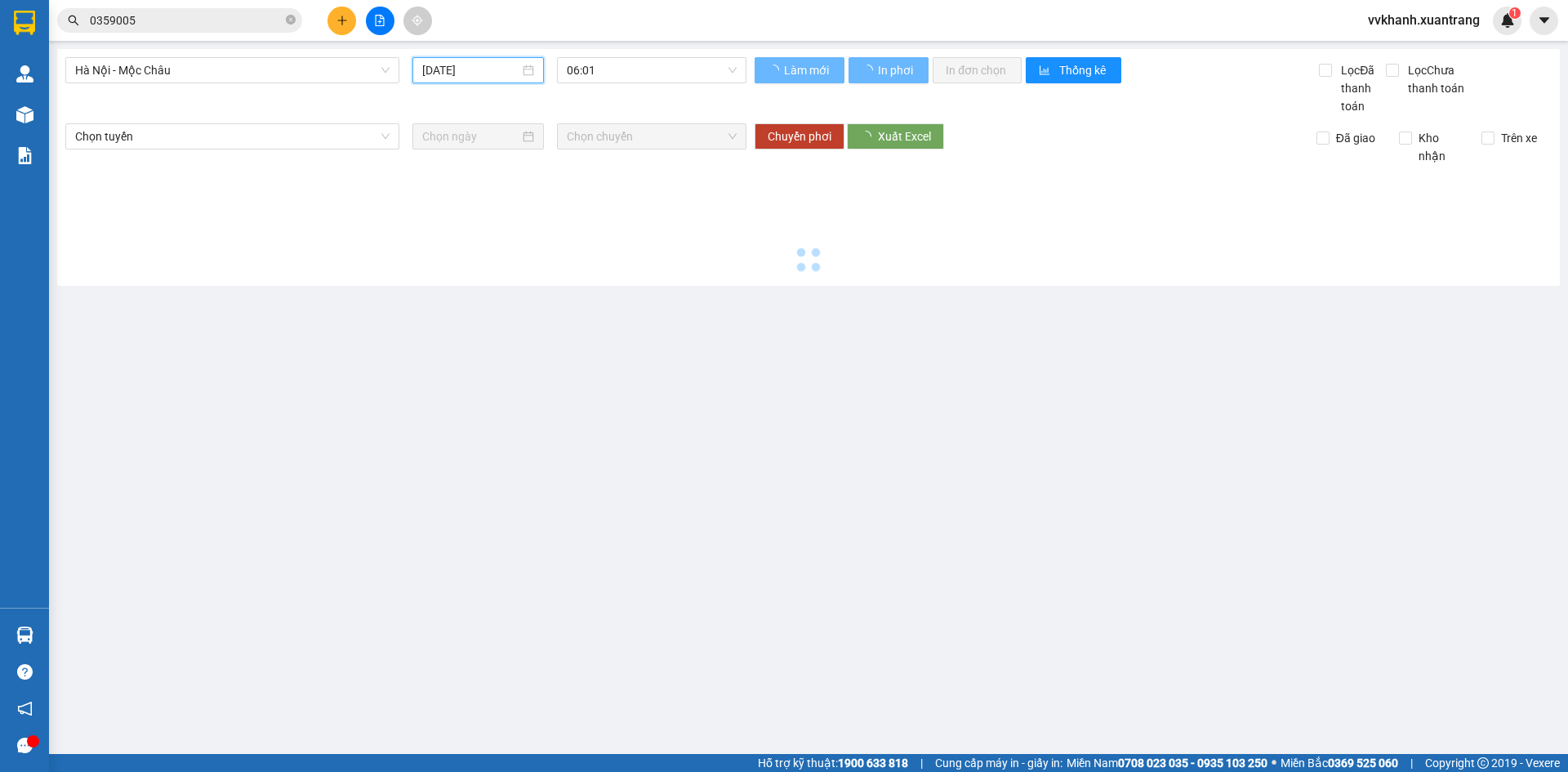
type input "[DATE]"
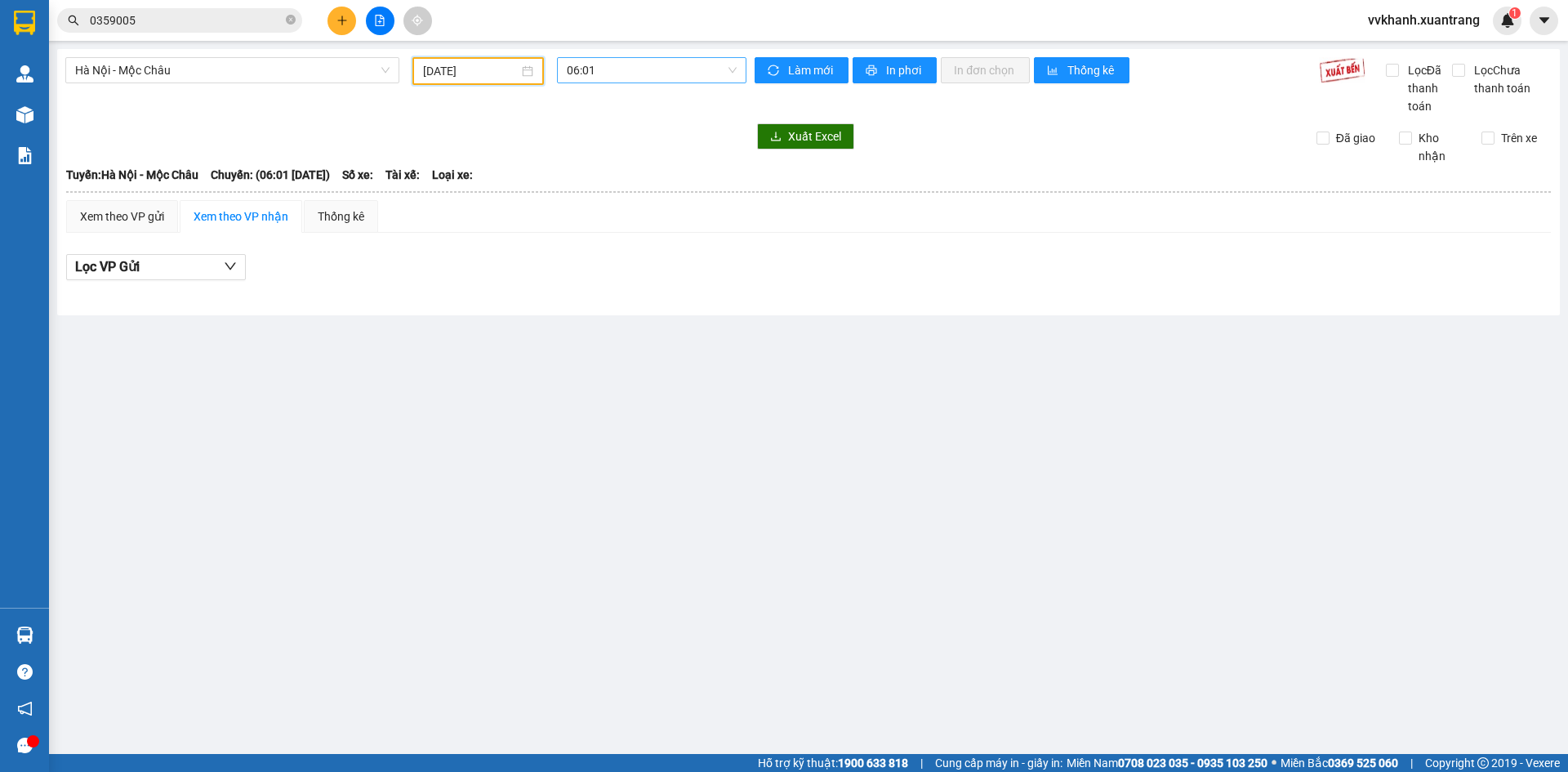
drag, startPoint x: 649, startPoint y: 61, endPoint x: 633, endPoint y: 82, distance: 26.4
click at [645, 67] on span "06:01" at bounding box center [652, 70] width 170 height 25
click at [650, 251] on div "19:15" at bounding box center [630, 259] width 127 height 18
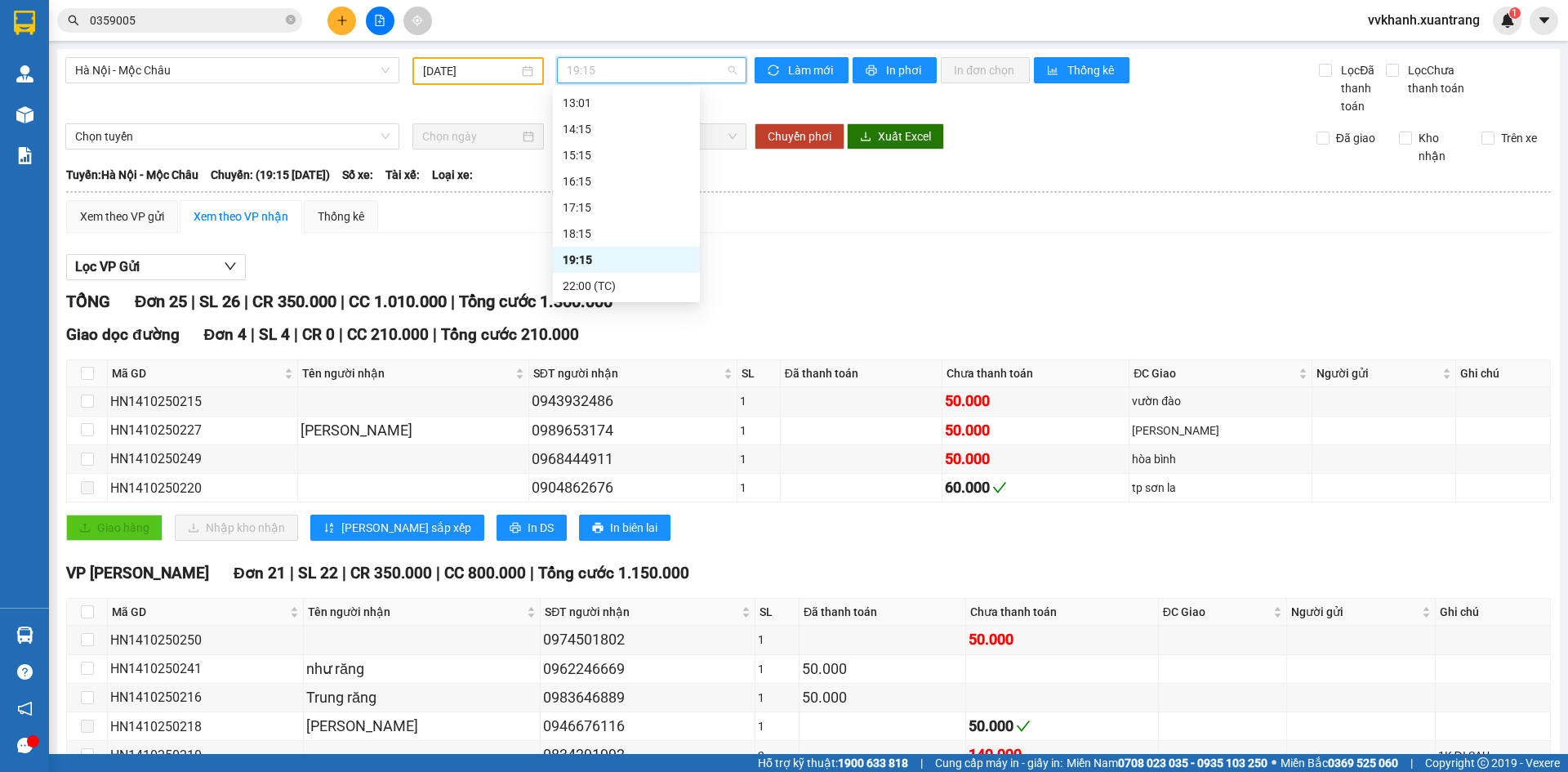
click at [609, 72] on span "19:15" at bounding box center [652, 70] width 170 height 25
click at [606, 235] on div "18:15" at bounding box center [626, 234] width 127 height 18
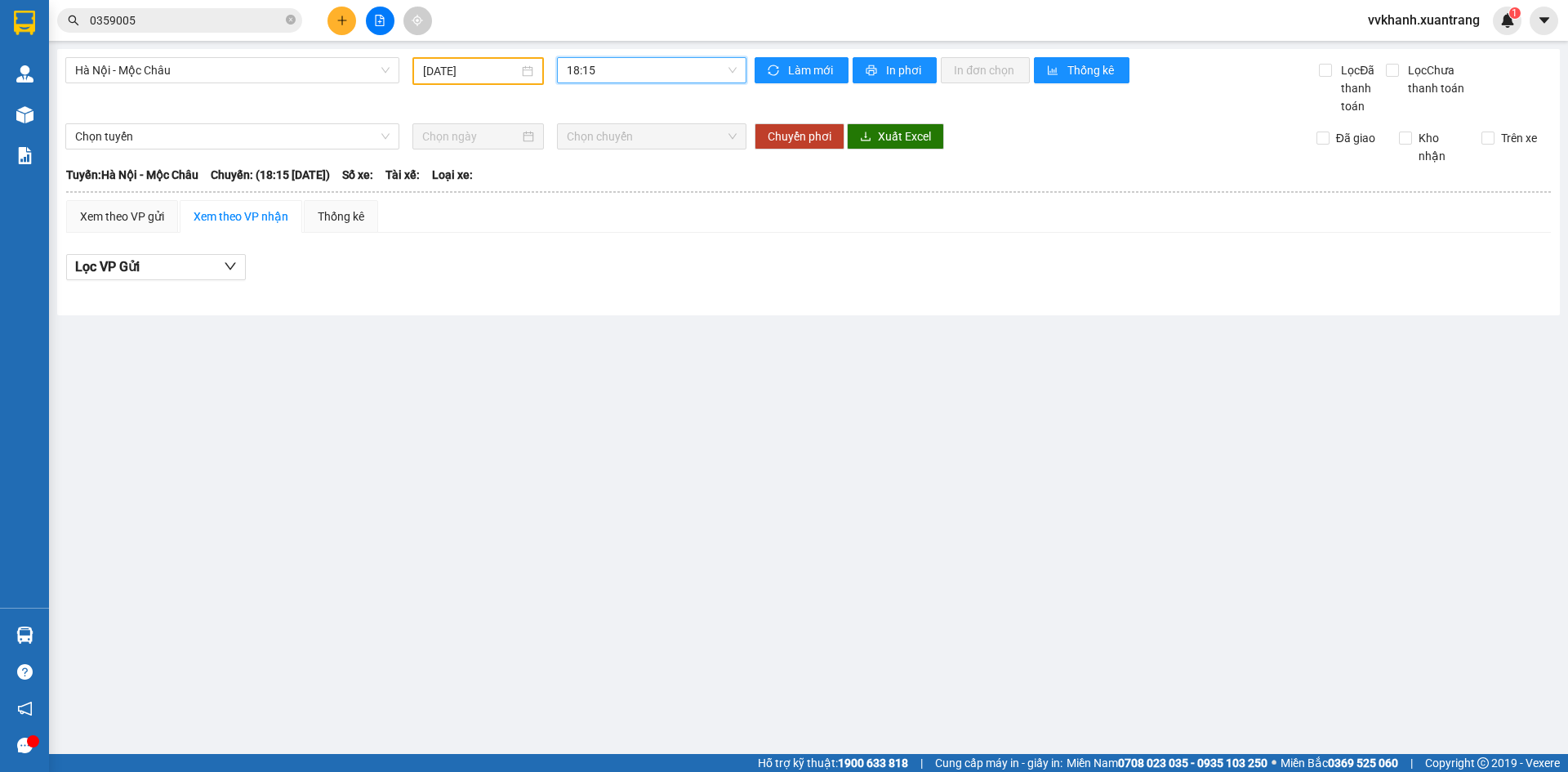
click at [598, 58] on div "[GEOGRAPHIC_DATA] - Mộc Châu [DATE] 18:15 18:15 Làm mới In phơi In đơn chọn Thố…" at bounding box center [809, 182] width 1503 height 266
click at [599, 69] on span "18:15" at bounding box center [652, 70] width 170 height 25
click at [606, 206] on div "17:15" at bounding box center [630, 207] width 127 height 18
click at [620, 70] on span "17:15" at bounding box center [652, 70] width 170 height 25
click at [604, 179] on div "16:15" at bounding box center [630, 181] width 127 height 18
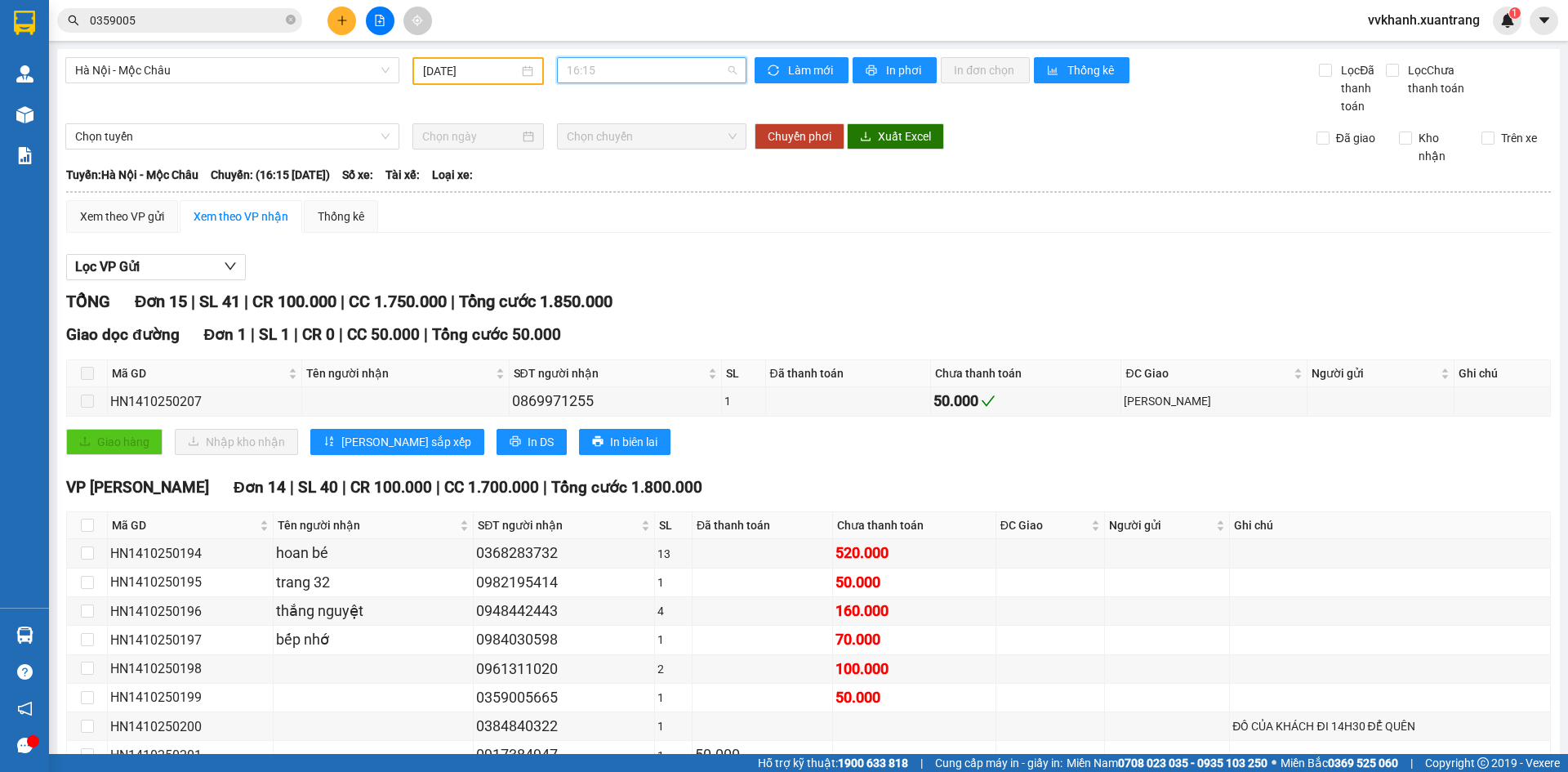
click at [630, 73] on span "16:15" at bounding box center [652, 70] width 170 height 25
click at [619, 254] on div "19:15" at bounding box center [626, 259] width 127 height 18
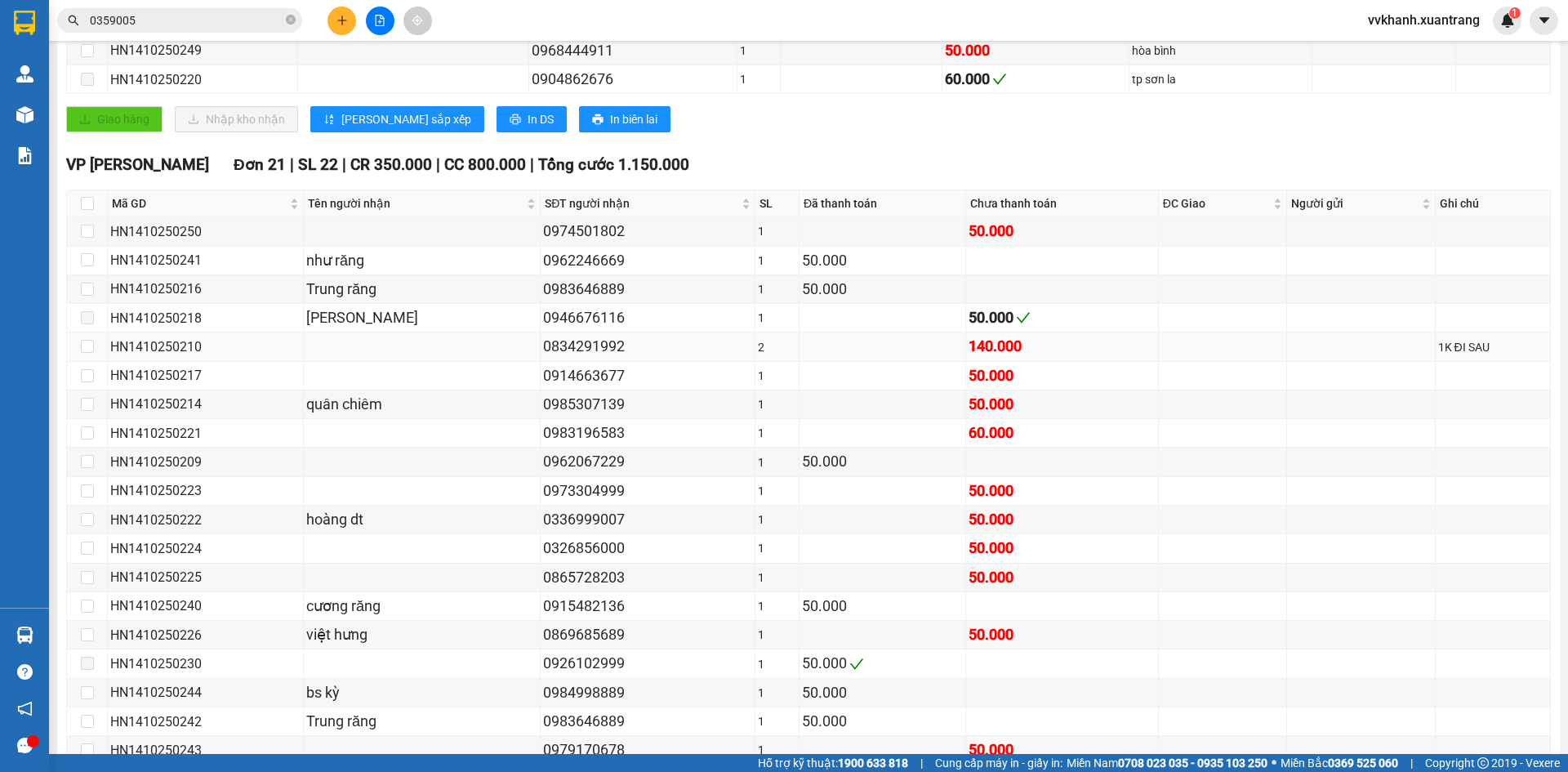
scroll to position [490, 0]
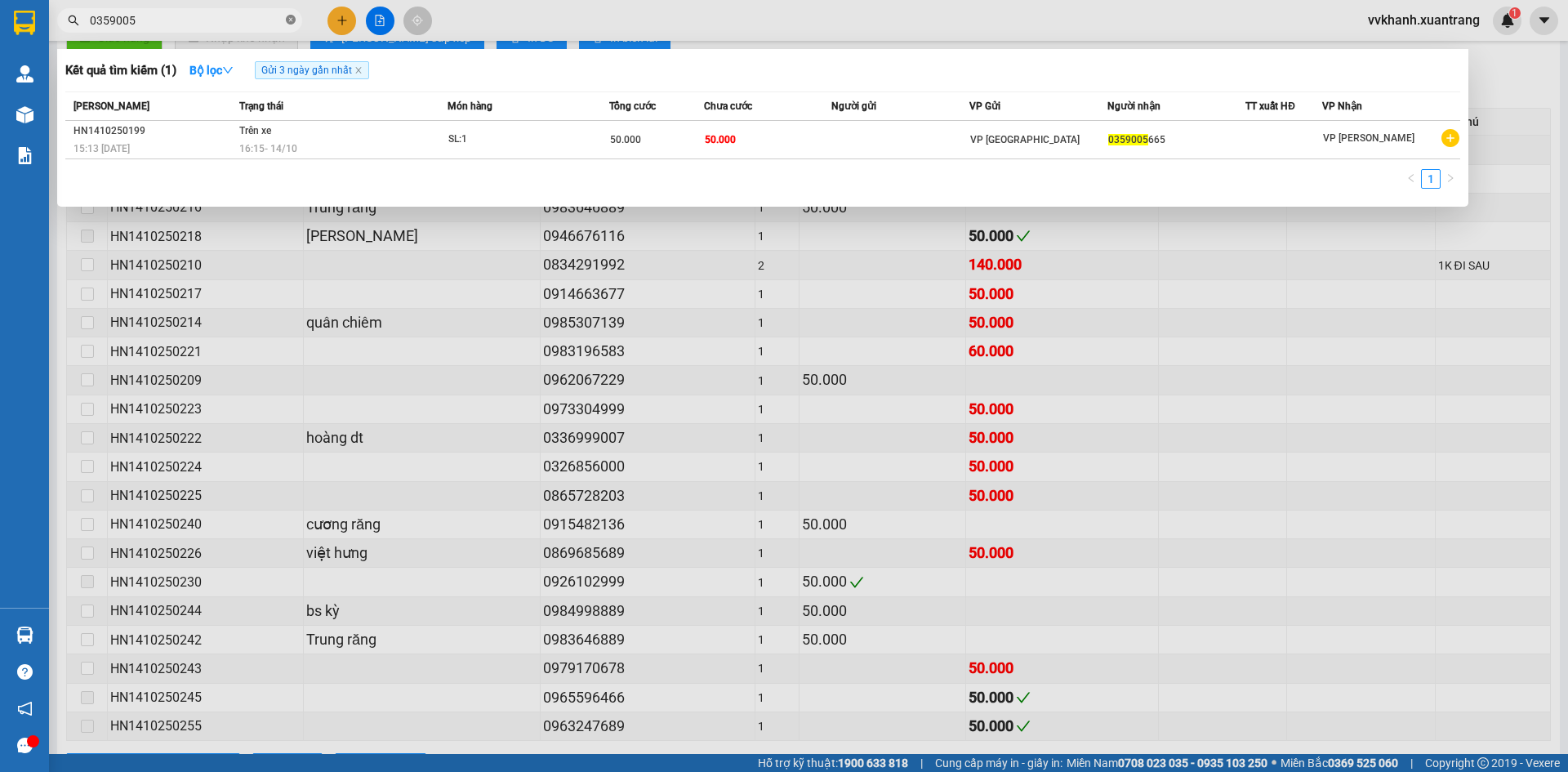
click at [288, 19] on icon "close-circle" at bounding box center [291, 20] width 10 height 10
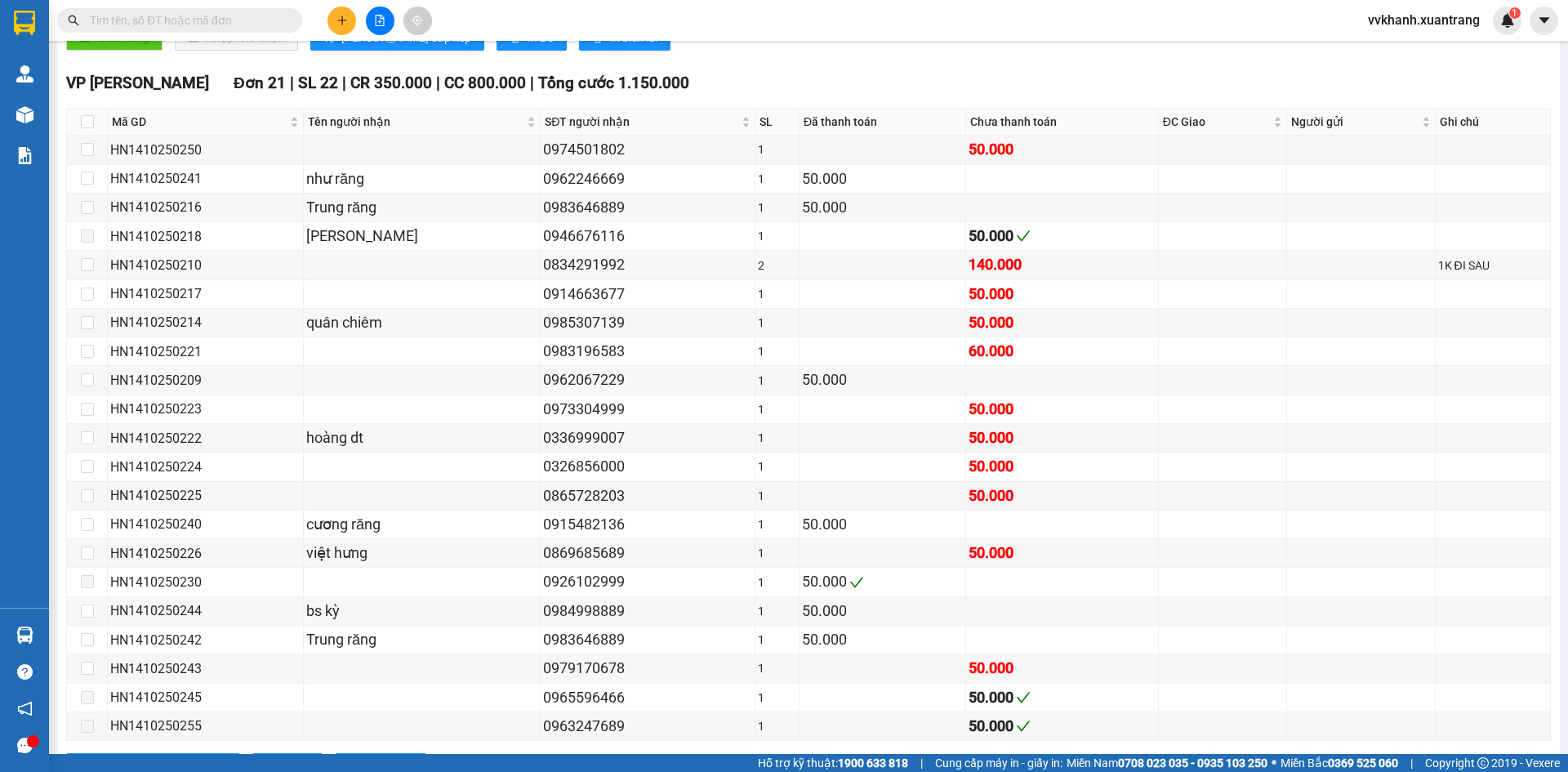
click at [281, 19] on input "text" at bounding box center [185, 21] width 192 height 18
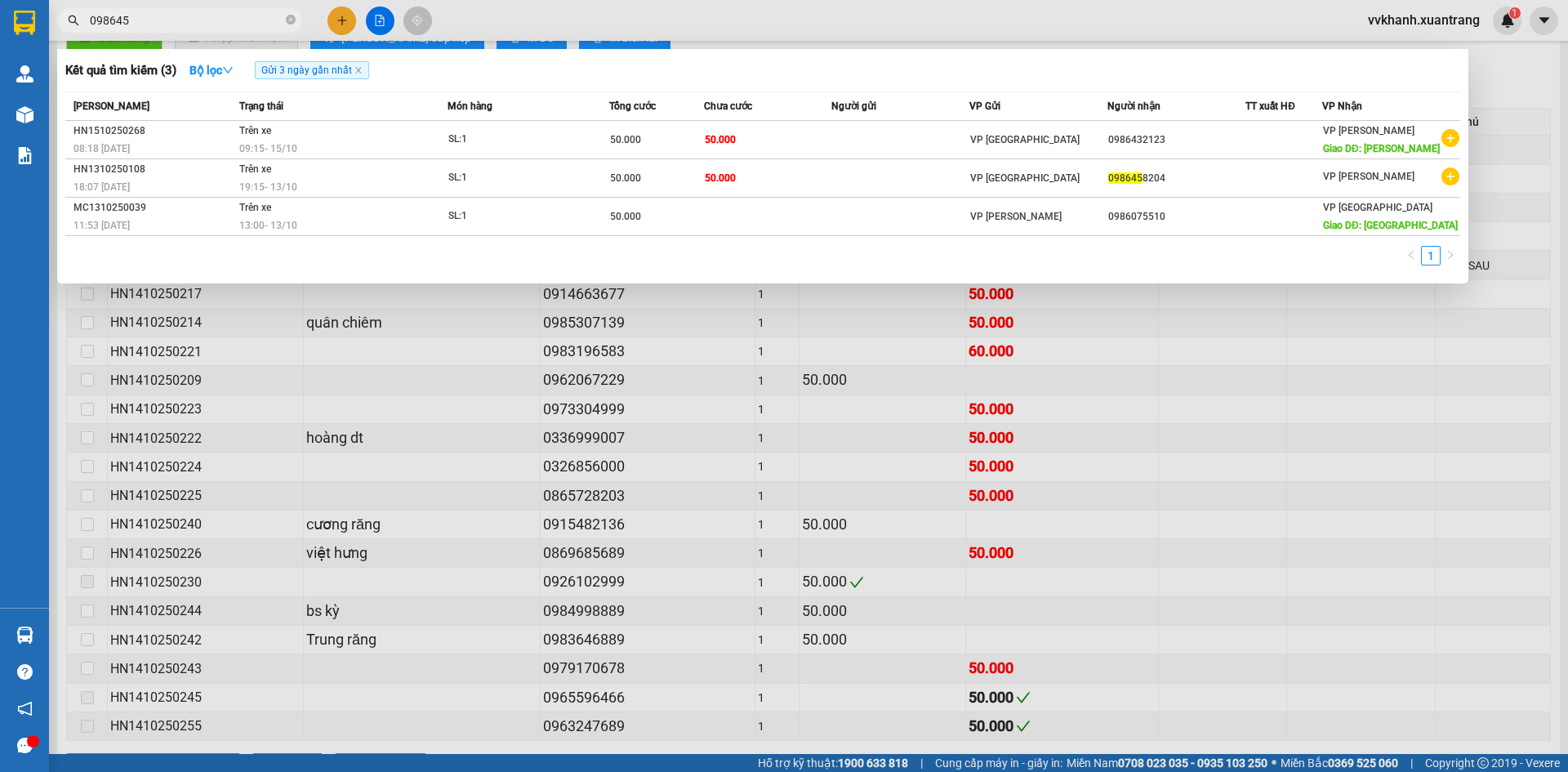
type input "0986458"
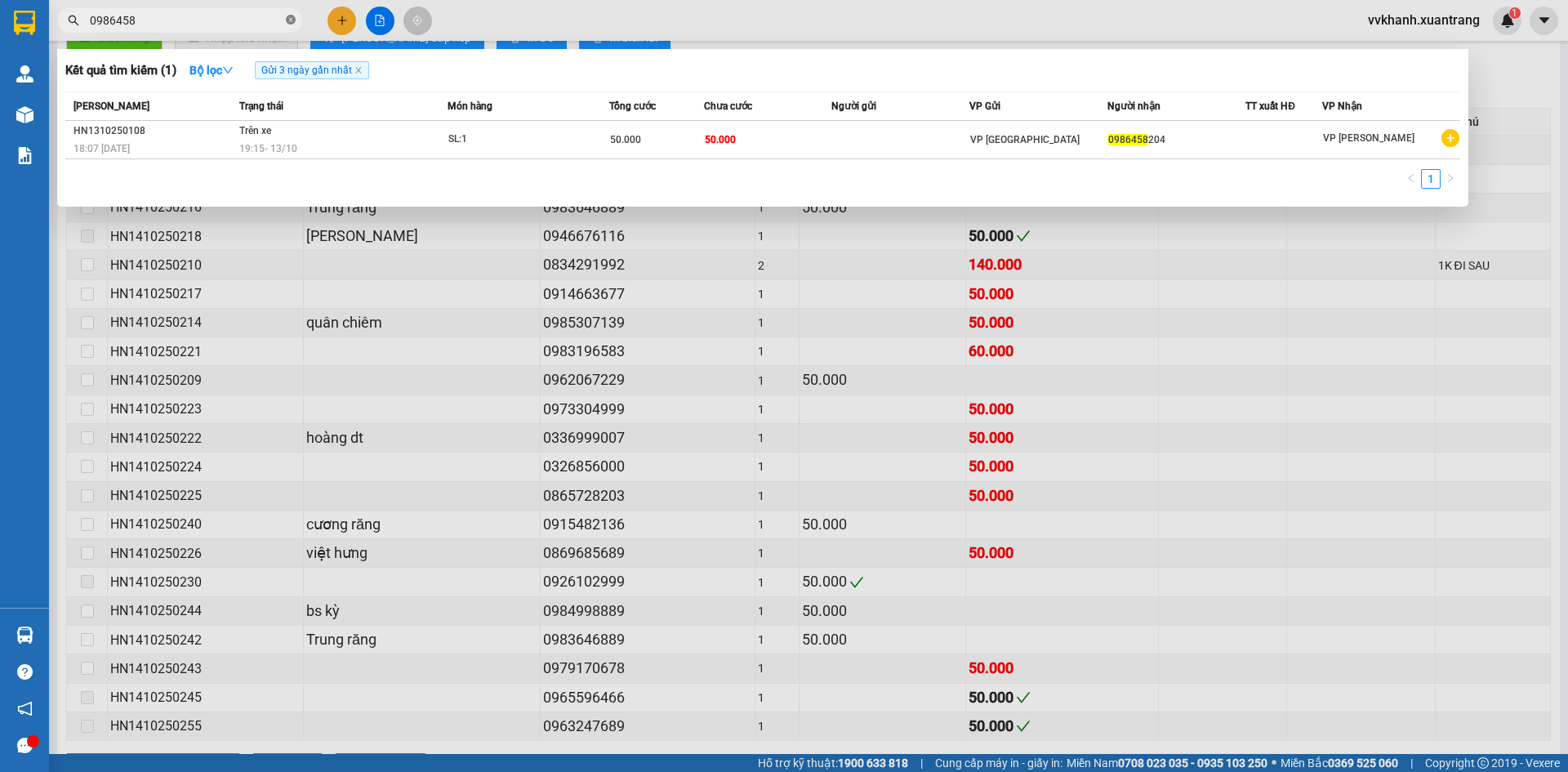
click at [288, 18] on icon "close-circle" at bounding box center [291, 20] width 10 height 10
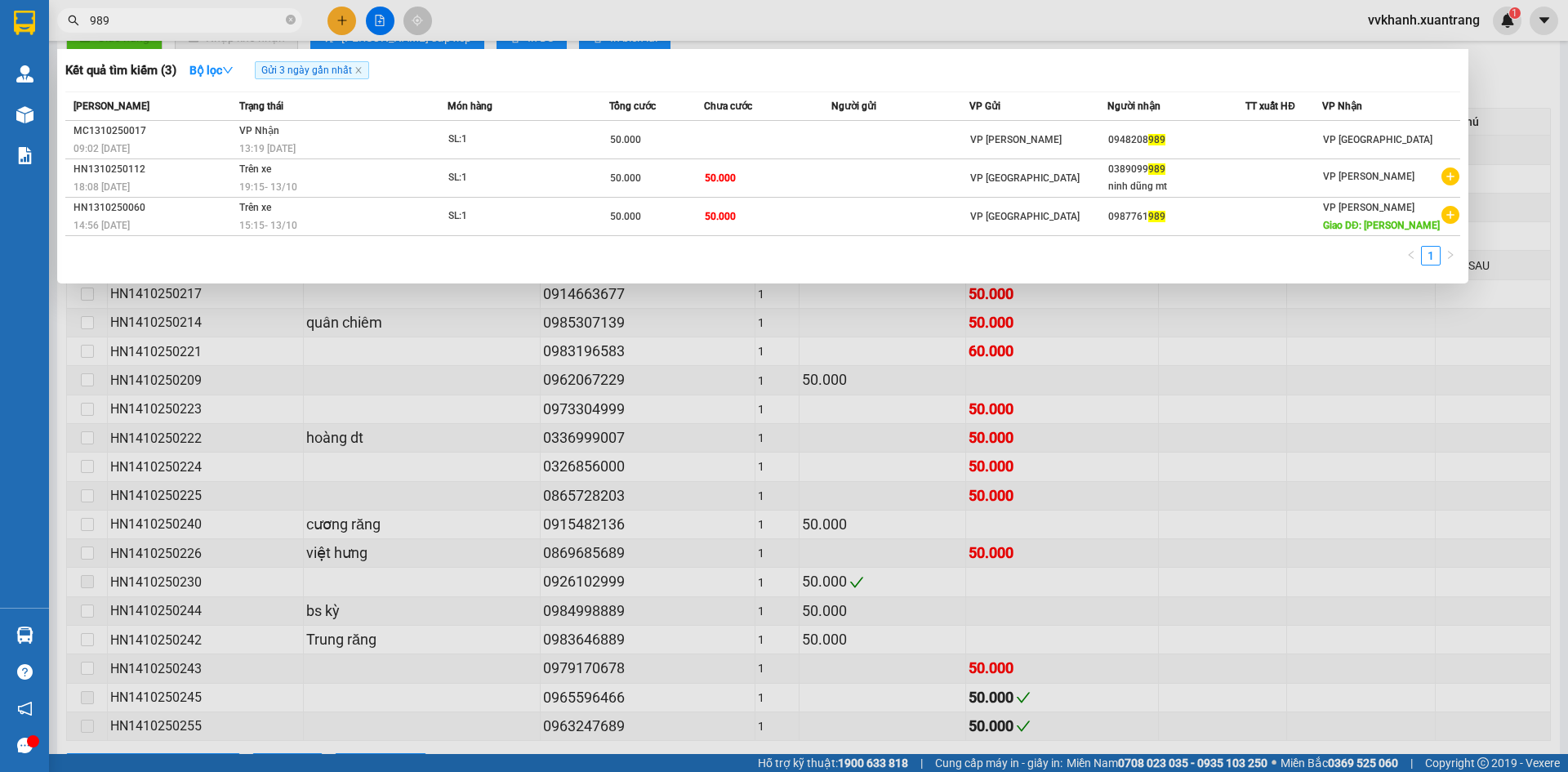
type input "989"
click at [283, 17] on span "989" at bounding box center [179, 20] width 246 height 25
click at [292, 19] on icon "close-circle" at bounding box center [291, 20] width 10 height 10
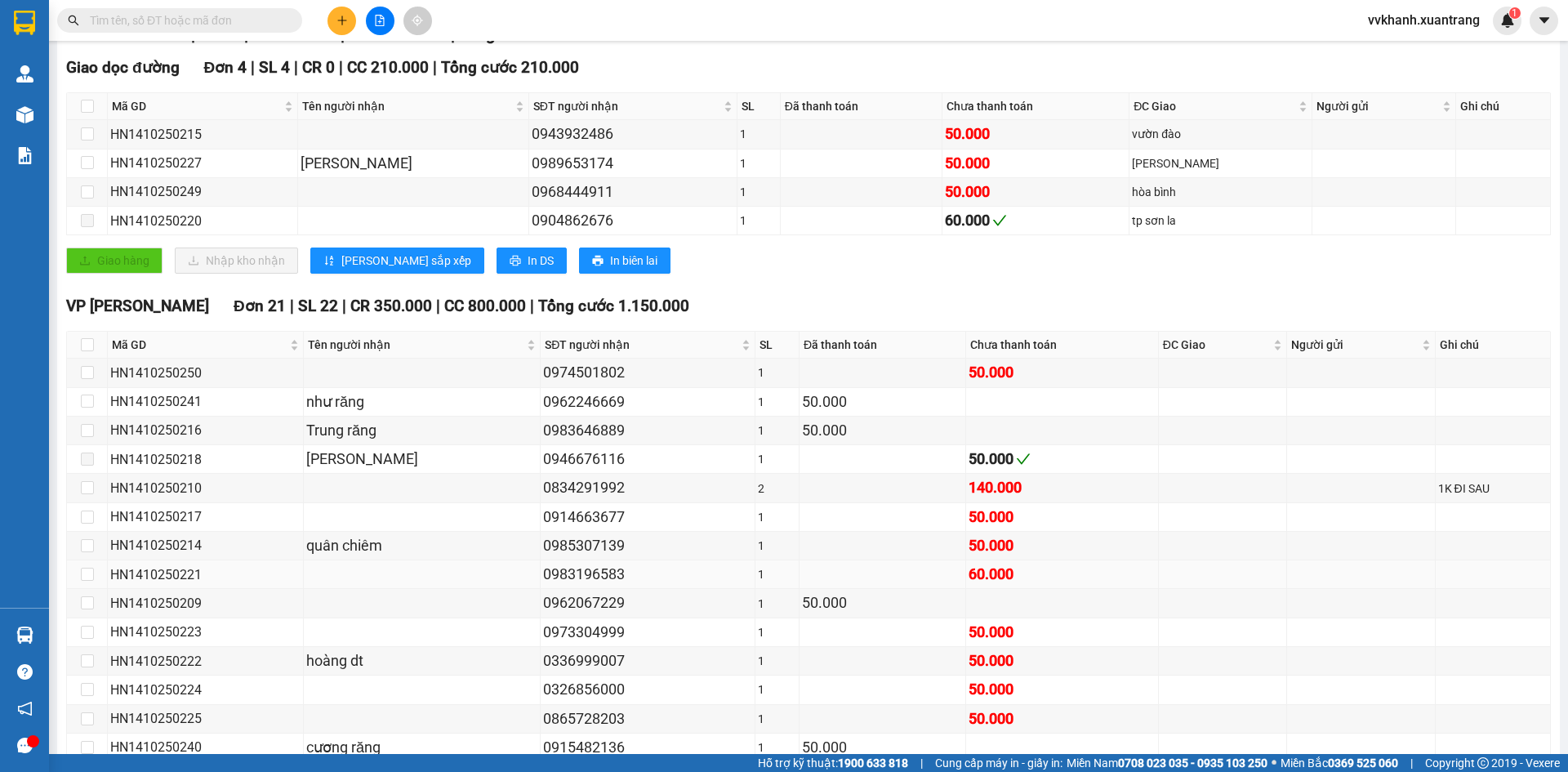
scroll to position [0, 0]
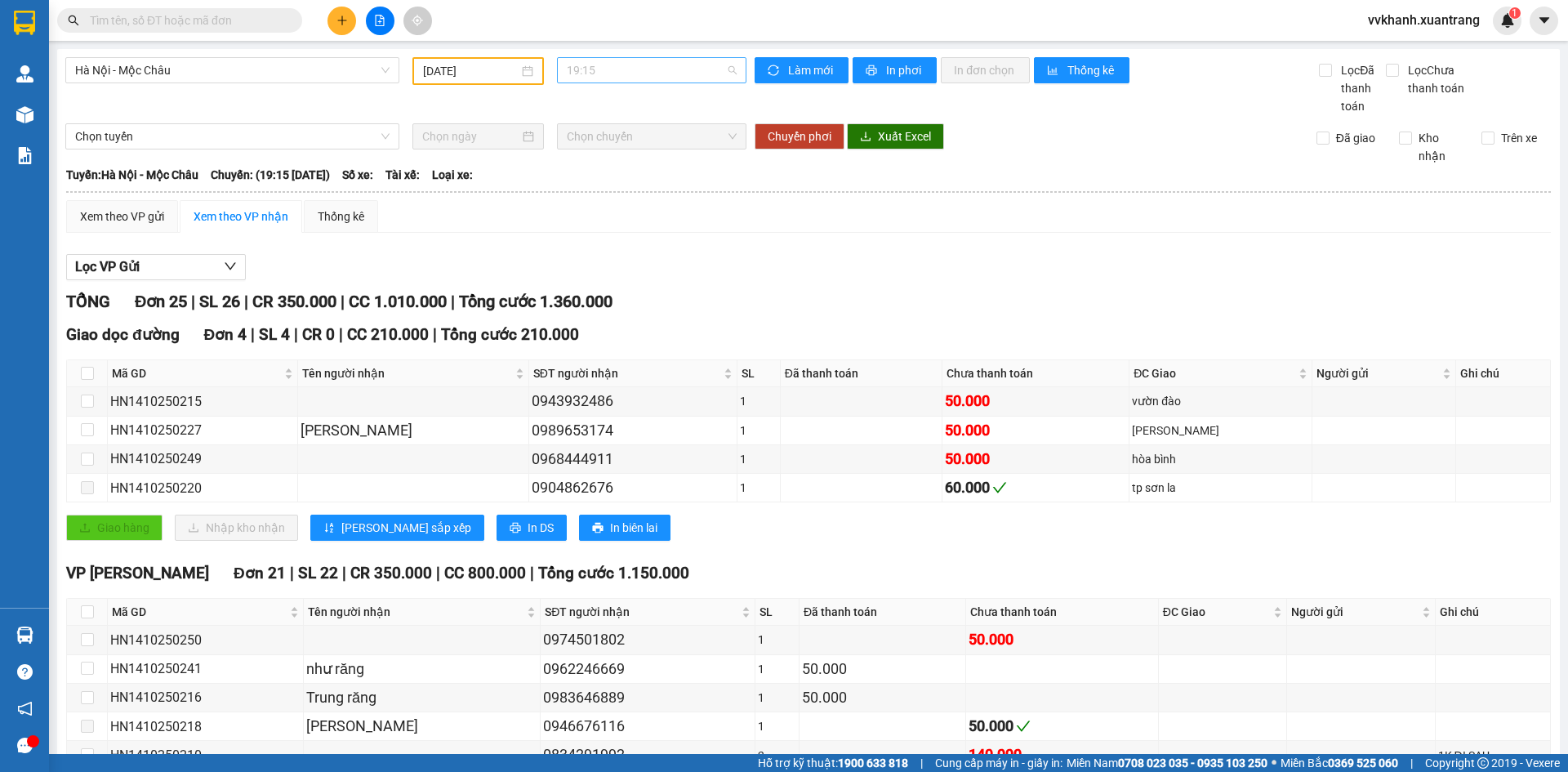
click at [573, 70] on span "19:15" at bounding box center [652, 70] width 170 height 25
click at [593, 282] on div "22:00 (TC)" at bounding box center [626, 286] width 127 height 18
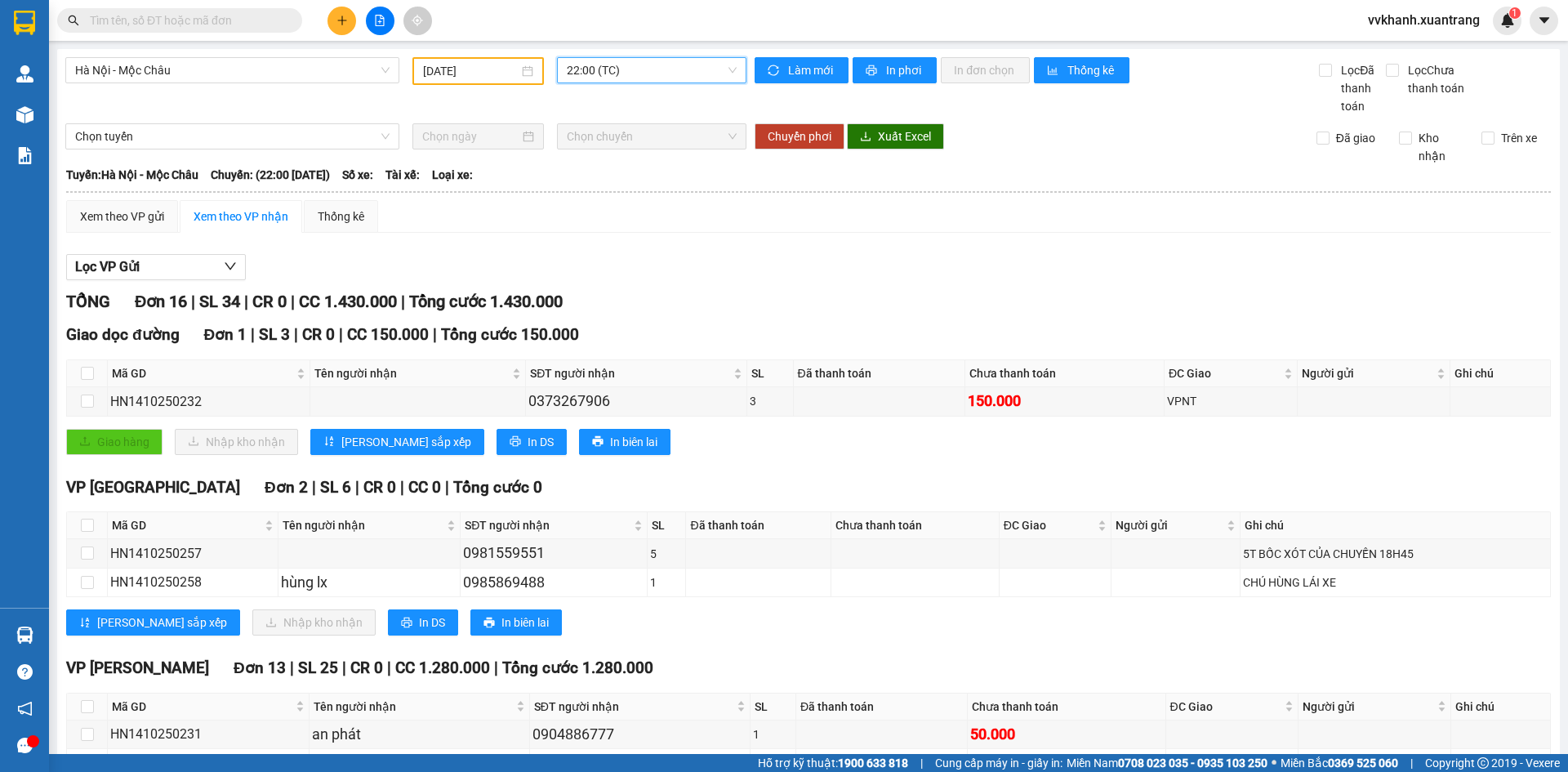
click at [593, 70] on span "22:00 (TC)" at bounding box center [652, 70] width 170 height 25
click at [606, 233] on div "18:15" at bounding box center [626, 234] width 127 height 18
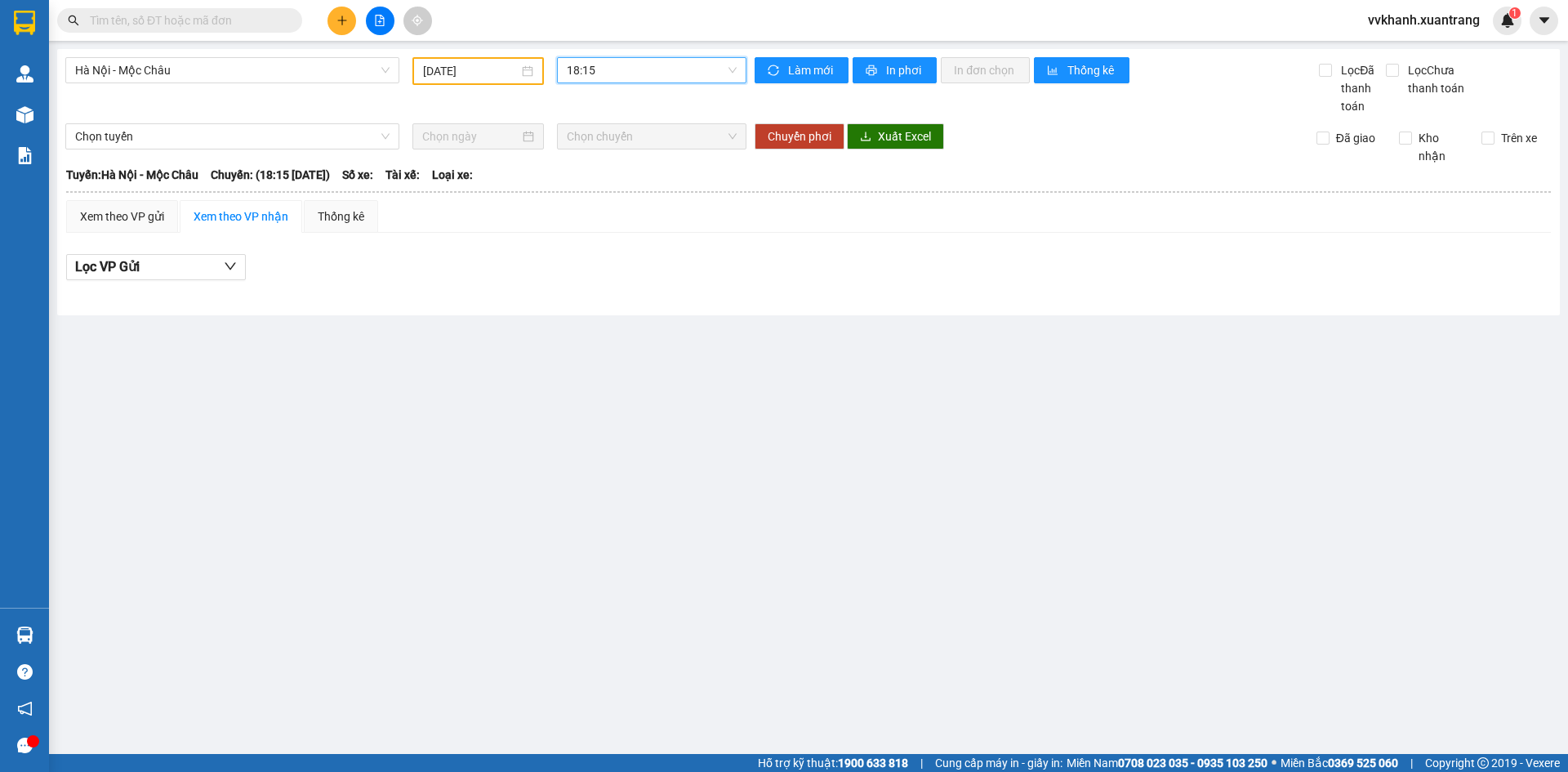
click at [604, 74] on span "18:15" at bounding box center [652, 70] width 170 height 25
click at [574, 203] on div "17:15" at bounding box center [630, 207] width 127 height 18
click at [593, 75] on span "17:15" at bounding box center [652, 70] width 170 height 25
click at [588, 188] on div "16:15" at bounding box center [630, 181] width 127 height 18
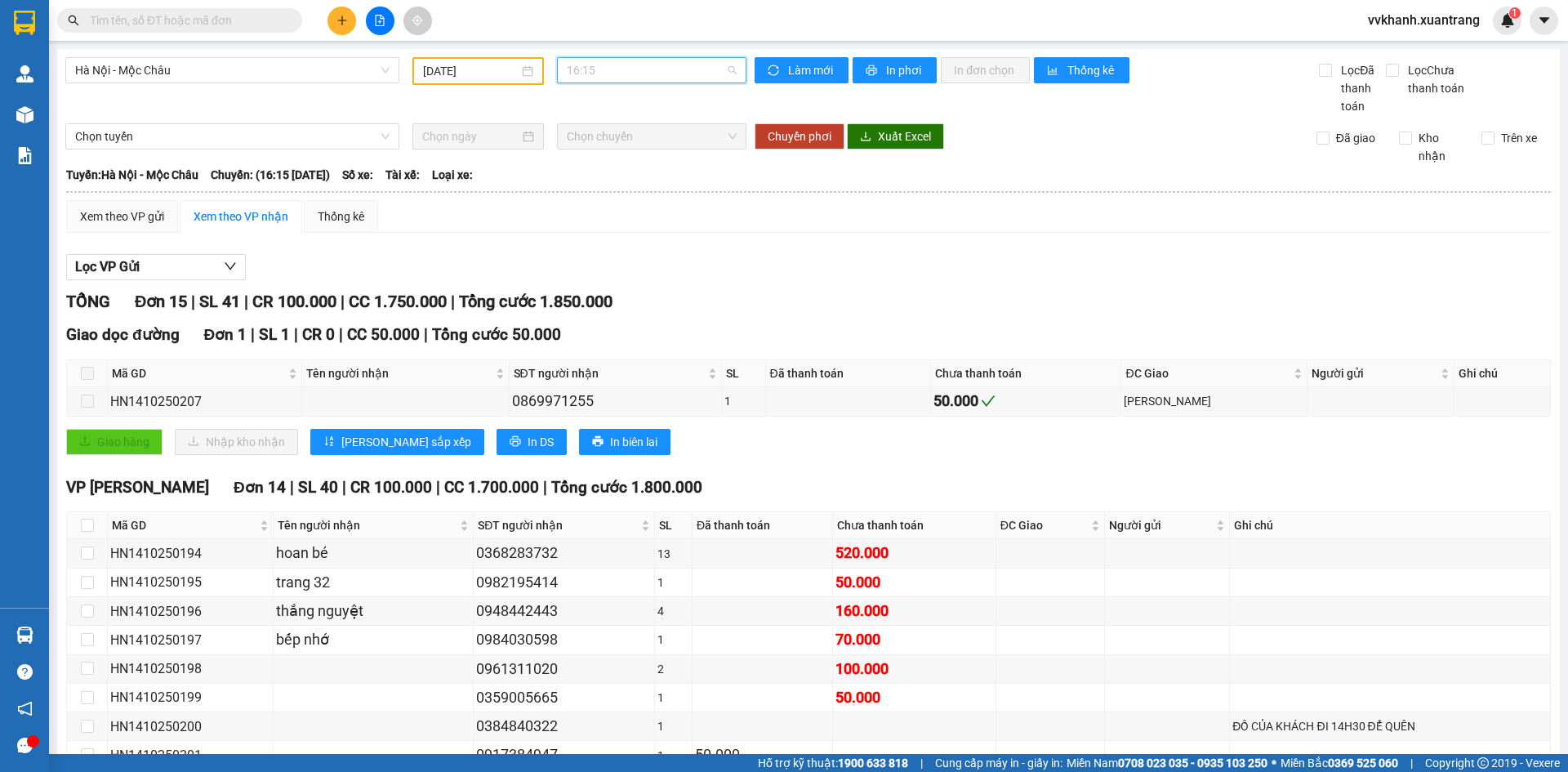
click at [659, 67] on span "16:15" at bounding box center [652, 70] width 170 height 25
click at [619, 288] on div "22:00 (TC)" at bounding box center [626, 286] width 127 height 18
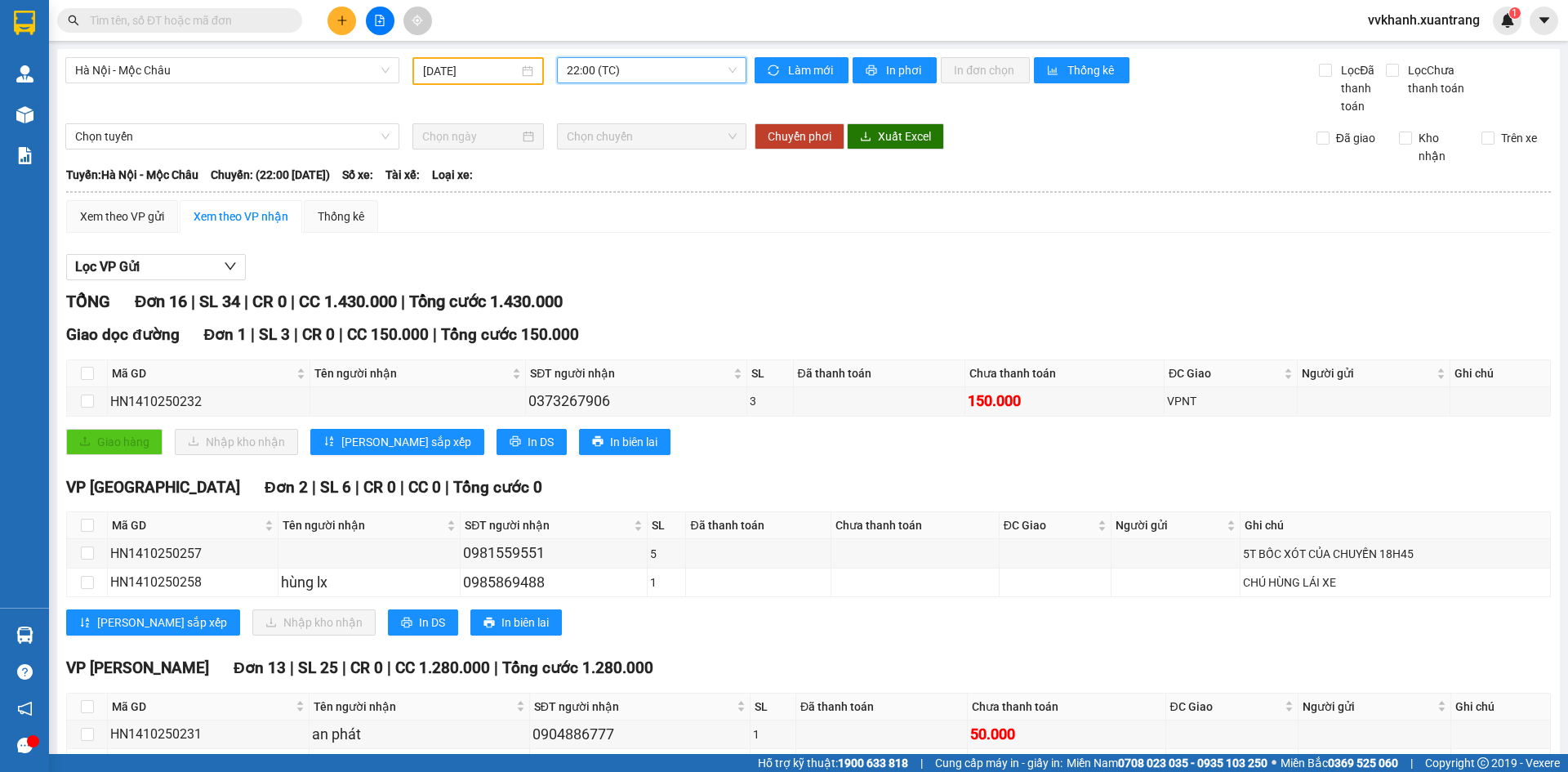
click at [585, 70] on span "22:00 (TC)" at bounding box center [652, 70] width 170 height 25
click at [610, 267] on div "19:15" at bounding box center [626, 259] width 127 height 18
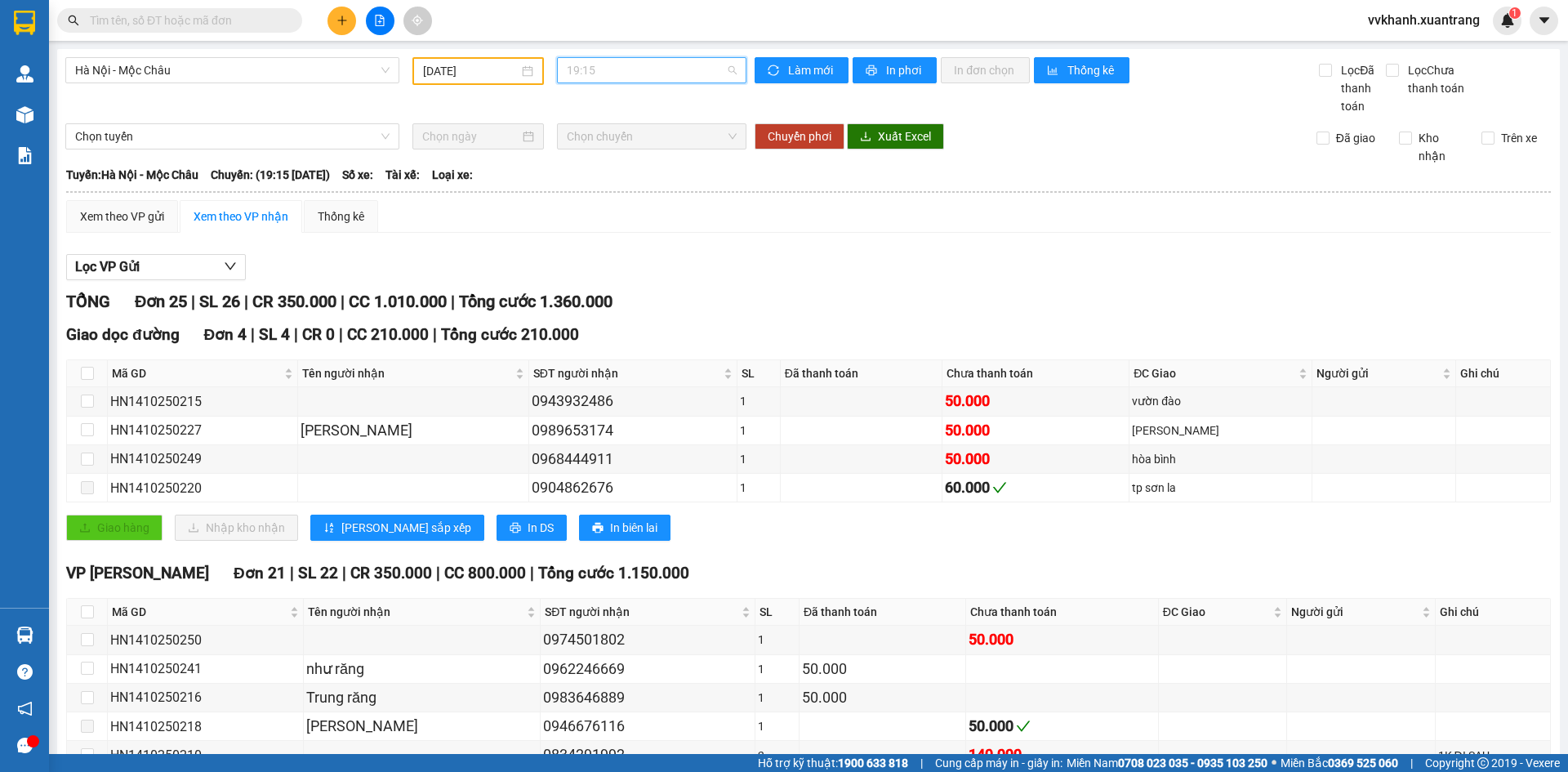
click at [608, 74] on span "19:15" at bounding box center [652, 70] width 170 height 25
click at [612, 241] on div "18:15" at bounding box center [626, 234] width 127 height 18
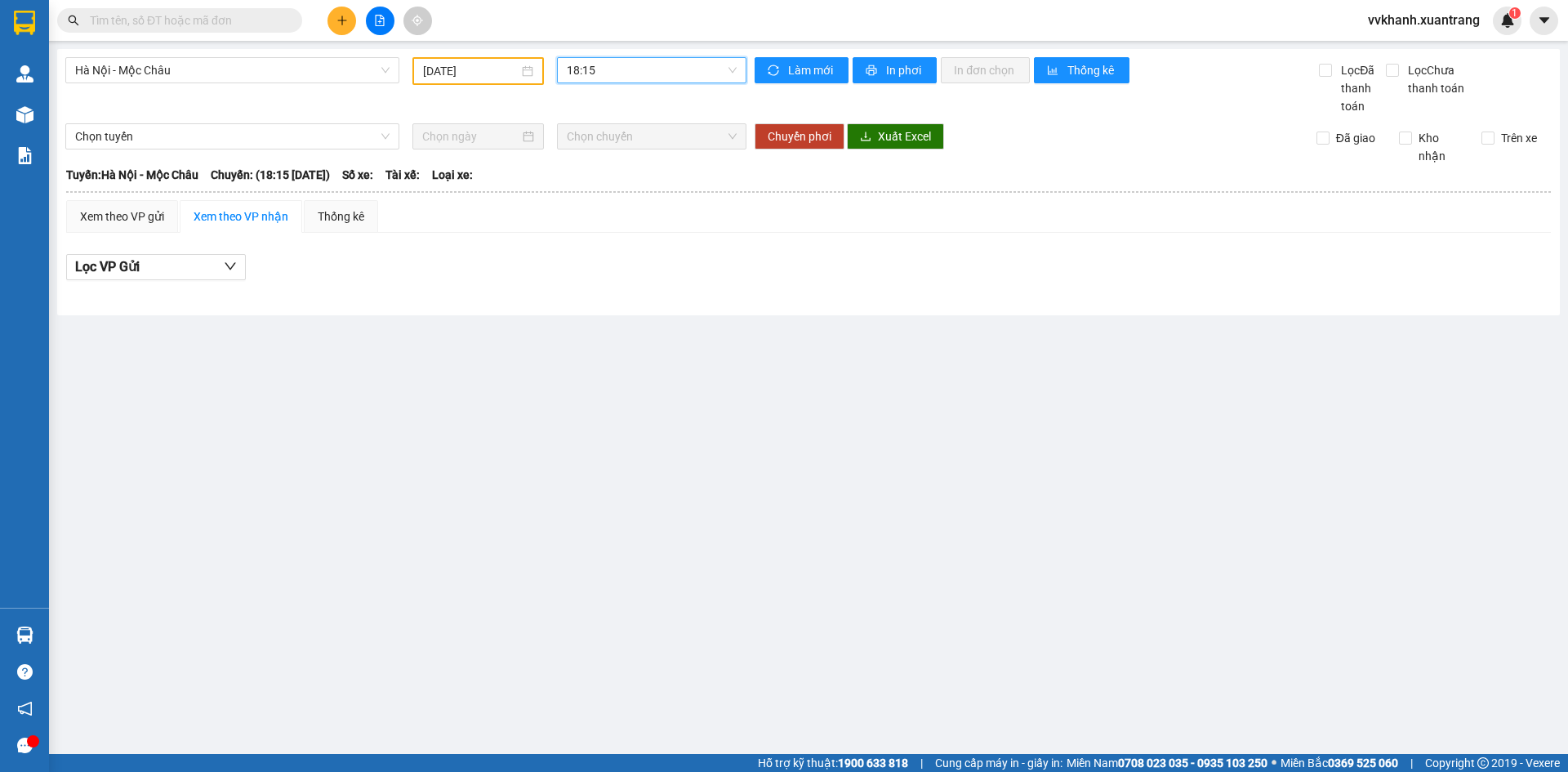
click at [630, 61] on span "18:15" at bounding box center [652, 70] width 170 height 25
click at [622, 202] on div "17:15" at bounding box center [630, 207] width 127 height 18
click at [637, 82] on span "17:15" at bounding box center [652, 70] width 170 height 25
click at [628, 175] on div "16:15" at bounding box center [630, 181] width 127 height 18
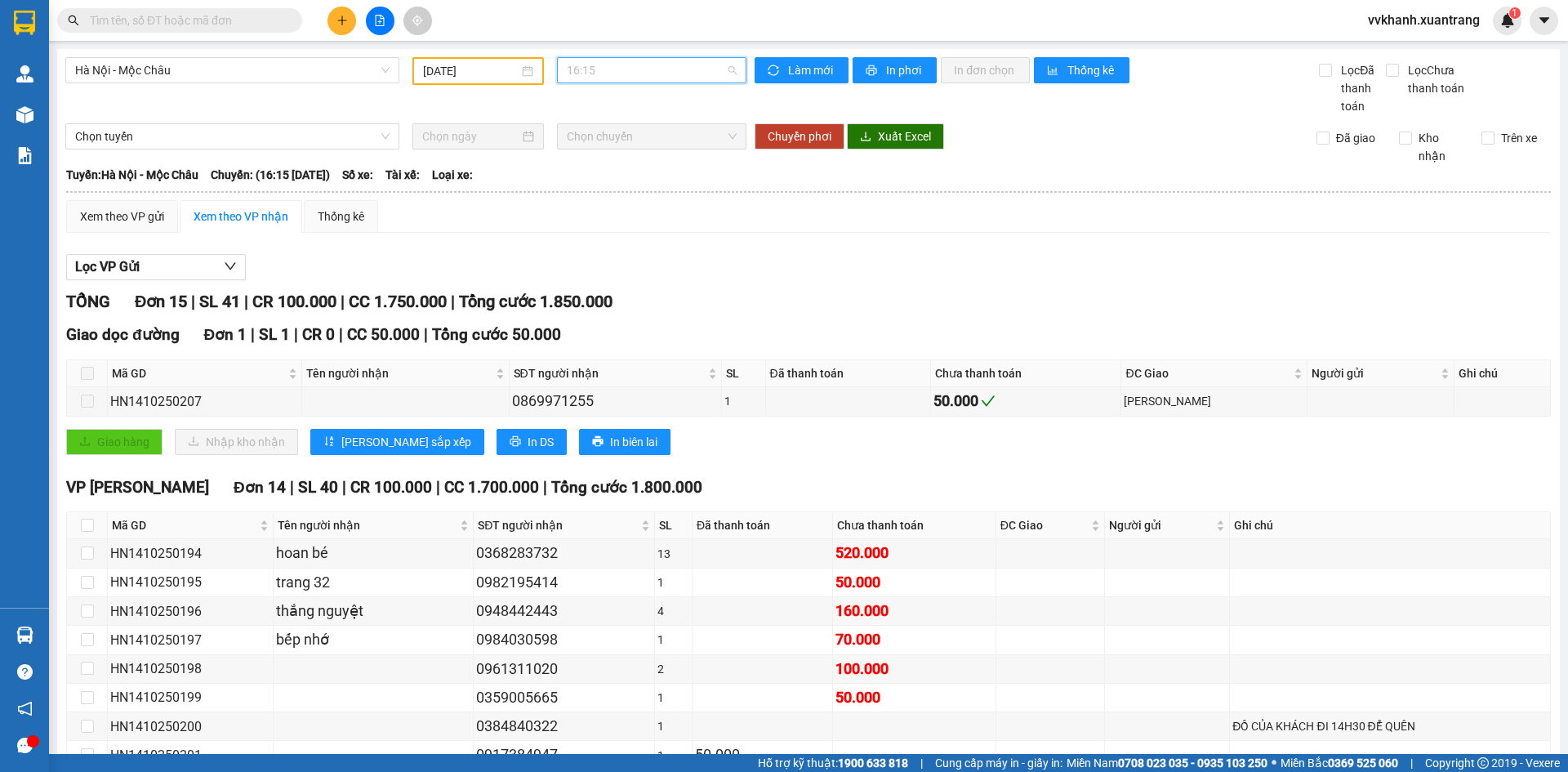
click at [575, 75] on span "16:15" at bounding box center [652, 70] width 170 height 25
click at [600, 150] on div "15:15" at bounding box center [626, 155] width 127 height 18
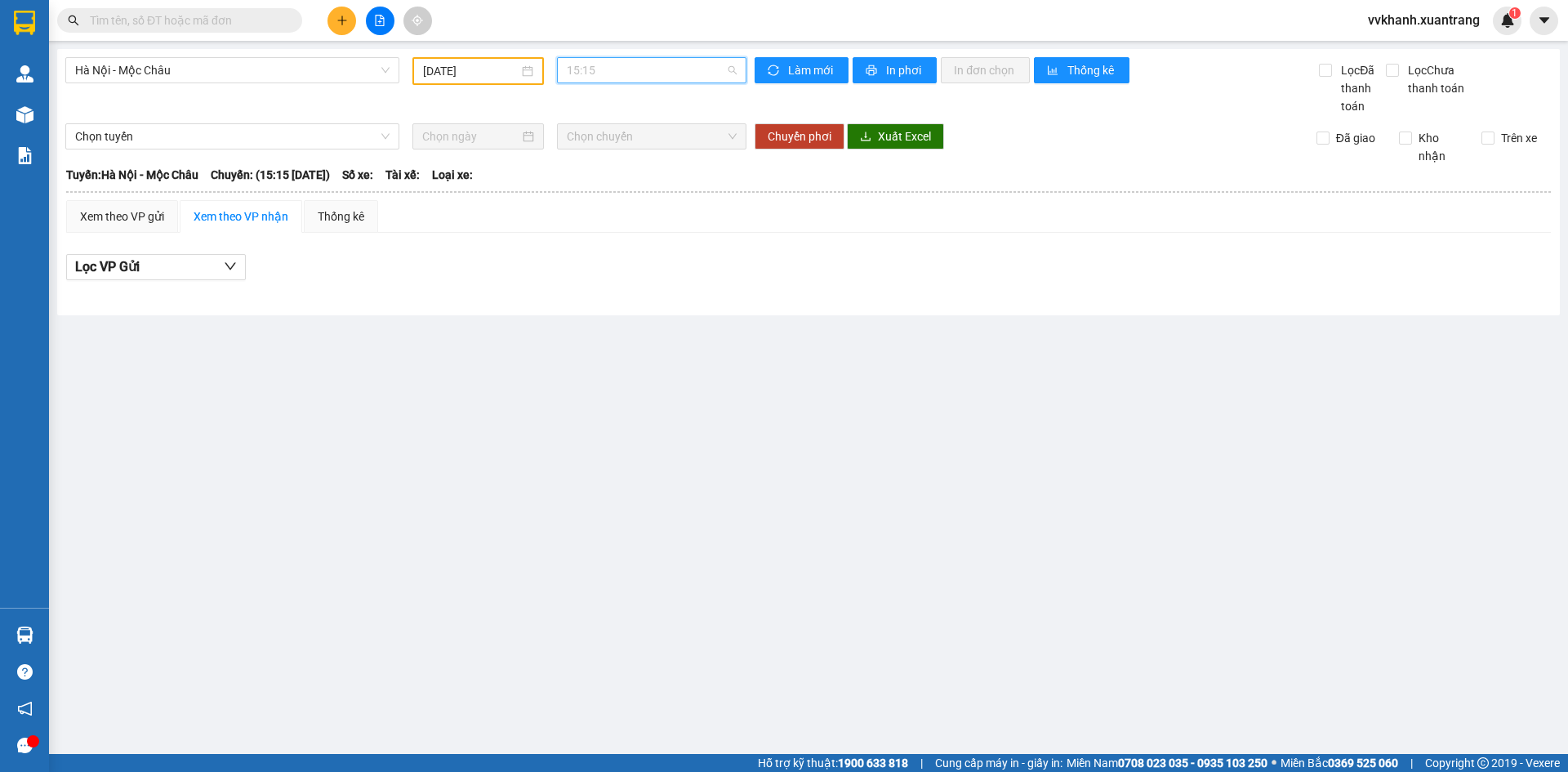
click at [599, 75] on span "15:15" at bounding box center [652, 70] width 170 height 25
click at [612, 136] on div "14:15" at bounding box center [630, 129] width 127 height 18
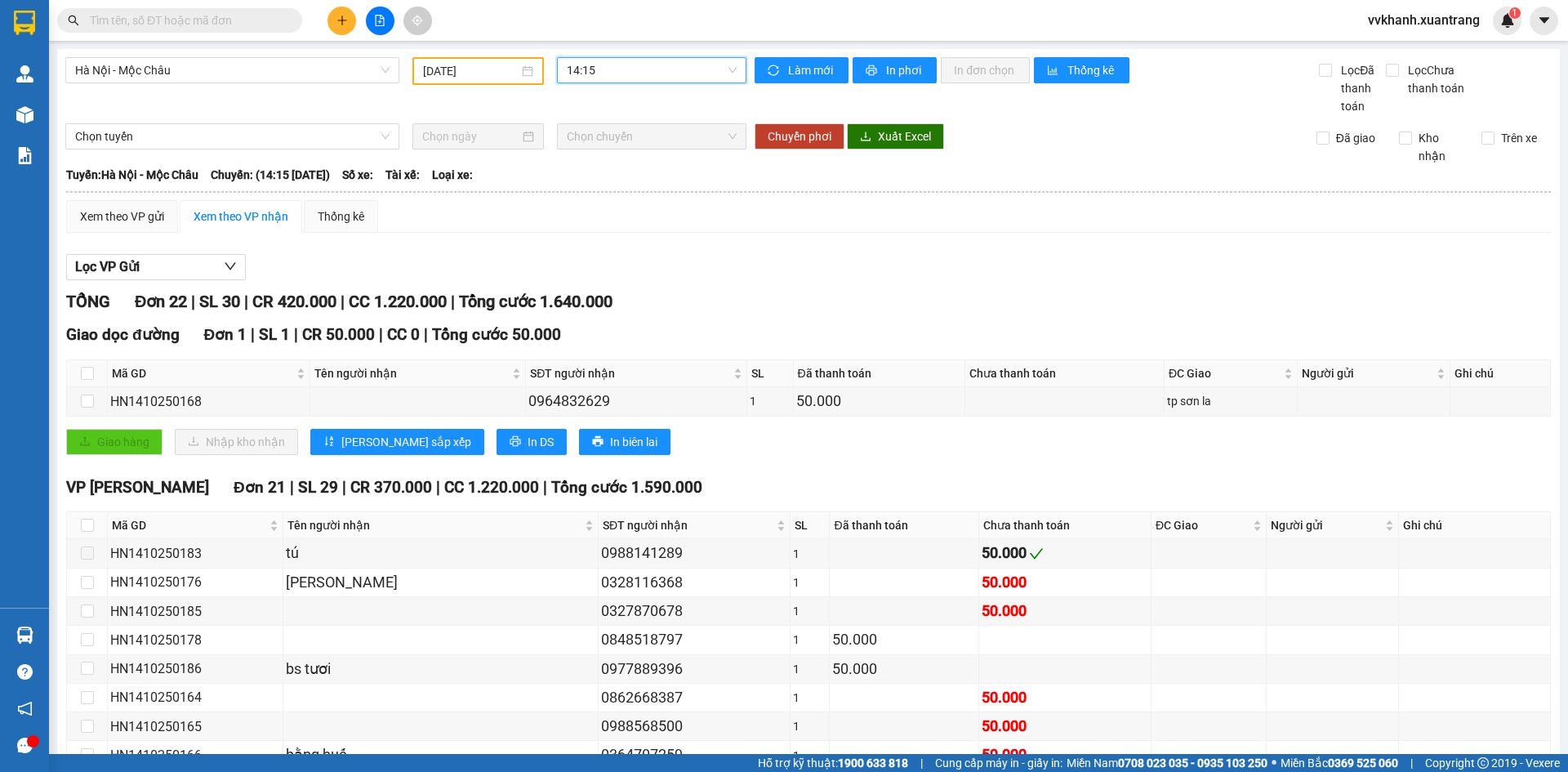
click at [611, 67] on span "14:15" at bounding box center [652, 70] width 170 height 25
click at [607, 284] on div "22:00 (TC)" at bounding box center [626, 286] width 127 height 18
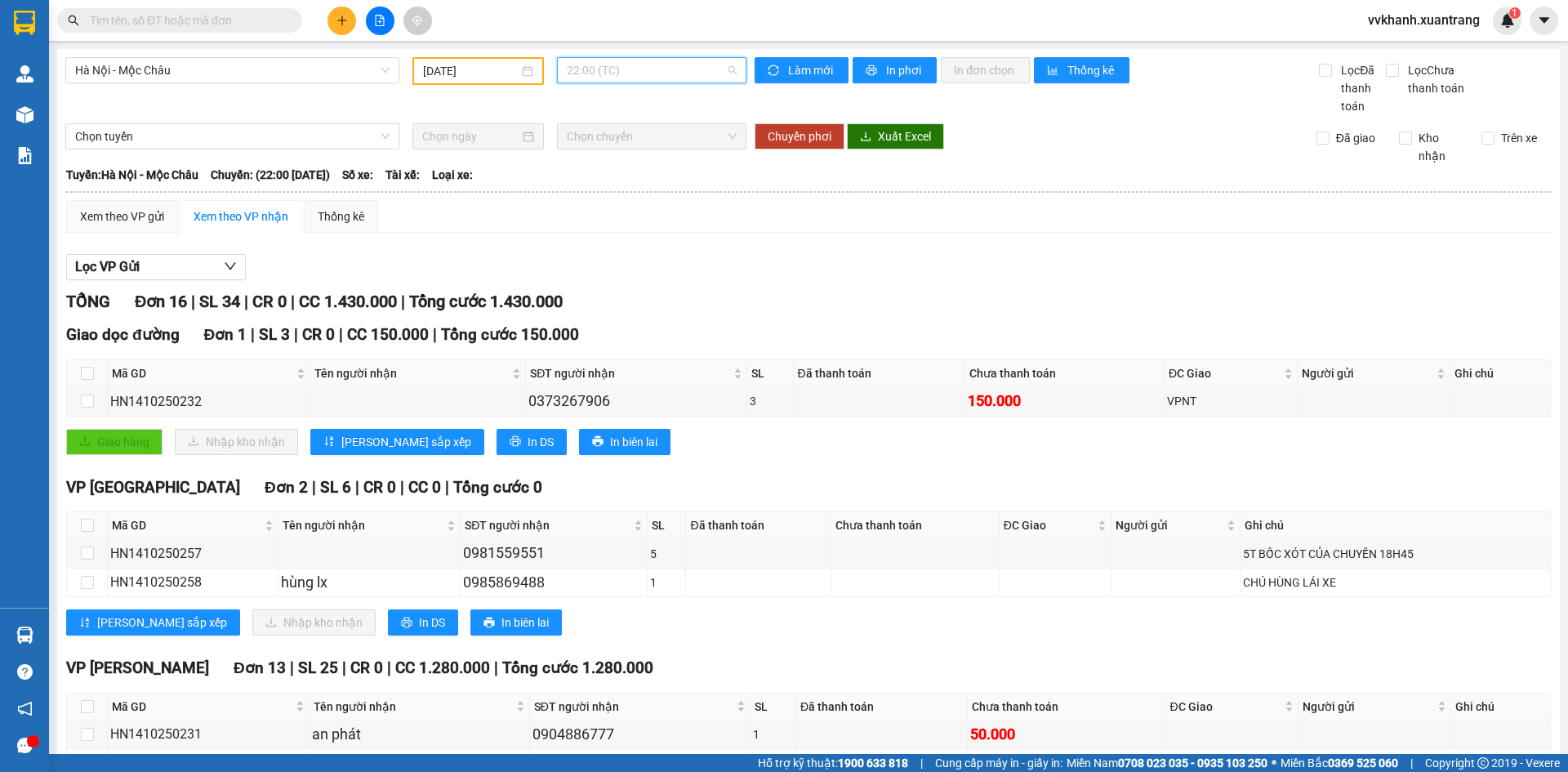
click at [603, 80] on span "22:00 (TC)" at bounding box center [652, 70] width 170 height 25
click at [588, 261] on div "19:15" at bounding box center [626, 259] width 127 height 18
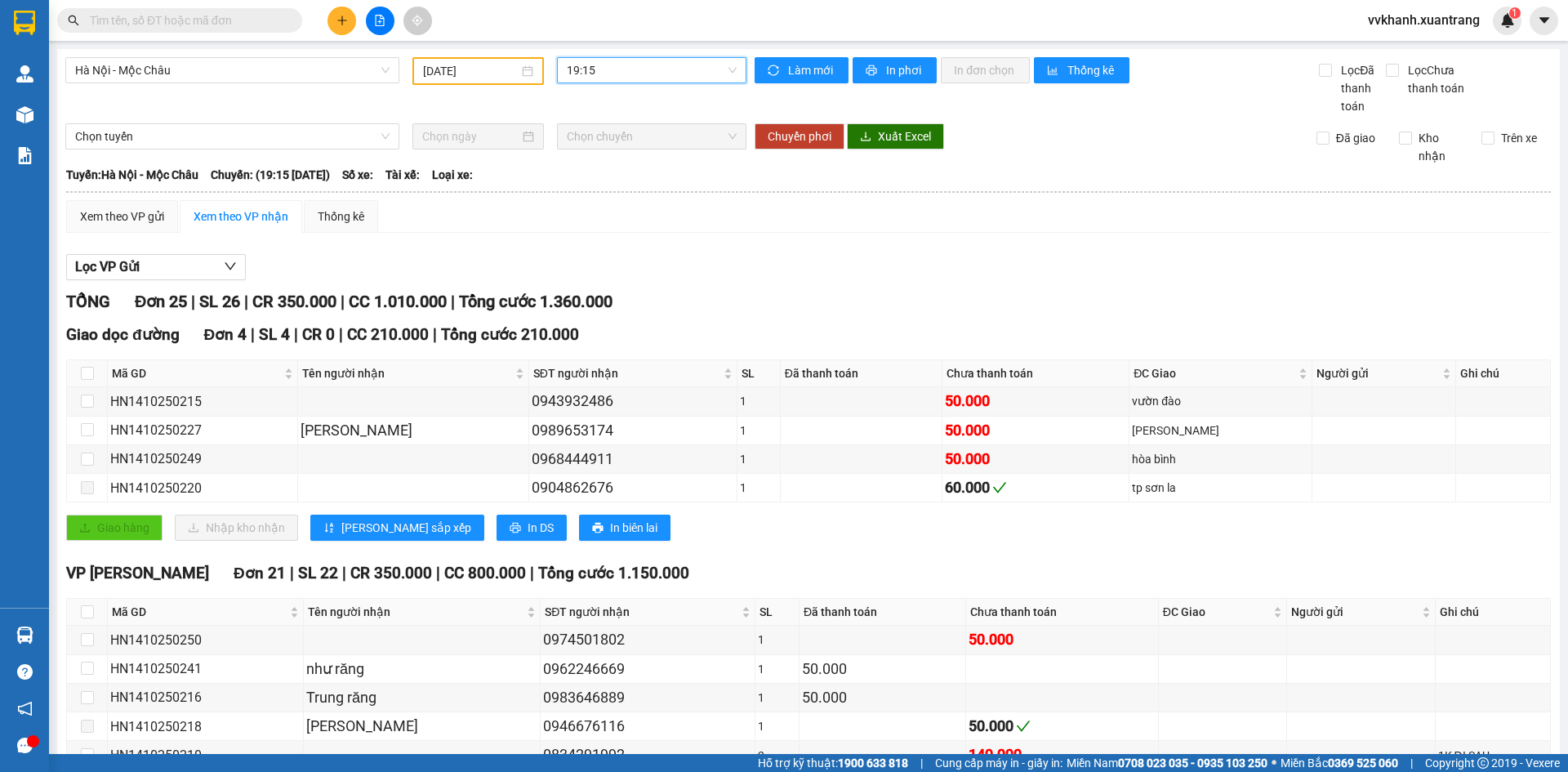
click at [595, 74] on span "19:15" at bounding box center [652, 70] width 170 height 25
click at [592, 237] on div "18:15" at bounding box center [626, 234] width 127 height 18
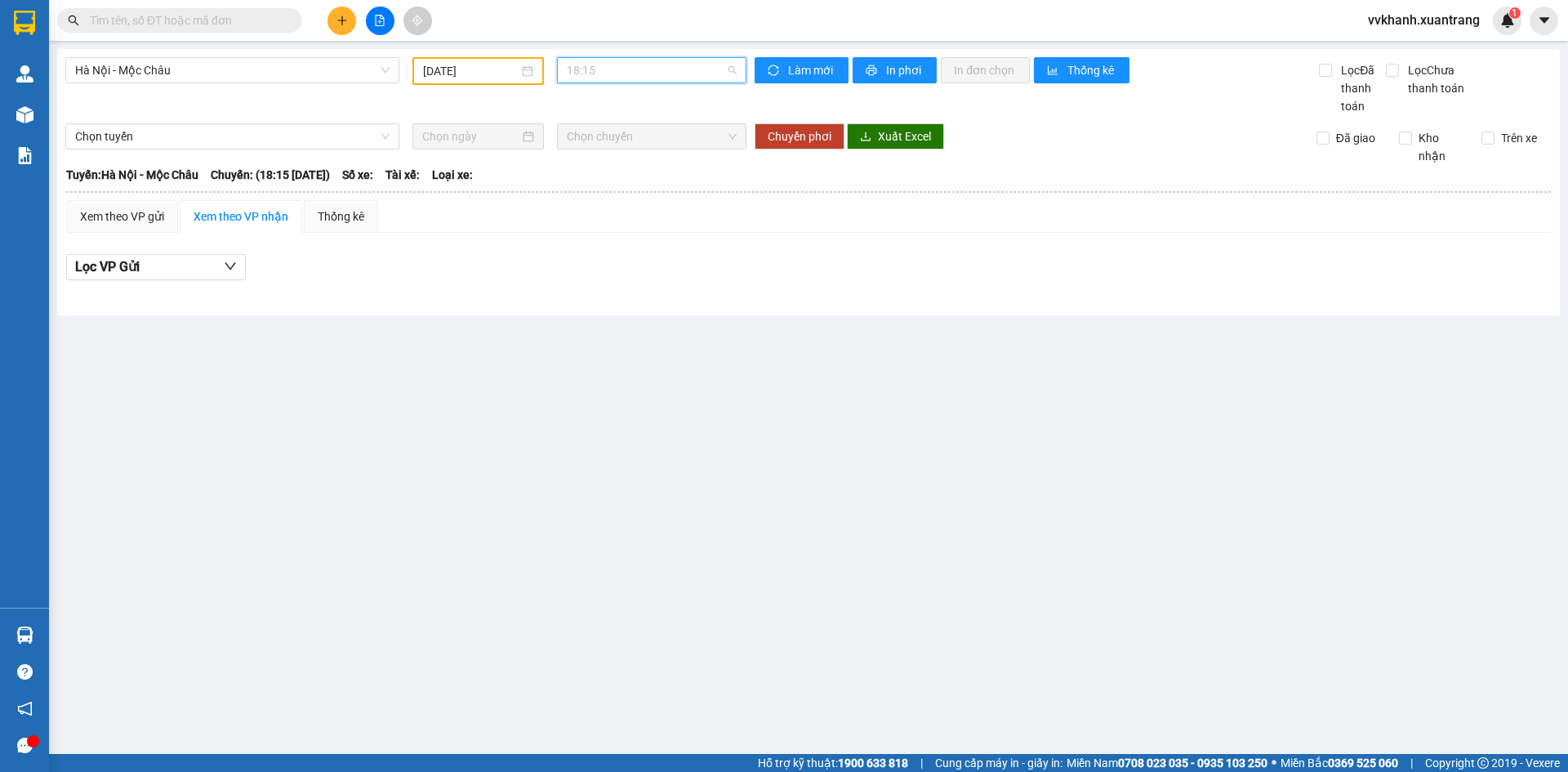
click at [611, 77] on span "18:15" at bounding box center [652, 70] width 170 height 25
drag, startPoint x: 618, startPoint y: 459, endPoint x: 593, endPoint y: 459, distance: 25.0
click at [613, 459] on main "[GEOGRAPHIC_DATA] - Mộc Châu [DATE] 18:15 Làm mới In phơi In đơn chọn Thống kê …" at bounding box center [784, 377] width 1568 height 754
click at [487, 76] on input "[DATE]" at bounding box center [470, 71] width 96 height 18
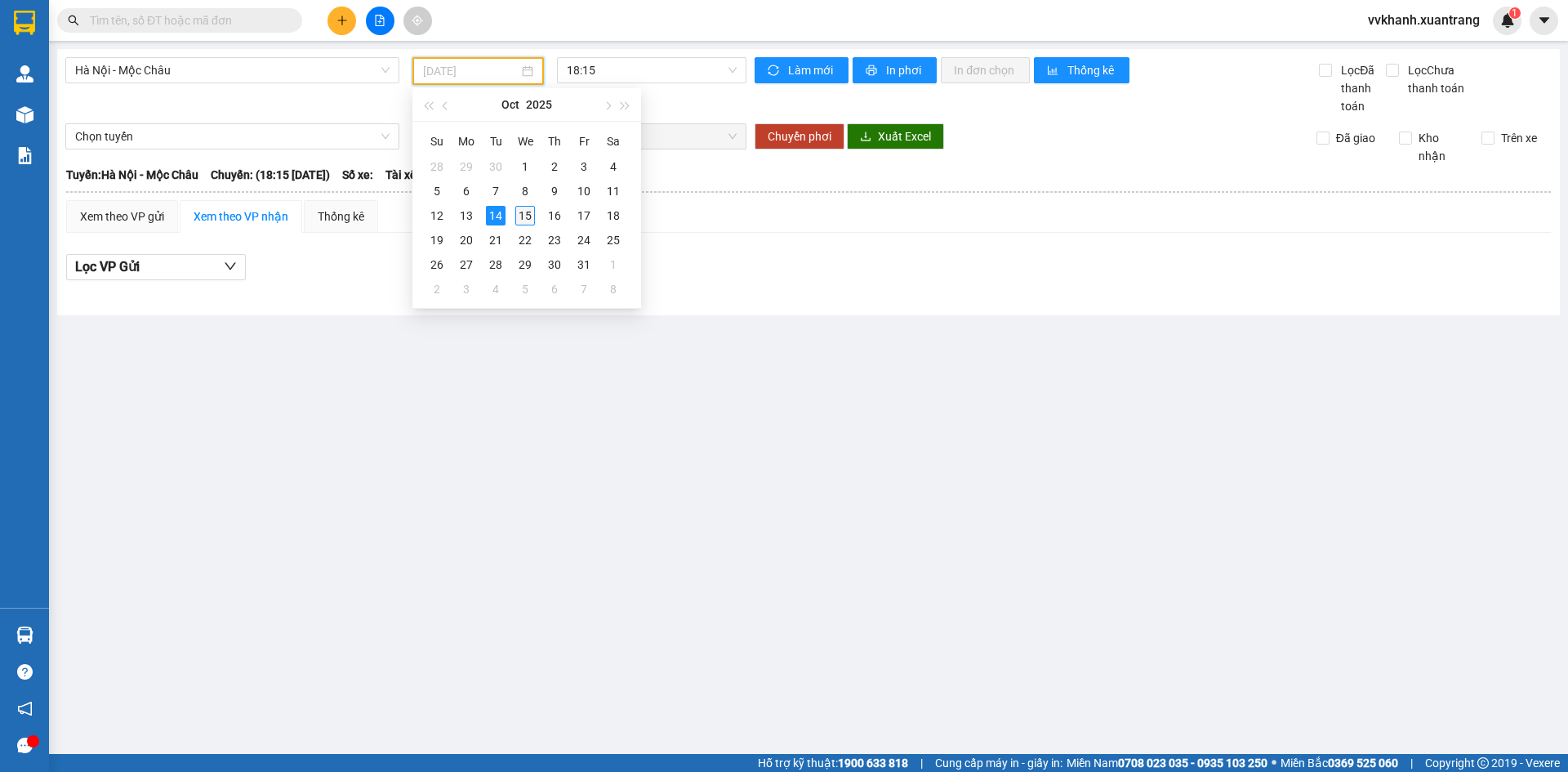
click at [520, 219] on div "15" at bounding box center [526, 216] width 20 height 20
type input "[DATE]"
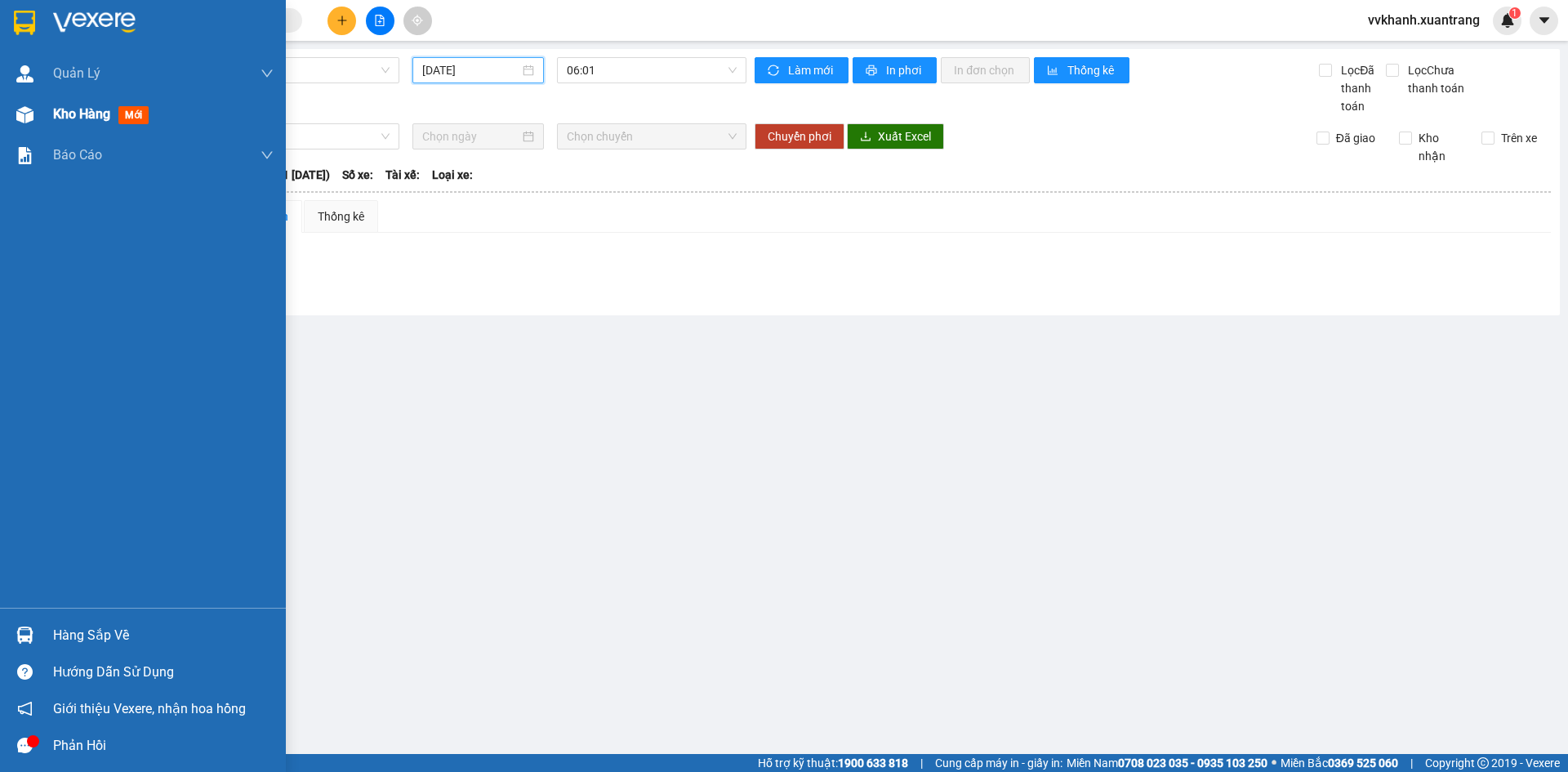
click at [27, 128] on div at bounding box center [25, 114] width 29 height 29
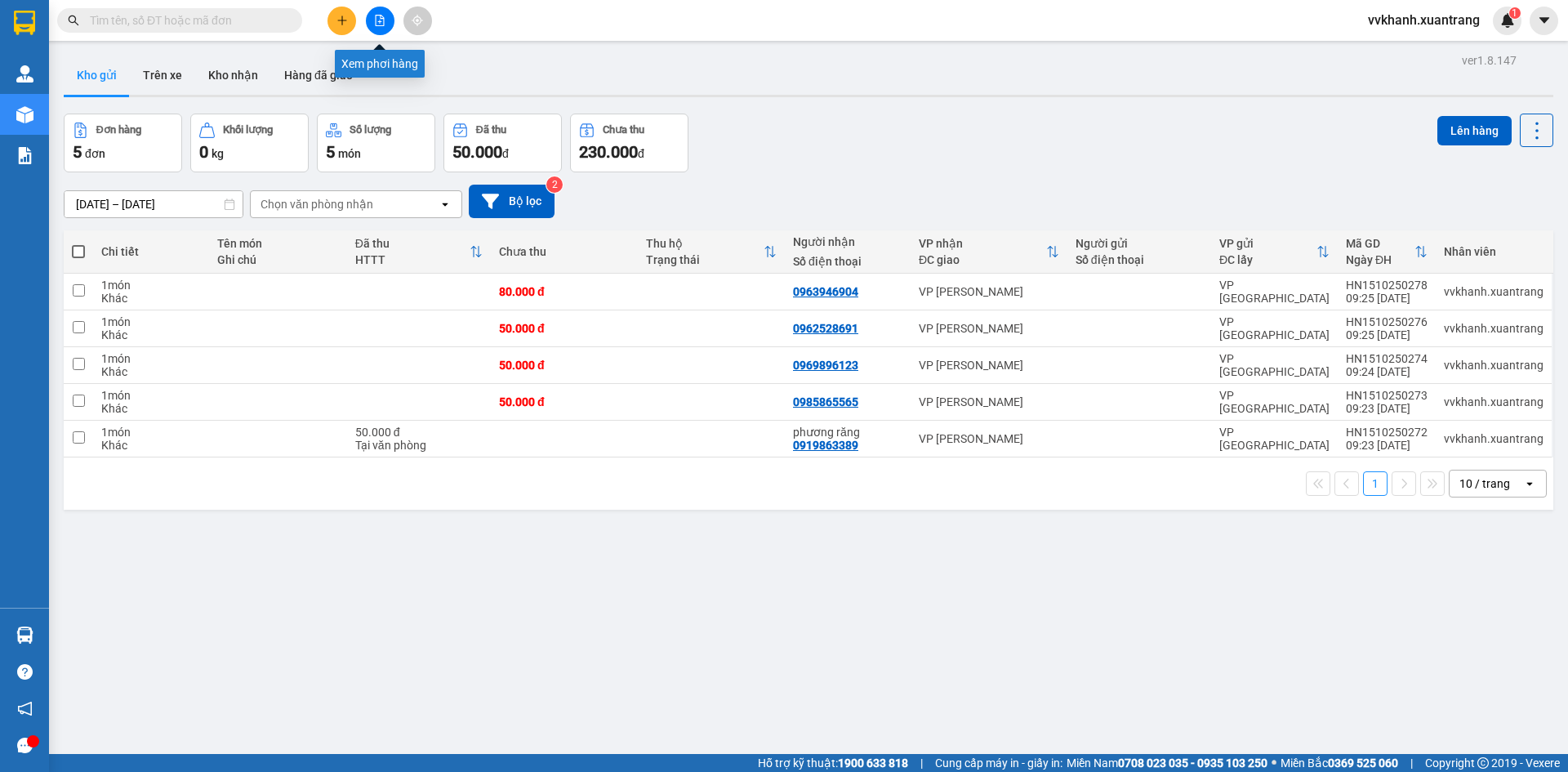
click at [377, 27] on button at bounding box center [380, 21] width 29 height 29
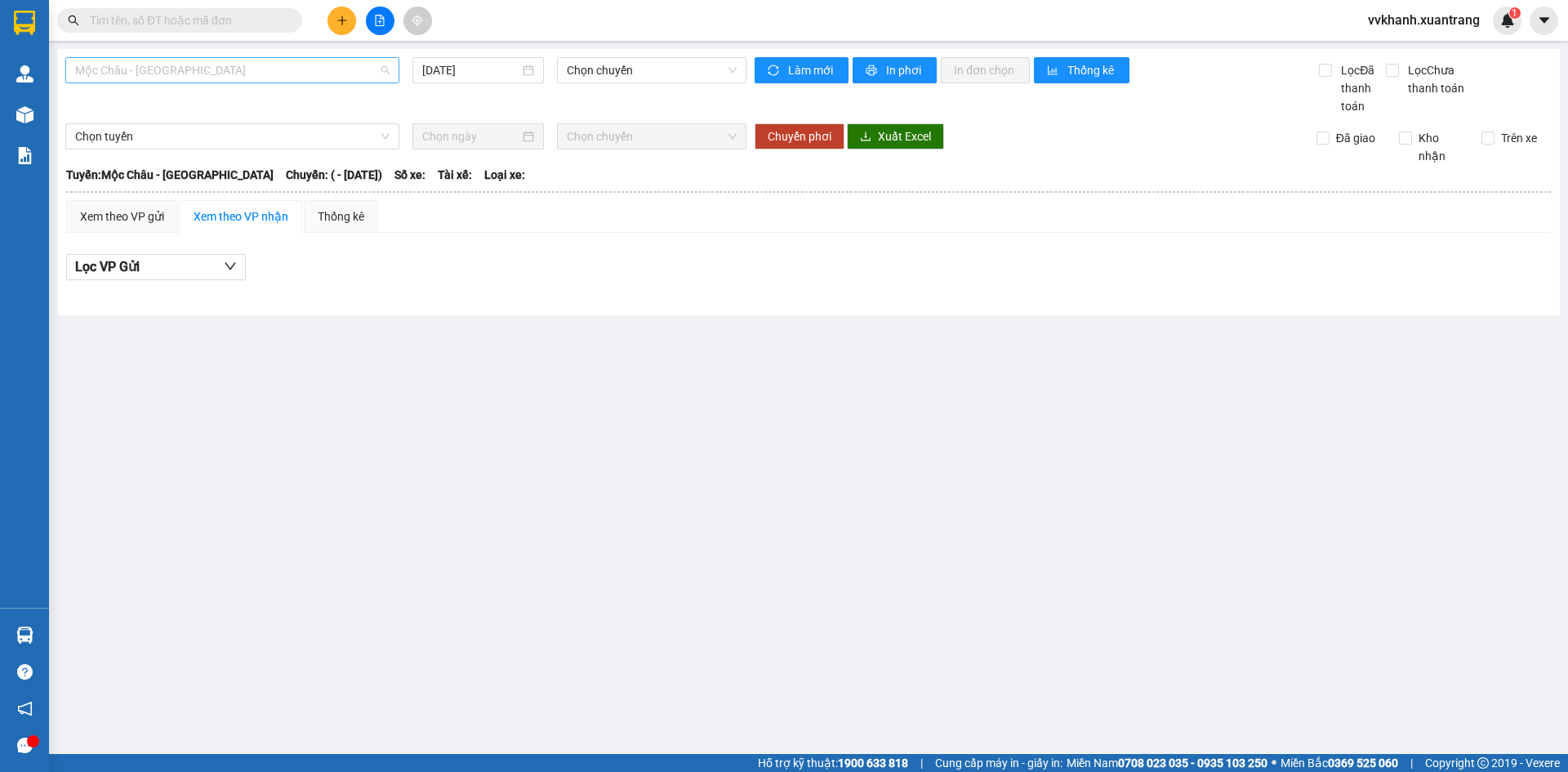
click at [276, 67] on span "Mộc Châu - [GEOGRAPHIC_DATA]" at bounding box center [232, 70] width 315 height 25
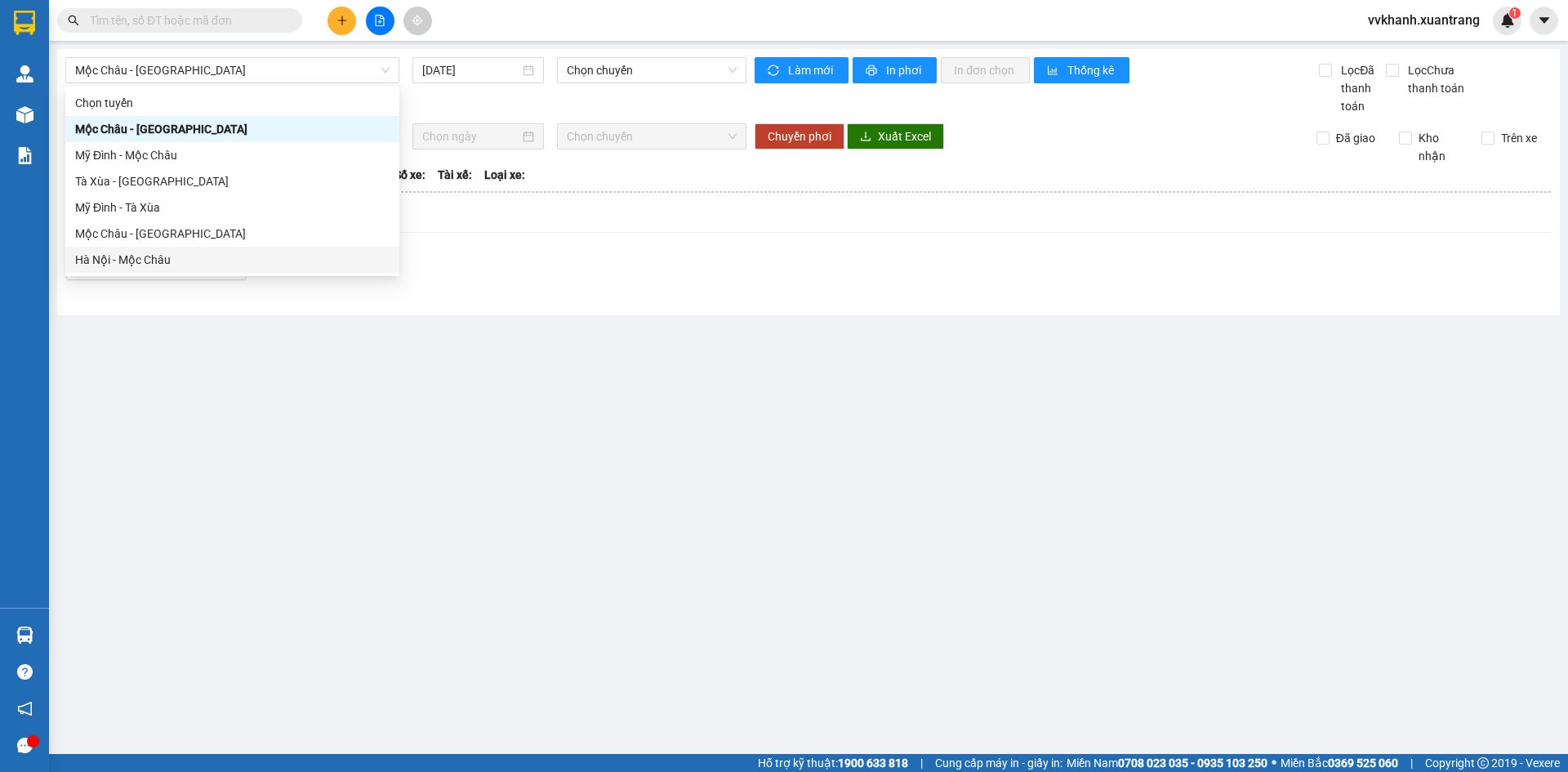
click at [606, 381] on main "Mộc Châu - [GEOGRAPHIC_DATA] [DATE] Chọn chuyến Làm mới In phơi In đơn chọn Thố…" at bounding box center [784, 377] width 1568 height 754
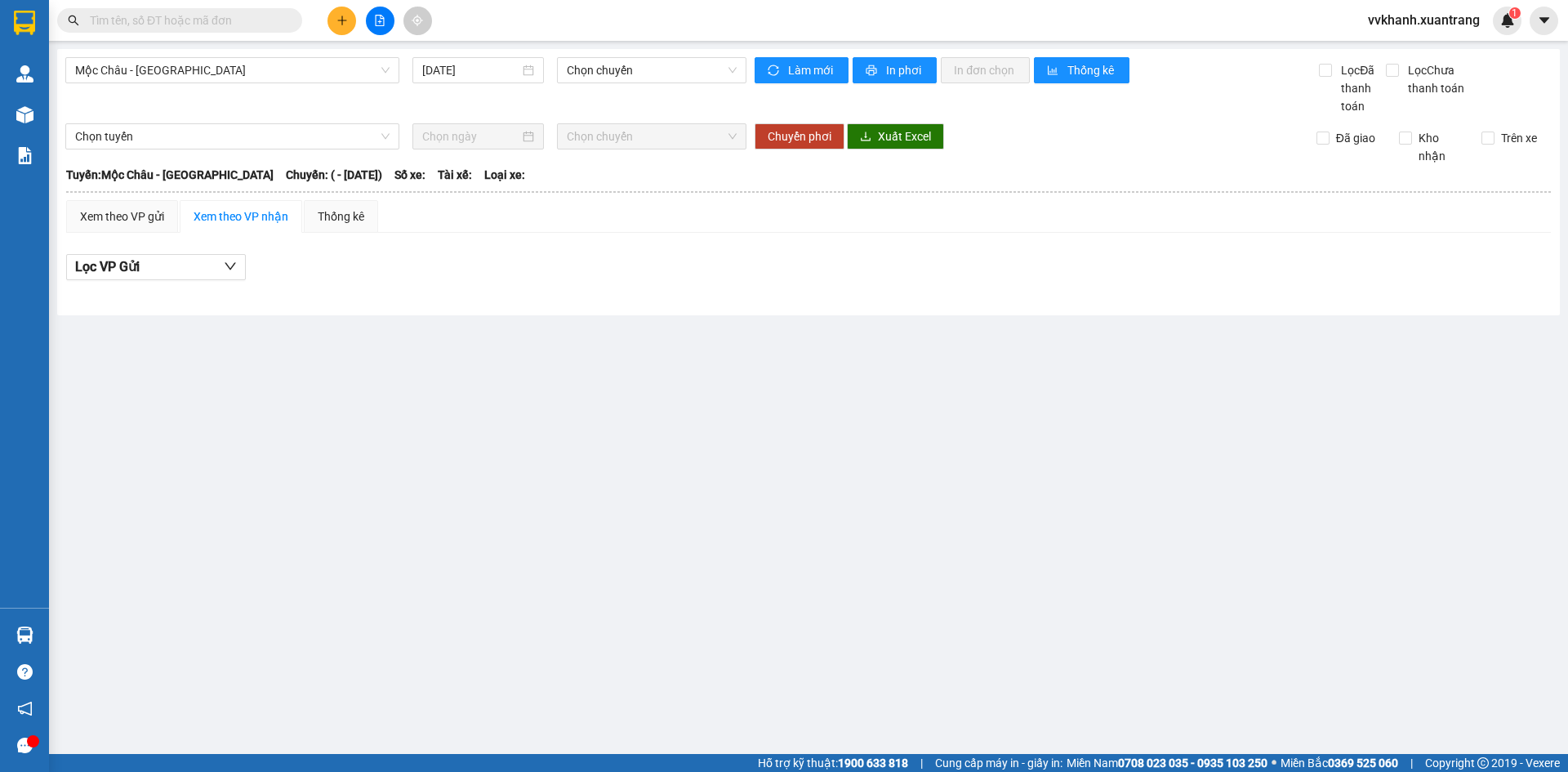
click at [226, 22] on input "text" at bounding box center [185, 21] width 192 height 18
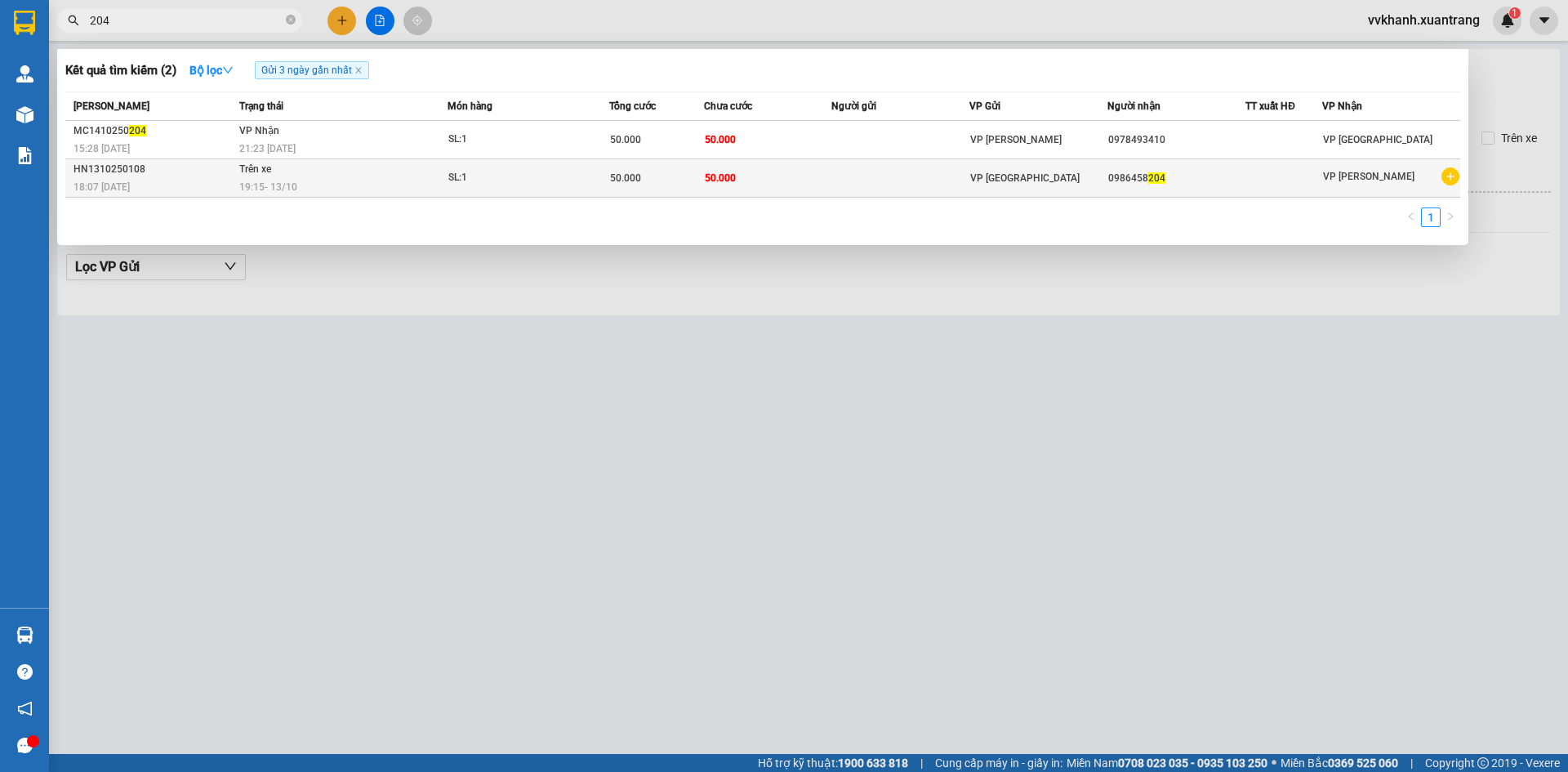
type input "204"
click at [378, 174] on td "Trên xe 19:15 [DATE]" at bounding box center [341, 178] width 212 height 38
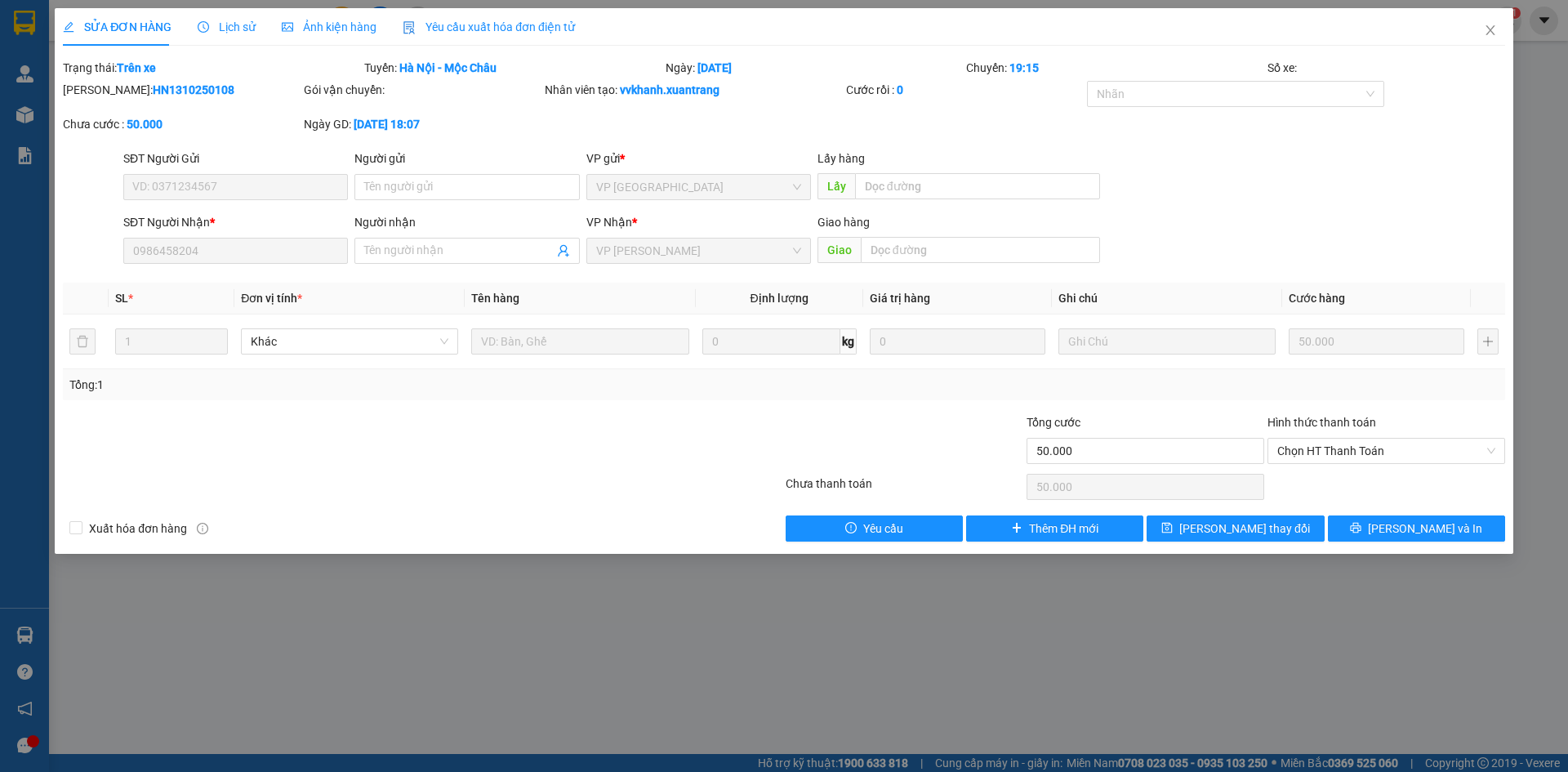
click at [246, 29] on span "Lịch sử" at bounding box center [226, 27] width 58 height 13
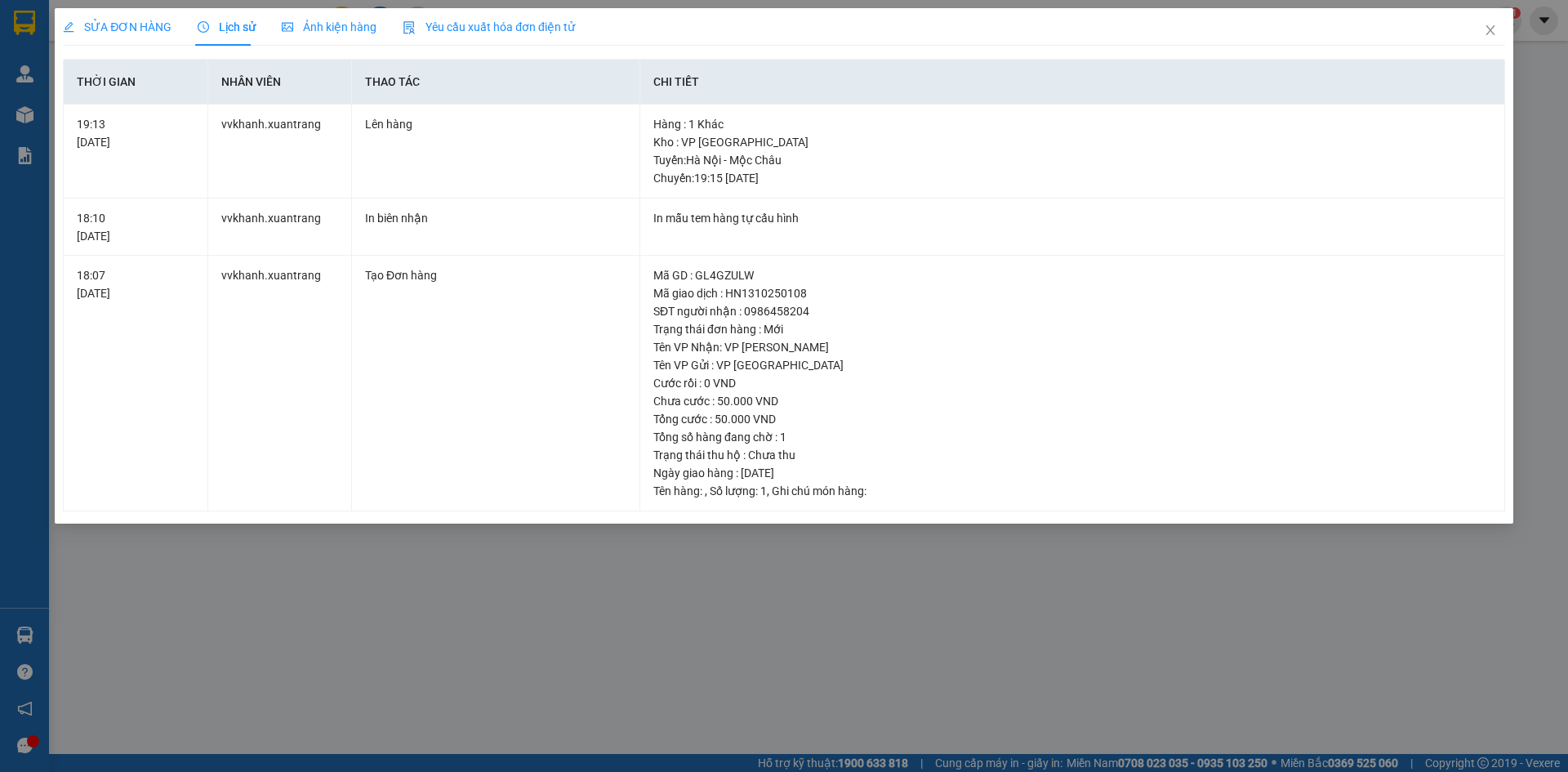
click at [337, 43] on div "Ảnh kiện hàng" at bounding box center [329, 27] width 95 height 37
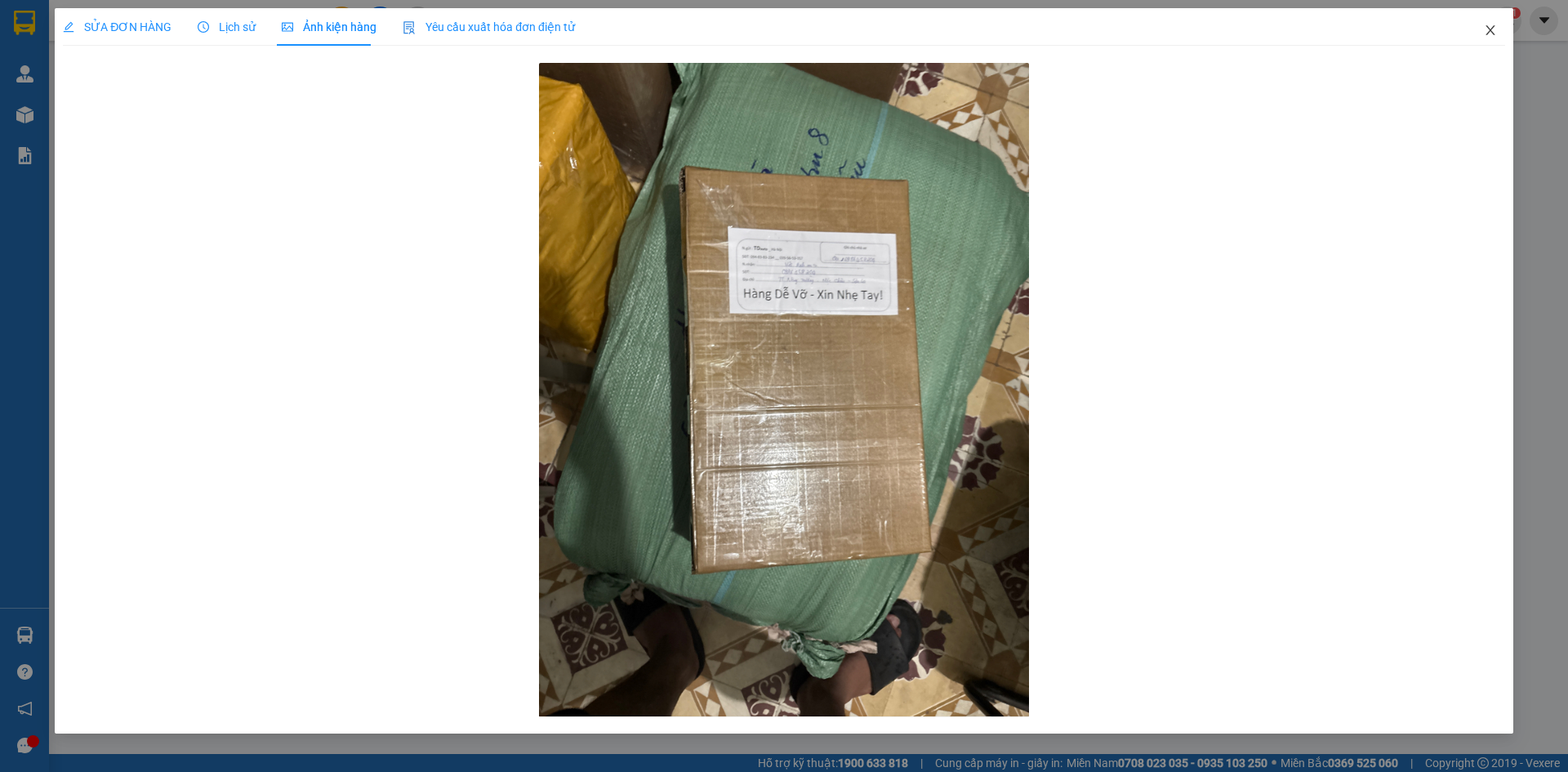
click at [1497, 31] on icon "close" at bounding box center [1490, 30] width 13 height 13
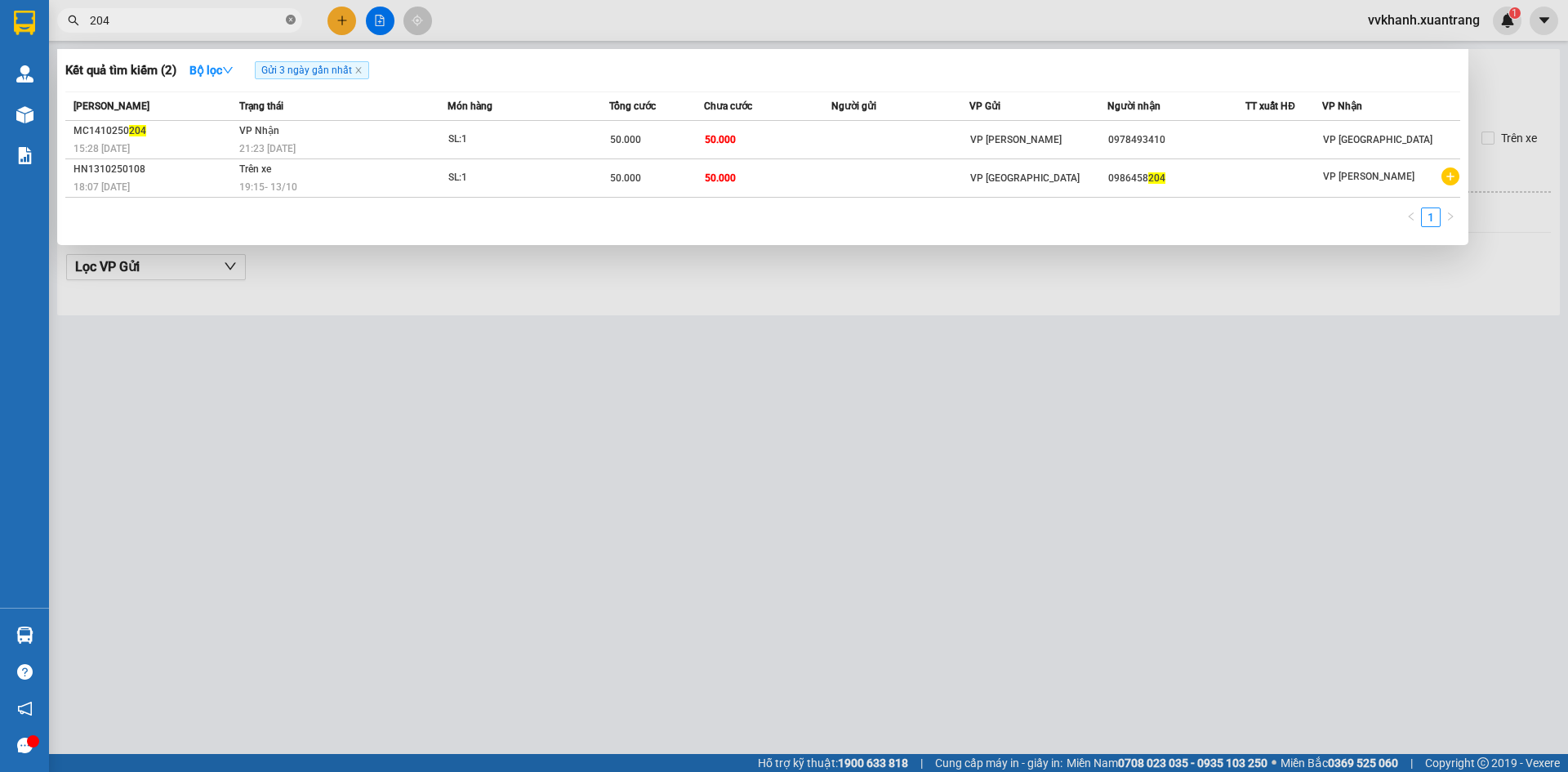
click at [291, 22] on icon "close-circle" at bounding box center [291, 20] width 10 height 10
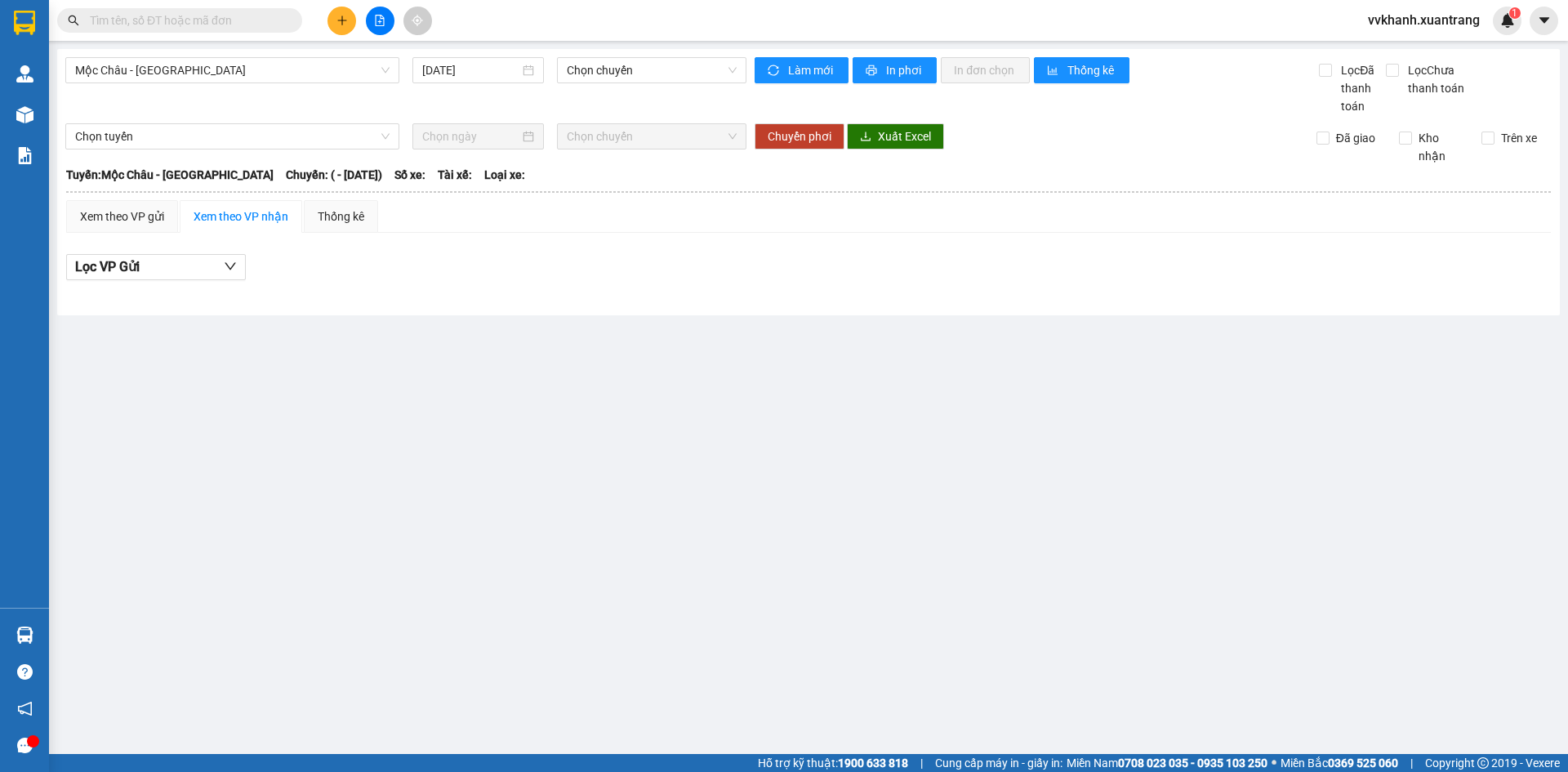
click at [264, 23] on input "text" at bounding box center [185, 21] width 192 height 18
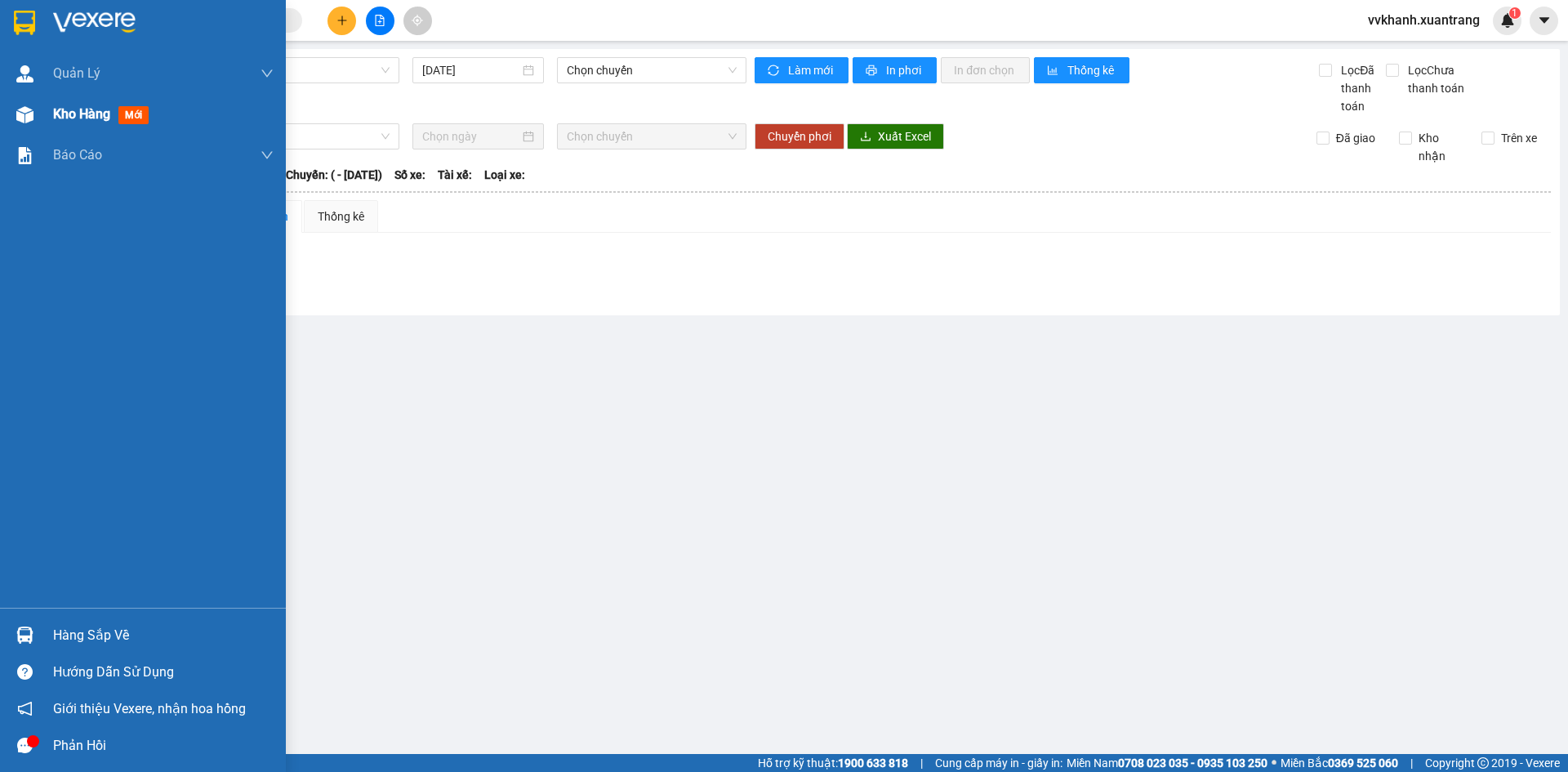
click at [14, 130] on div "Kho hàng mới" at bounding box center [143, 113] width 286 height 40
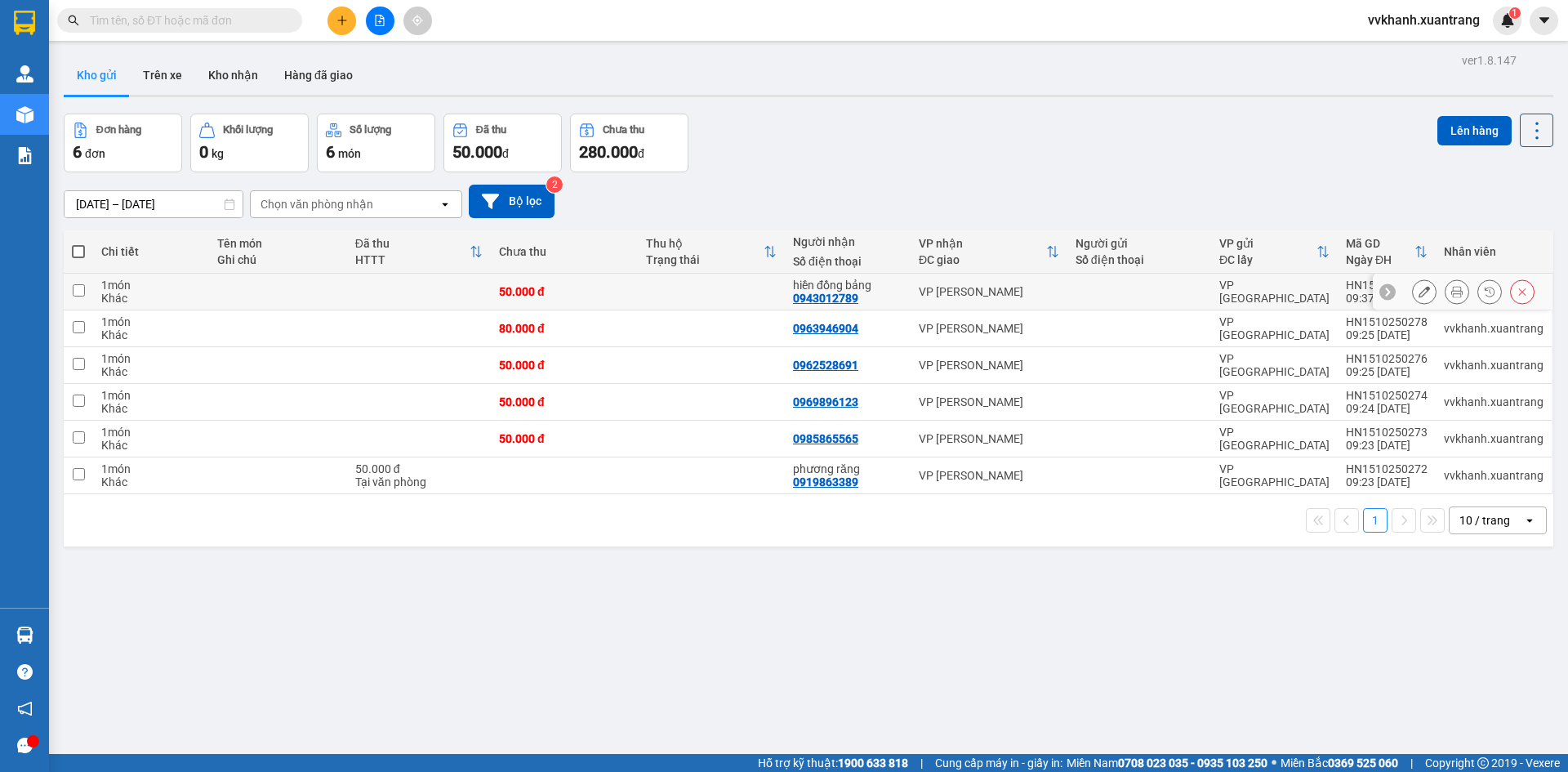
click at [1452, 291] on icon at bounding box center [1458, 292] width 12 height 12
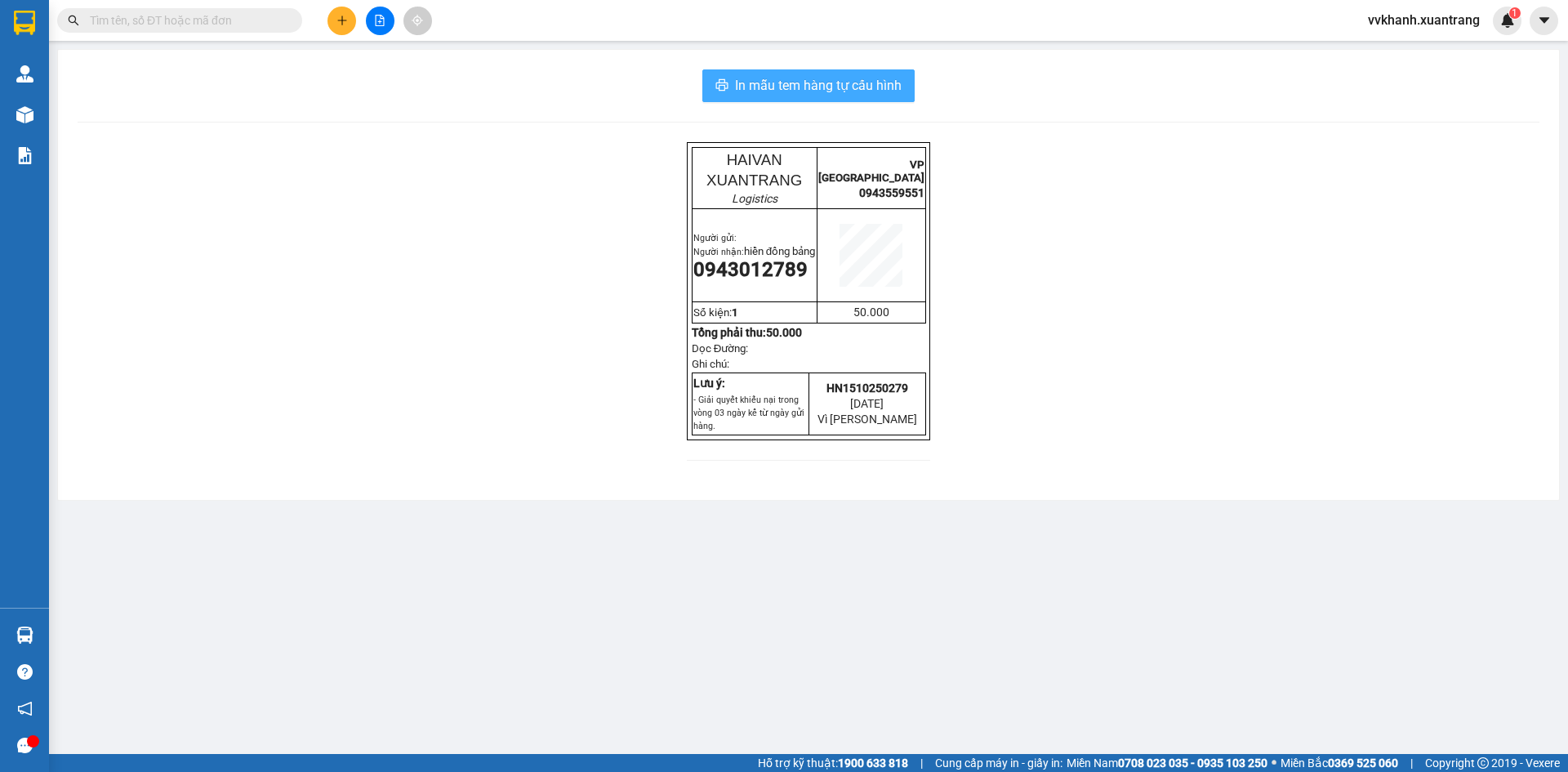
click at [890, 81] on span "In mẫu tem hàng tự cấu hình" at bounding box center [819, 85] width 167 height 21
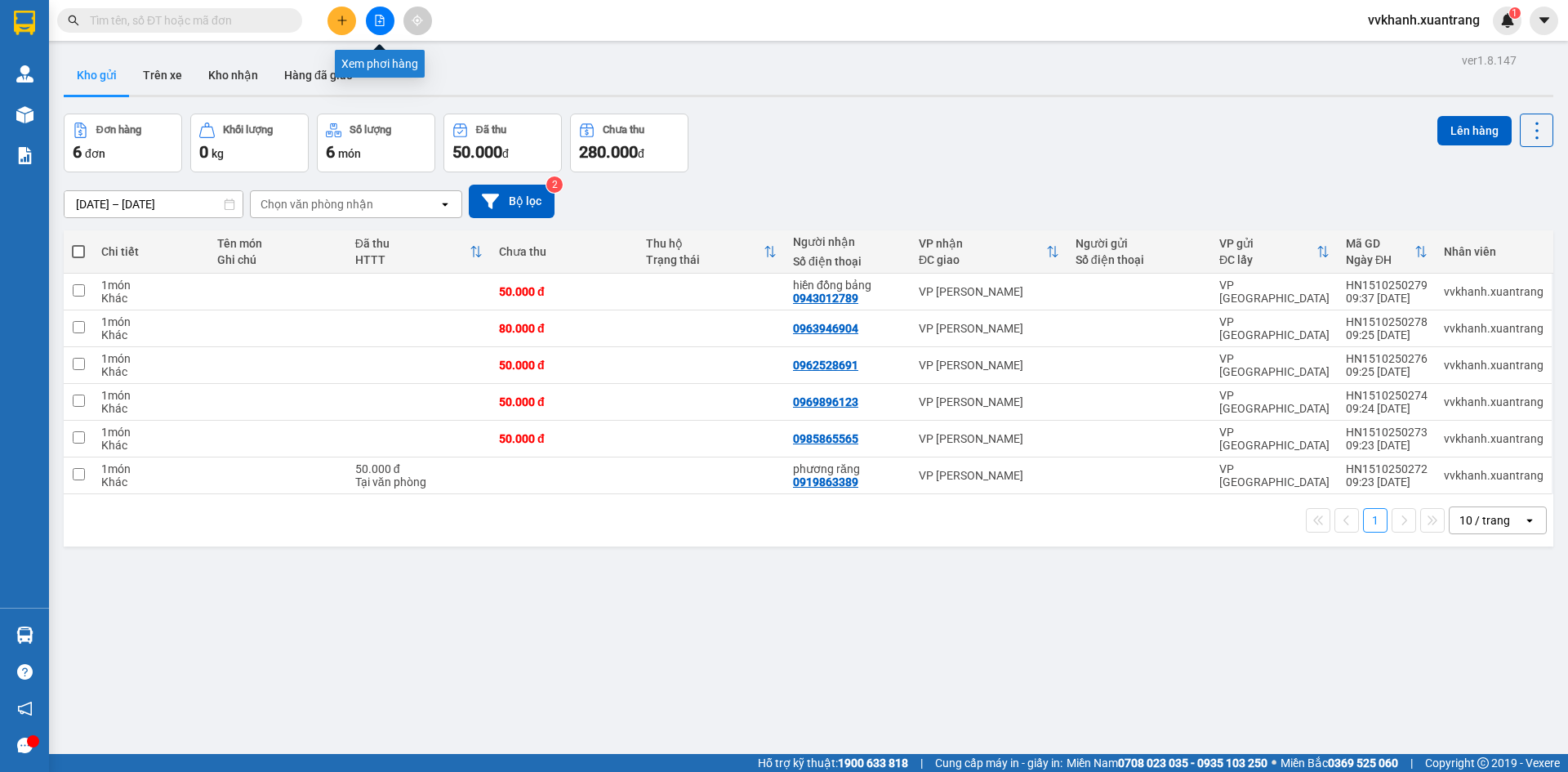
click at [387, 16] on button at bounding box center [380, 21] width 29 height 29
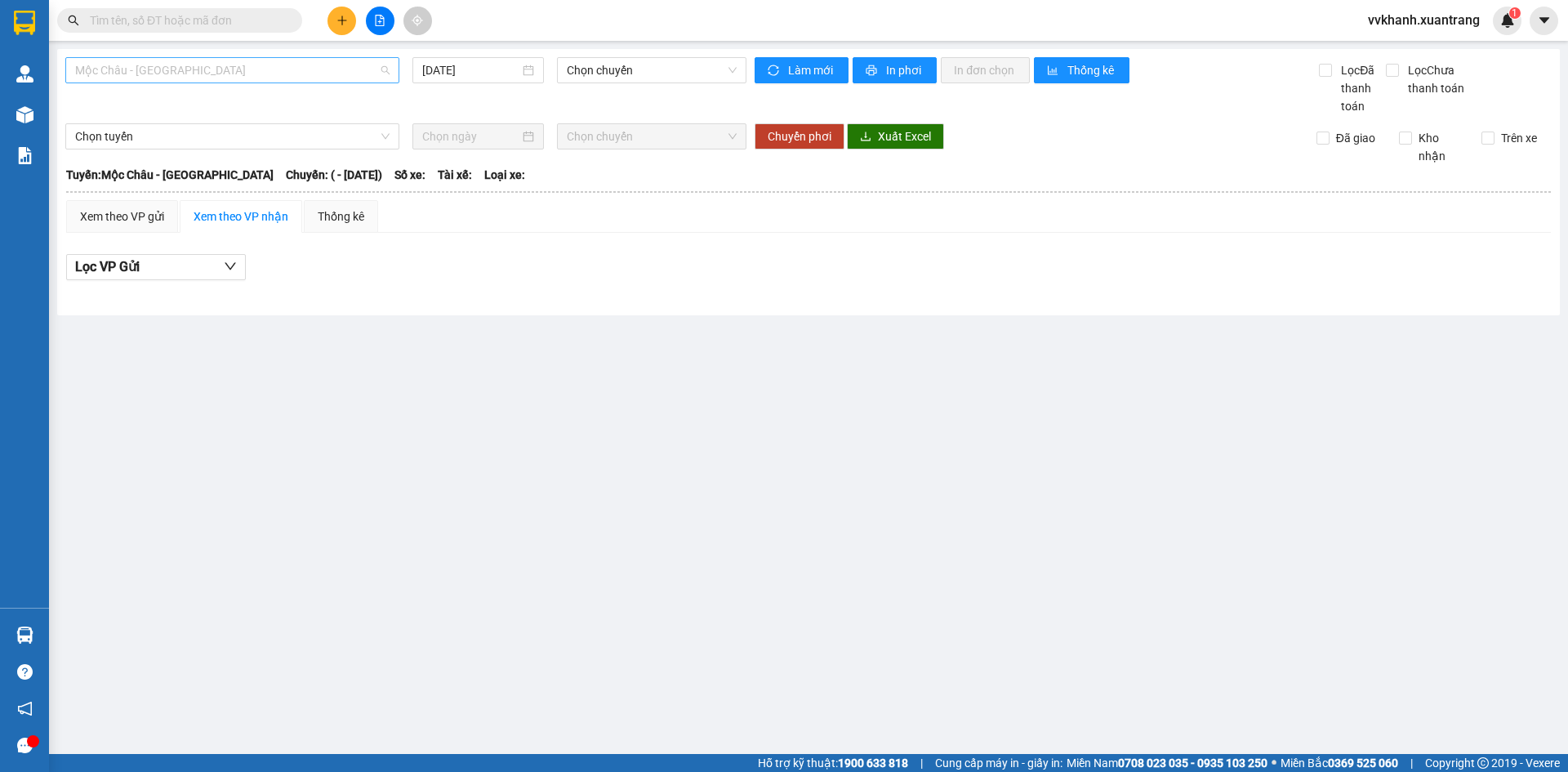
click at [165, 75] on span "Mộc Châu - [GEOGRAPHIC_DATA]" at bounding box center [232, 70] width 315 height 25
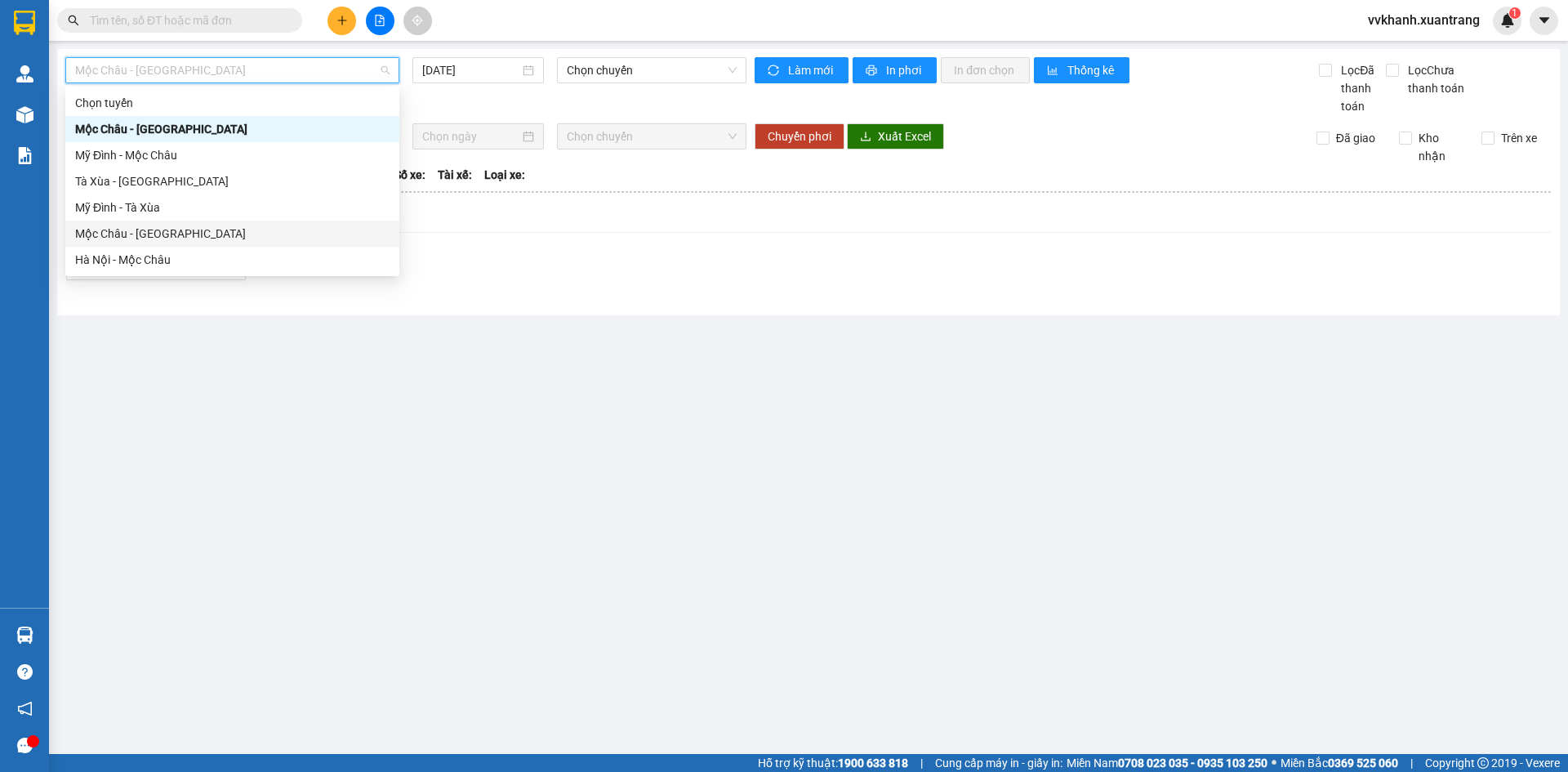
click at [171, 226] on div "Mộc Châu - [GEOGRAPHIC_DATA]" at bounding box center [232, 234] width 315 height 18
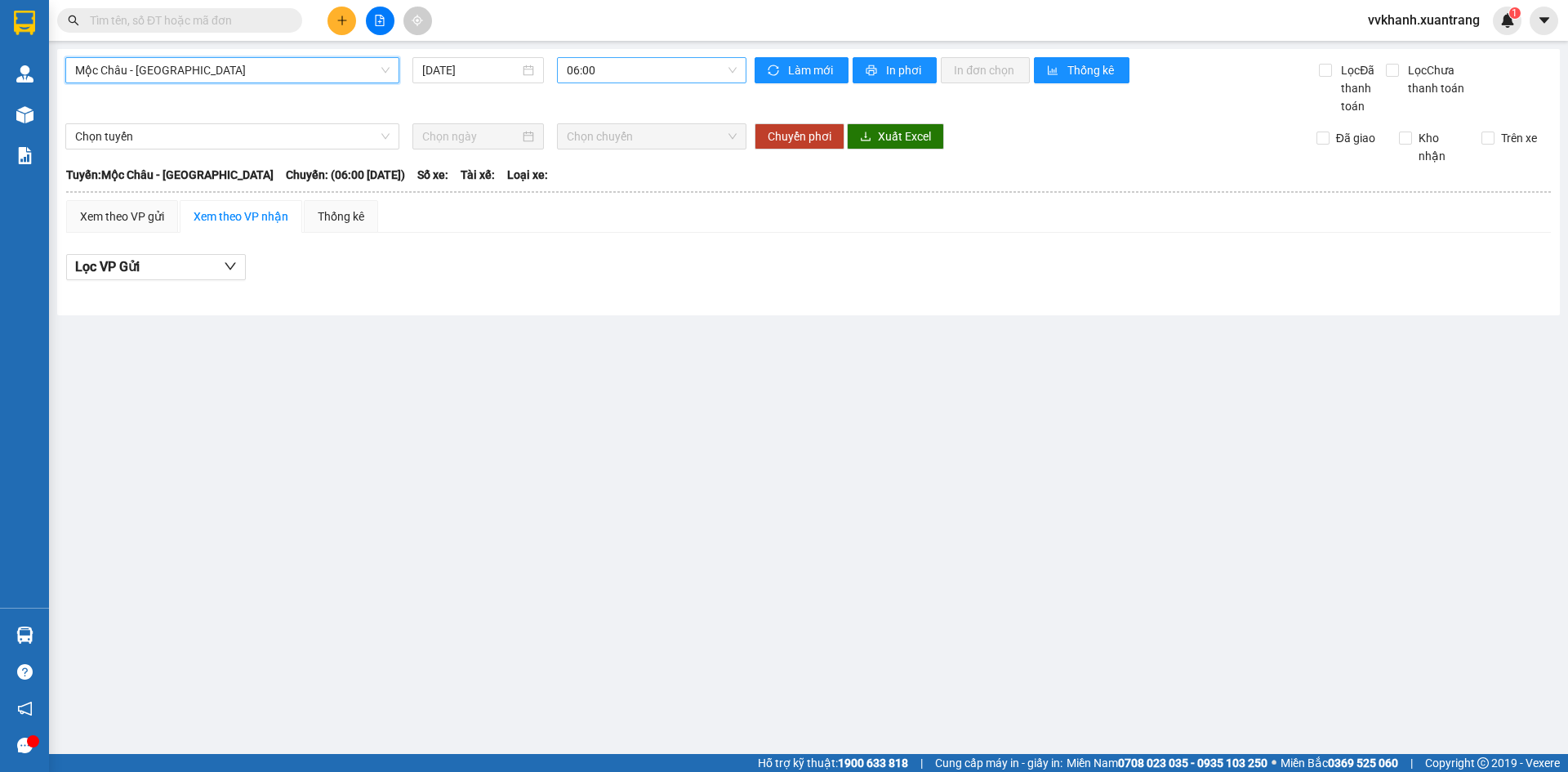
click at [586, 69] on span "06:00" at bounding box center [652, 70] width 170 height 25
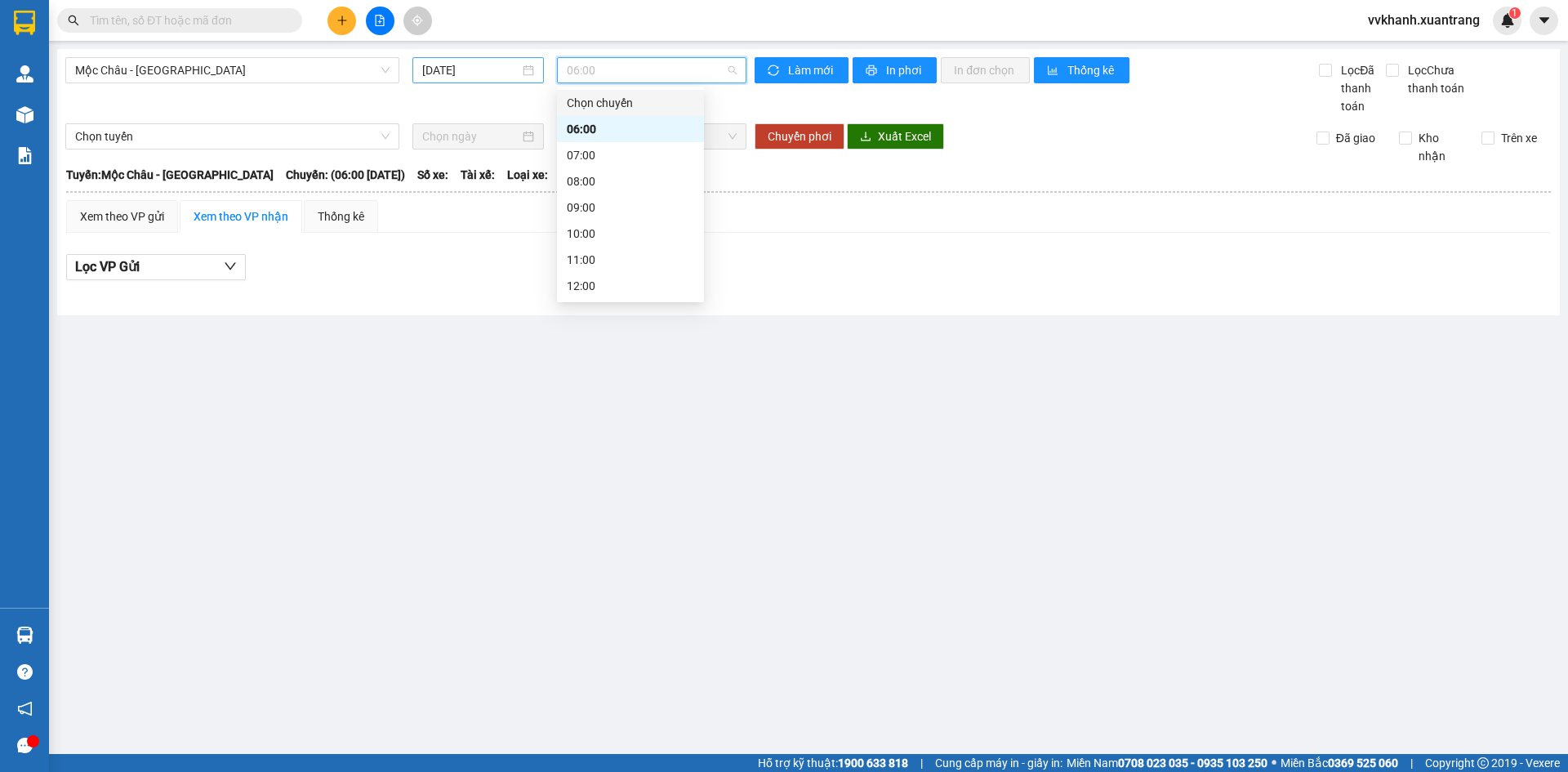
click at [502, 67] on input "[DATE]" at bounding box center [470, 70] width 98 height 18
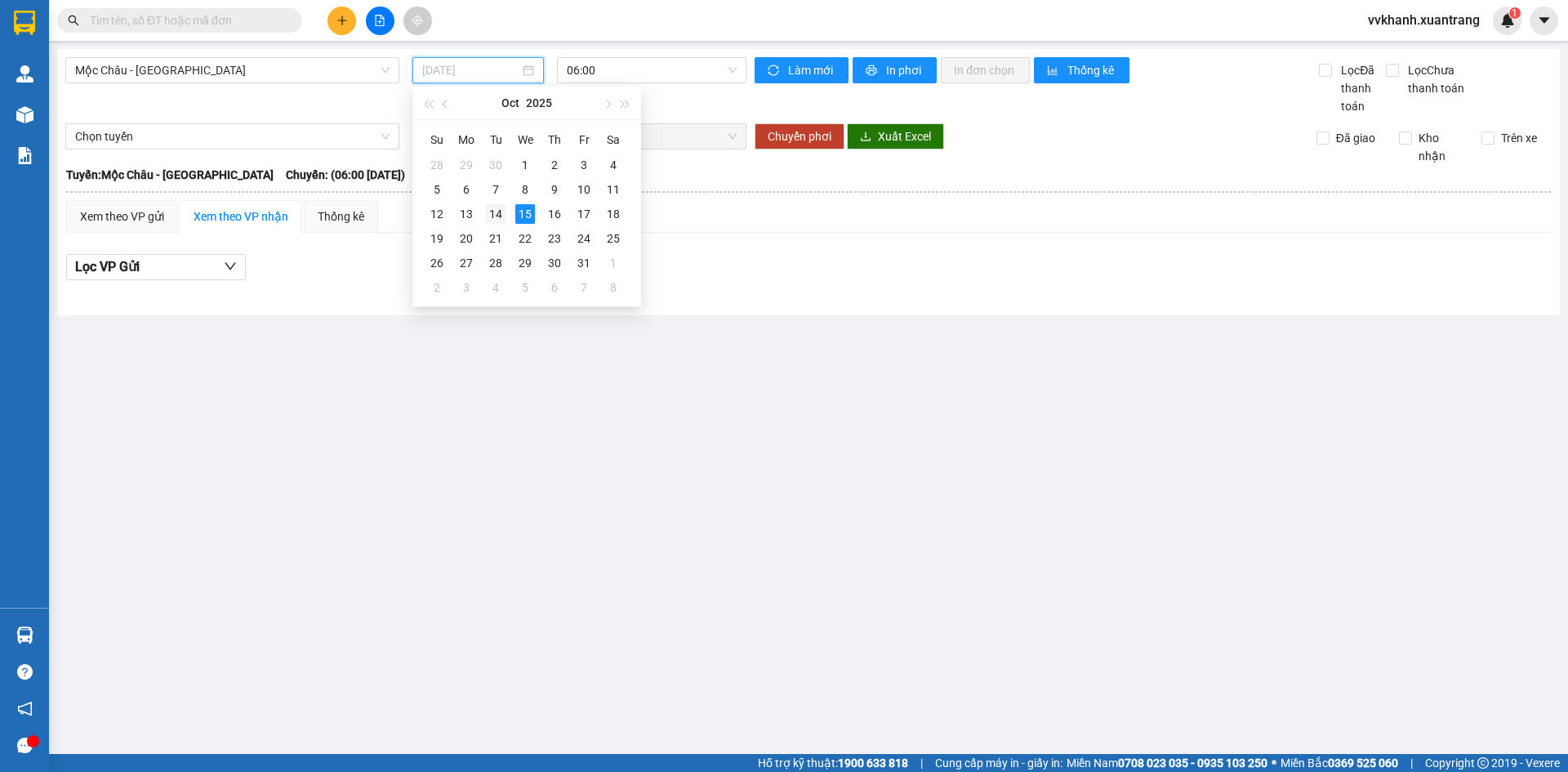
click at [494, 216] on div "14" at bounding box center [496, 214] width 20 height 20
type input "[DATE]"
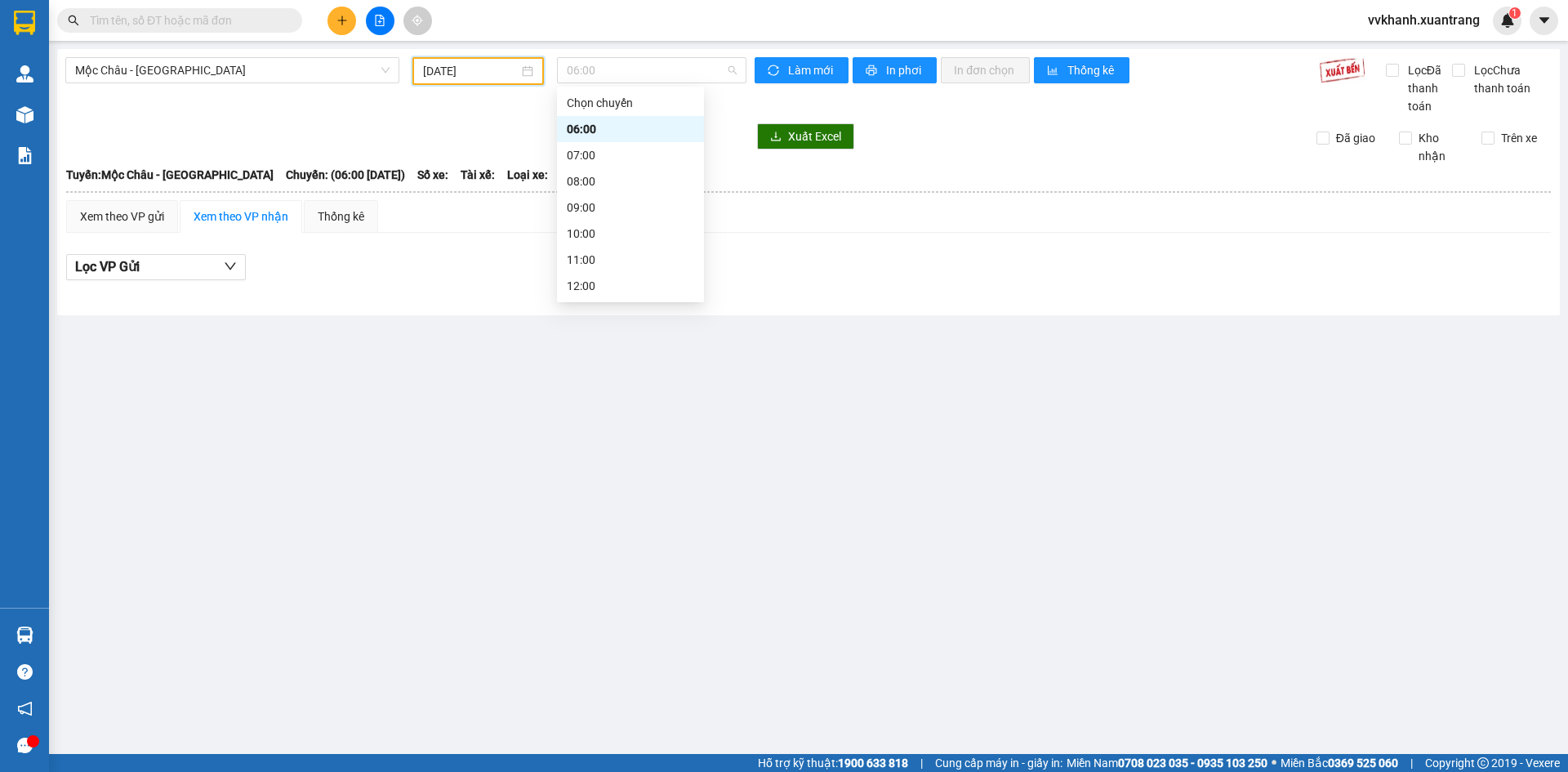
drag, startPoint x: 653, startPoint y: 69, endPoint x: 611, endPoint y: 212, distance: 149.0
click at [650, 84] on div "06:00" at bounding box center [651, 71] width 202 height 28
click at [263, 74] on span "Mộc Châu - [GEOGRAPHIC_DATA]" at bounding box center [232, 70] width 315 height 25
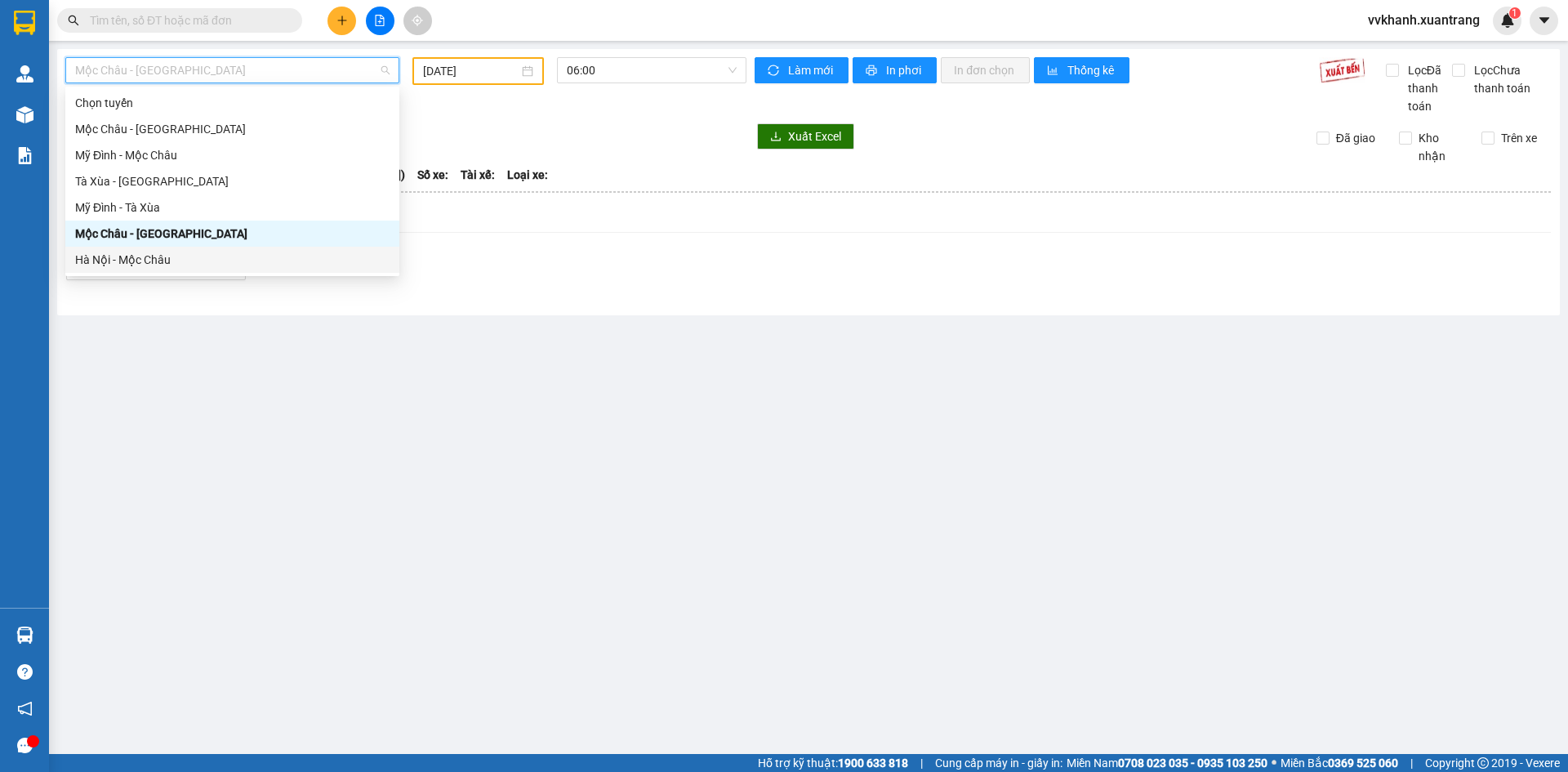
click at [225, 254] on div "Hà Nội - Mộc Châu" at bounding box center [232, 259] width 315 height 18
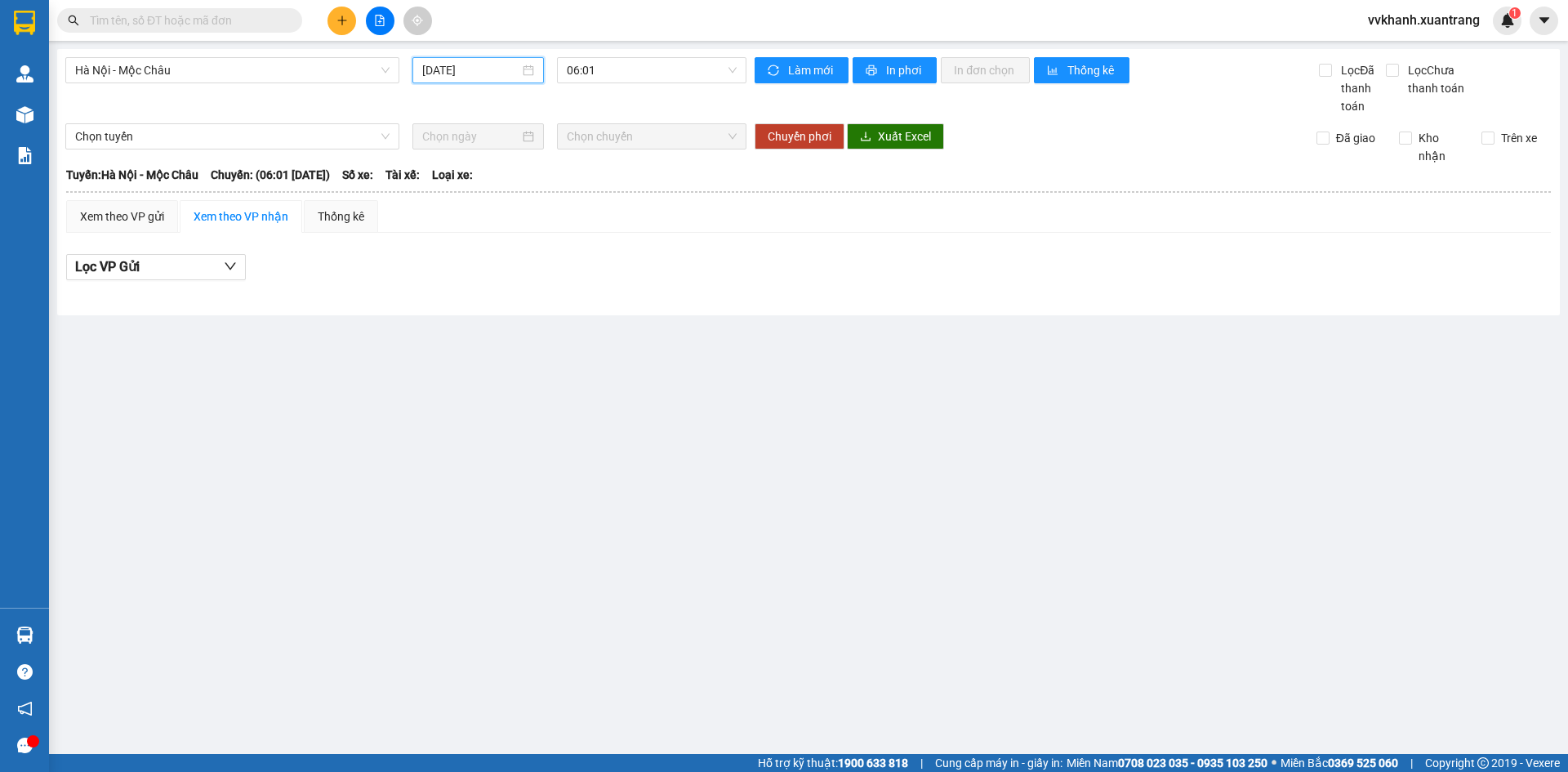
click at [464, 68] on input "[DATE]" at bounding box center [470, 70] width 98 height 18
click at [495, 206] on div "14" at bounding box center [496, 214] width 20 height 20
type input "[DATE]"
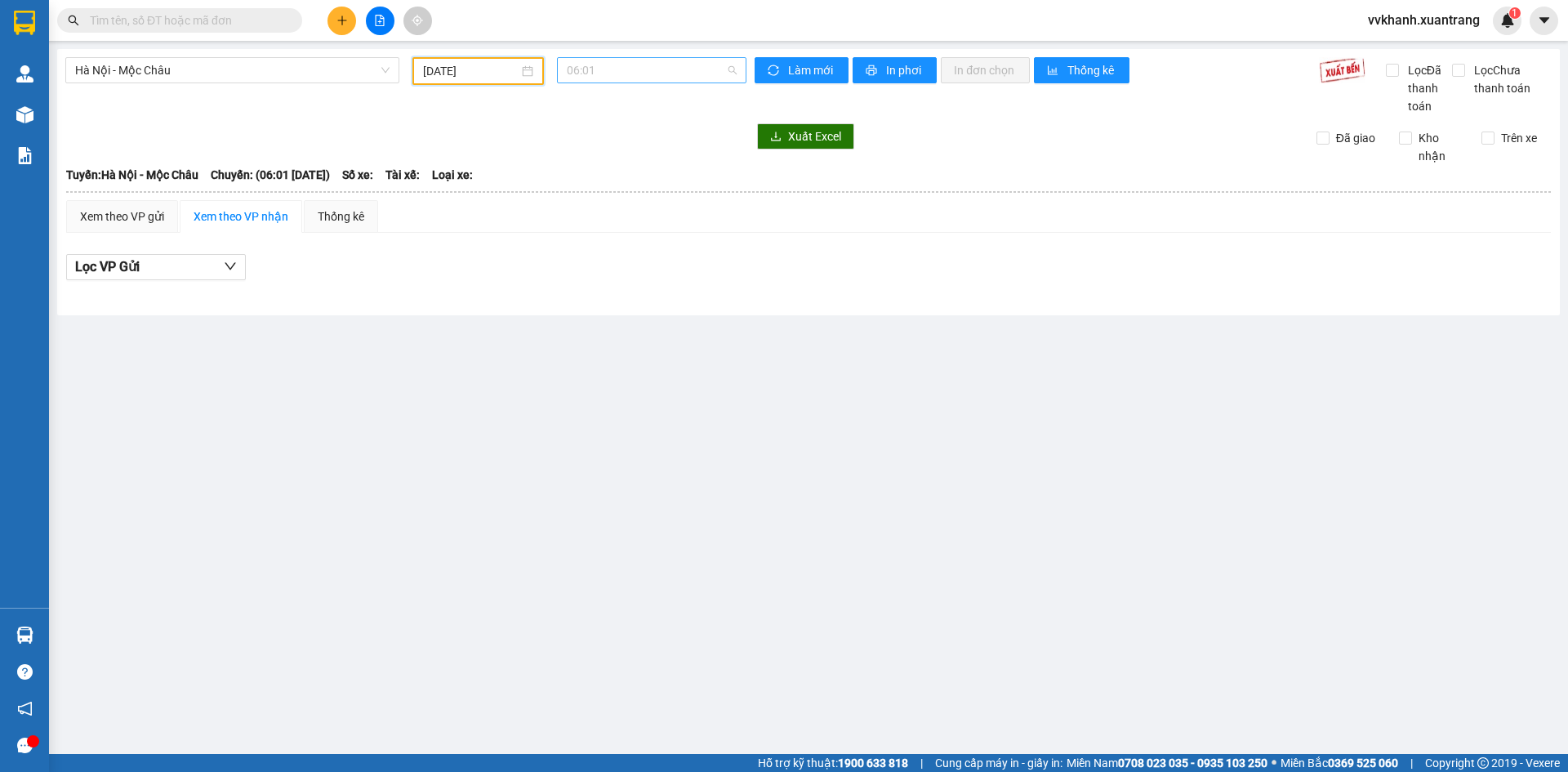
click at [676, 68] on span "06:01" at bounding box center [652, 70] width 170 height 25
click at [620, 251] on div "19:15" at bounding box center [630, 259] width 127 height 18
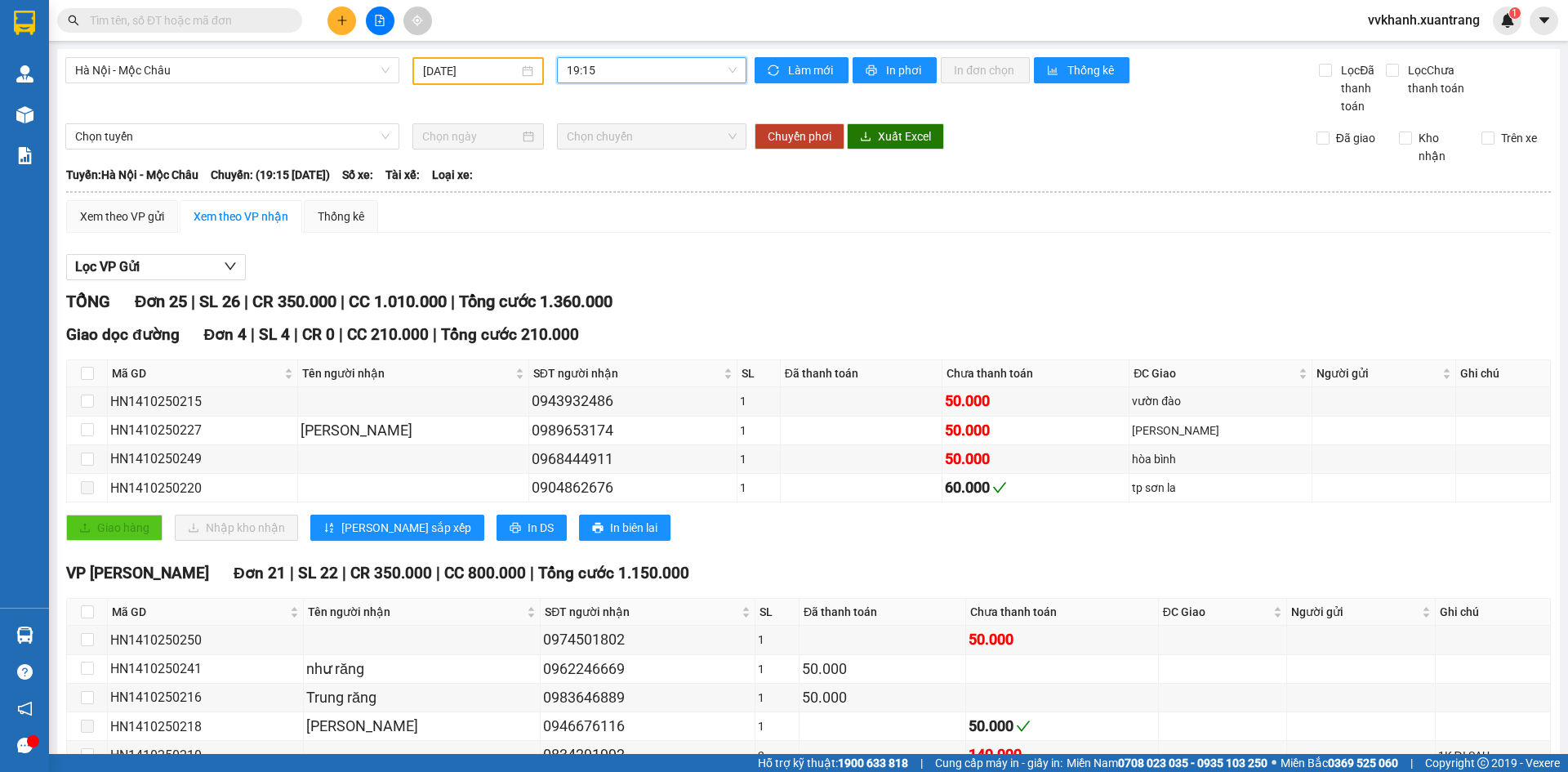
click at [670, 77] on span "19:15" at bounding box center [652, 70] width 170 height 25
click at [616, 226] on div "18:15" at bounding box center [626, 234] width 127 height 18
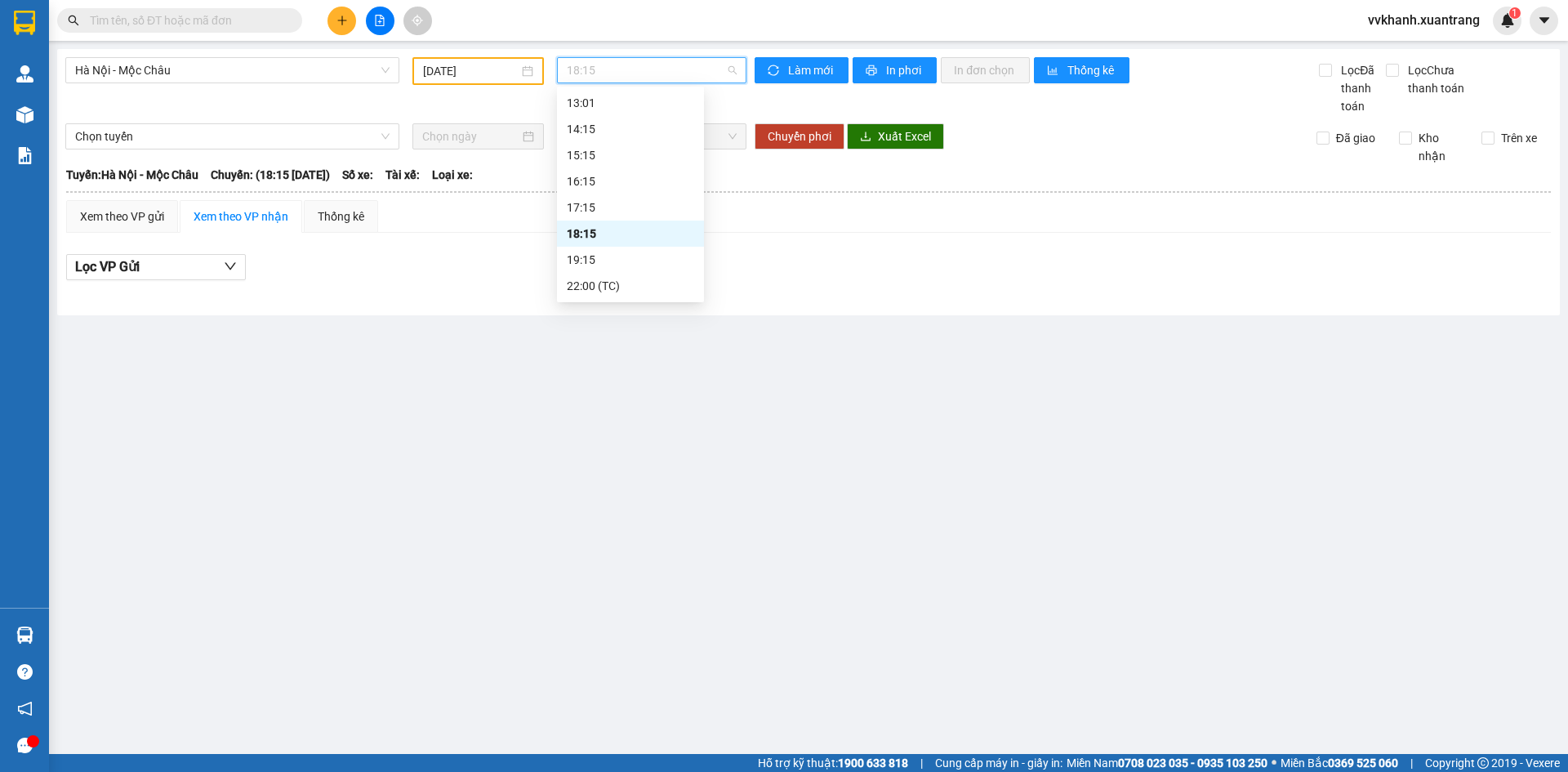
click at [642, 68] on span "18:15" at bounding box center [652, 70] width 170 height 25
click at [598, 203] on div "17:15" at bounding box center [630, 207] width 127 height 18
click at [639, 74] on span "17:15" at bounding box center [652, 70] width 170 height 25
click at [636, 181] on div "16:15" at bounding box center [630, 181] width 127 height 18
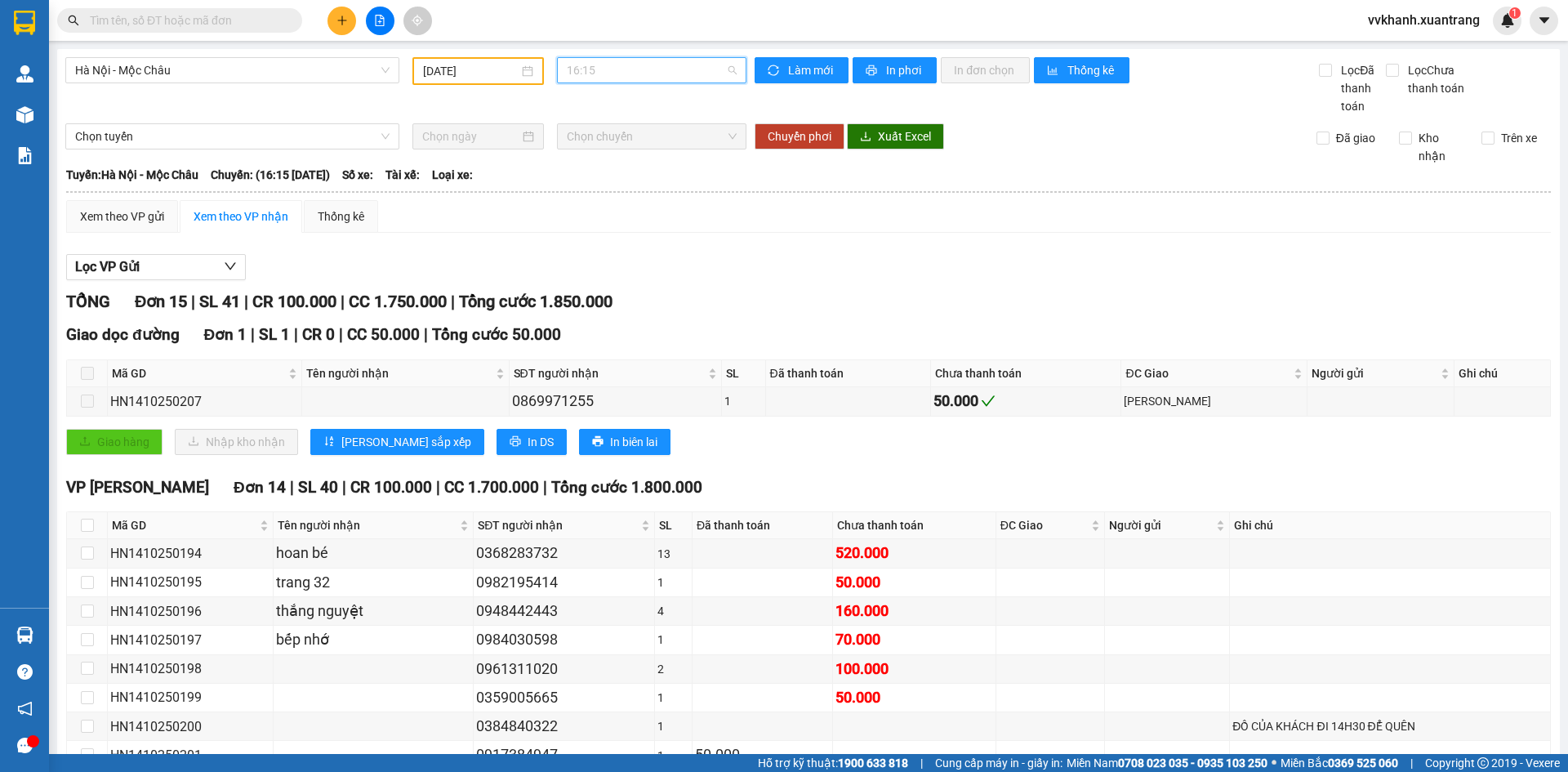
click at [638, 82] on span "16:15" at bounding box center [652, 70] width 170 height 25
click at [588, 145] on div "15:15" at bounding box center [626, 155] width 147 height 27
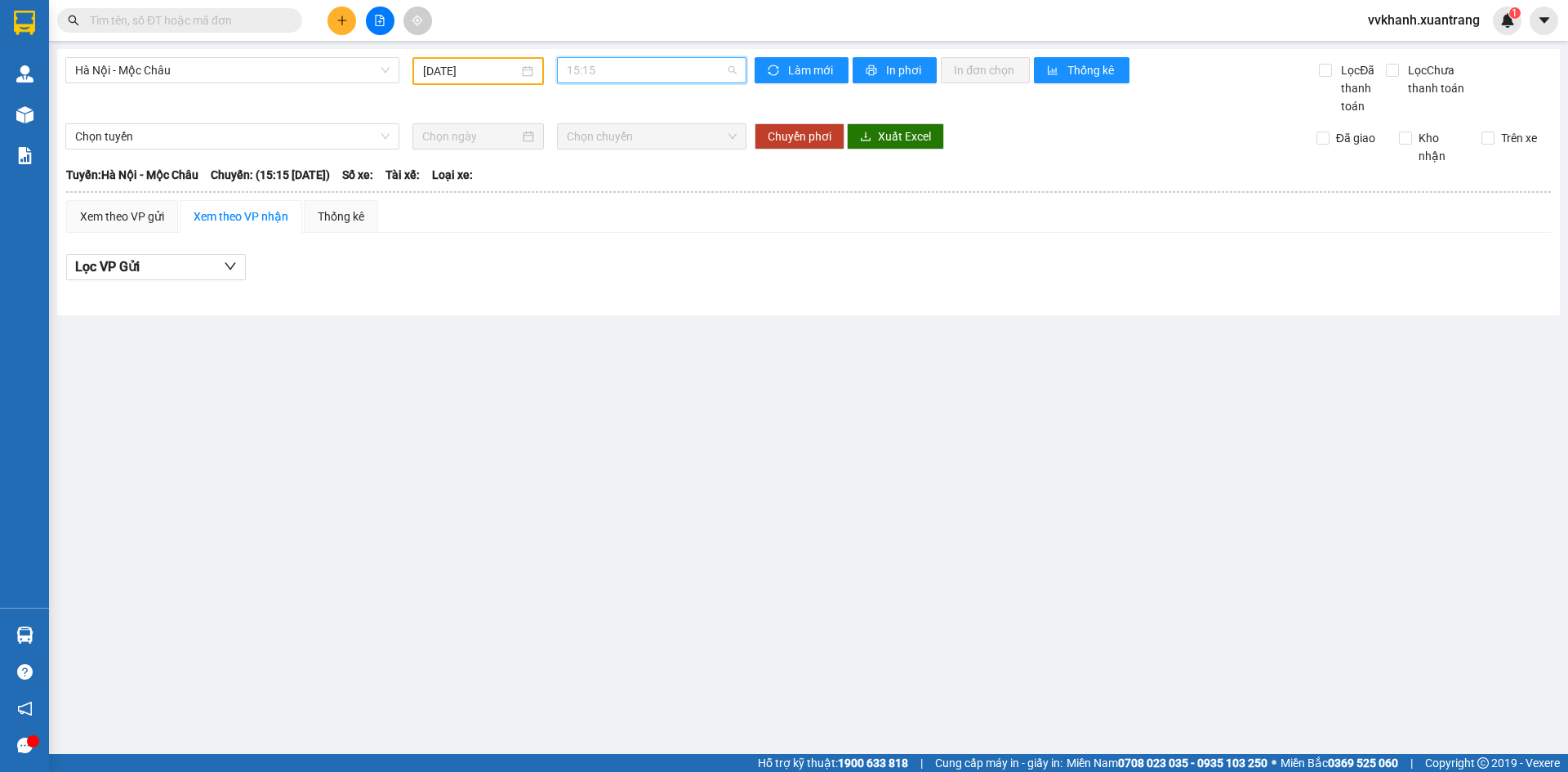
click at [650, 61] on span "15:15" at bounding box center [652, 70] width 170 height 25
click at [612, 113] on div "13:01" at bounding box center [630, 103] width 147 height 27
click at [634, 74] on span "13:01" at bounding box center [652, 70] width 170 height 25
click at [603, 153] on div "11:45" at bounding box center [630, 159] width 127 height 18
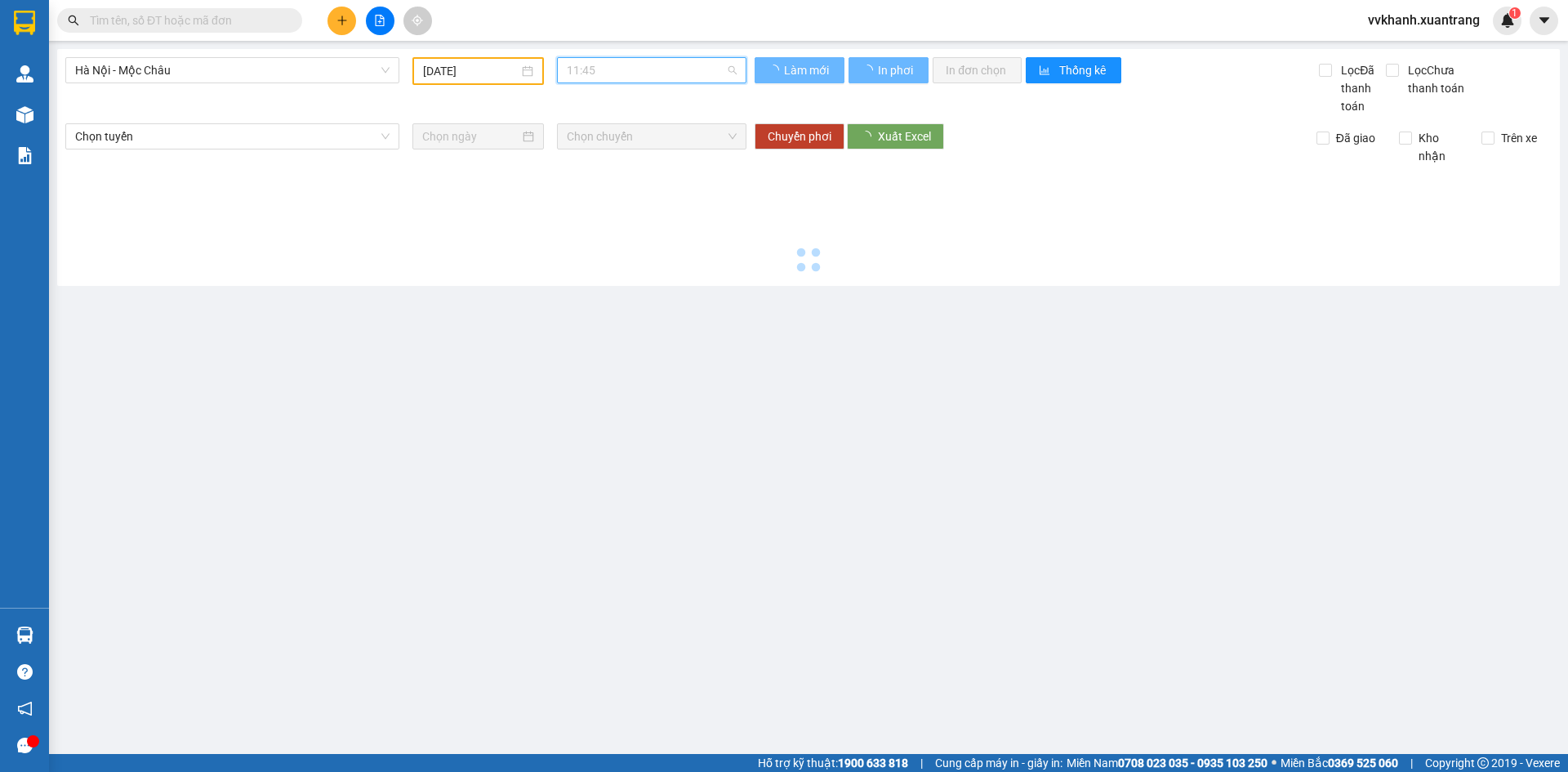
click at [677, 70] on span "11:45" at bounding box center [652, 70] width 170 height 25
click at [606, 188] on div "13:01" at bounding box center [630, 184] width 127 height 18
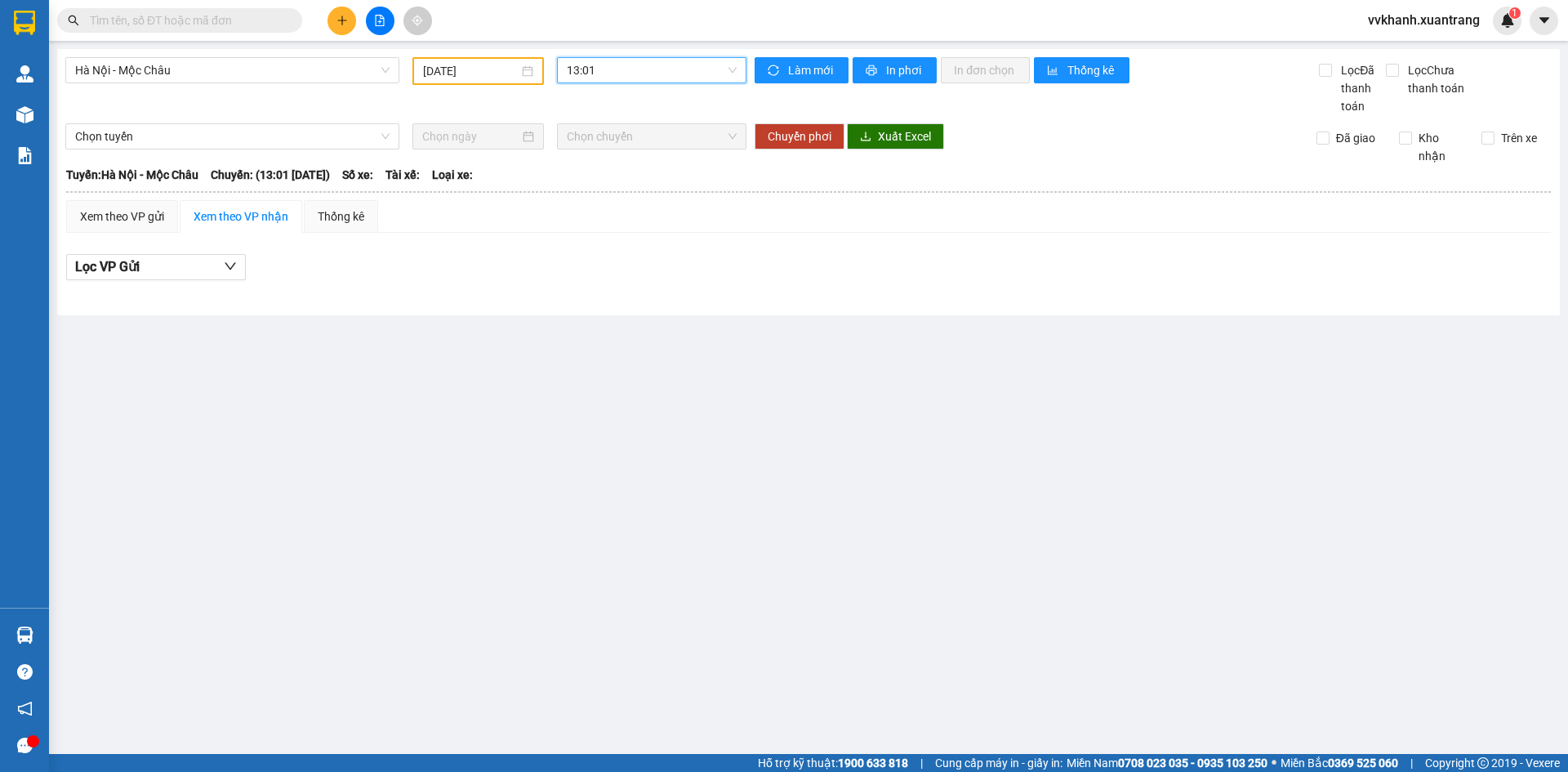
click at [647, 74] on span "13:01" at bounding box center [652, 70] width 170 height 25
click at [605, 236] on div "15:15" at bounding box center [630, 237] width 127 height 18
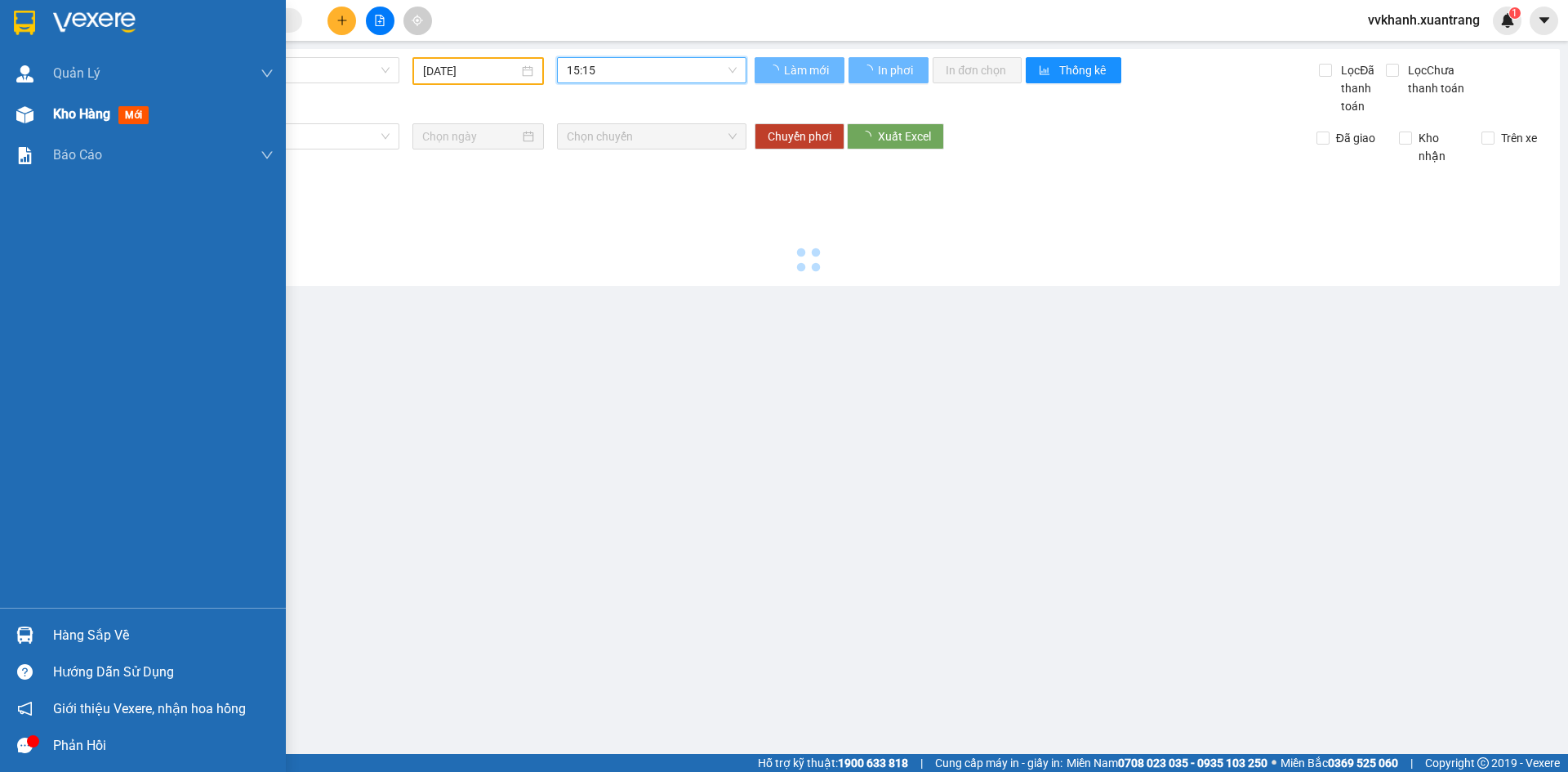
click at [177, 105] on div "Kho hàng mới" at bounding box center [164, 113] width 221 height 40
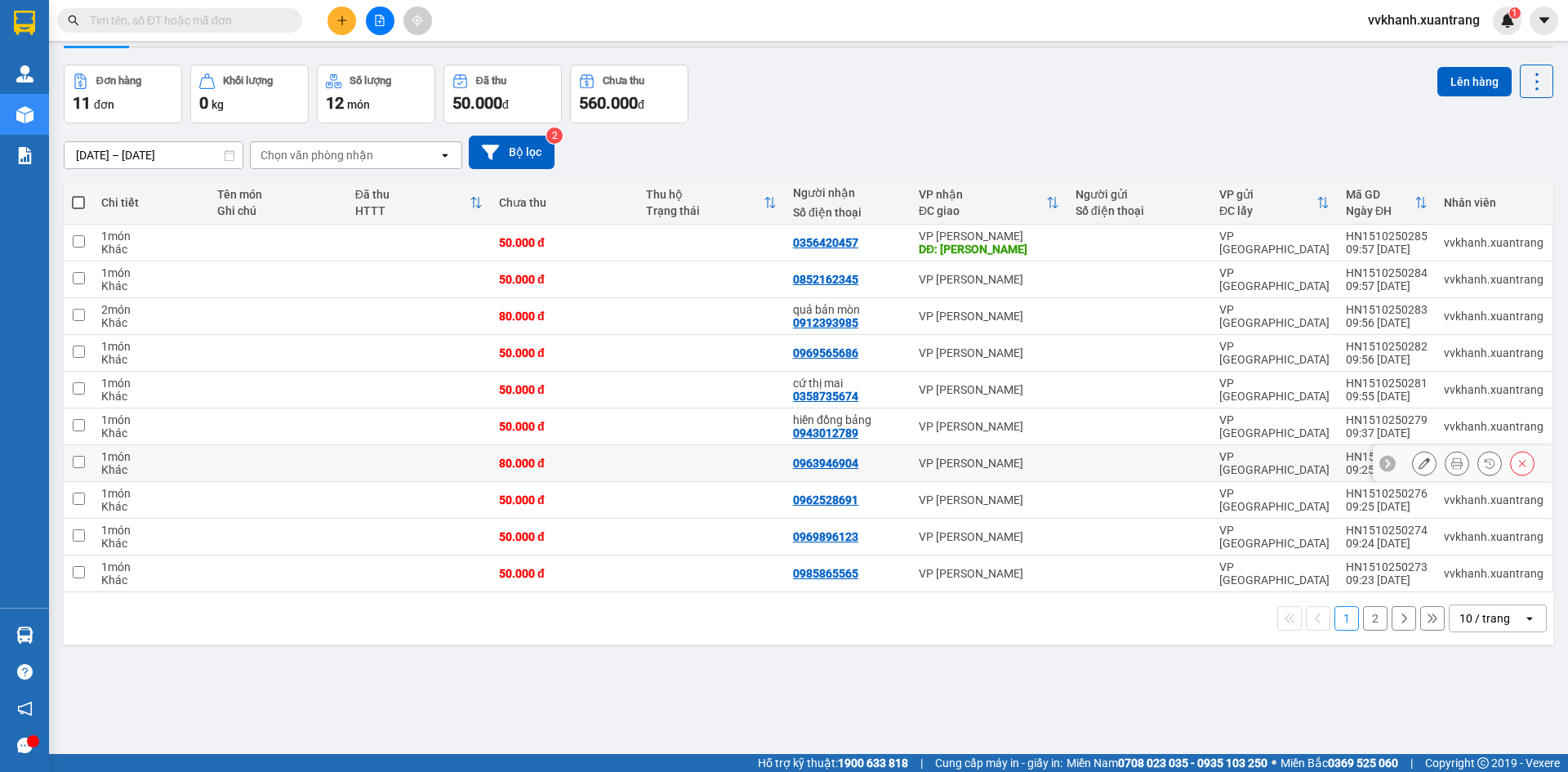
scroll to position [75, 0]
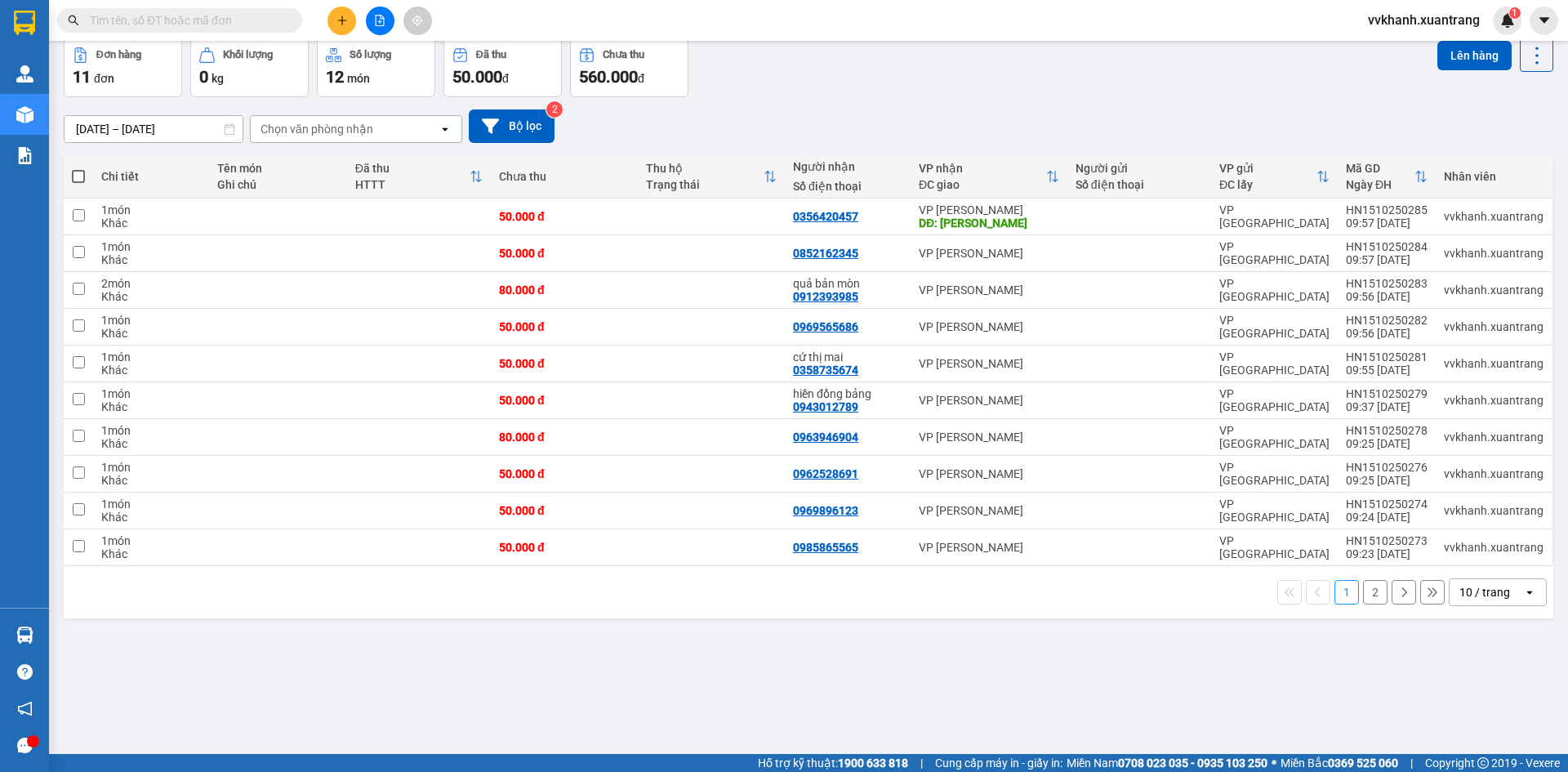
click at [1364, 591] on button "2" at bounding box center [1376, 592] width 25 height 25
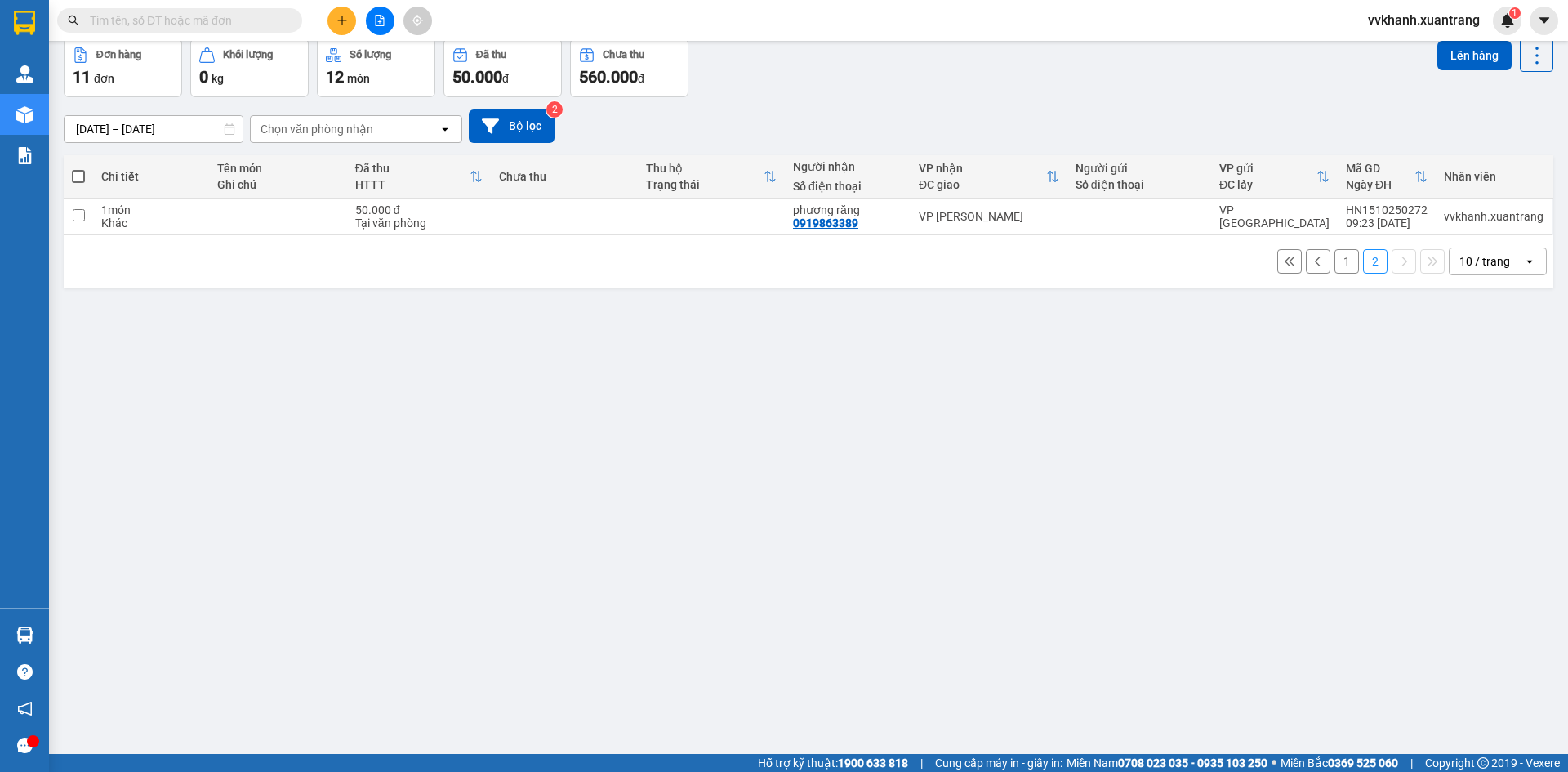
click at [1335, 261] on button "1" at bounding box center [1347, 261] width 25 height 25
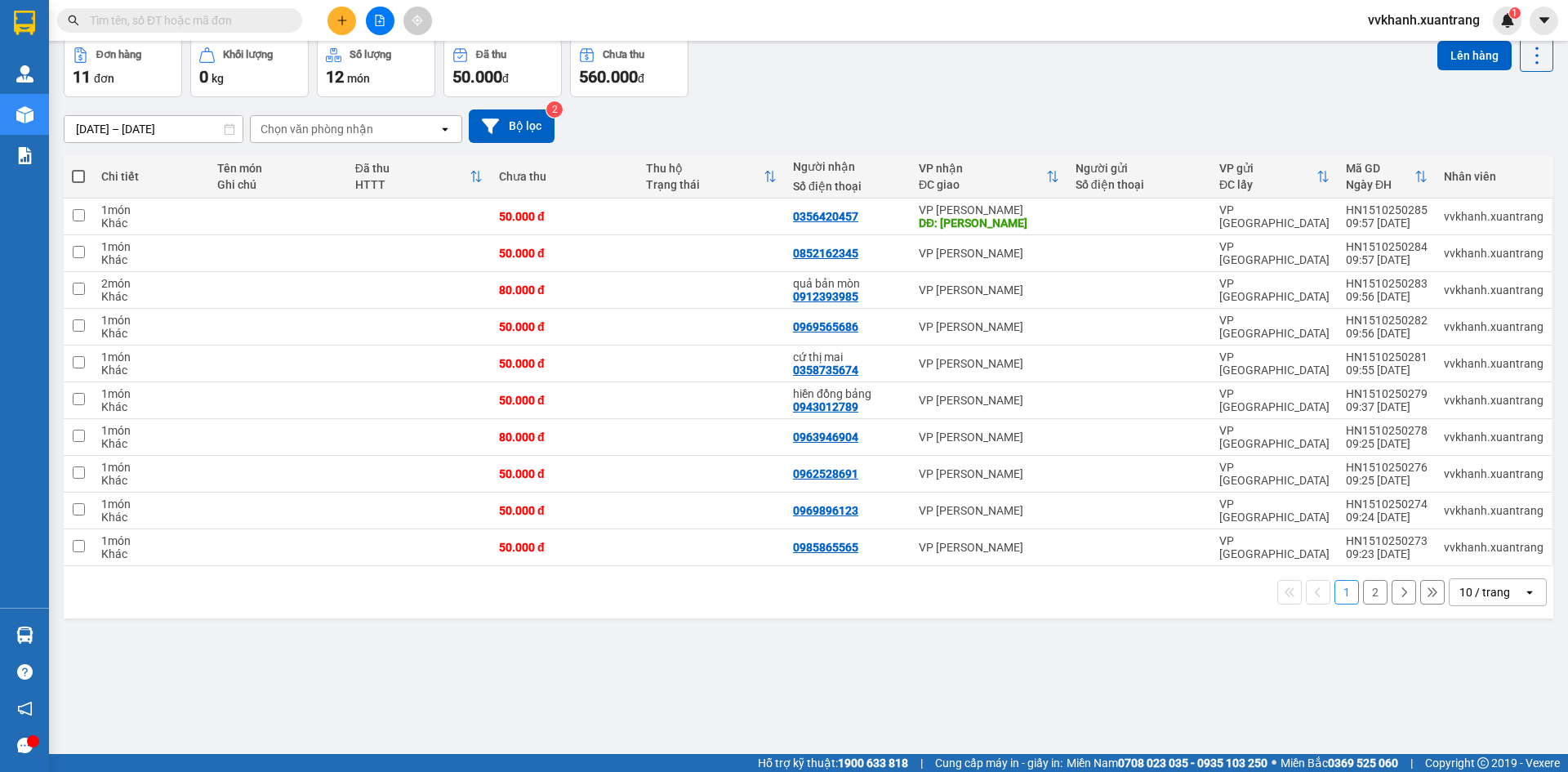
click at [1364, 588] on button "2" at bounding box center [1376, 592] width 25 height 25
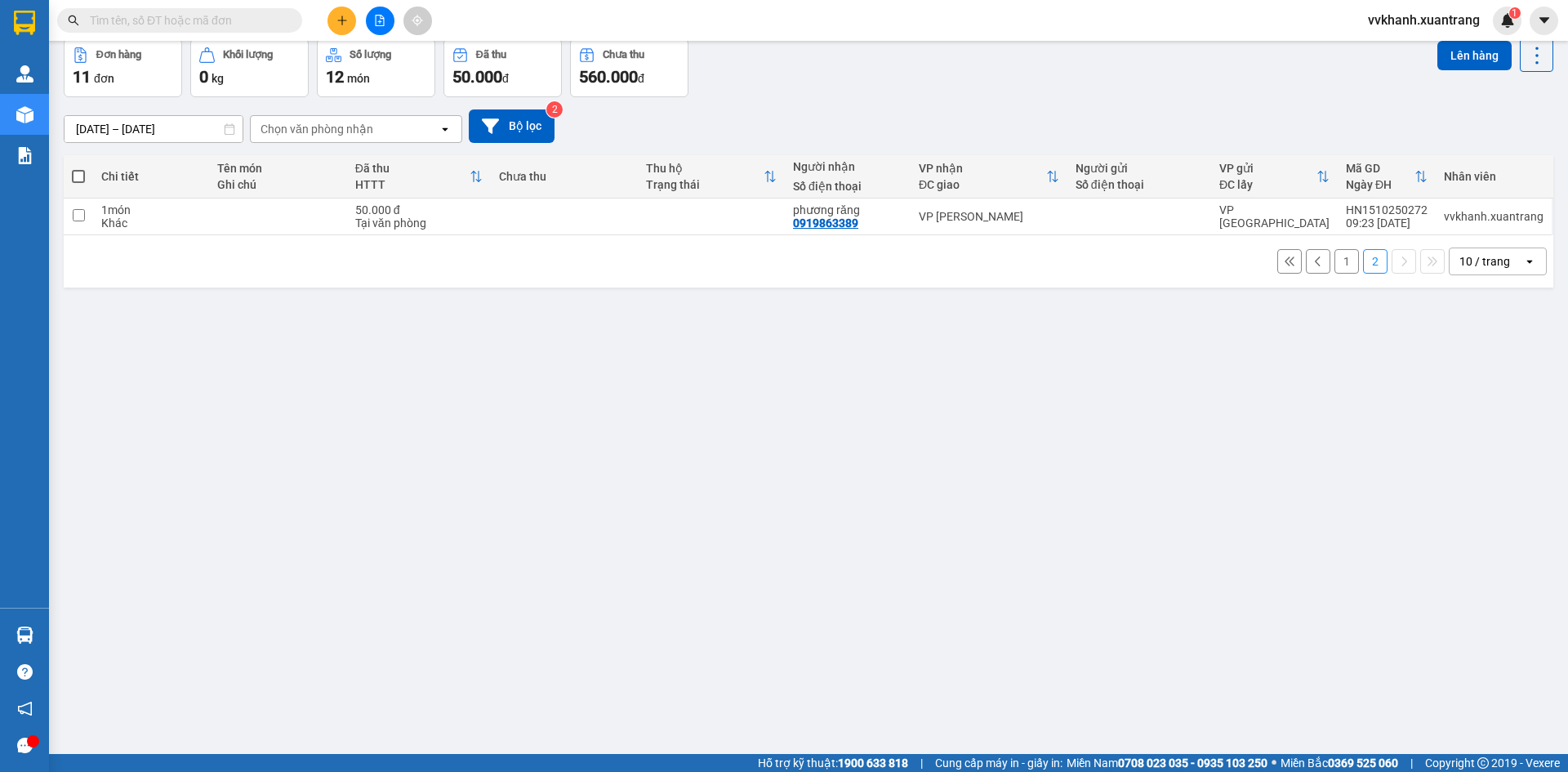
click at [1335, 255] on button "1" at bounding box center [1347, 261] width 25 height 25
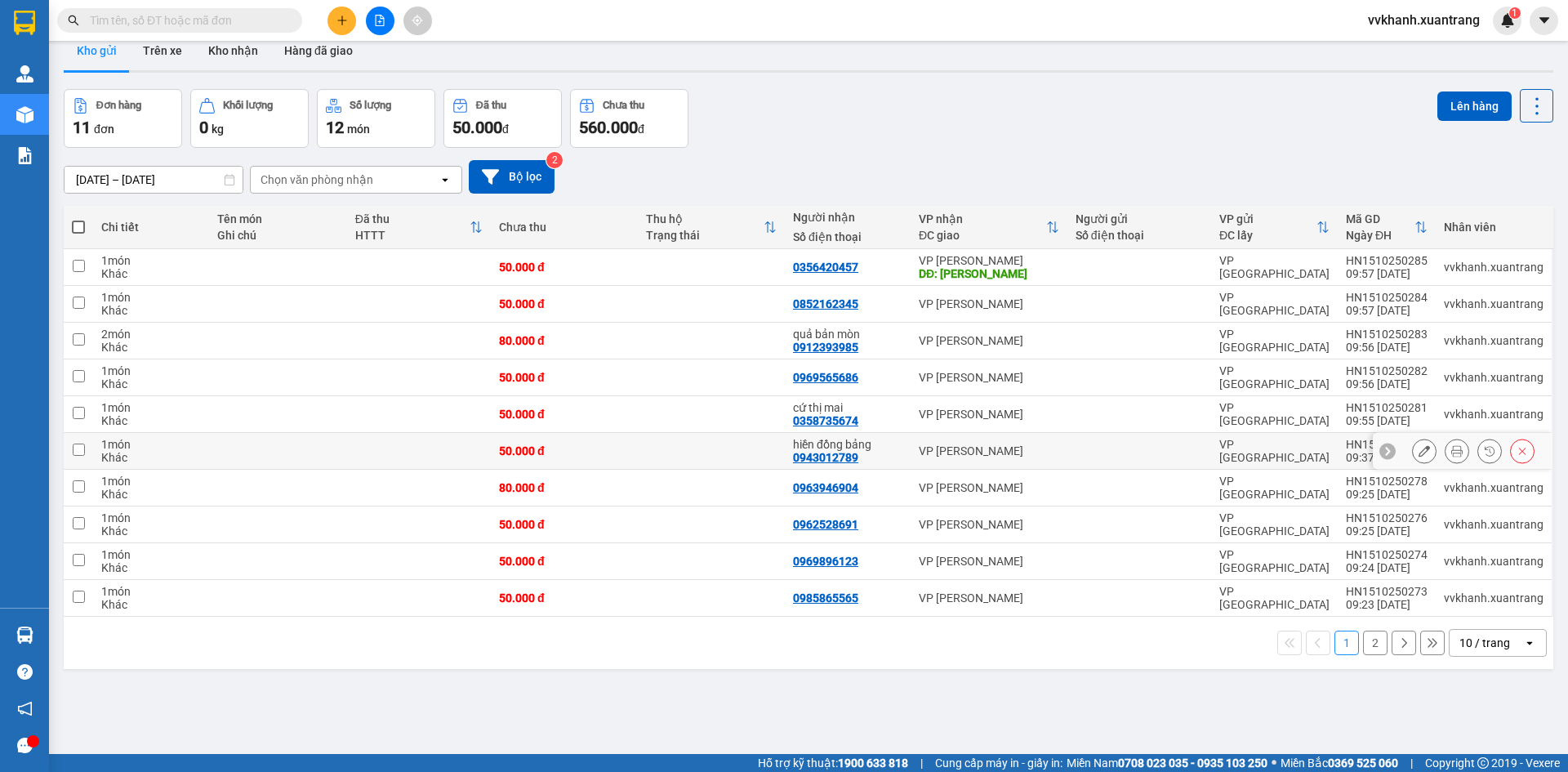
scroll to position [0, 0]
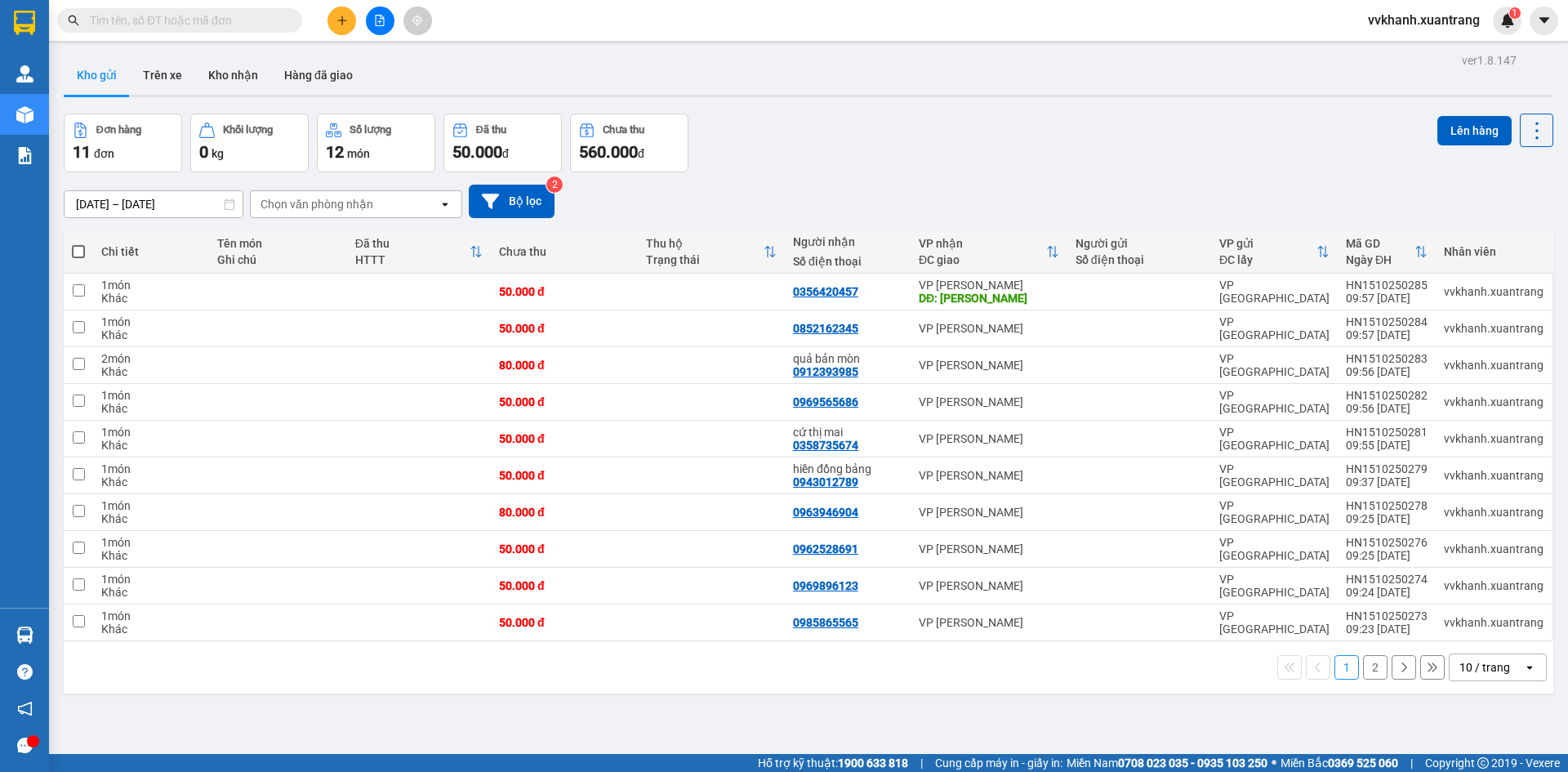
click at [72, 247] on span at bounding box center [78, 251] width 13 height 13
click at [79, 244] on input "checkbox" at bounding box center [79, 244] width 0 height 0
checkbox input "true"
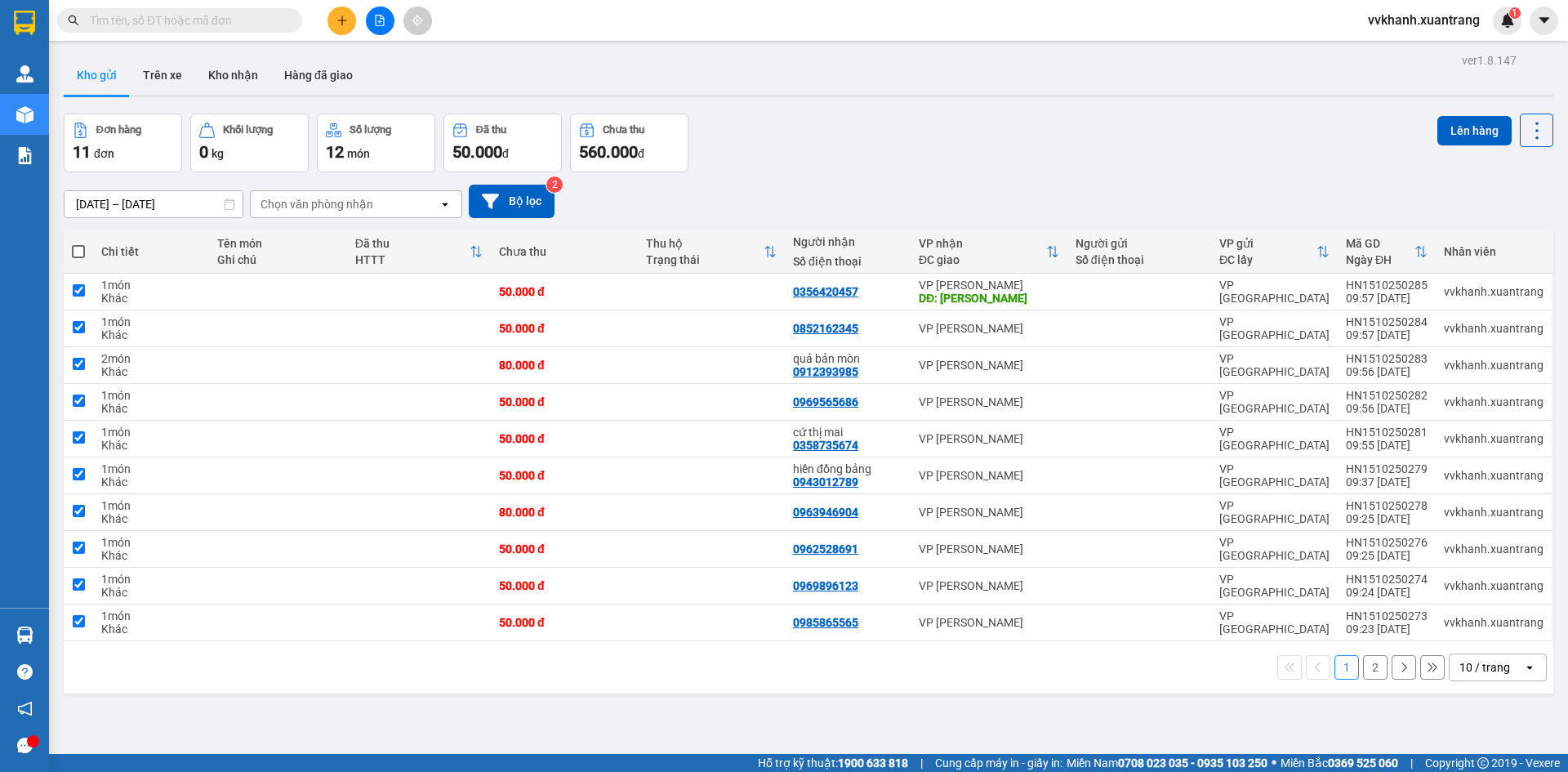
checkbox input "true"
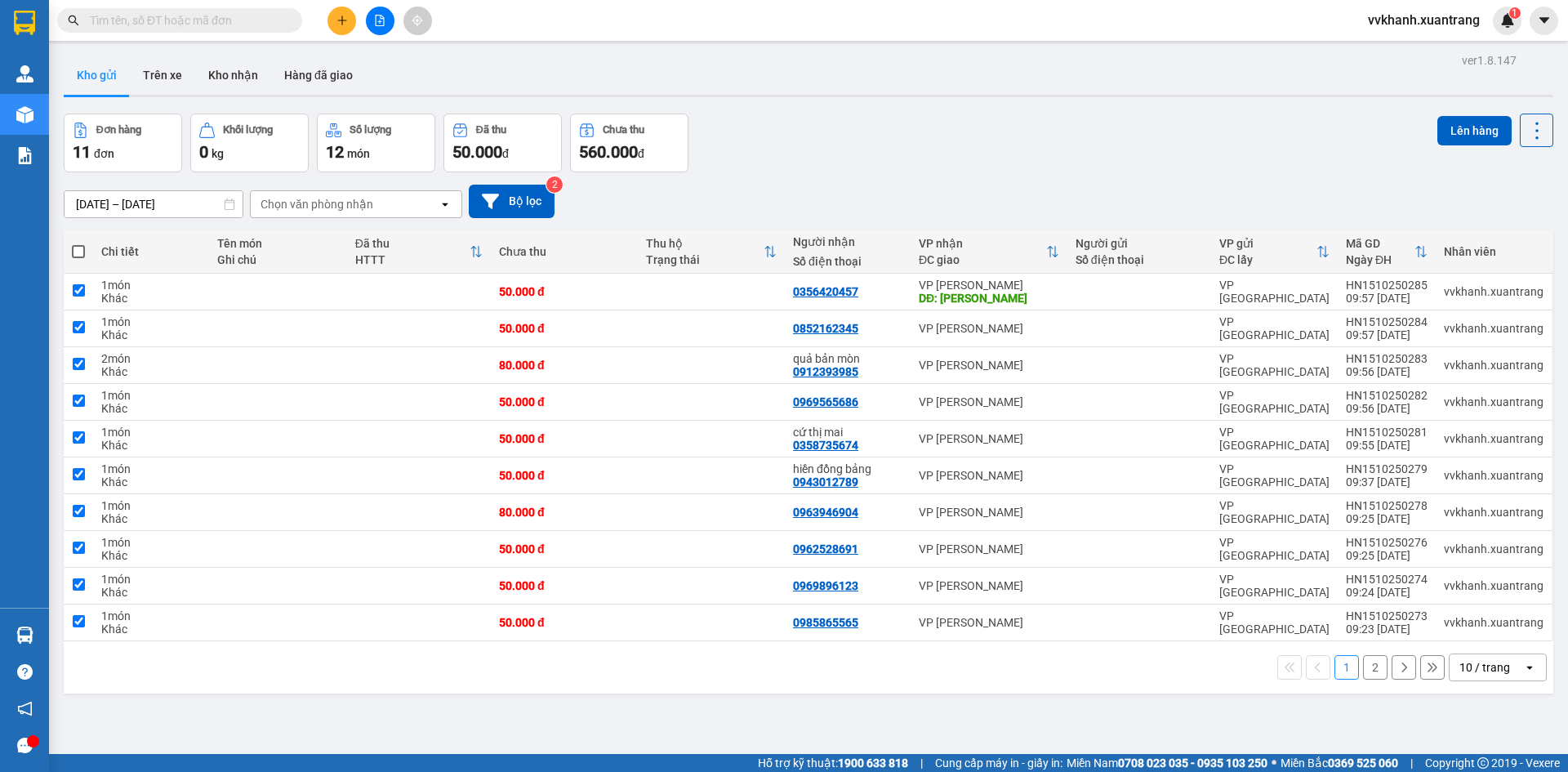
checkbox input "true"
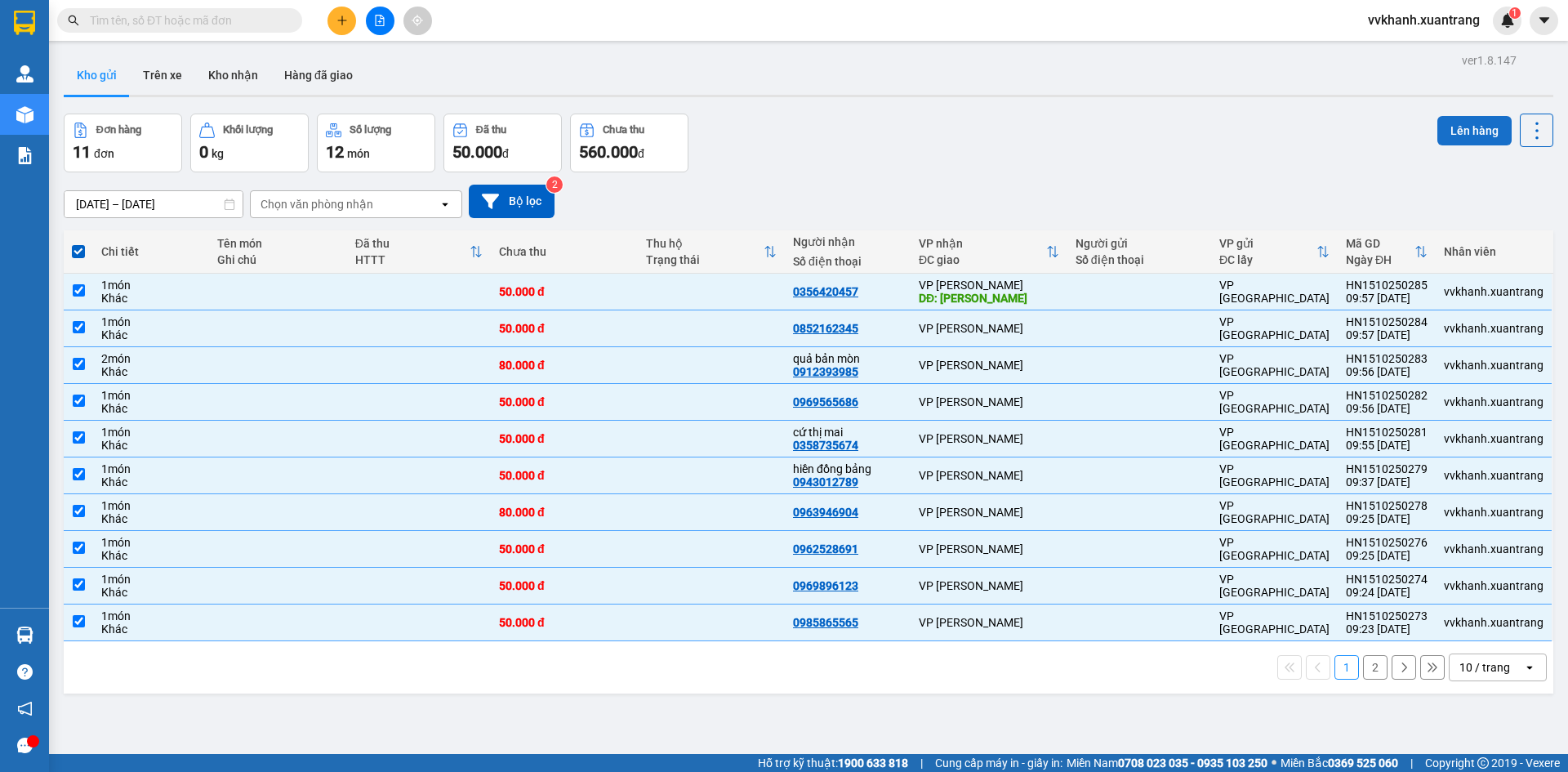
click at [1459, 142] on button "Lên hàng" at bounding box center [1474, 131] width 74 height 30
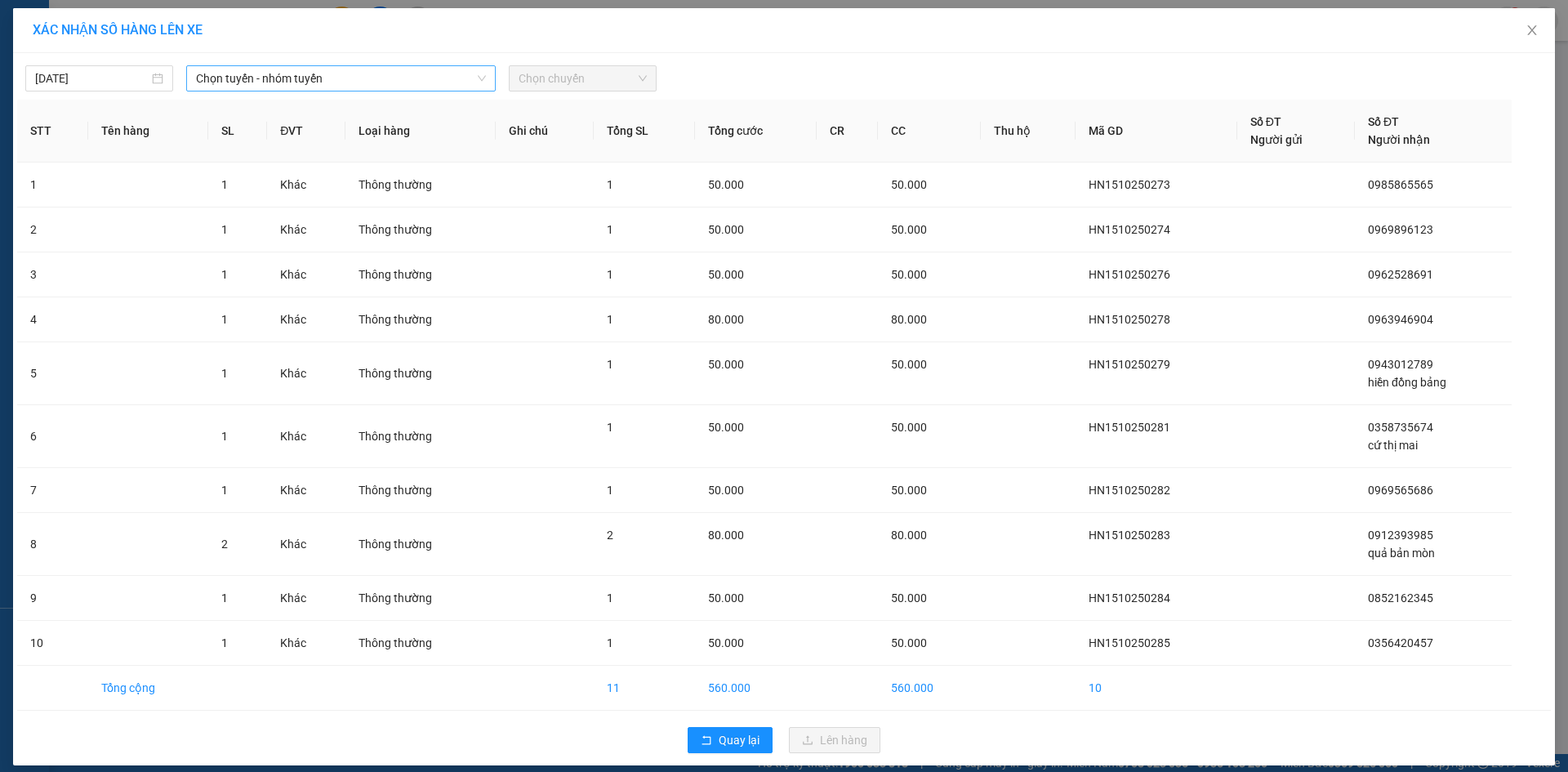
click at [378, 76] on span "Chọn tuyến - nhóm tuyến" at bounding box center [341, 78] width 290 height 25
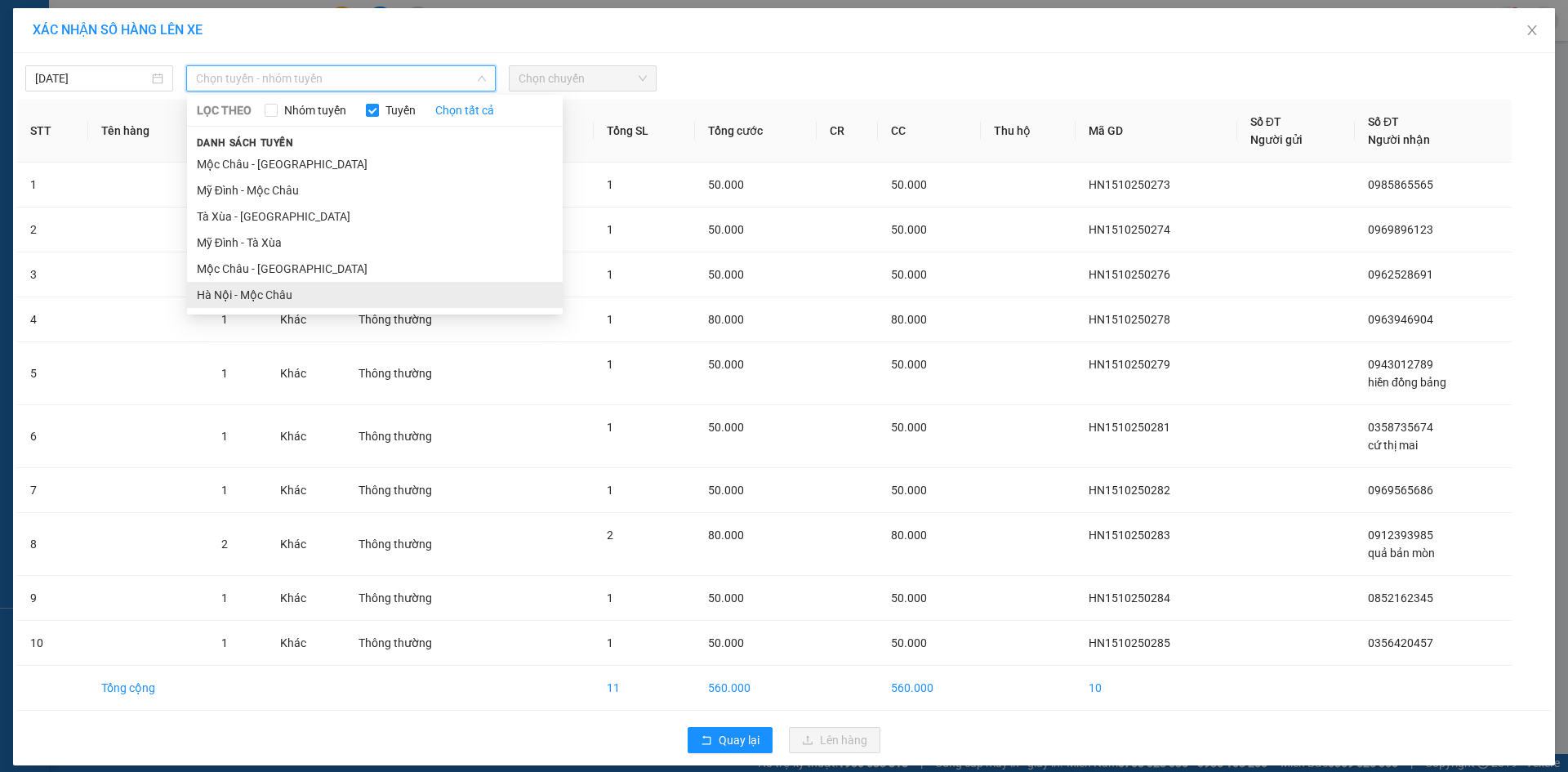
click at [316, 284] on li "Hà Nội - Mộc Châu" at bounding box center [375, 295] width 376 height 27
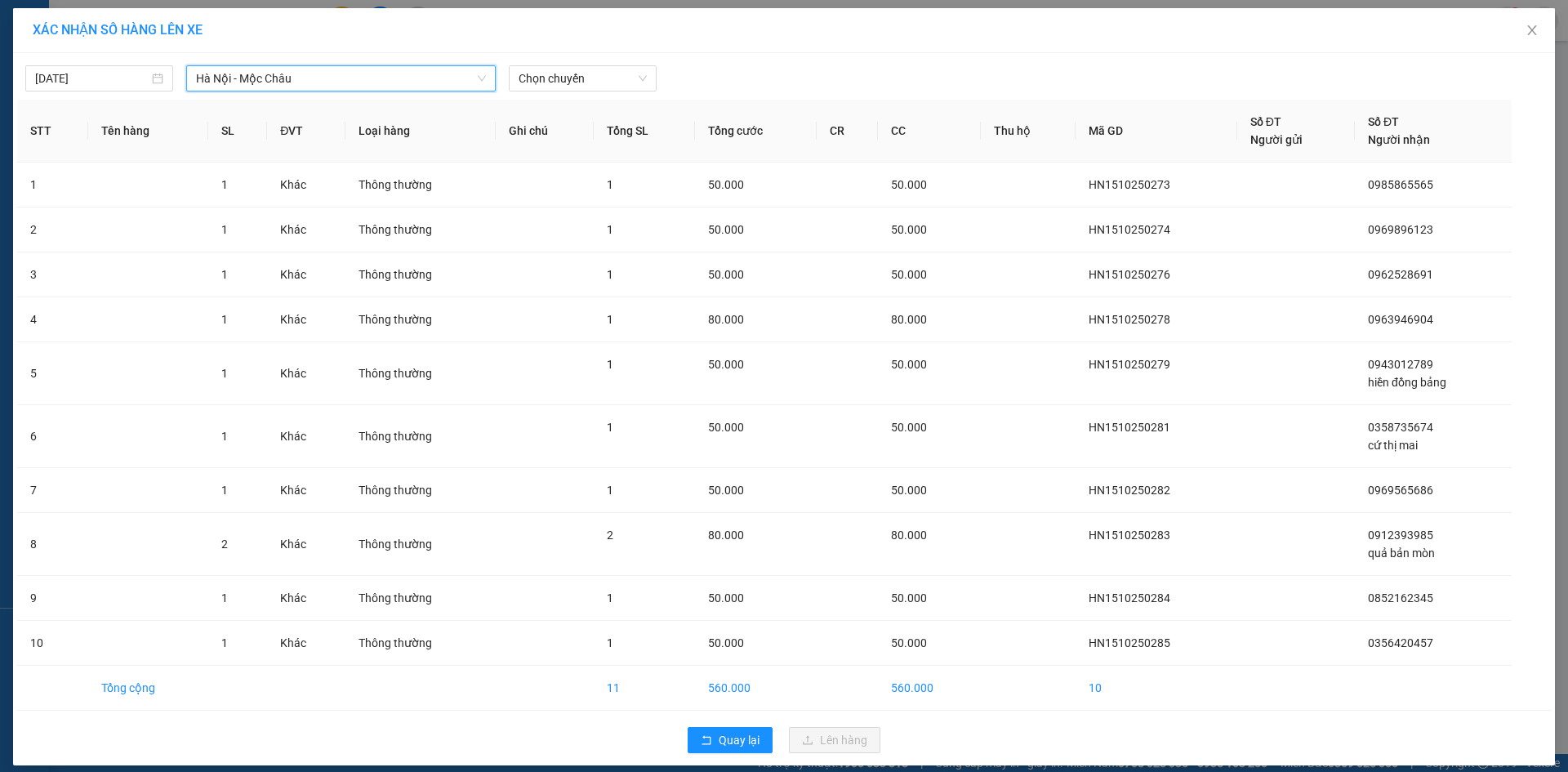
click at [557, 92] on div "15/10/2025 Hà Nội - Mộc Châu Hà Nội - Mộc Châu LỌC THEO Nhóm tuyến Tuyến Chọn t…" at bounding box center [784, 409] width 1542 height 712
click at [555, 83] on span "Chọn chuyến" at bounding box center [583, 78] width 128 height 25
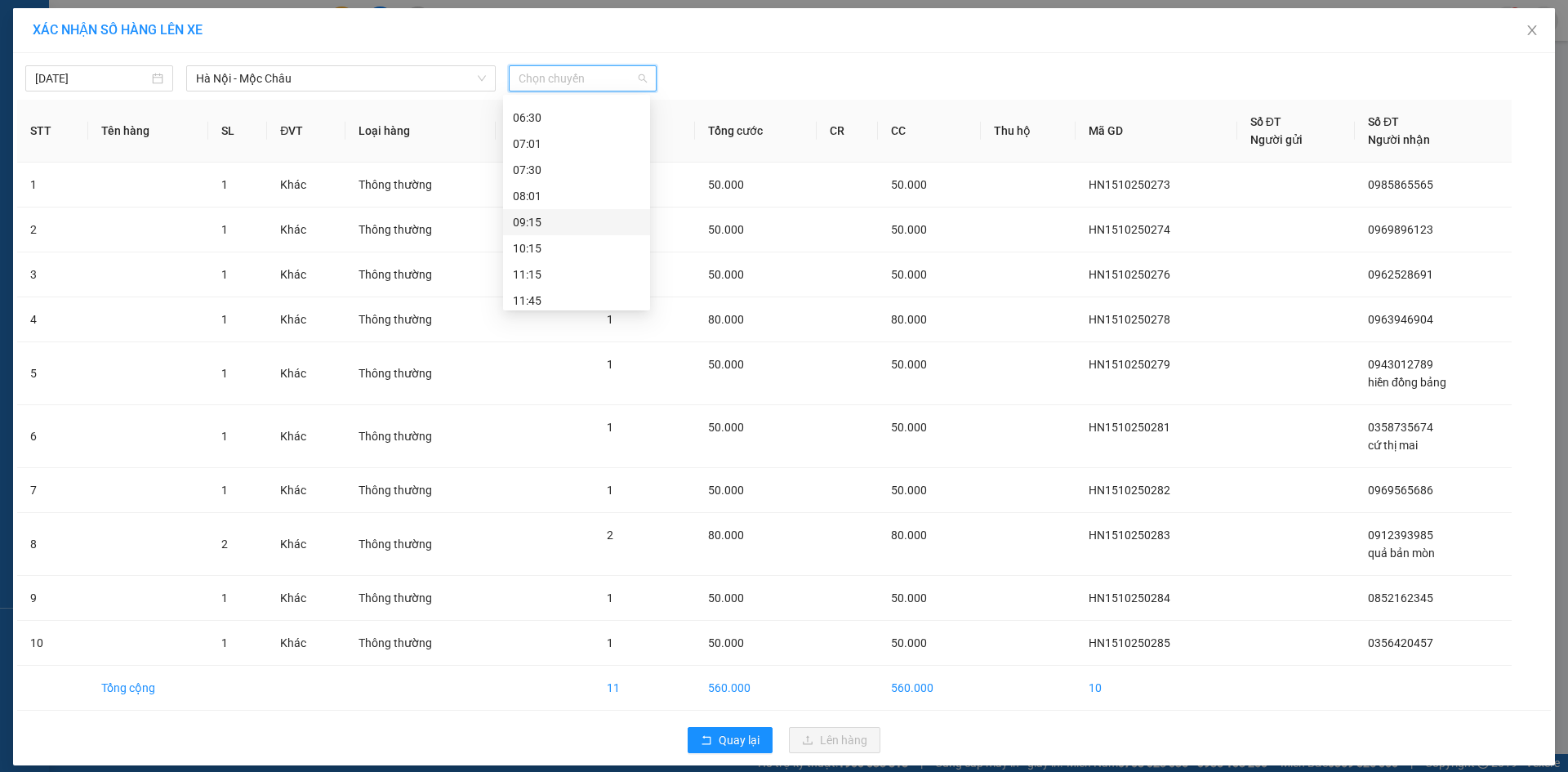
scroll to position [82, 0]
click at [569, 212] on div "10:15" at bounding box center [576, 212] width 127 height 18
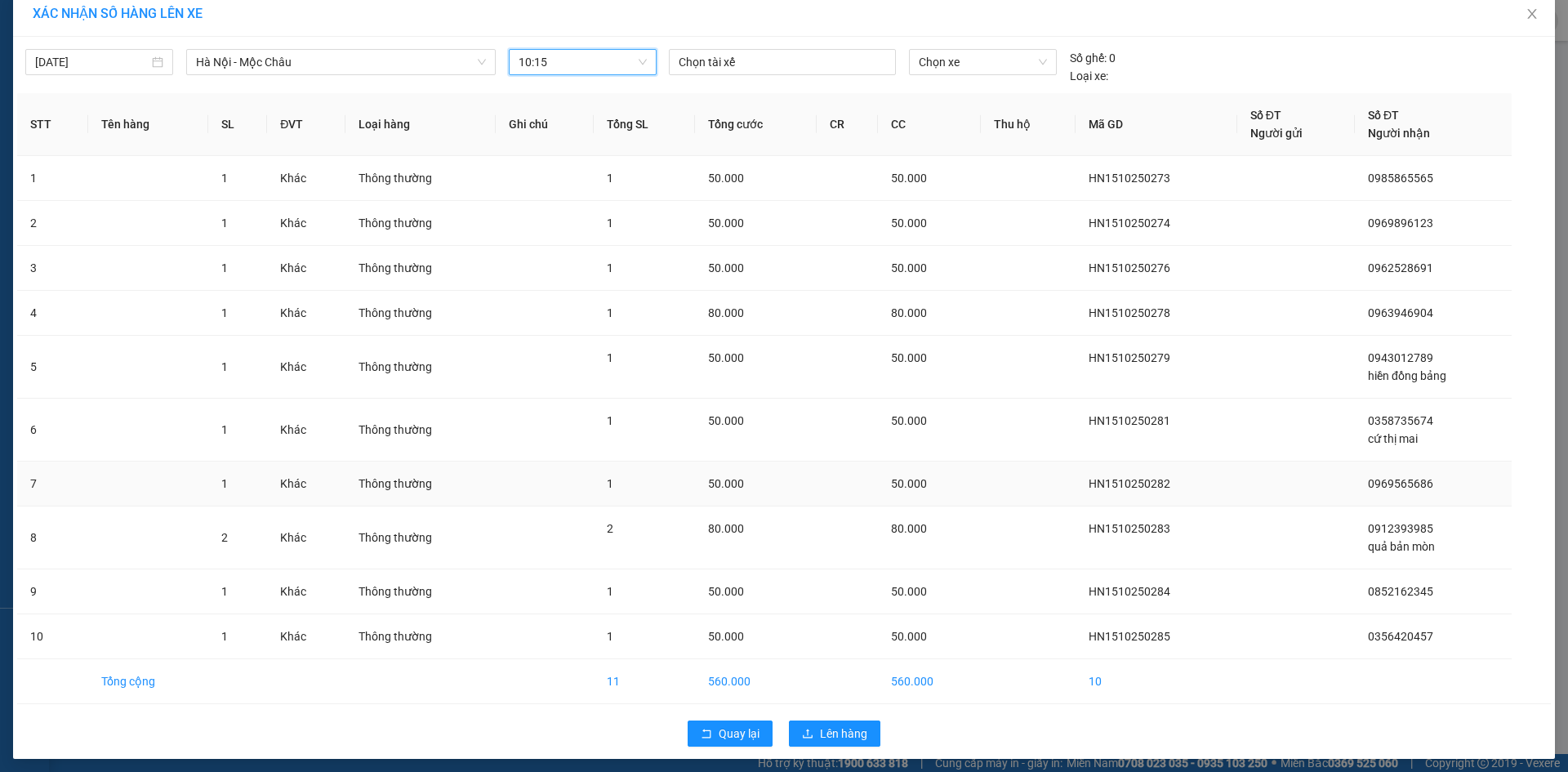
scroll to position [23, 0]
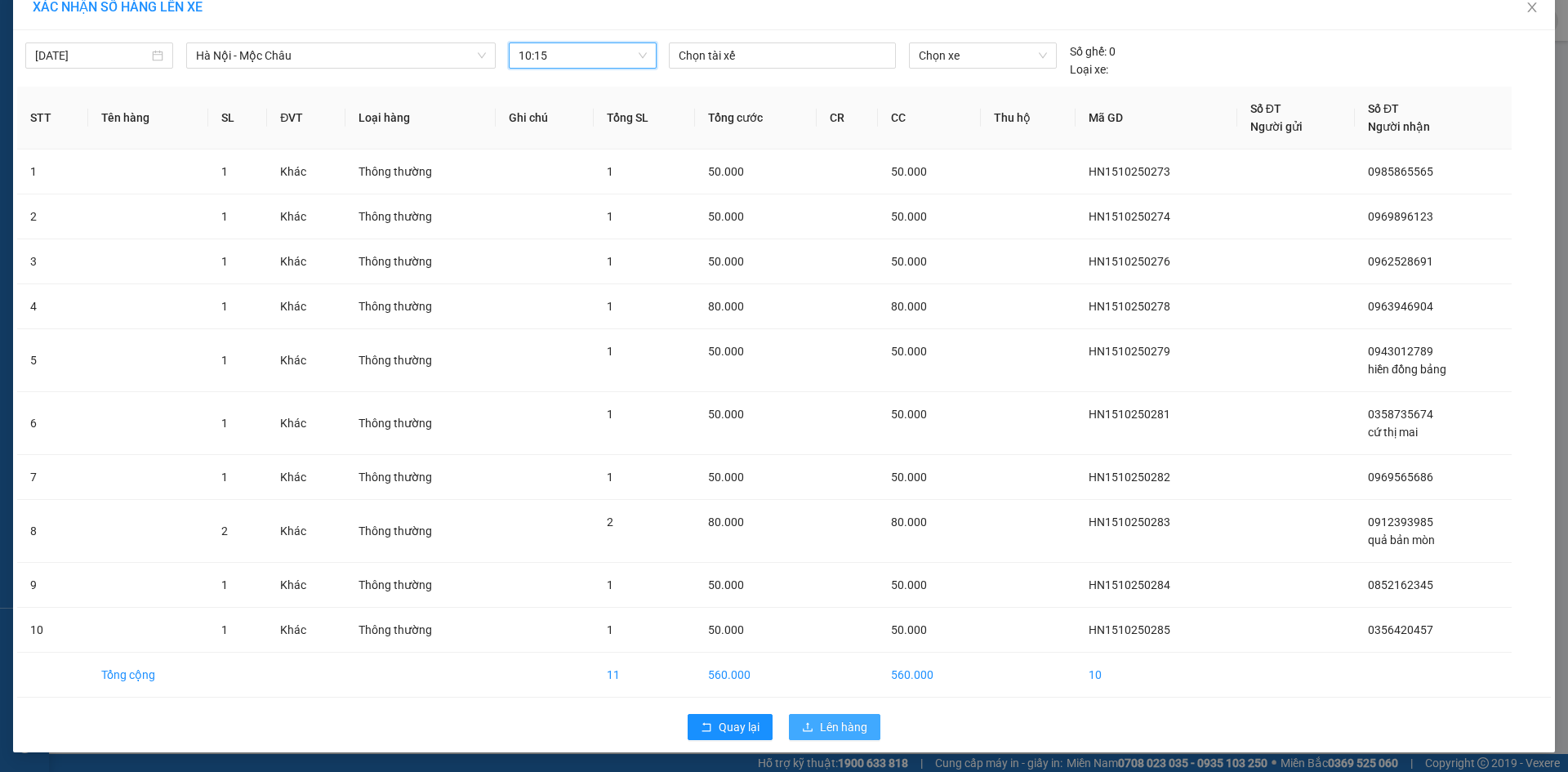
click at [844, 731] on span "Lên hàng" at bounding box center [844, 727] width 47 height 18
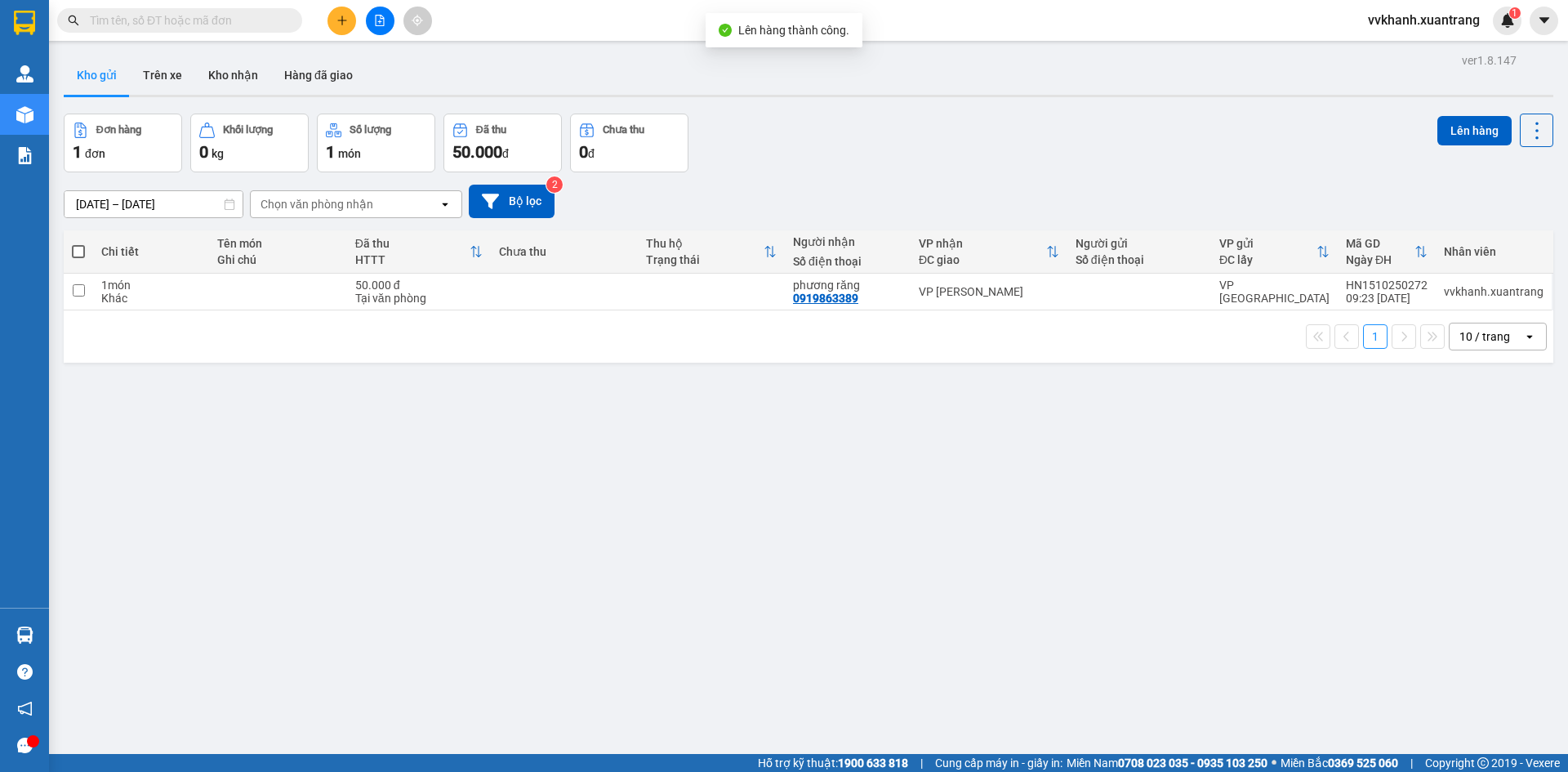
click at [74, 257] on span at bounding box center [78, 251] width 13 height 13
click at [79, 244] on input "checkbox" at bounding box center [79, 244] width 0 height 0
checkbox input "true"
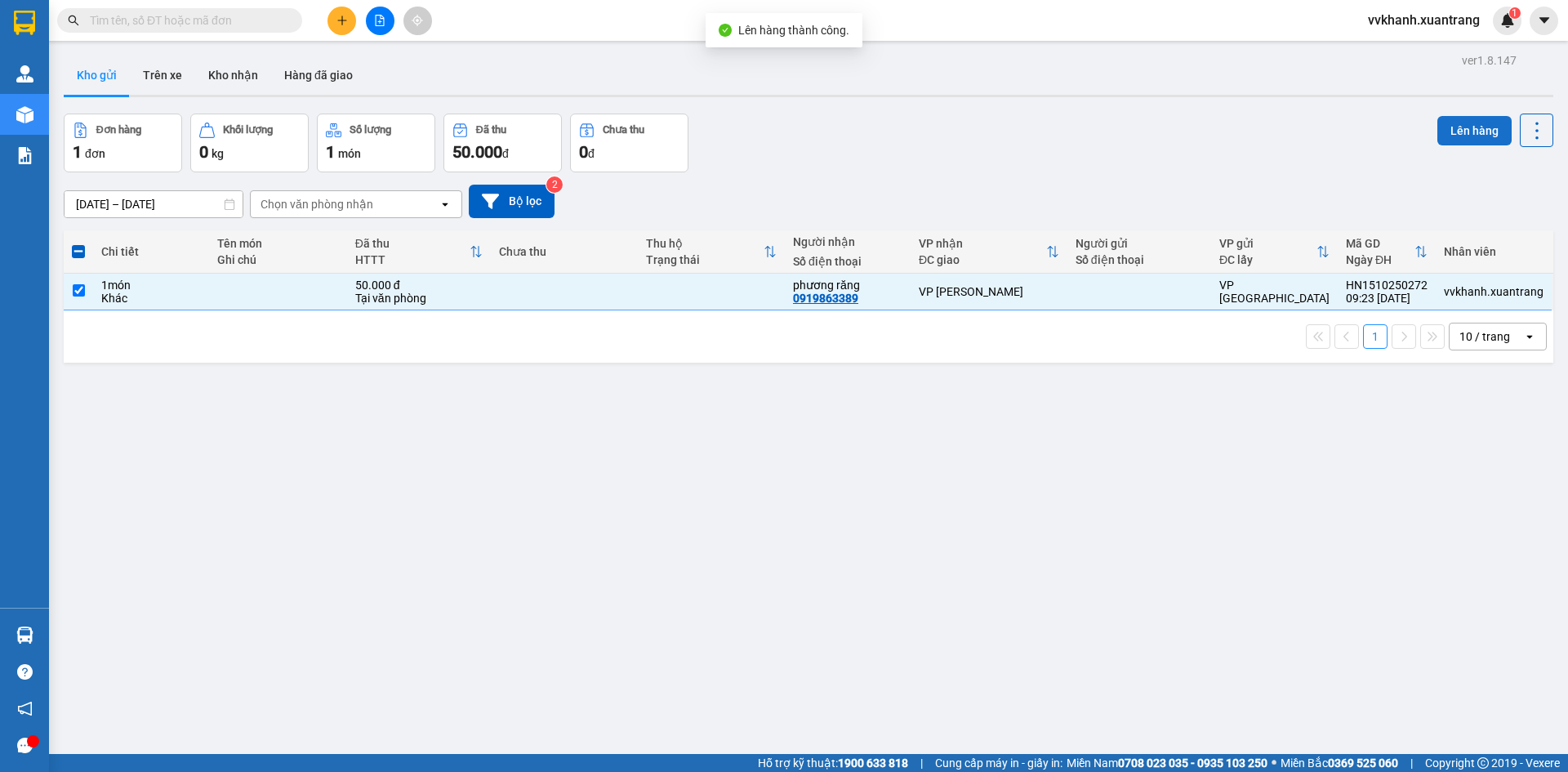
click at [1453, 124] on button "Lên hàng" at bounding box center [1474, 131] width 74 height 30
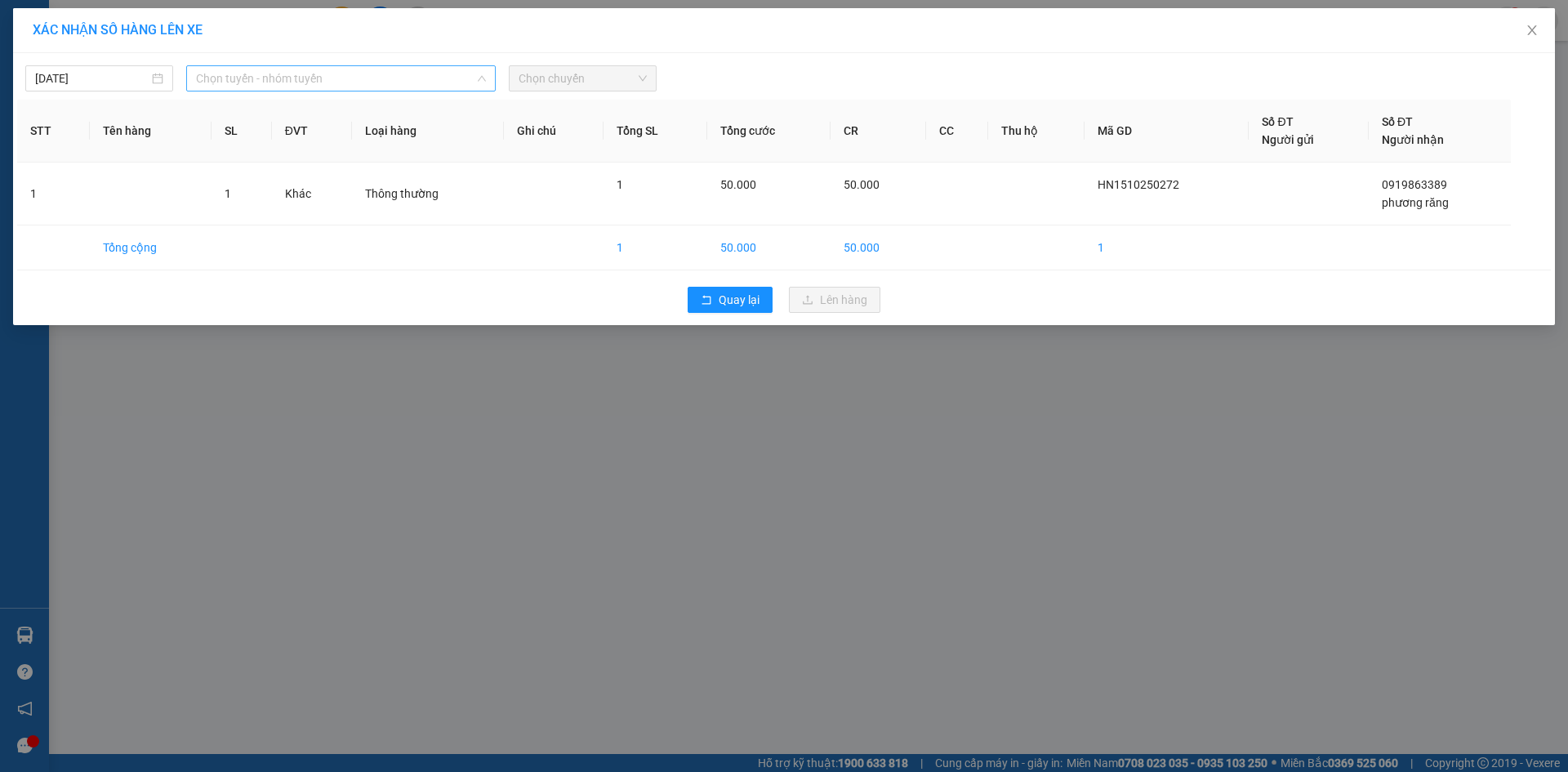
click at [312, 74] on span "Chọn tuyến - nhóm tuyến" at bounding box center [341, 78] width 290 height 25
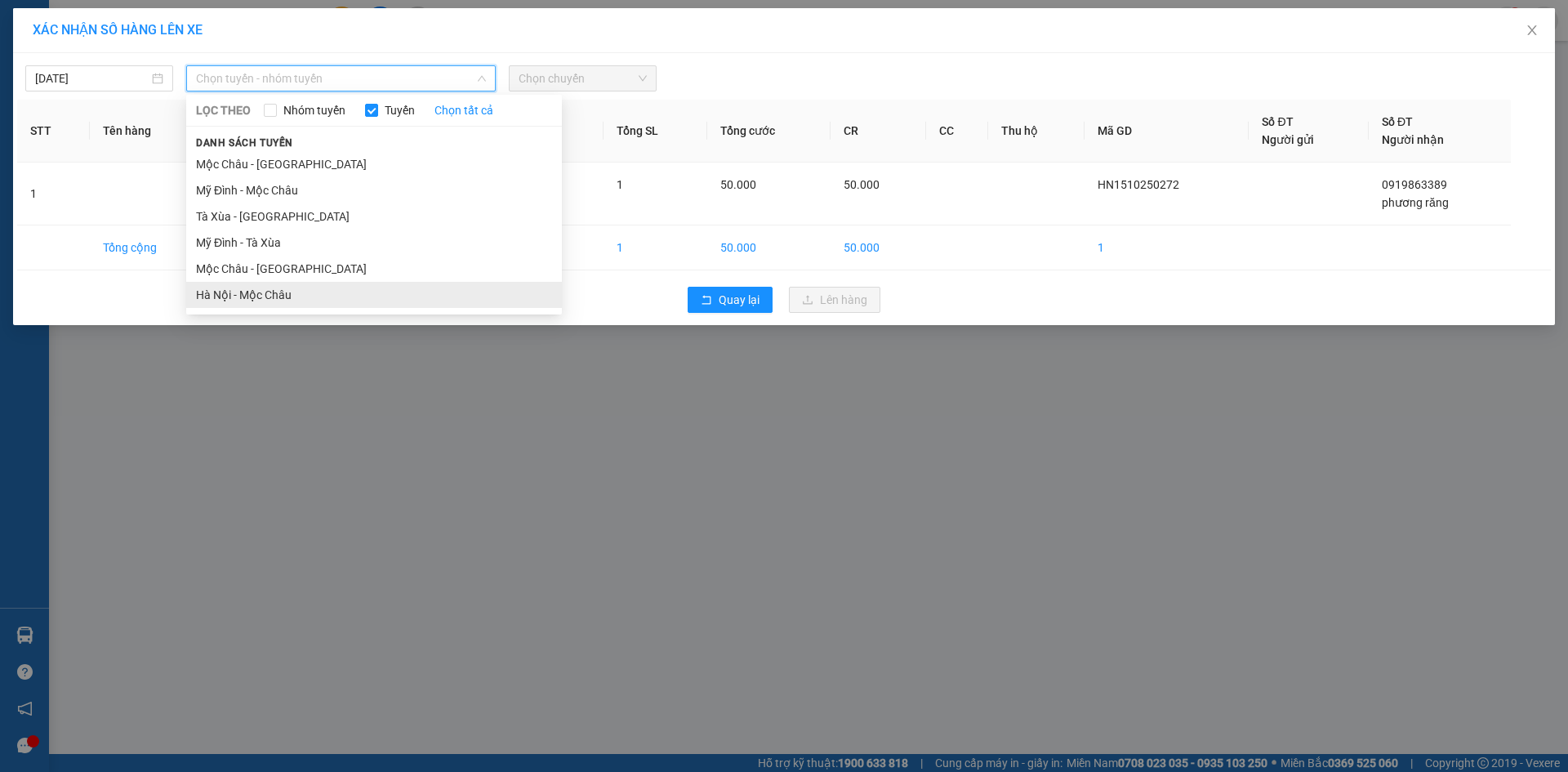
click at [280, 307] on li "Hà Nội - Mộc Châu" at bounding box center [374, 295] width 376 height 27
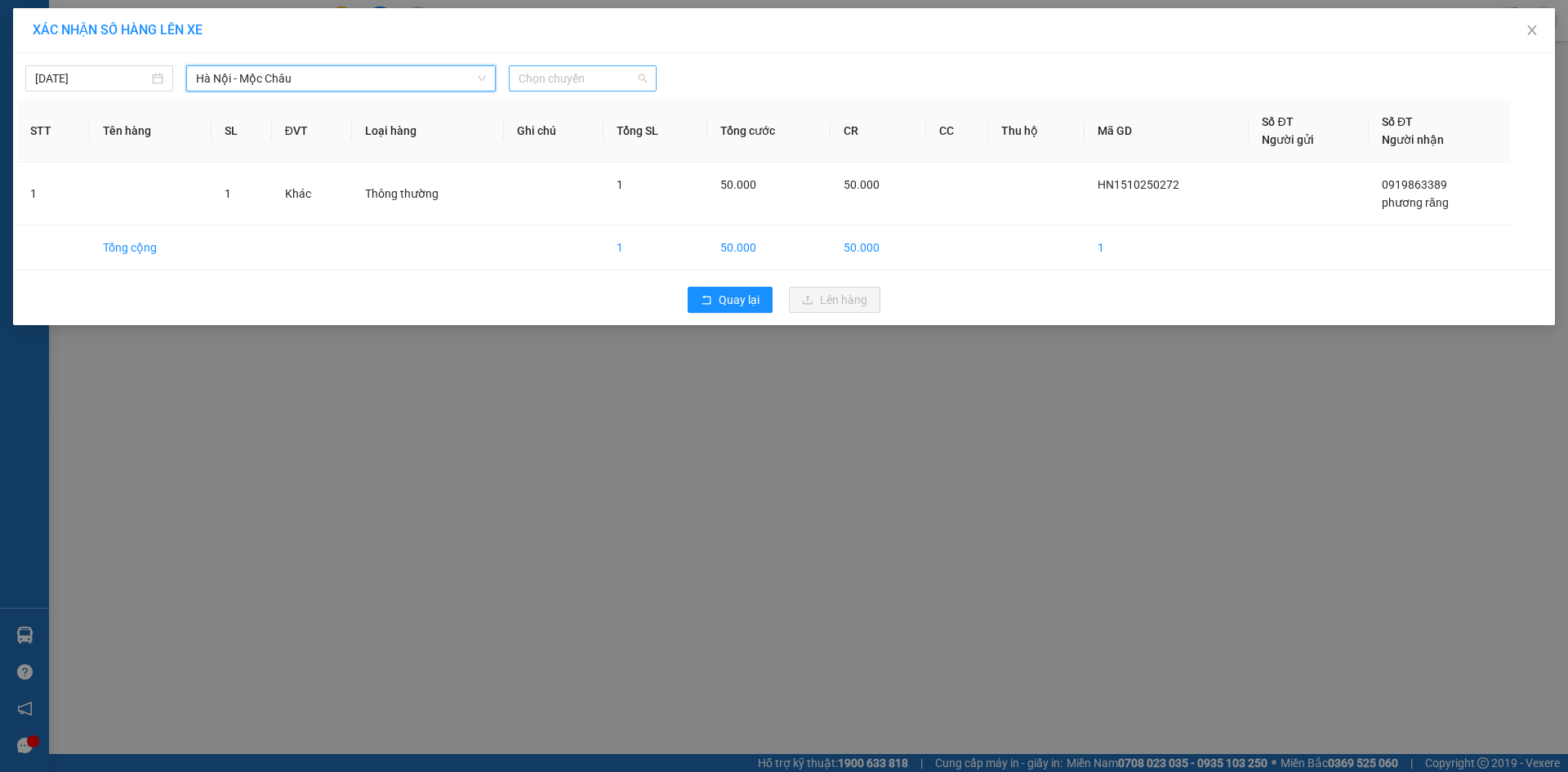
click at [565, 82] on span "Chọn chuyến" at bounding box center [583, 78] width 128 height 25
click at [574, 218] on div "10:15" at bounding box center [582, 212] width 127 height 18
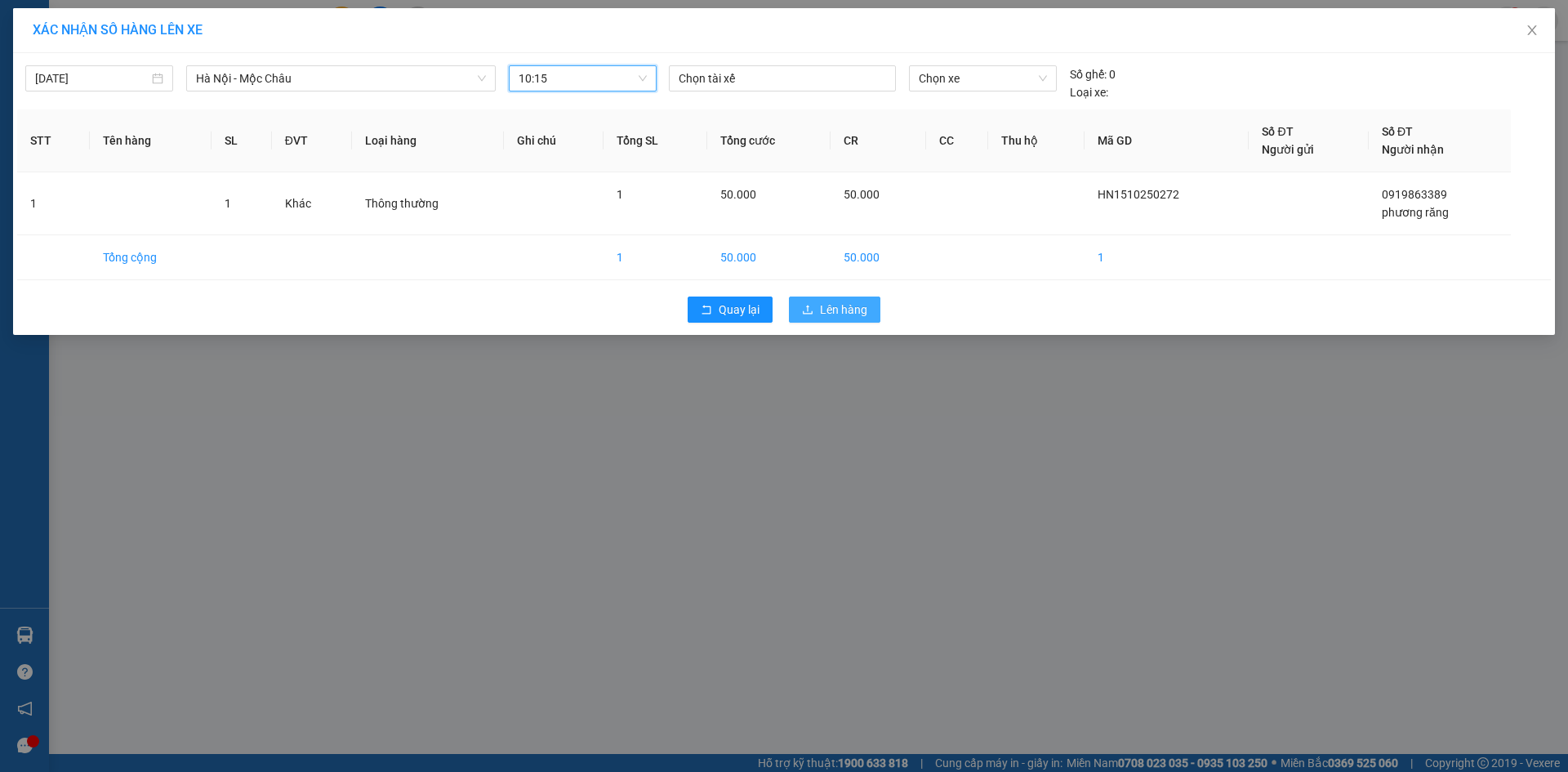
click at [830, 317] on span "Lên hàng" at bounding box center [844, 310] width 47 height 18
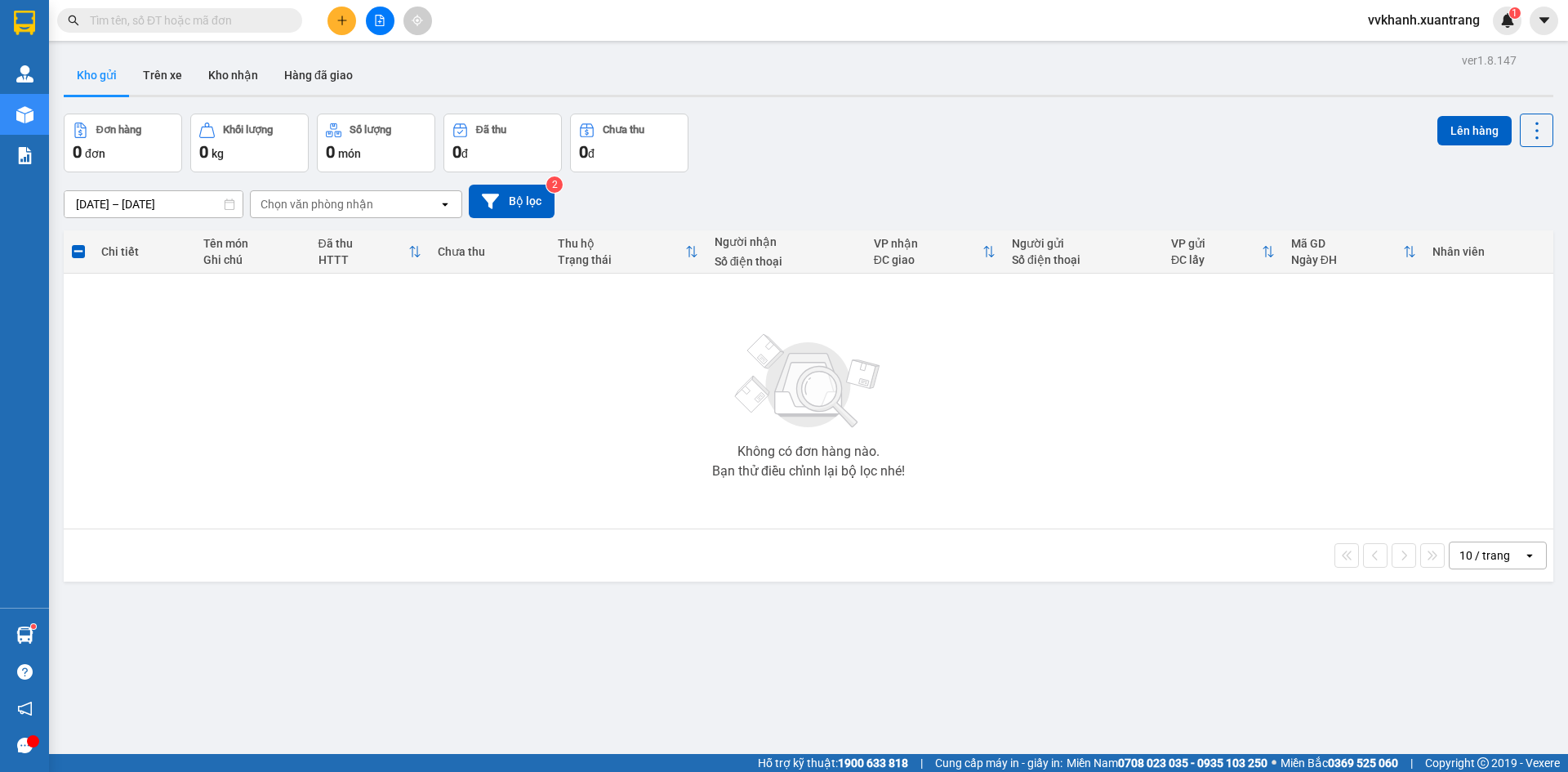
click at [254, 22] on input "text" at bounding box center [185, 21] width 192 height 18
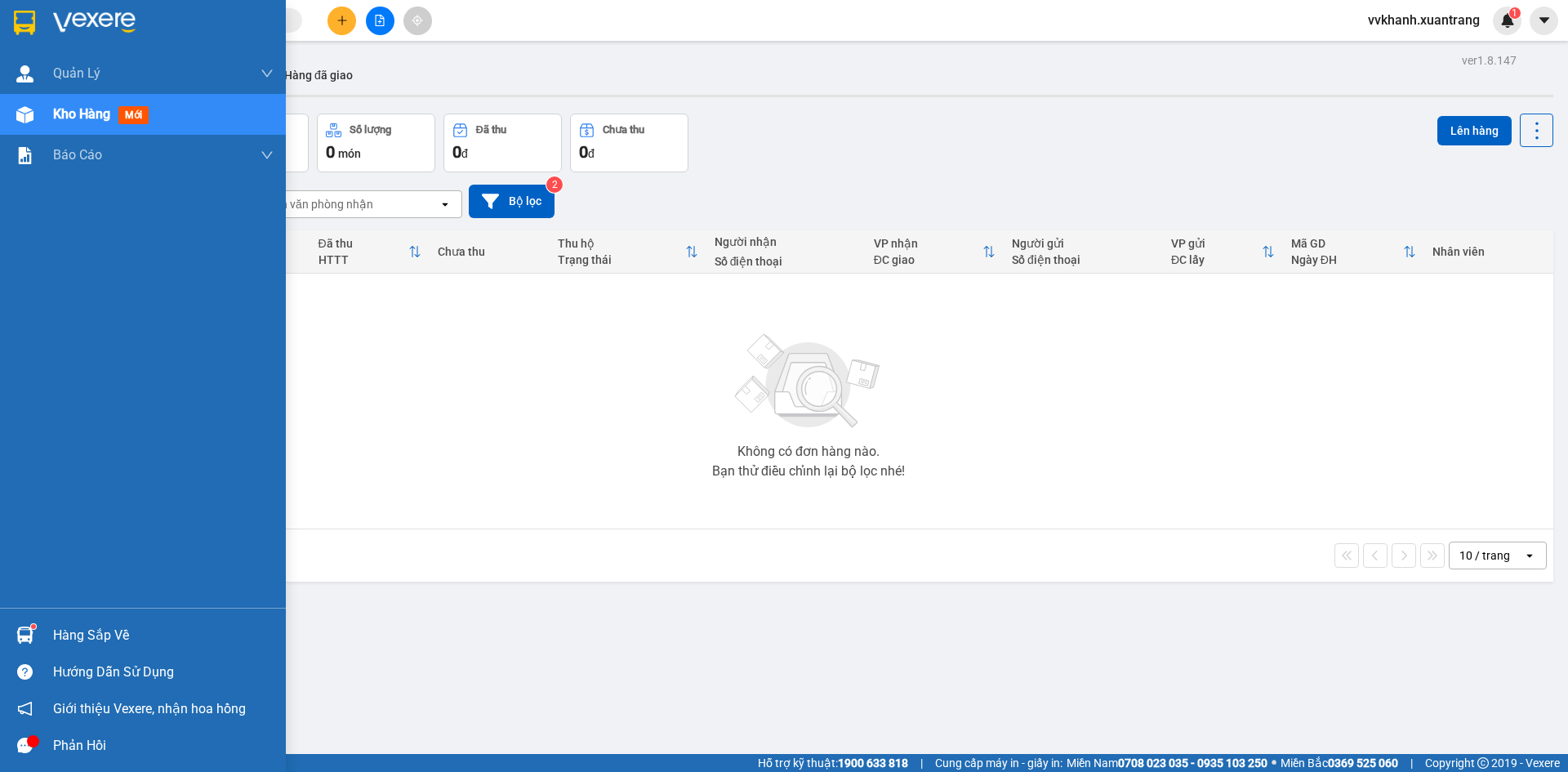
click at [59, 120] on span "Kho hàng" at bounding box center [82, 114] width 57 height 16
